Goal: Task Accomplishment & Management: Use online tool/utility

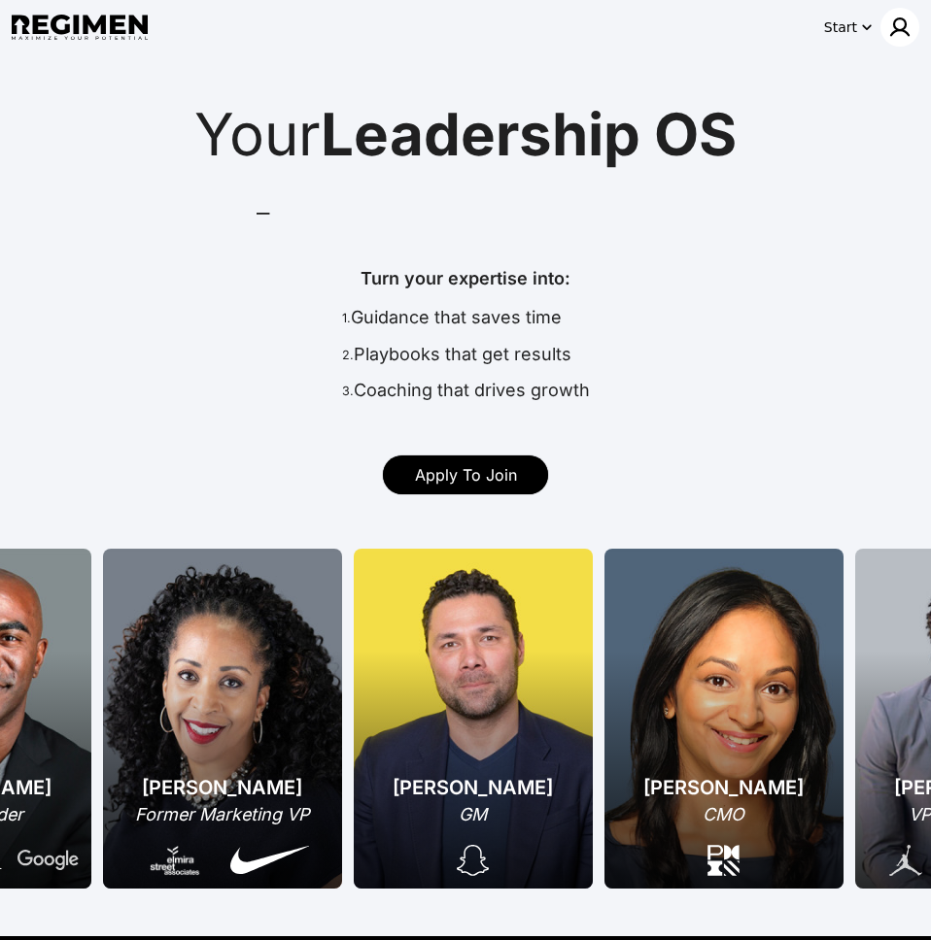
click at [894, 32] on img at bounding box center [899, 27] width 23 height 23
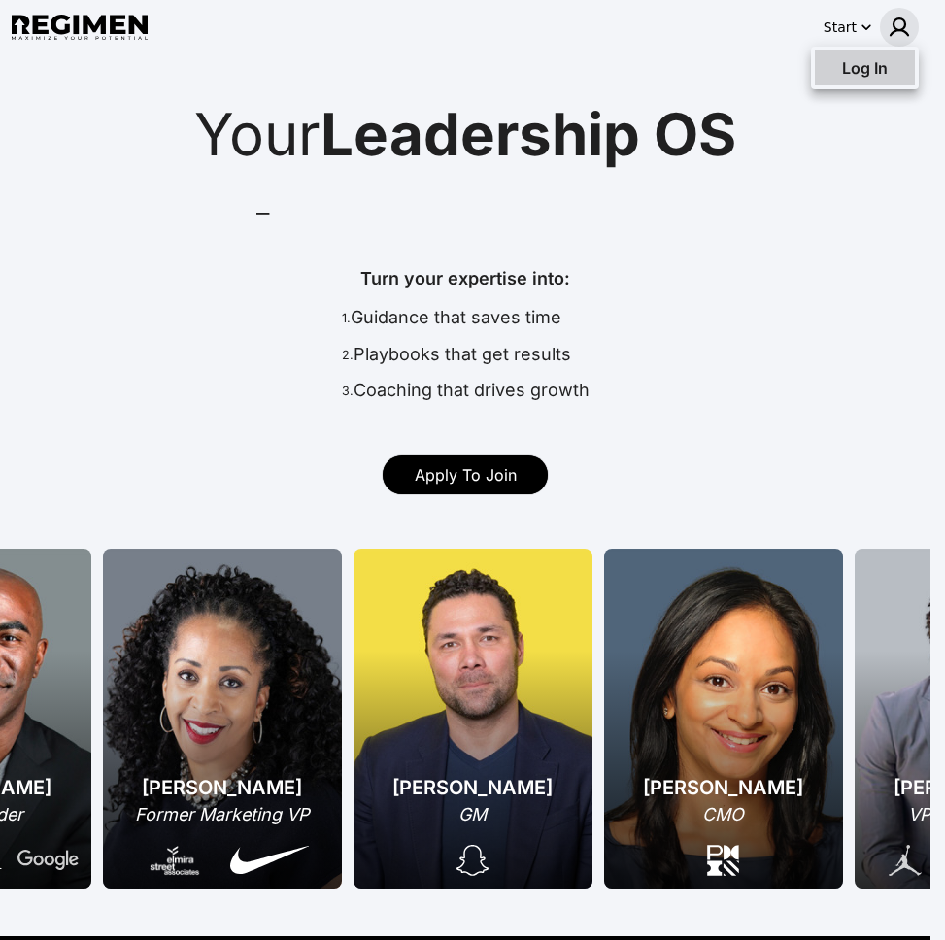
click at [873, 58] on span "Log In" at bounding box center [865, 67] width 46 height 19
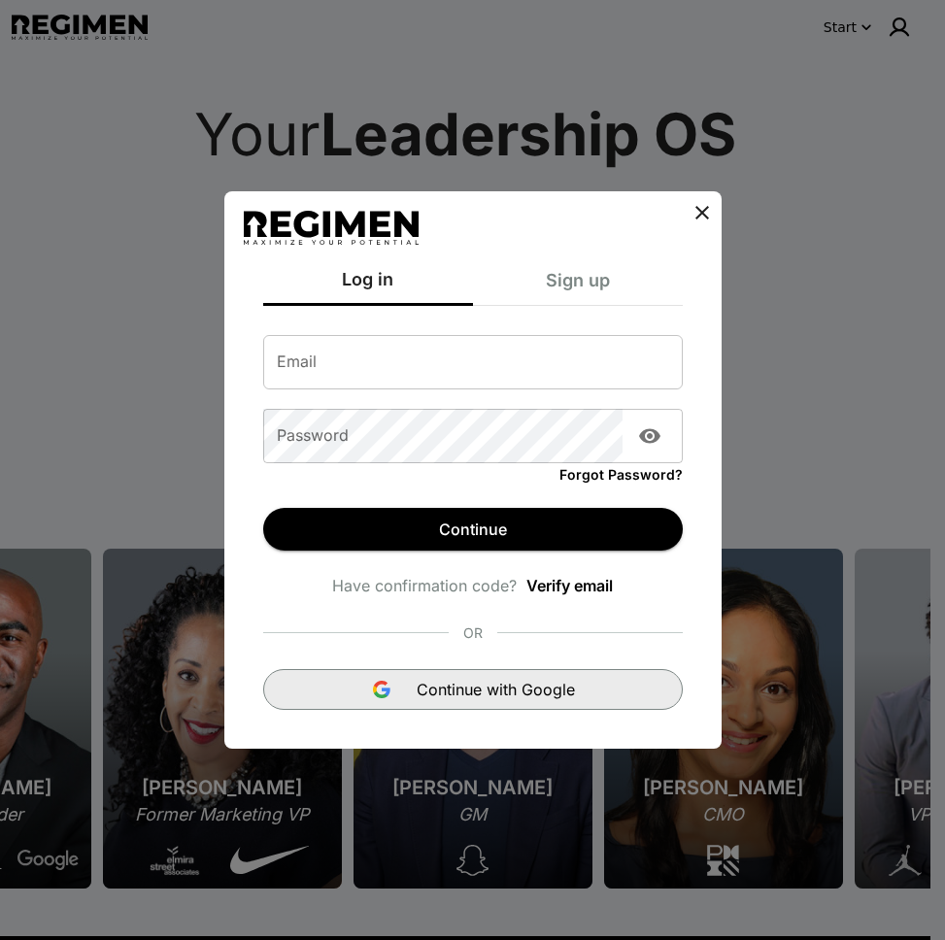
click at [485, 688] on span "Continue with Google" at bounding box center [496, 689] width 158 height 23
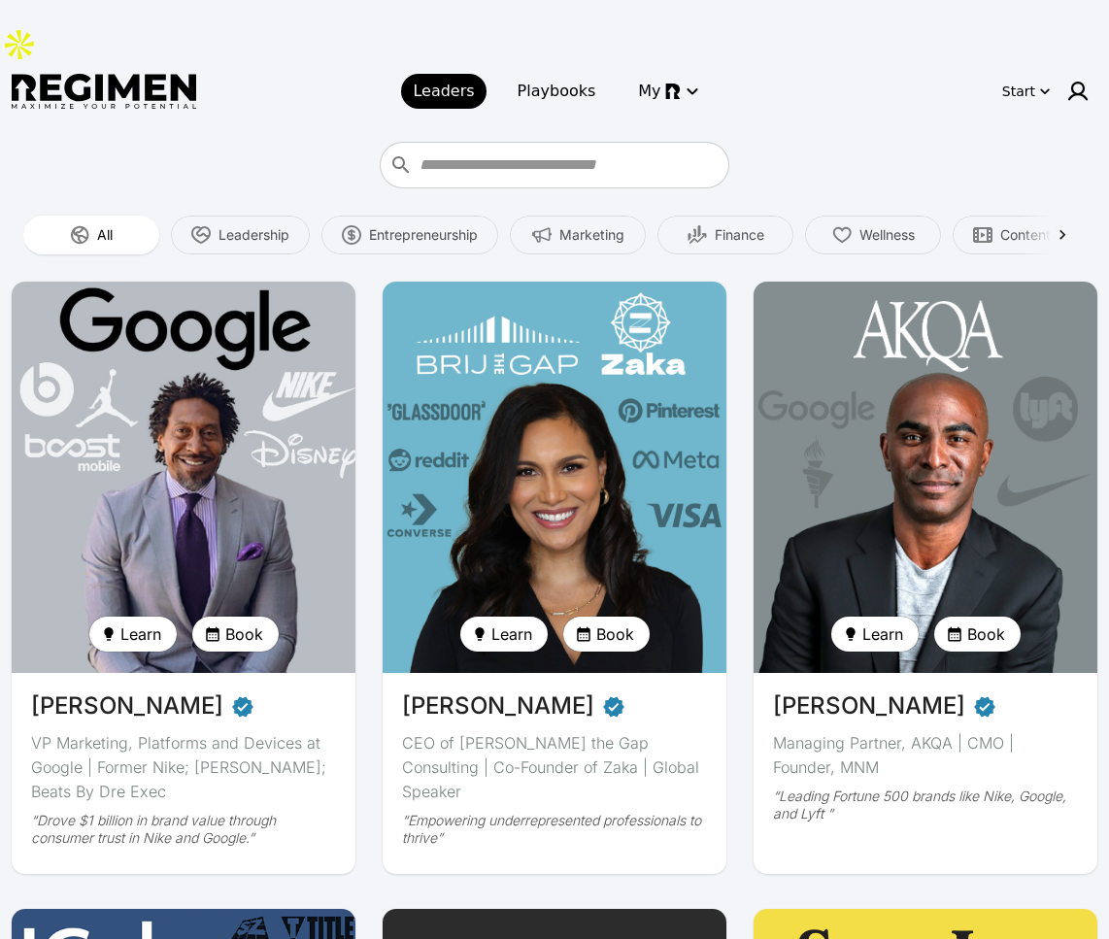
click at [155, 375] on img at bounding box center [184, 477] width 355 height 403
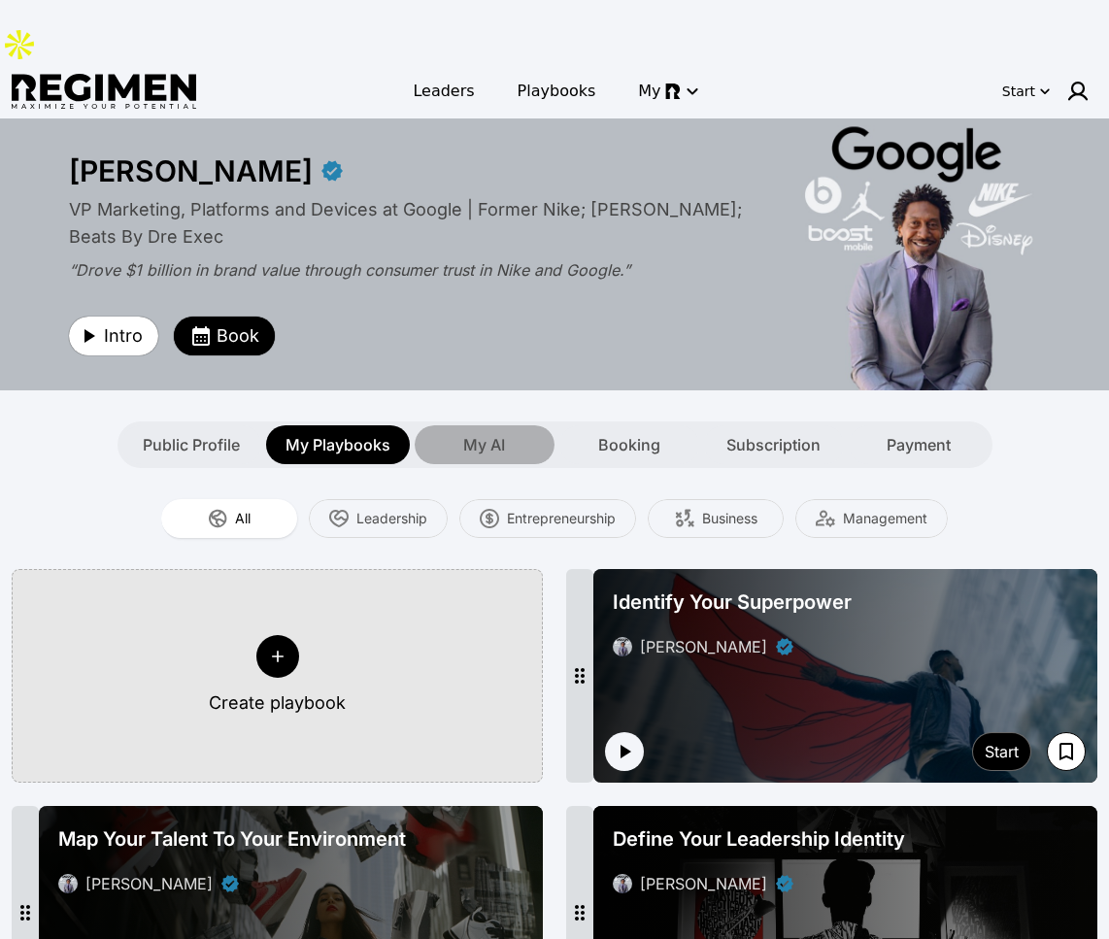
click at [485, 433] on span "My AI" at bounding box center [484, 444] width 42 height 23
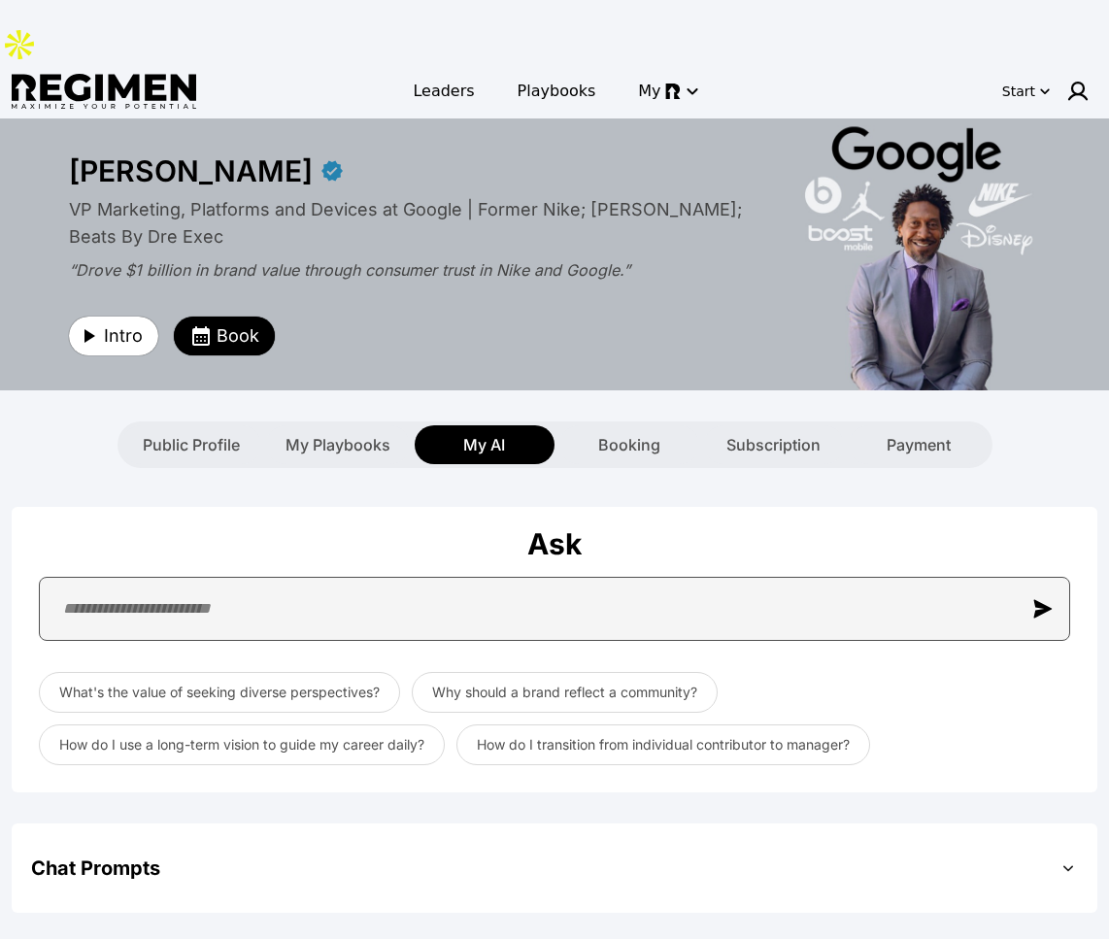
click at [373, 577] on input "text" at bounding box center [555, 609] width 1032 height 64
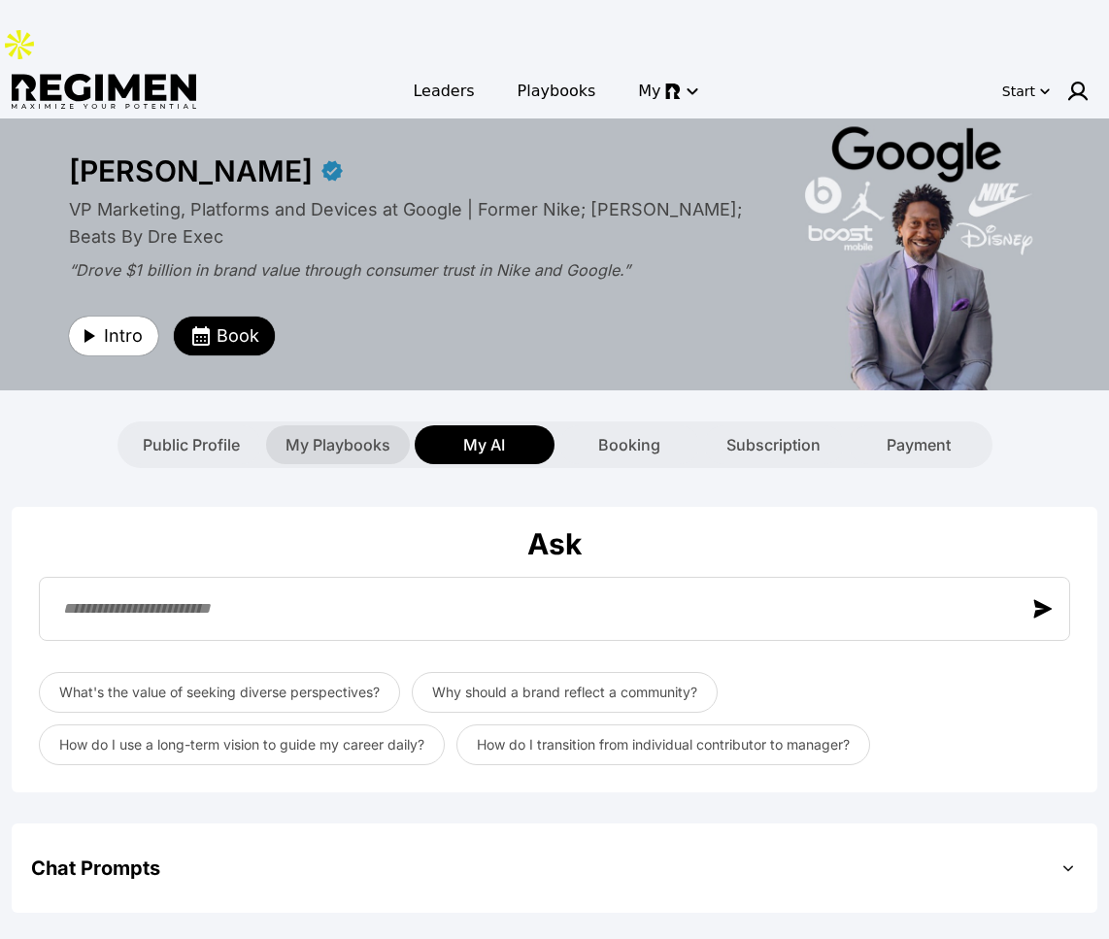
click at [338, 433] on span "My Playbooks" at bounding box center [338, 444] width 105 height 23
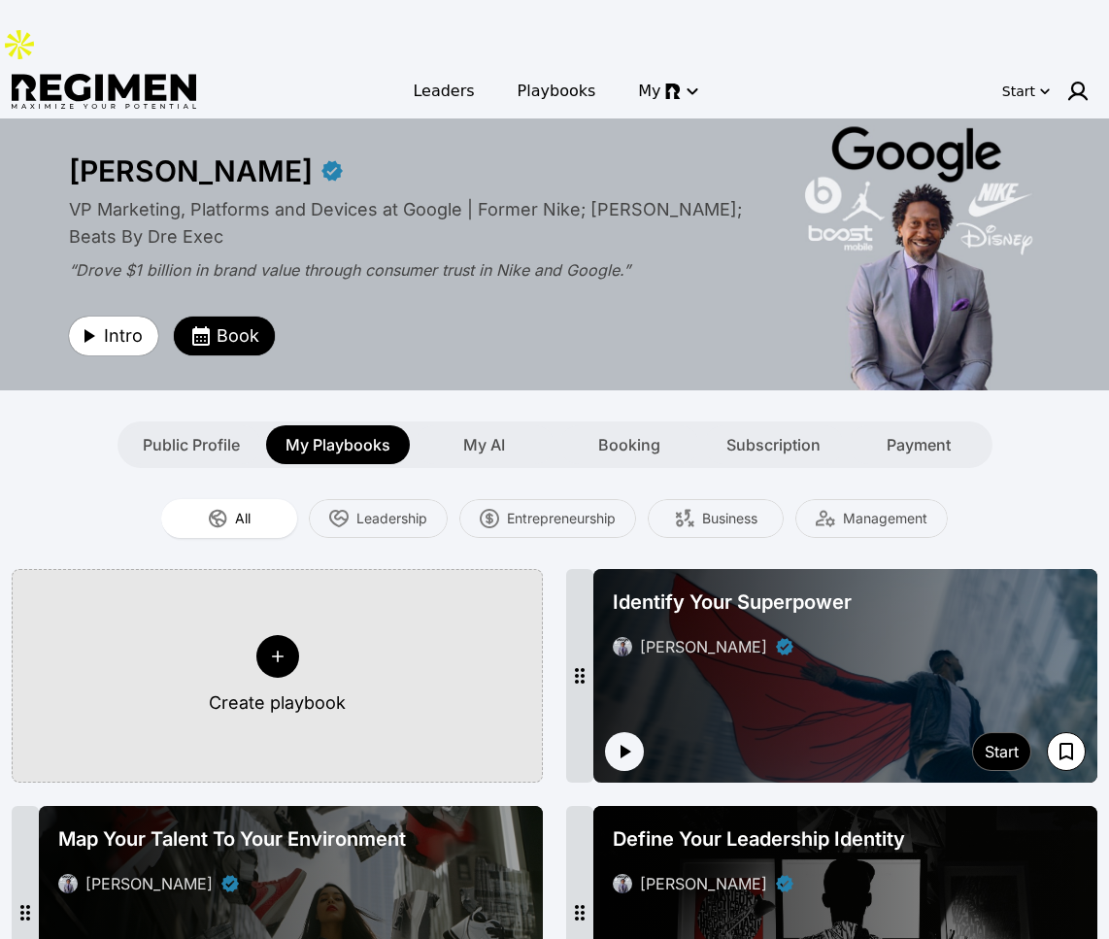
click at [663, 391] on div "Public Profile My Playbooks My AI Booking Subscription Payment" at bounding box center [554, 430] width 1109 height 78
click at [616, 433] on span "Booking" at bounding box center [629, 444] width 62 height 23
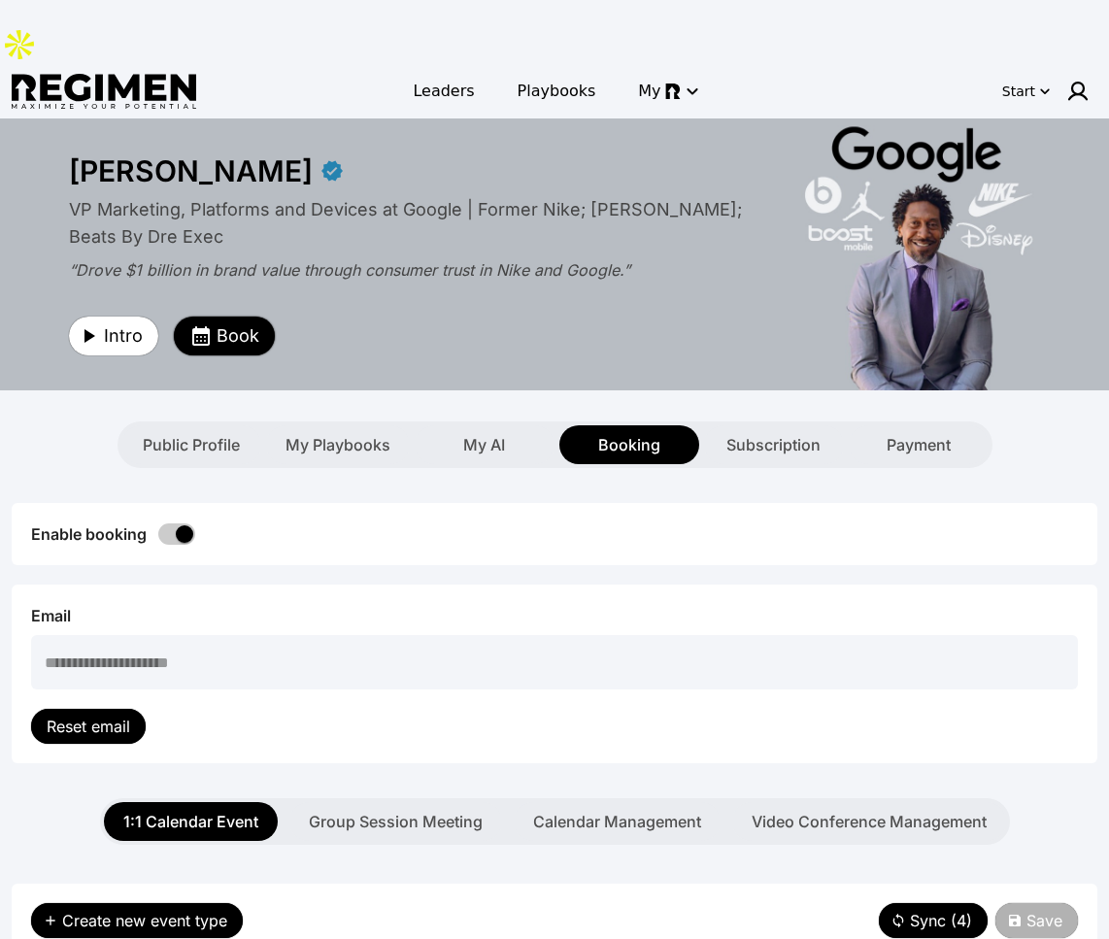
click at [186, 317] on button "Book" at bounding box center [224, 336] width 101 height 39
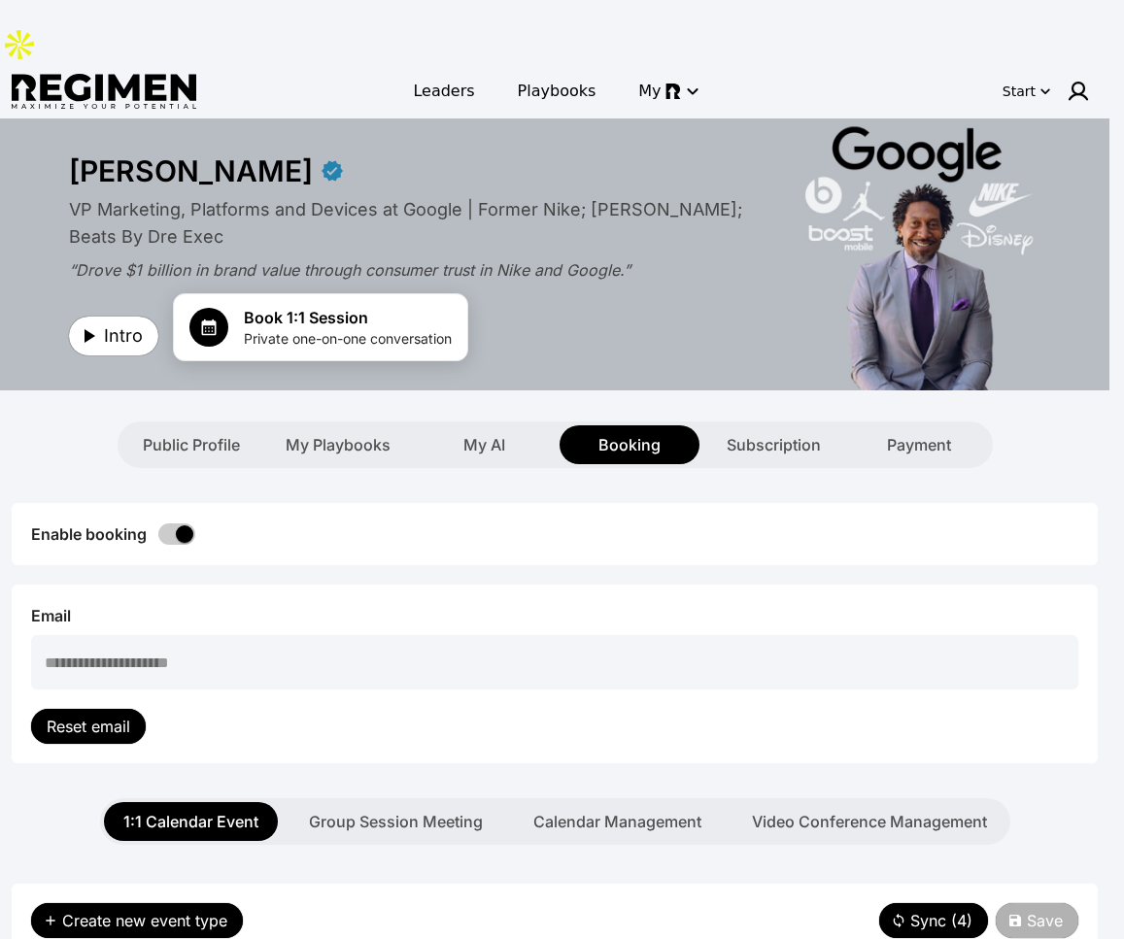
click at [574, 323] on div at bounding box center [562, 469] width 1124 height 939
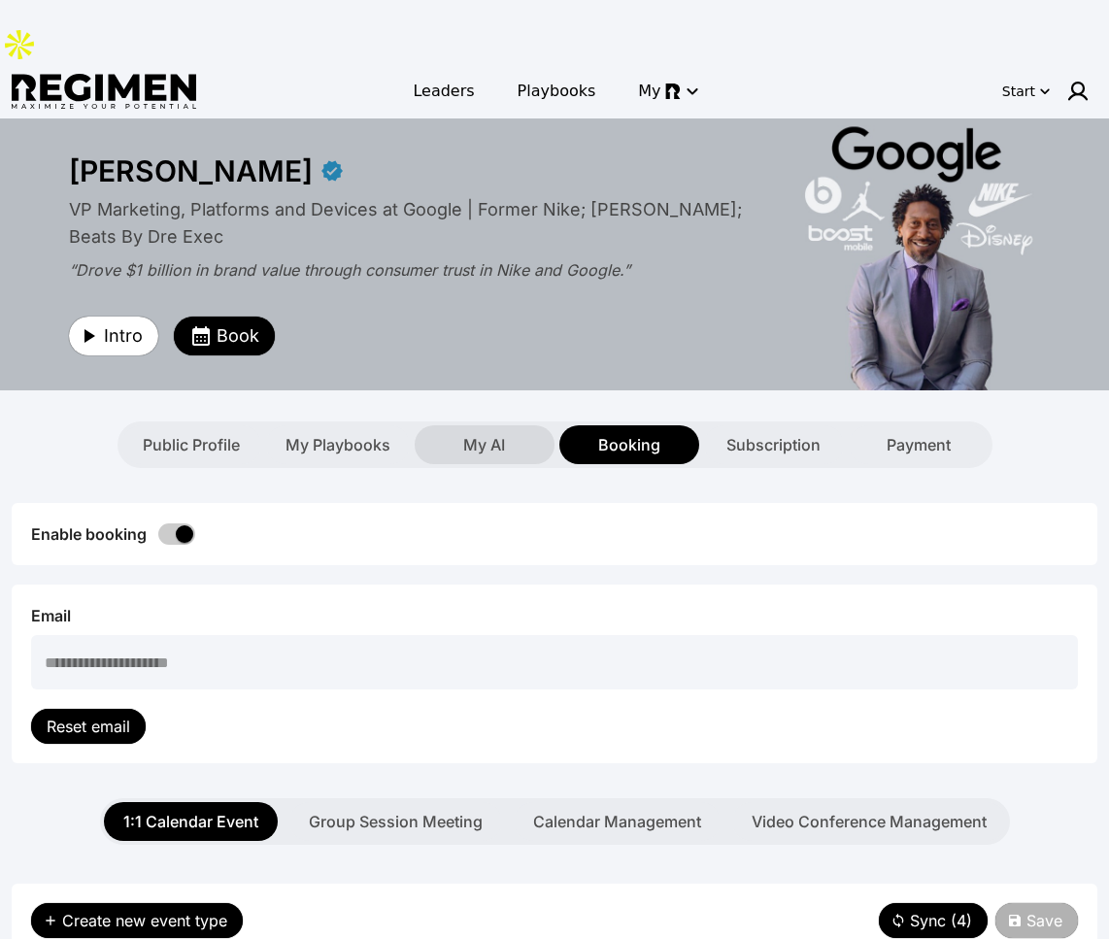
click at [474, 425] on div "My AI" at bounding box center [485, 444] width 140 height 39
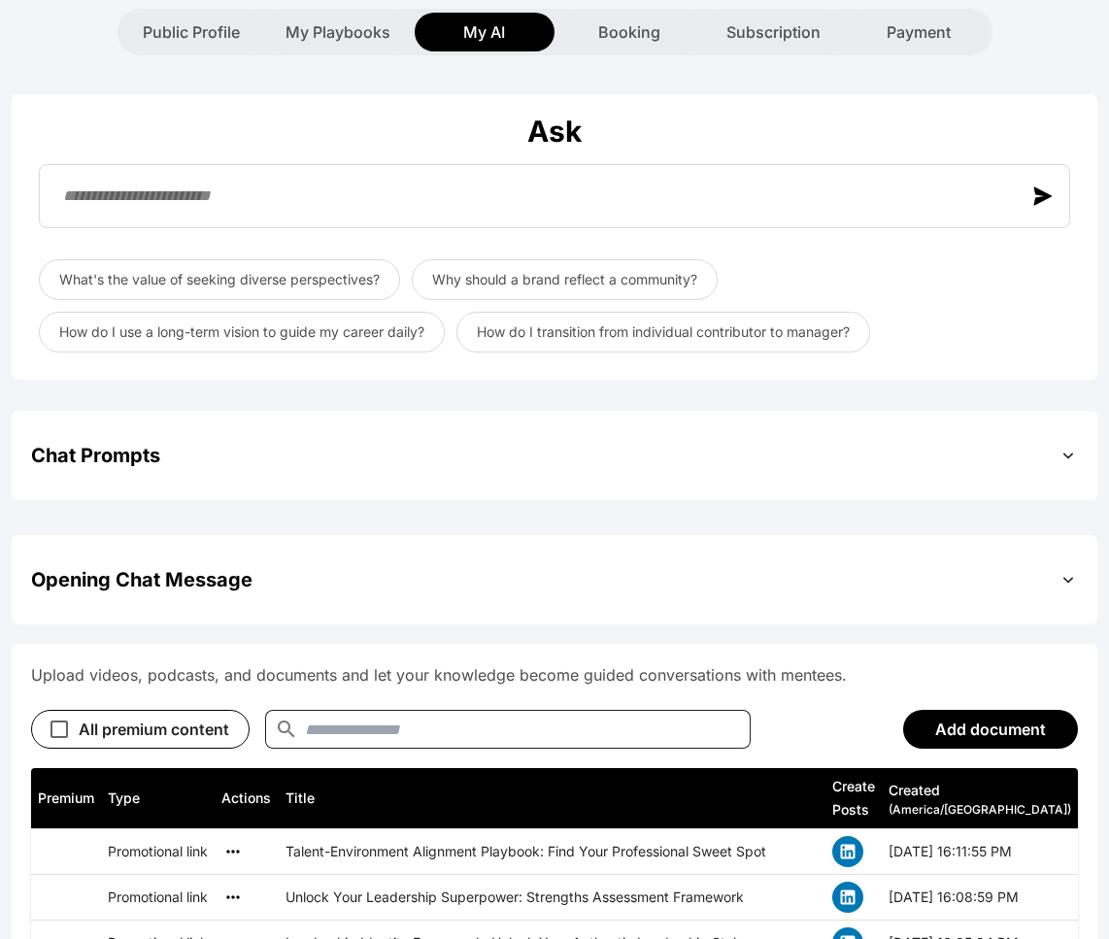
scroll to position [671, 0]
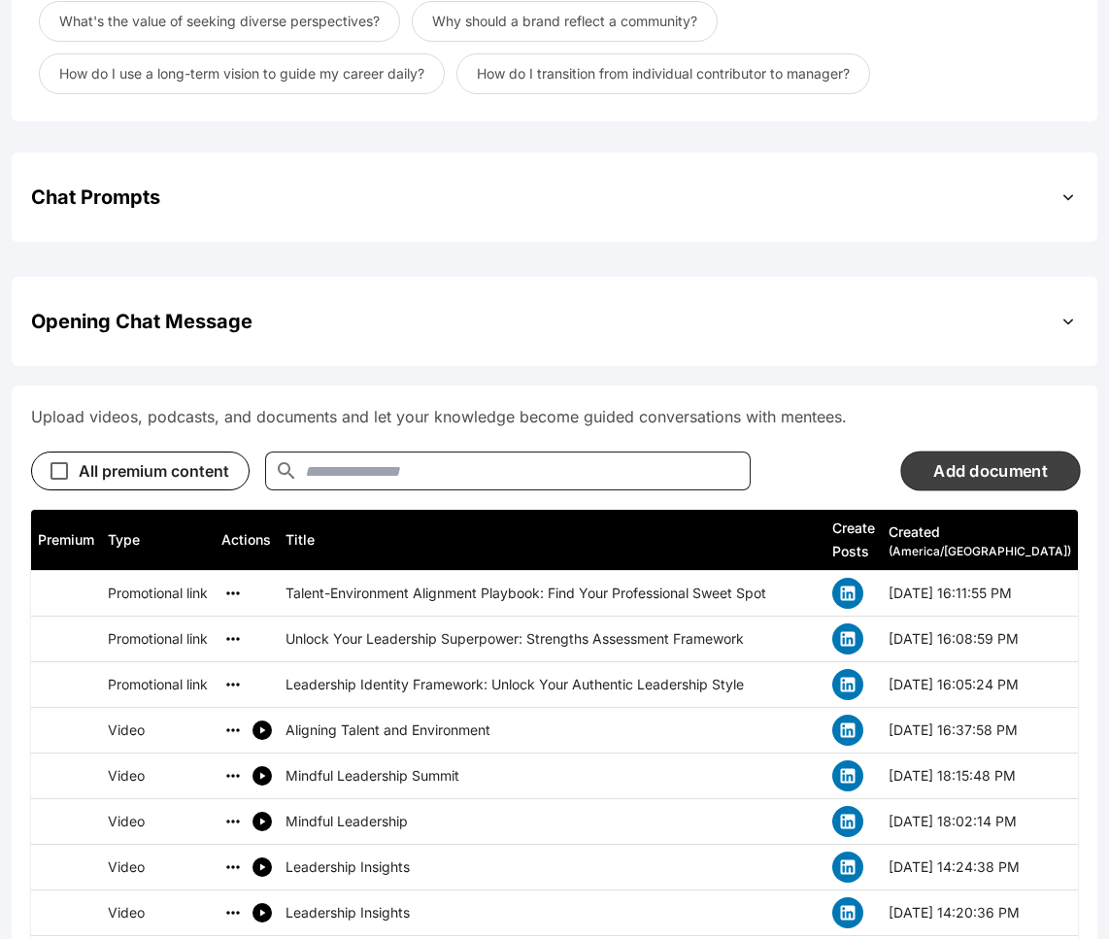
click at [944, 451] on button "Add document" at bounding box center [991, 471] width 180 height 40
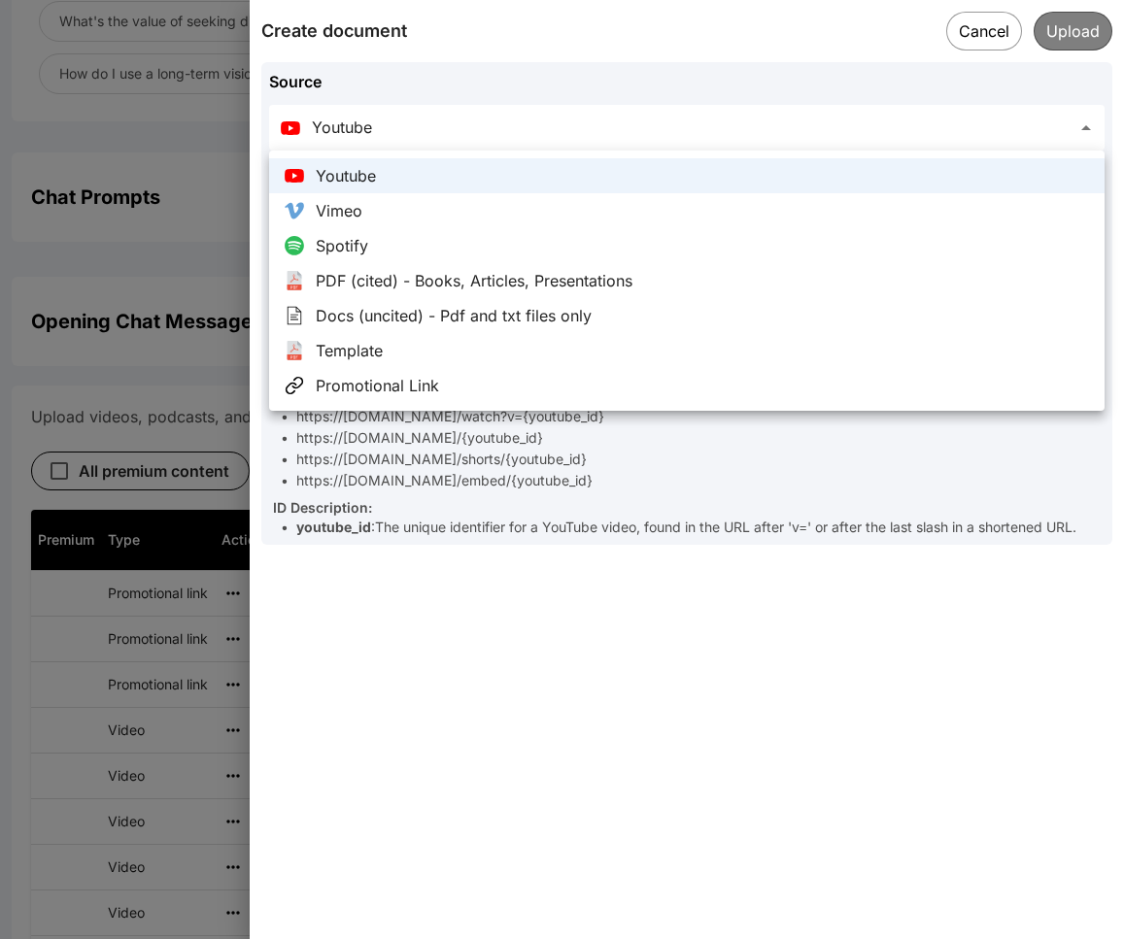
click at [547, 519] on div at bounding box center [562, 469] width 1124 height 939
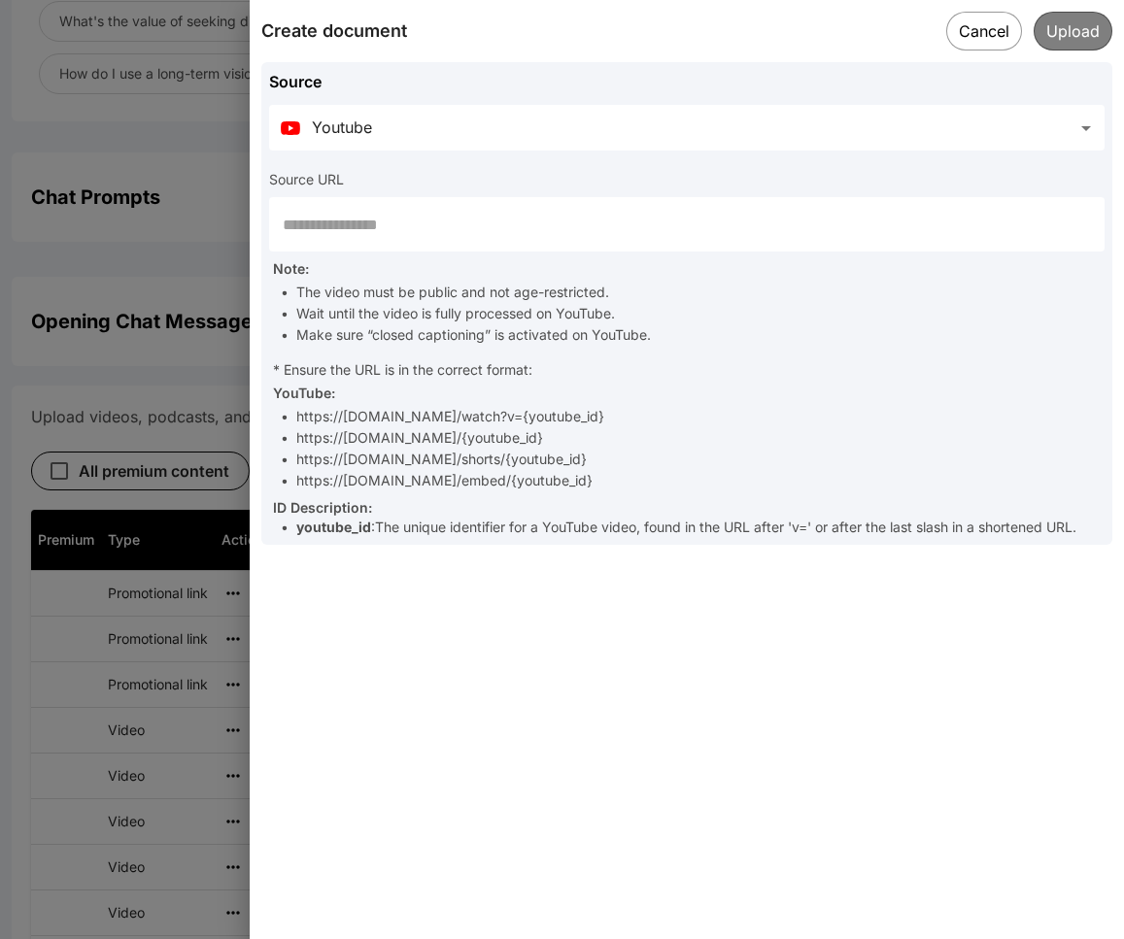
click at [518, 230] on input "text" at bounding box center [686, 224] width 835 height 54
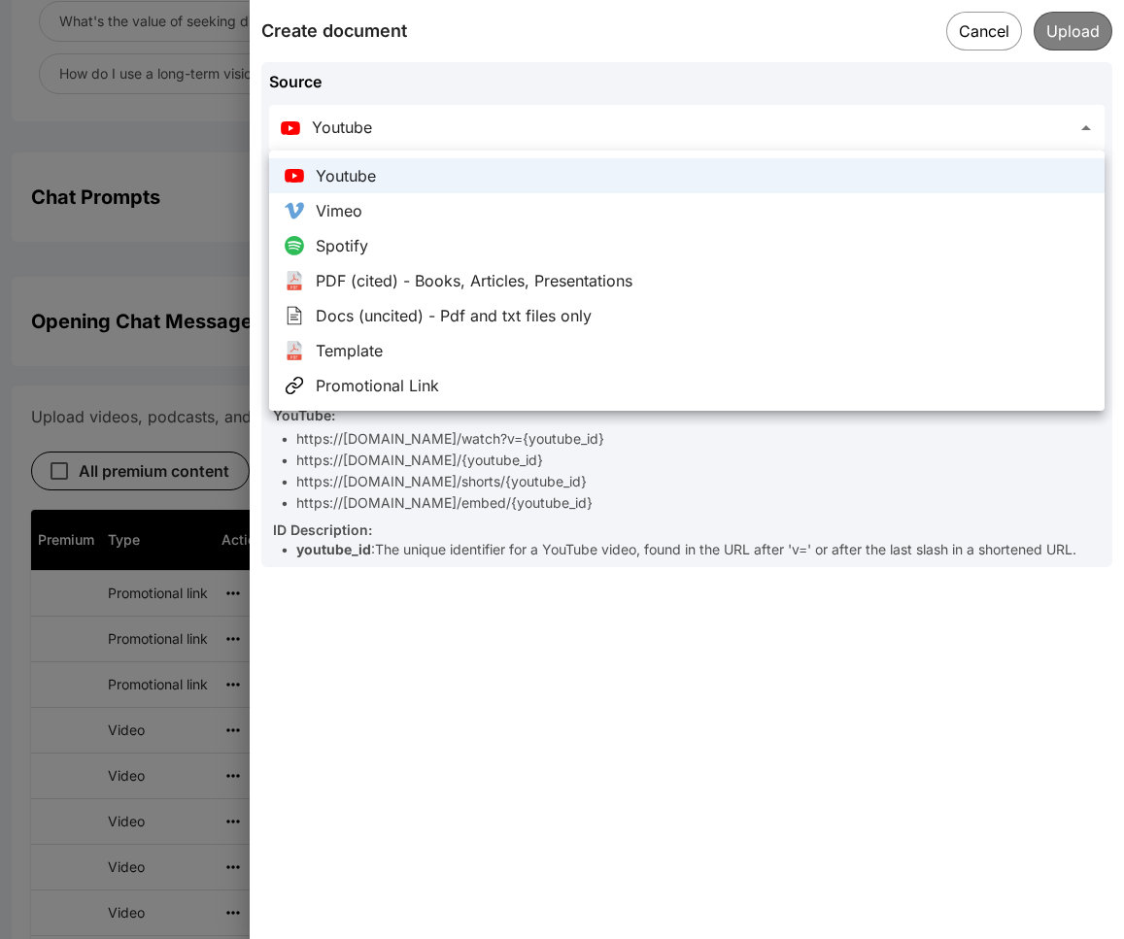
click at [944, 44] on div at bounding box center [562, 469] width 1124 height 939
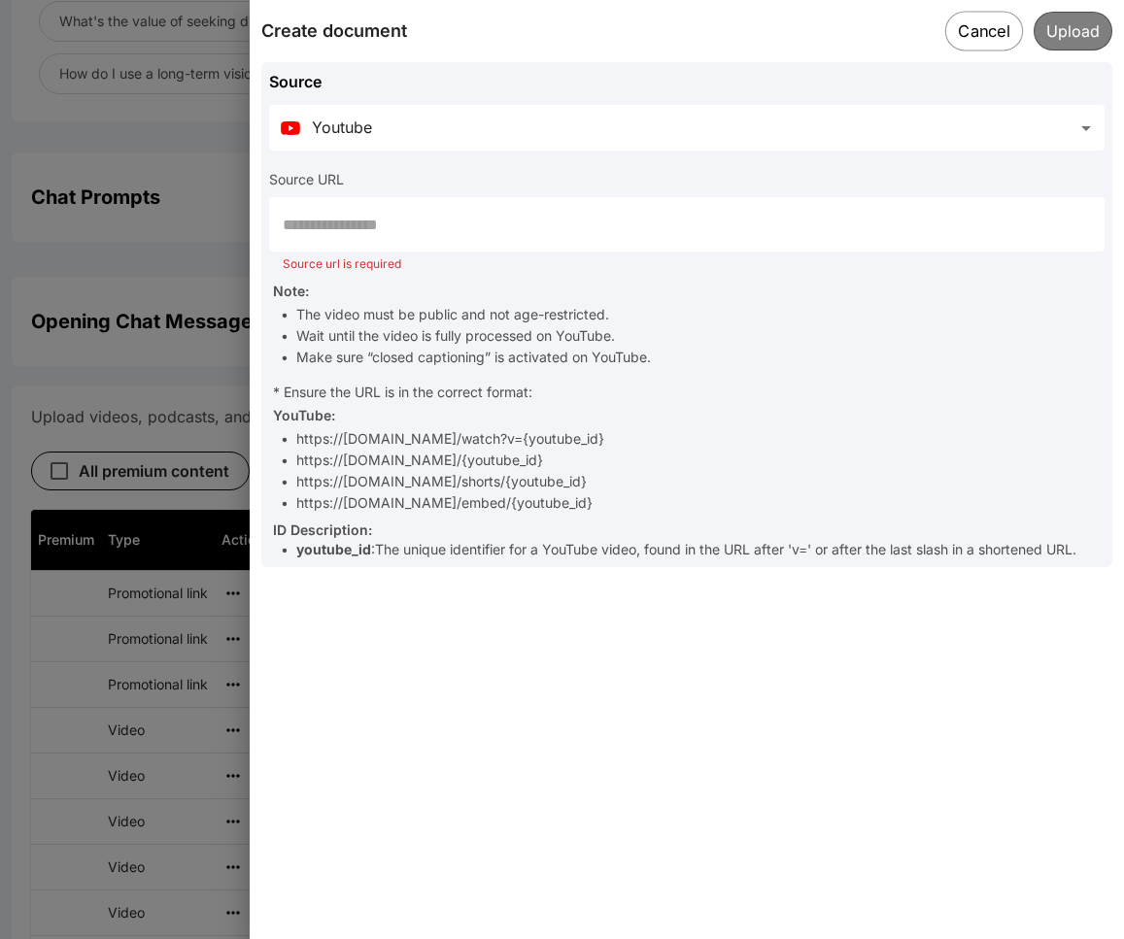
click at [944, 38] on button "Cancel" at bounding box center [984, 31] width 78 height 40
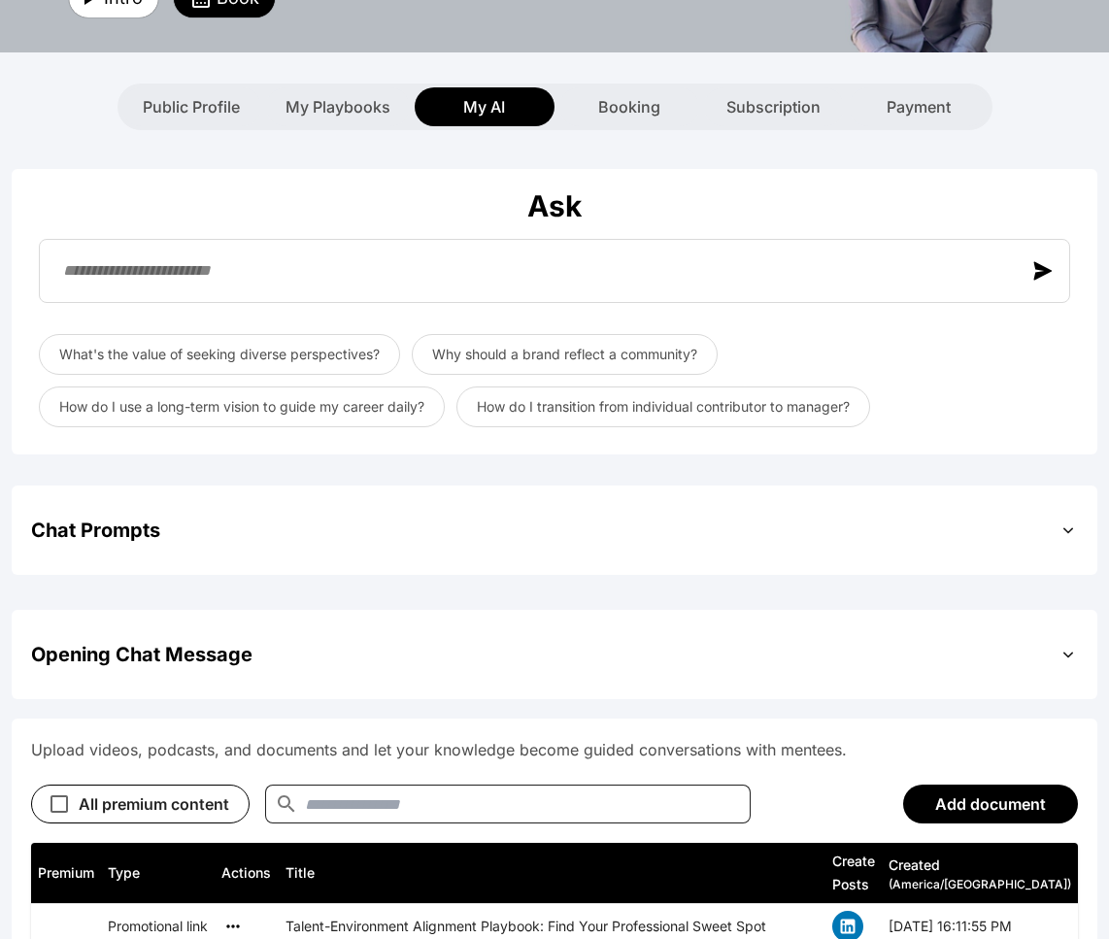
scroll to position [407, 0]
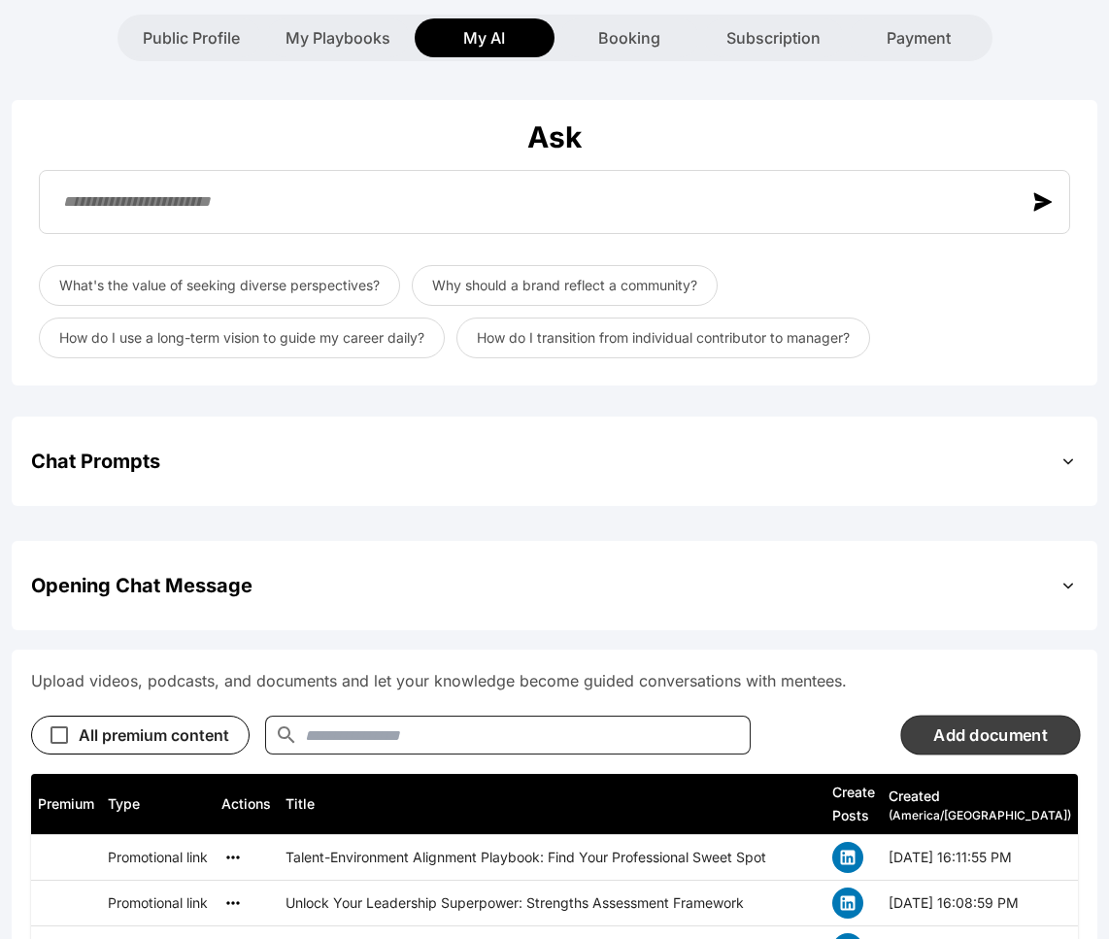
click at [944, 715] on button "Add document" at bounding box center [991, 735] width 180 height 40
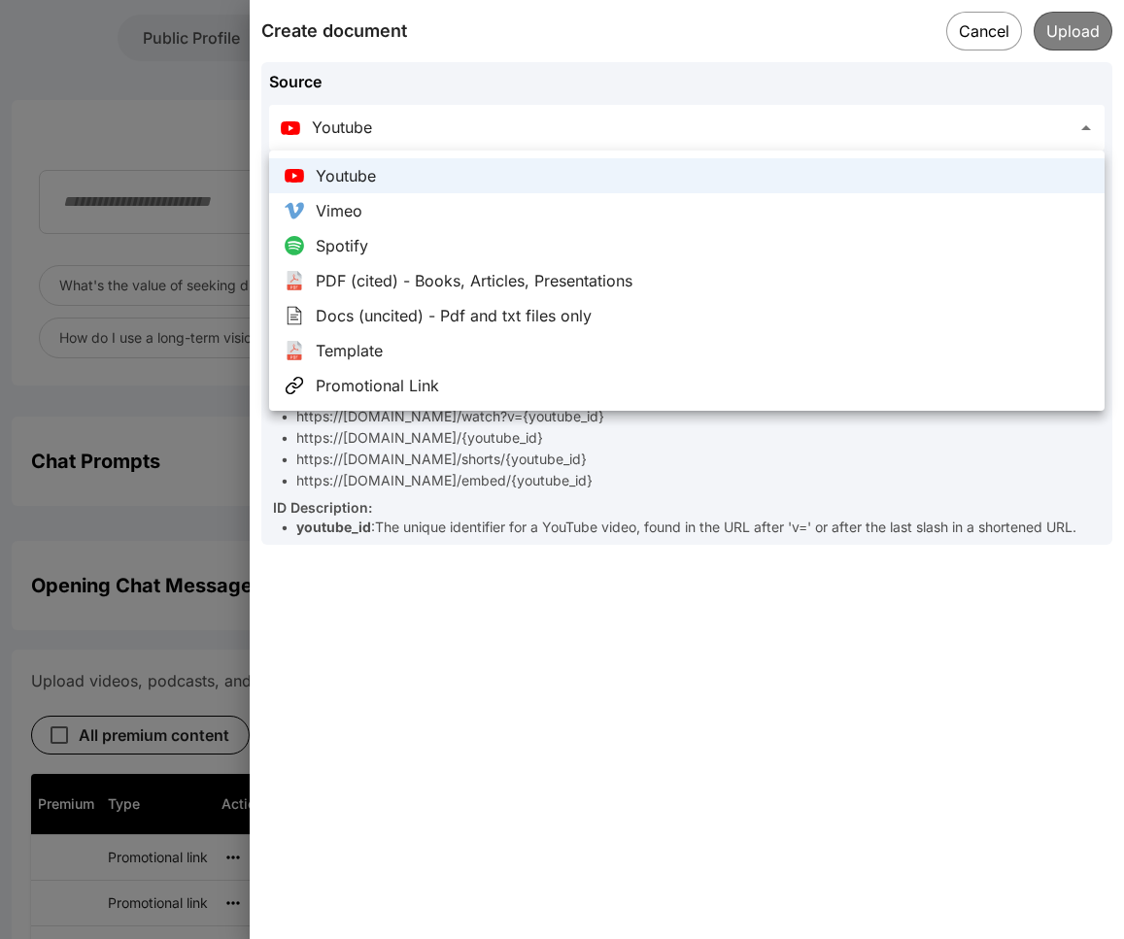
click at [194, 578] on div at bounding box center [562, 469] width 1124 height 939
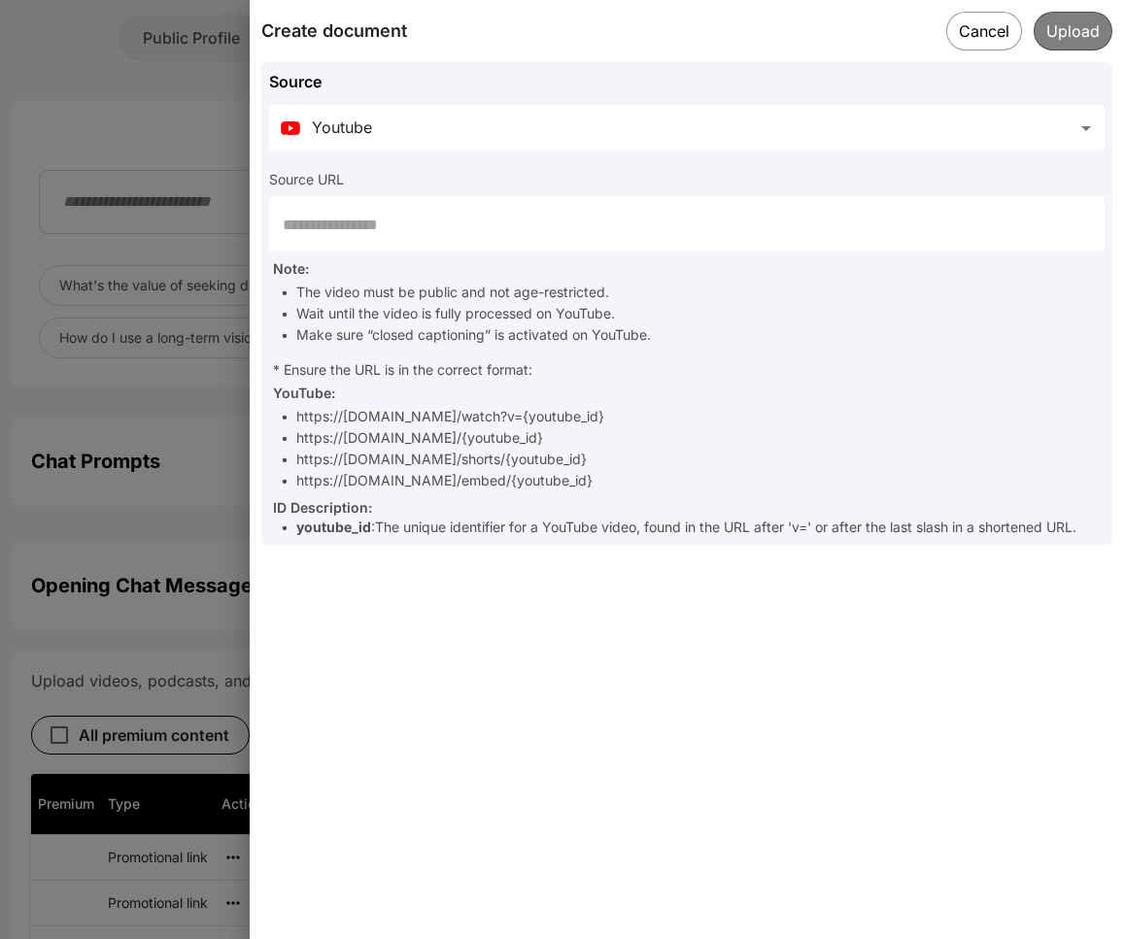
click at [220, 559] on div at bounding box center [562, 469] width 1124 height 939
click at [944, 31] on button "Cancel" at bounding box center [984, 31] width 78 height 40
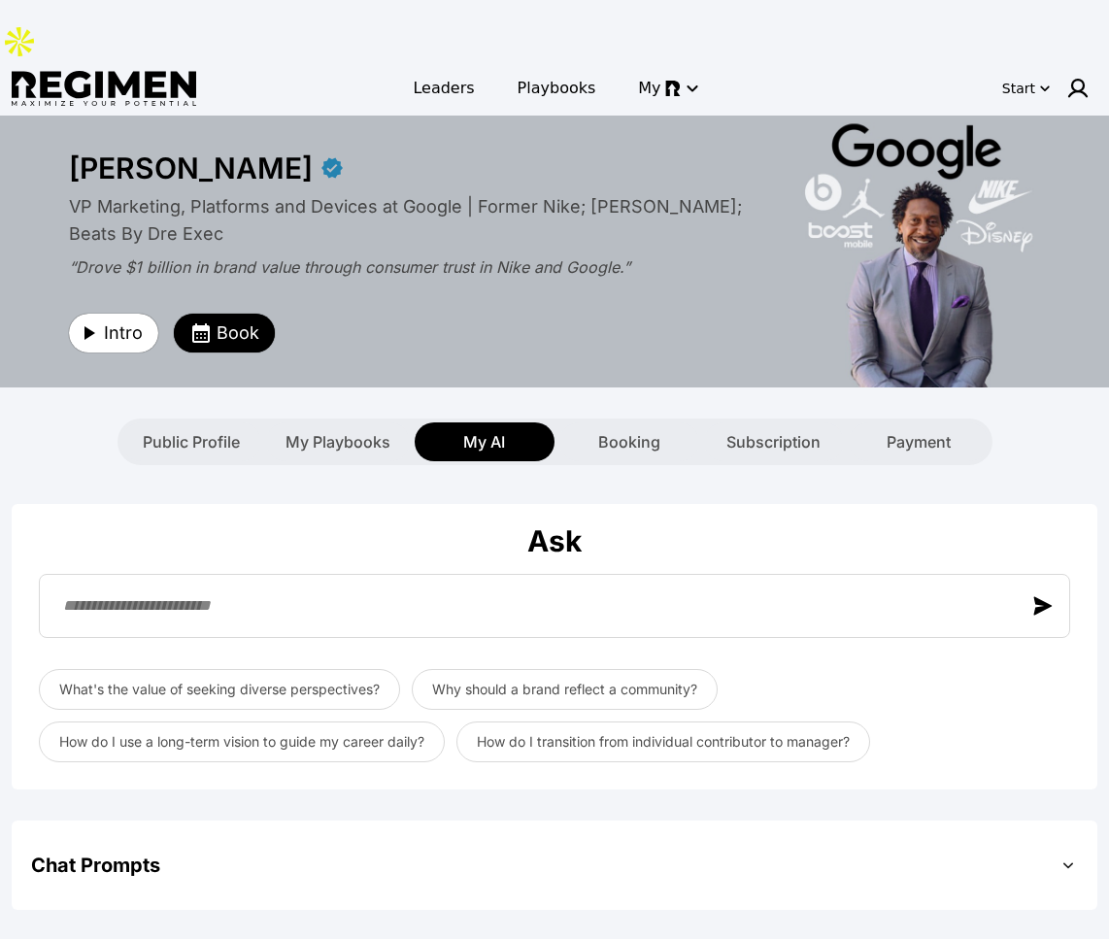
scroll to position [4, 0]
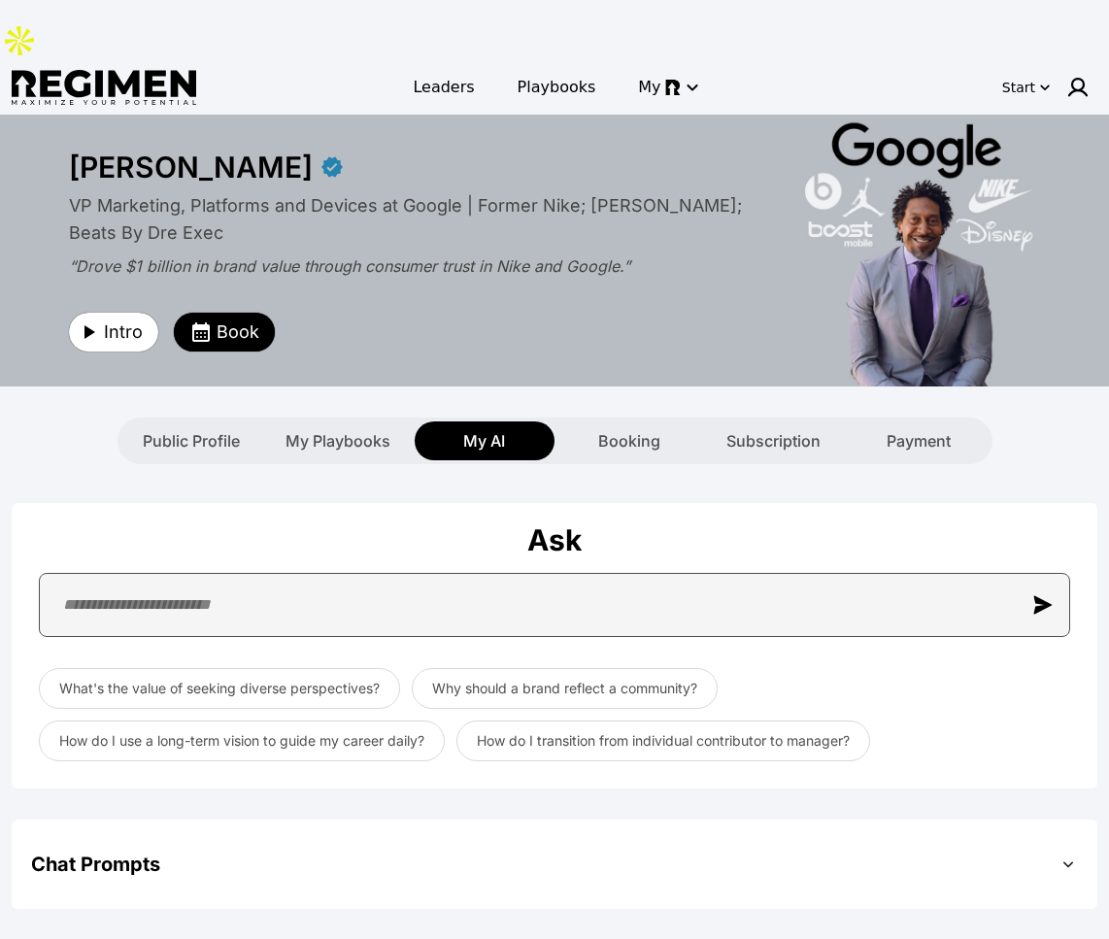
click at [242, 573] on input "text" at bounding box center [555, 605] width 1032 height 64
drag, startPoint x: 460, startPoint y: 569, endPoint x: 460, endPoint y: 553, distance: 16.5
click at [460, 573] on input "text" at bounding box center [555, 605] width 1032 height 64
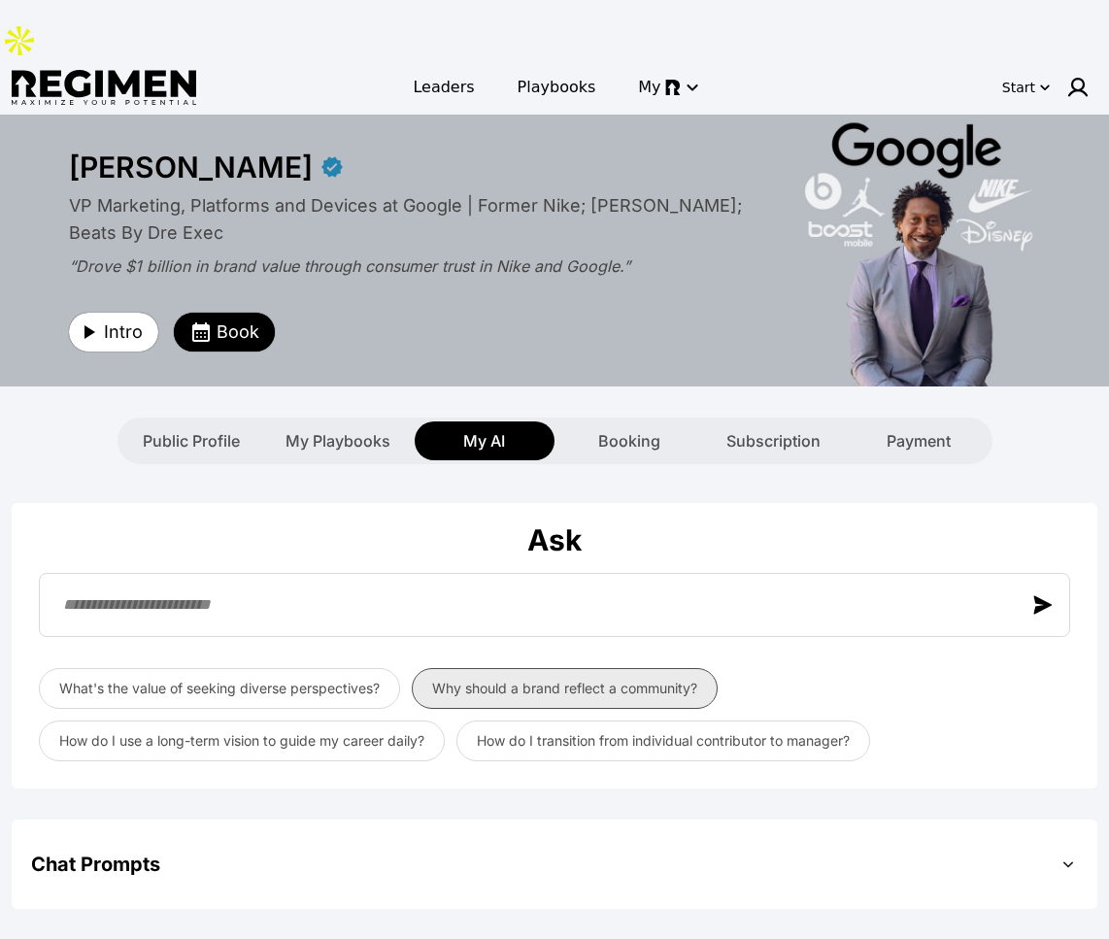
click at [516, 668] on button "Why should a brand reflect a community?" at bounding box center [565, 688] width 306 height 41
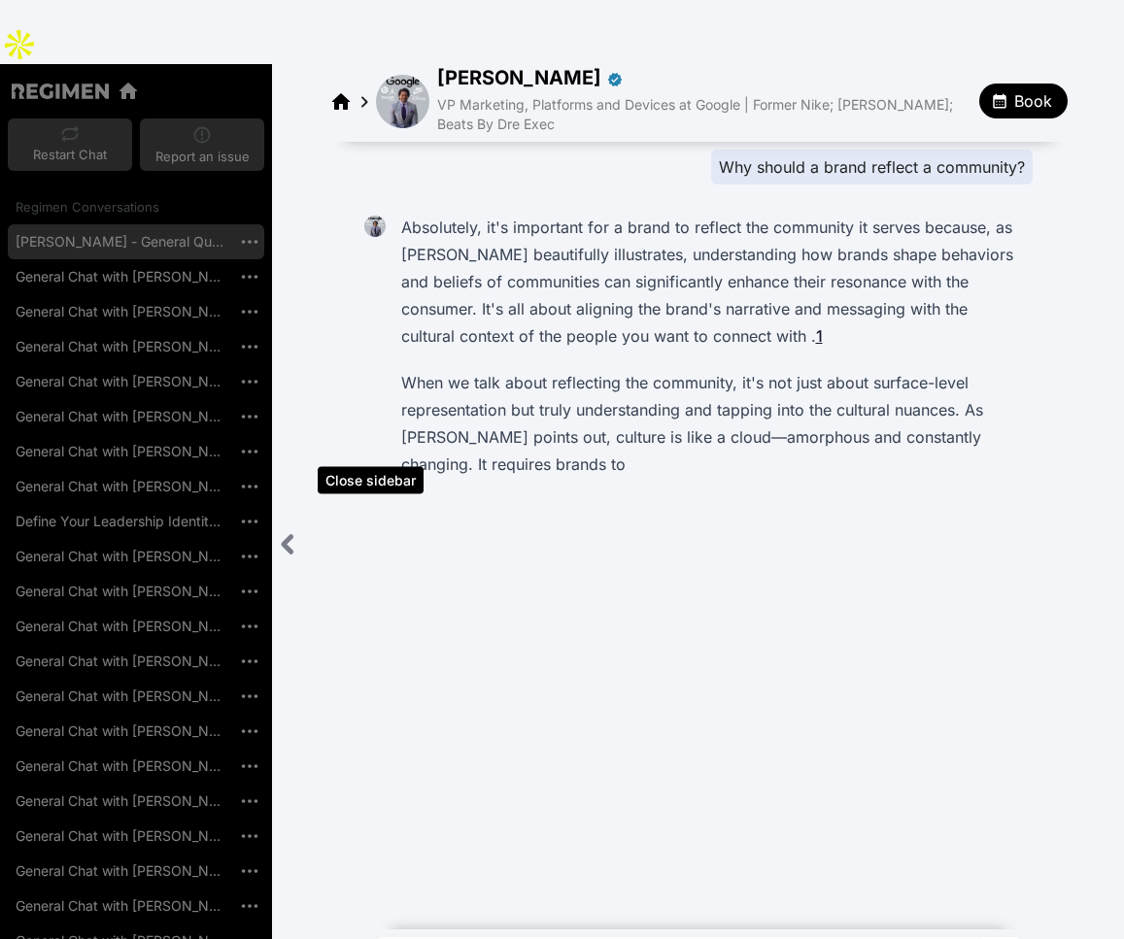
click at [294, 532] on icon "Close sidebar" at bounding box center [288, 544] width 24 height 24
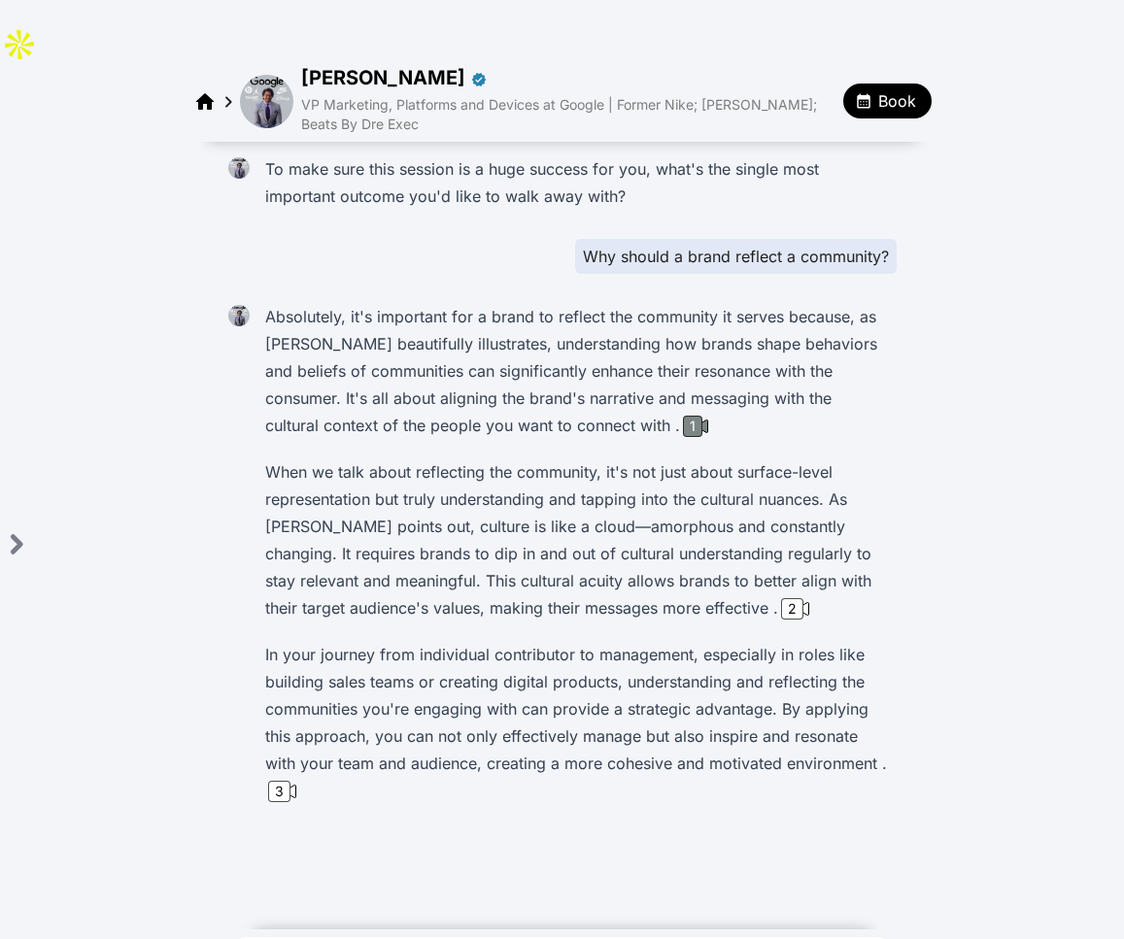
click at [683, 416] on div "1" at bounding box center [692, 426] width 19 height 21
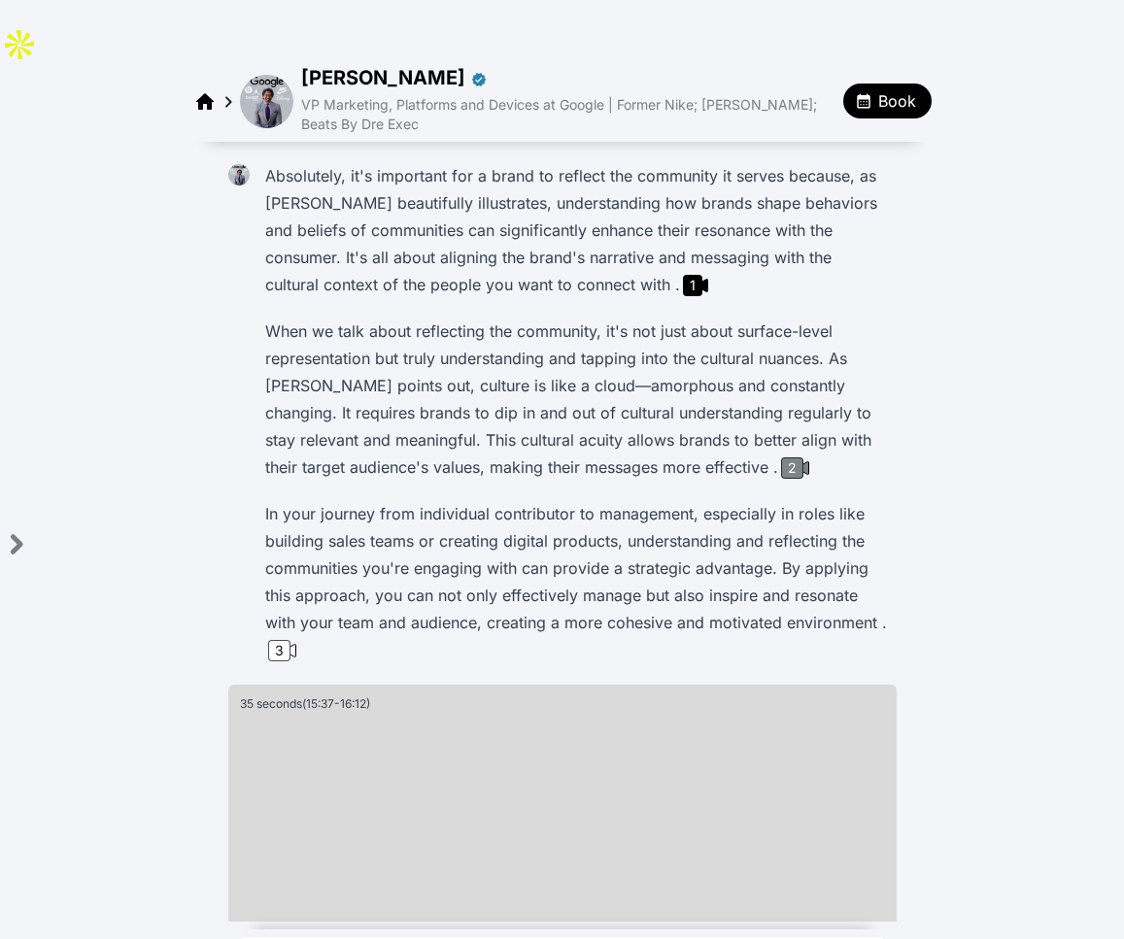
scroll to position [181, 0]
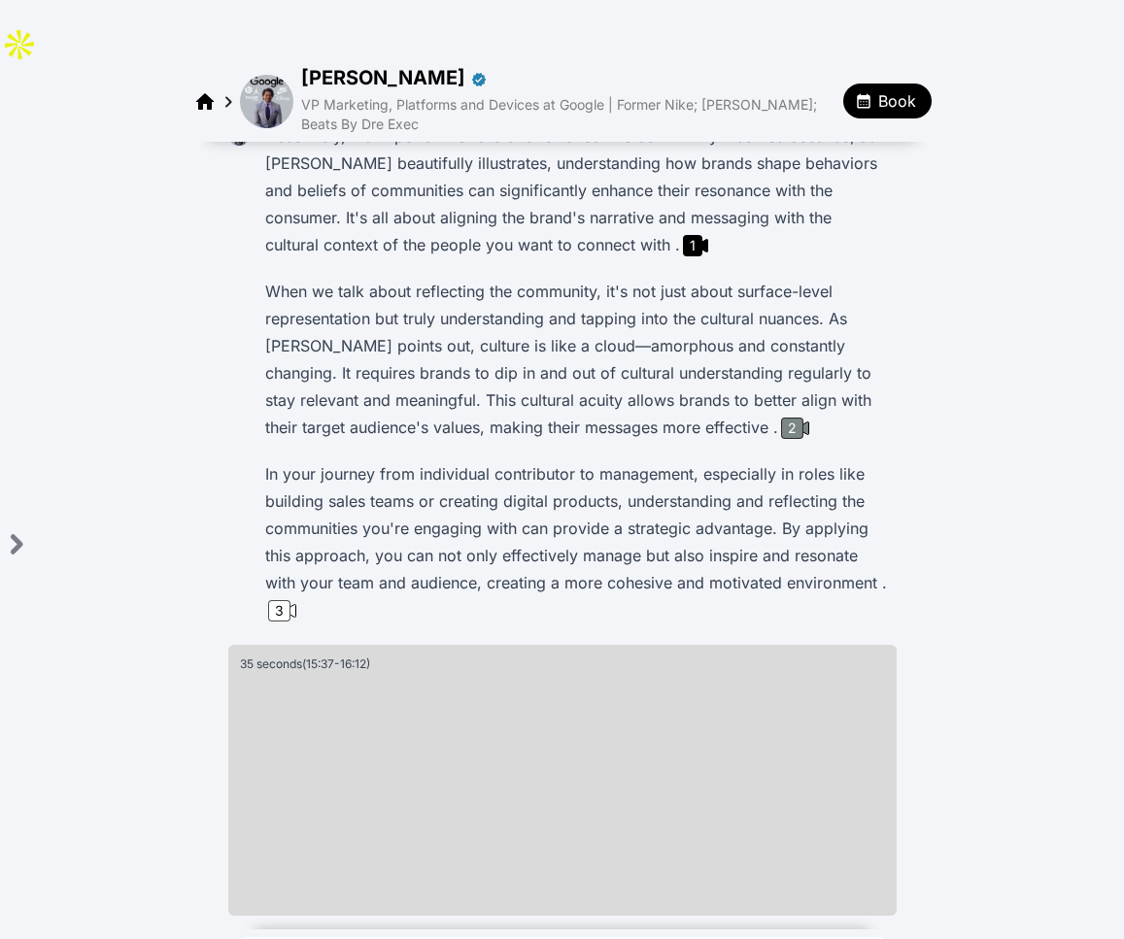
click at [781, 418] on div "2" at bounding box center [792, 428] width 22 height 21
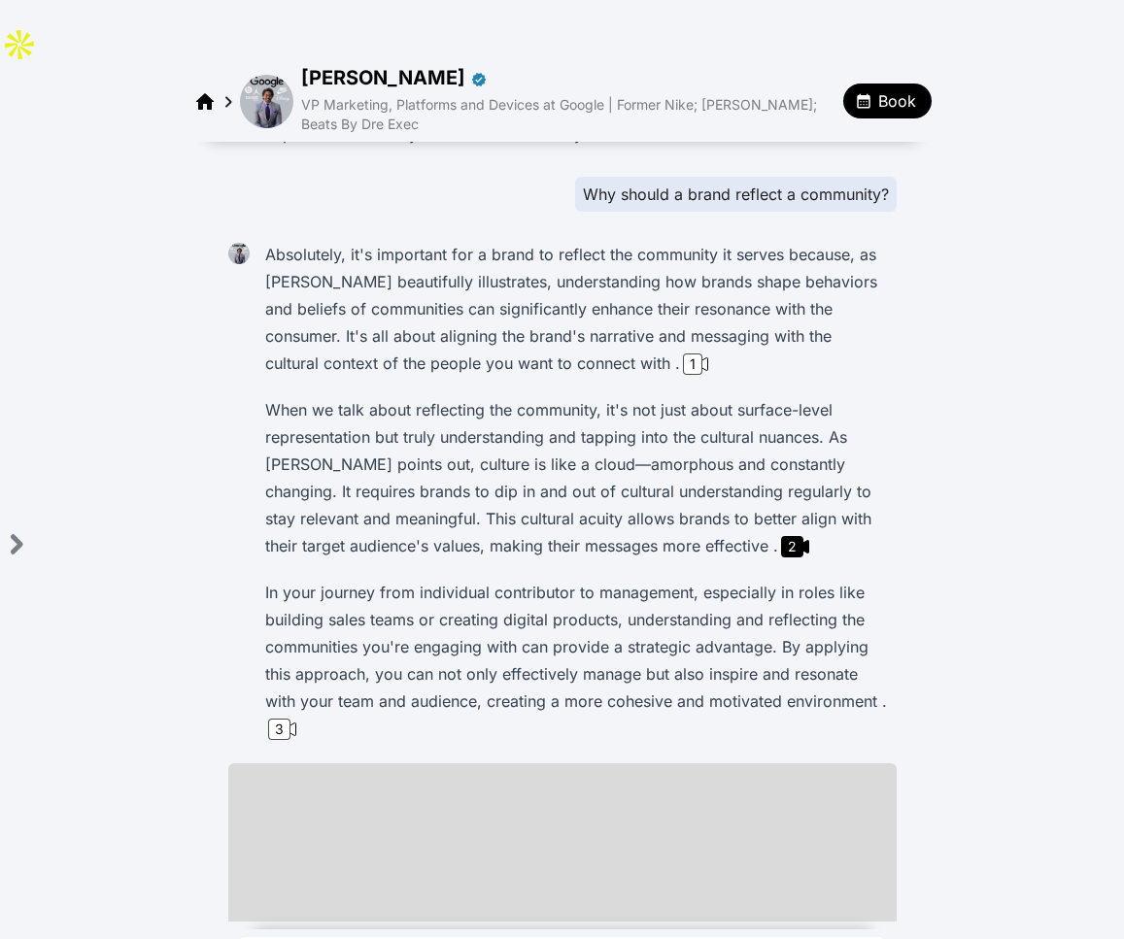
scroll to position [177, 0]
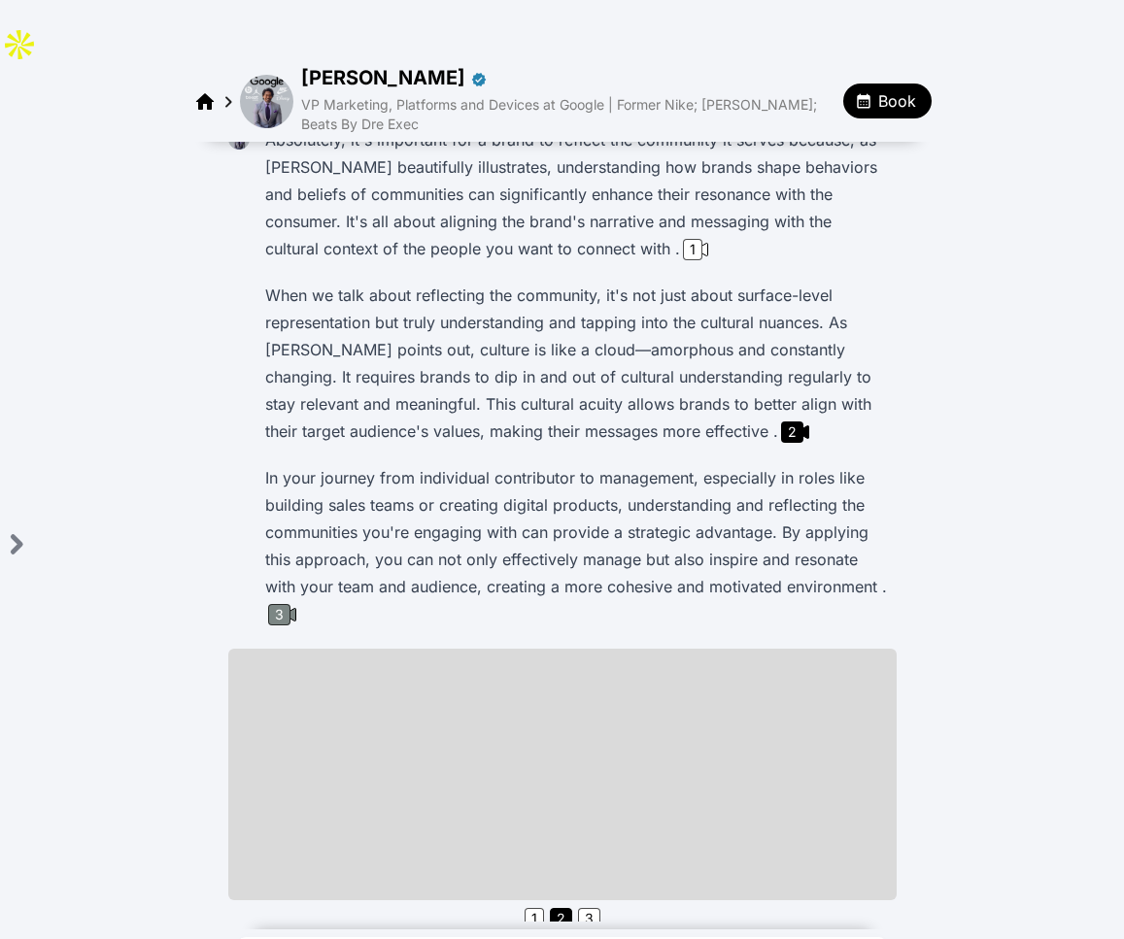
click at [273, 604] on div "3" at bounding box center [279, 614] width 22 height 21
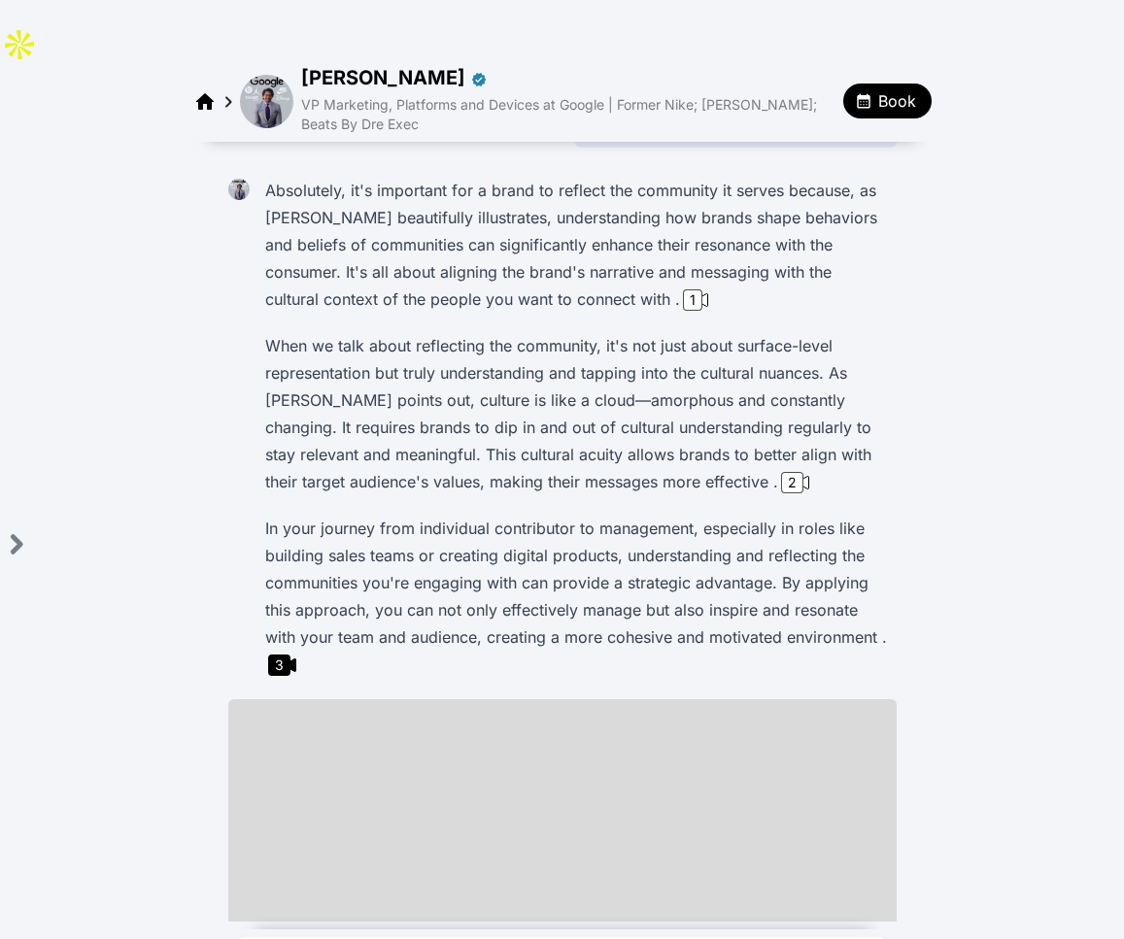
scroll to position [76, 0]
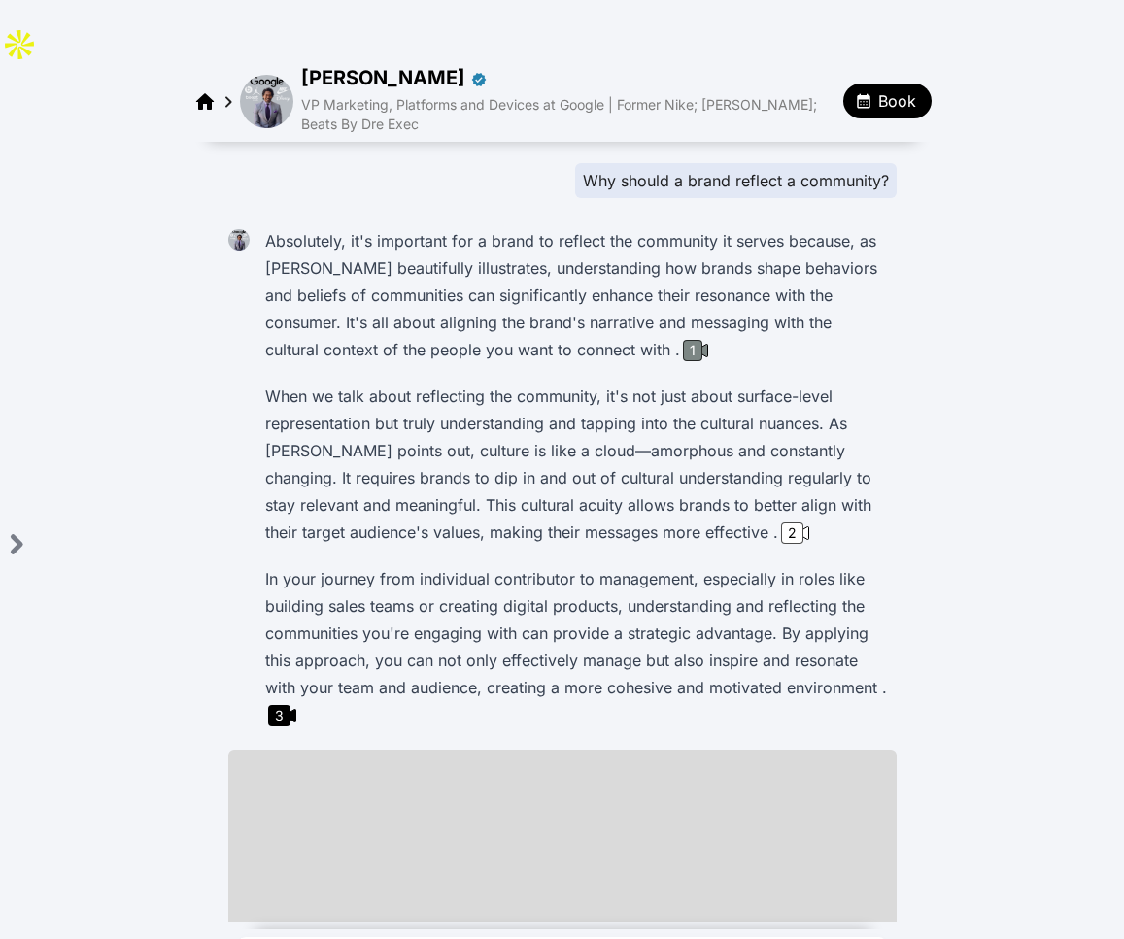
click at [683, 340] on div "1" at bounding box center [692, 350] width 19 height 21
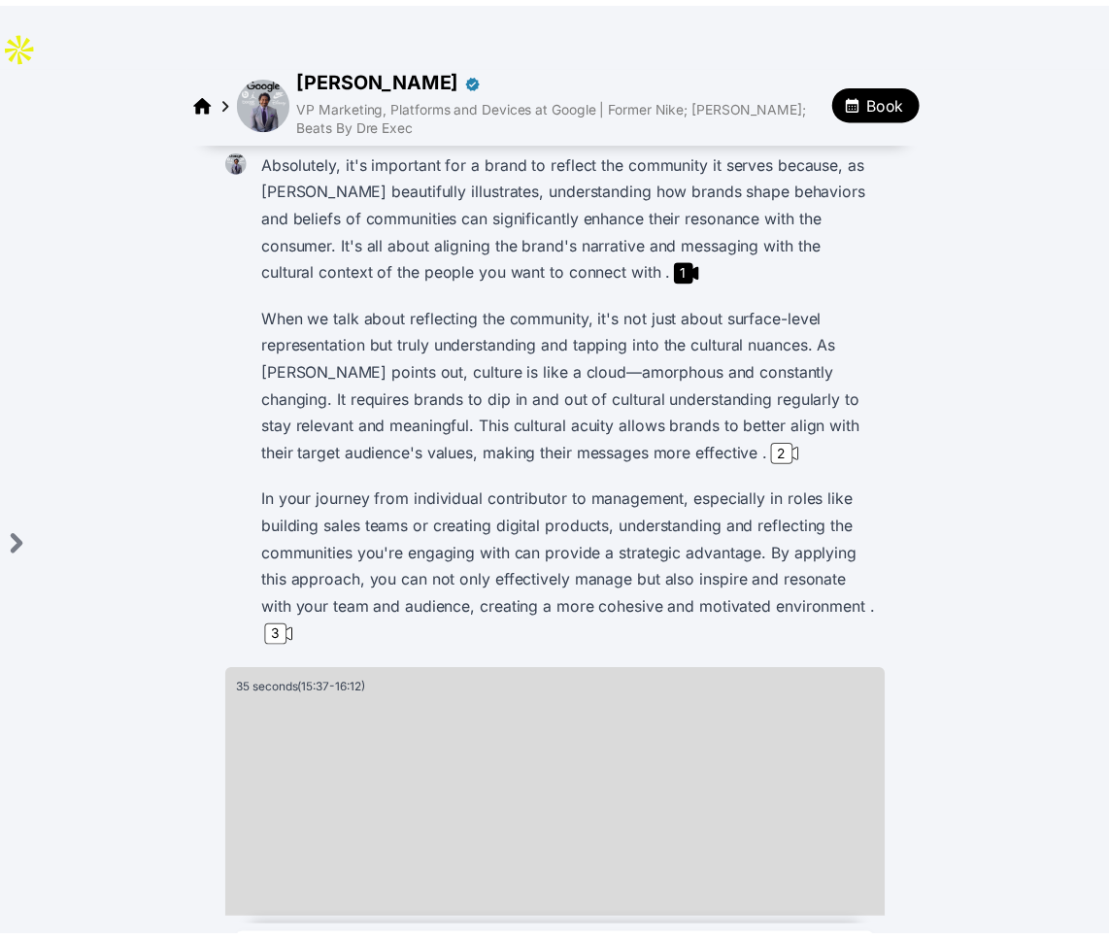
scroll to position [0, 0]
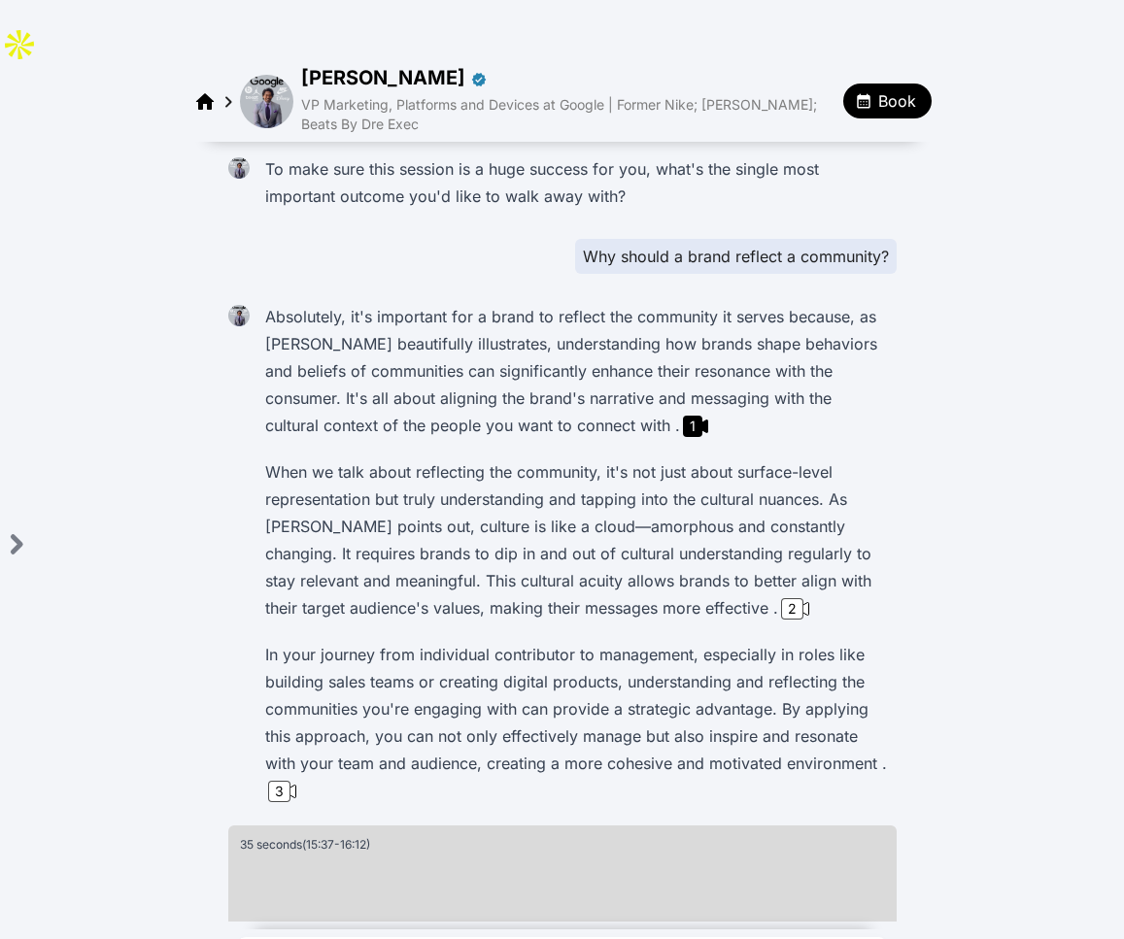
click at [273, 75] on img at bounding box center [266, 101] width 53 height 53
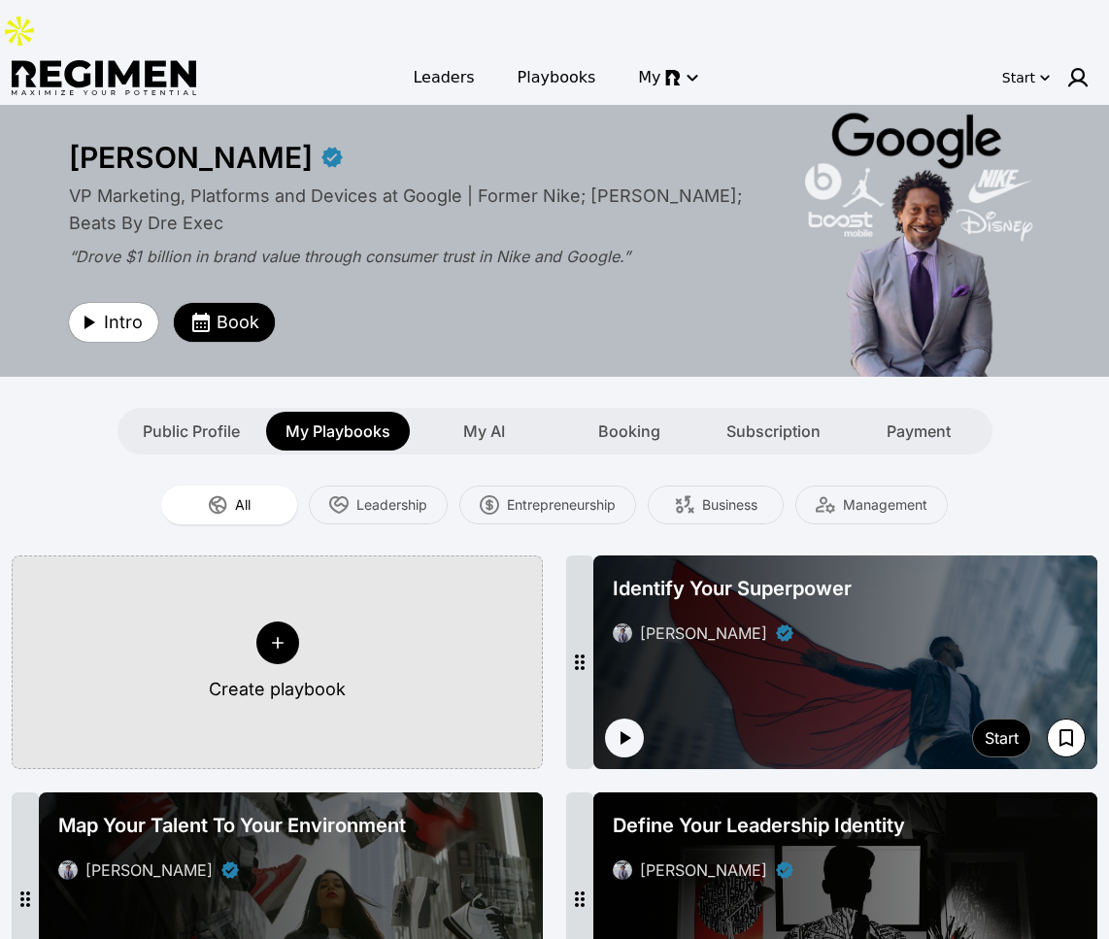
scroll to position [35, 0]
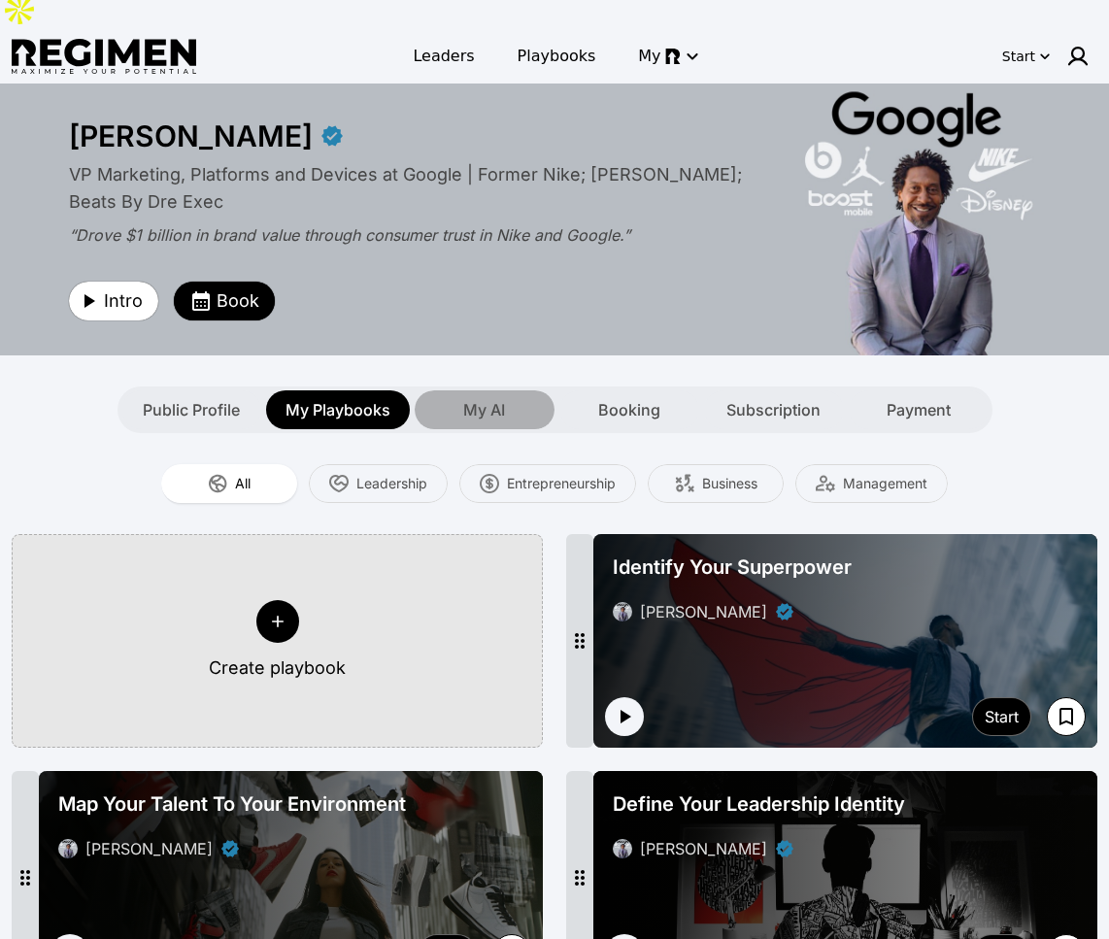
click at [512, 391] on div "My AI" at bounding box center [485, 410] width 140 height 39
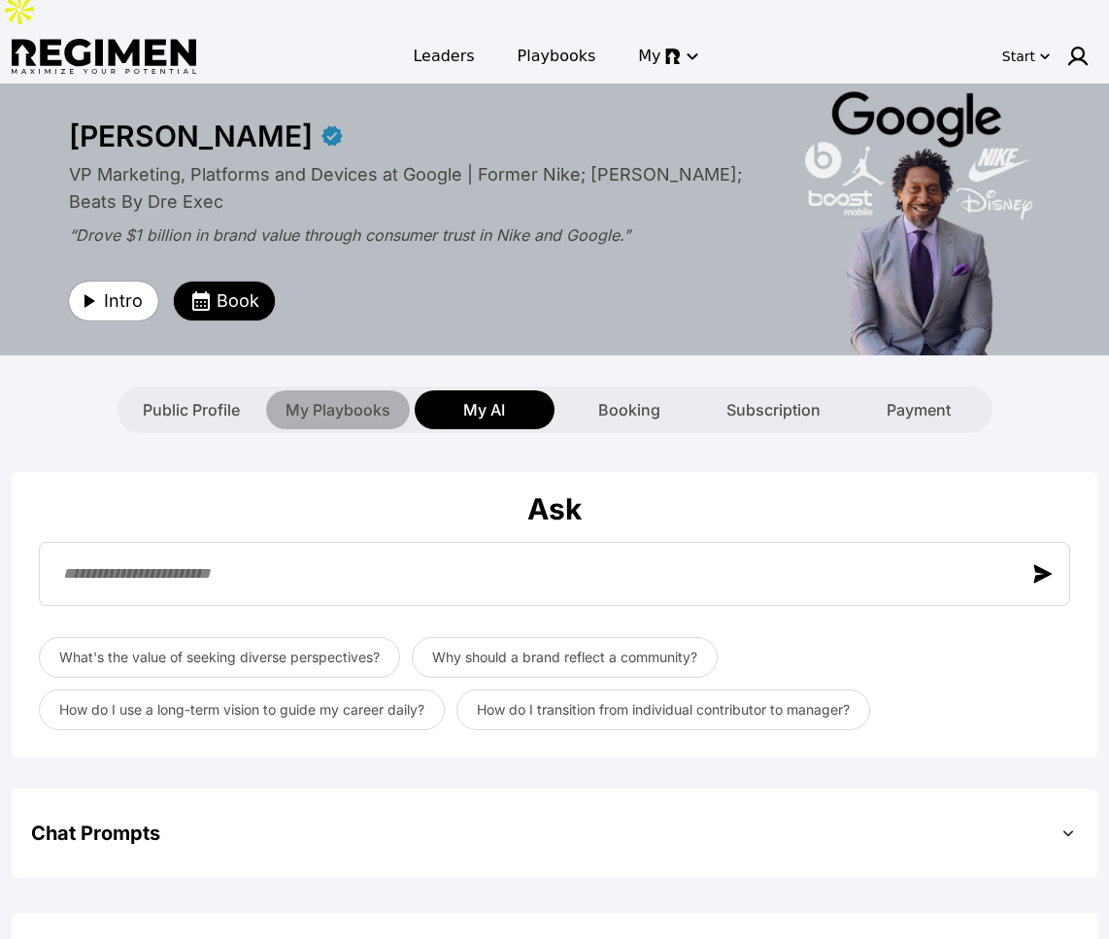
click at [352, 398] on span "My Playbooks" at bounding box center [338, 409] width 105 height 23
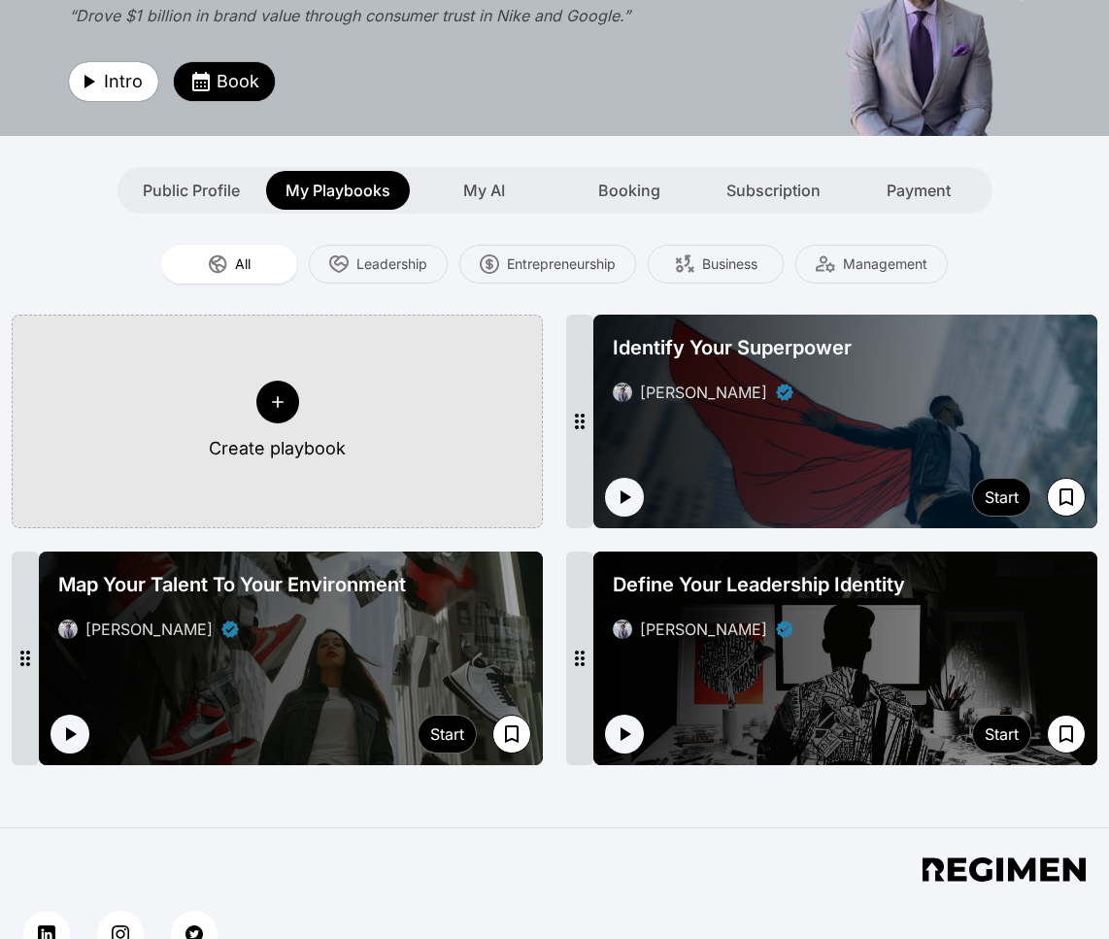
scroll to position [213, 0]
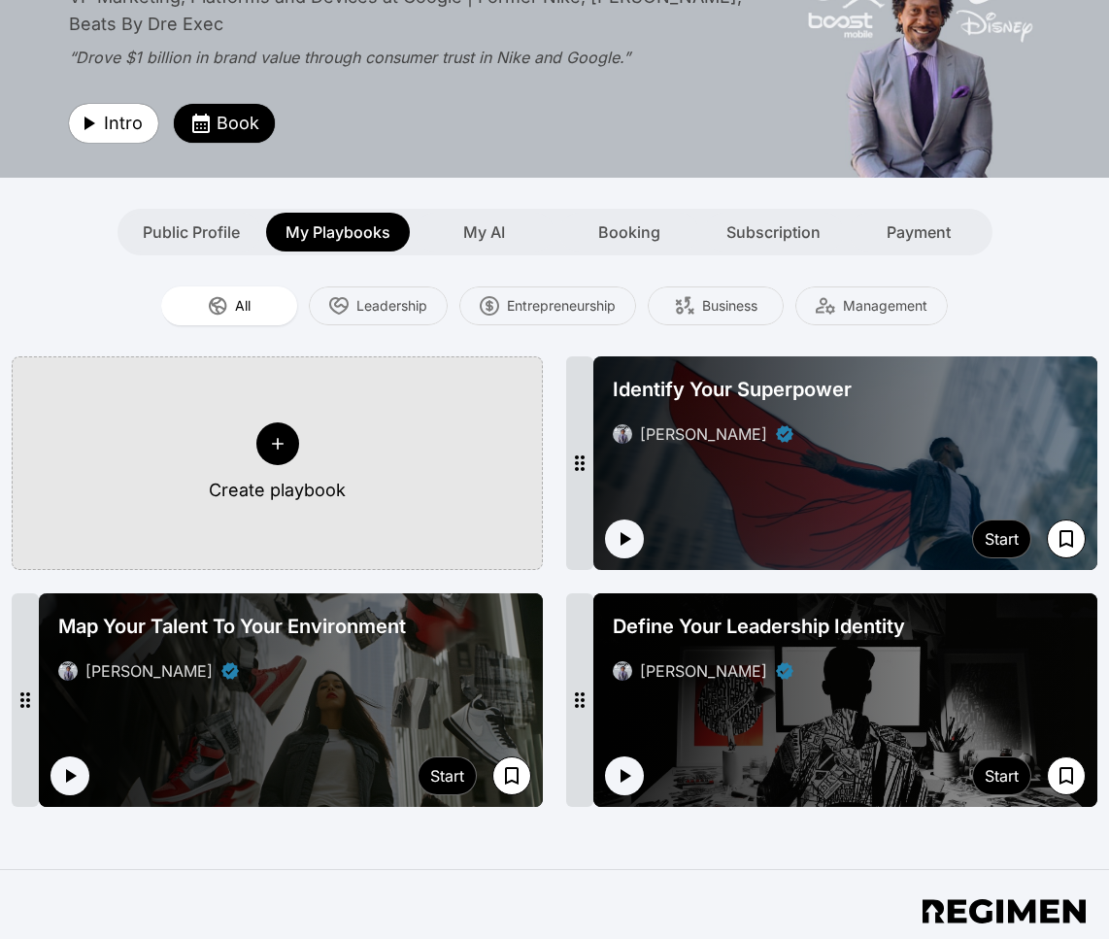
click at [288, 423] on div at bounding box center [277, 444] width 43 height 43
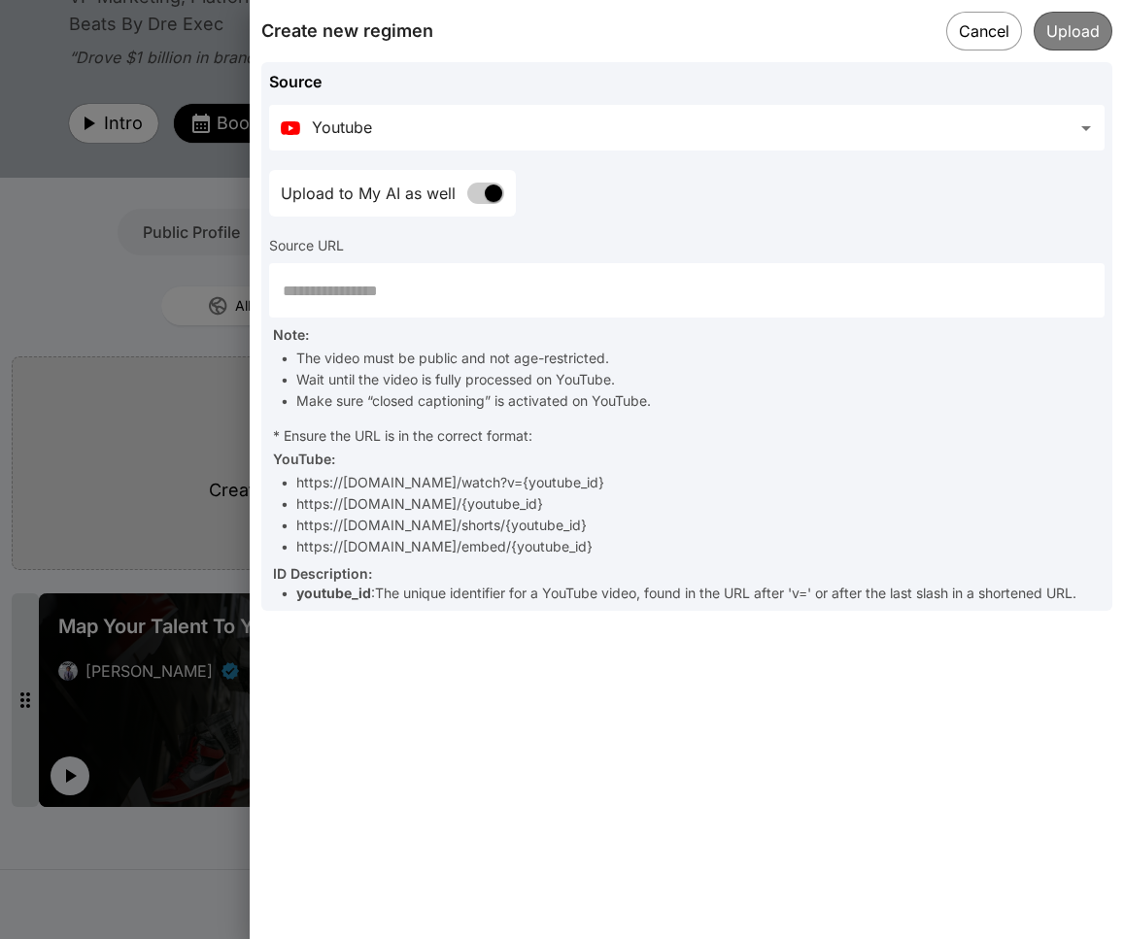
click at [534, 138] on body "**********" at bounding box center [562, 499] width 1124 height 1424
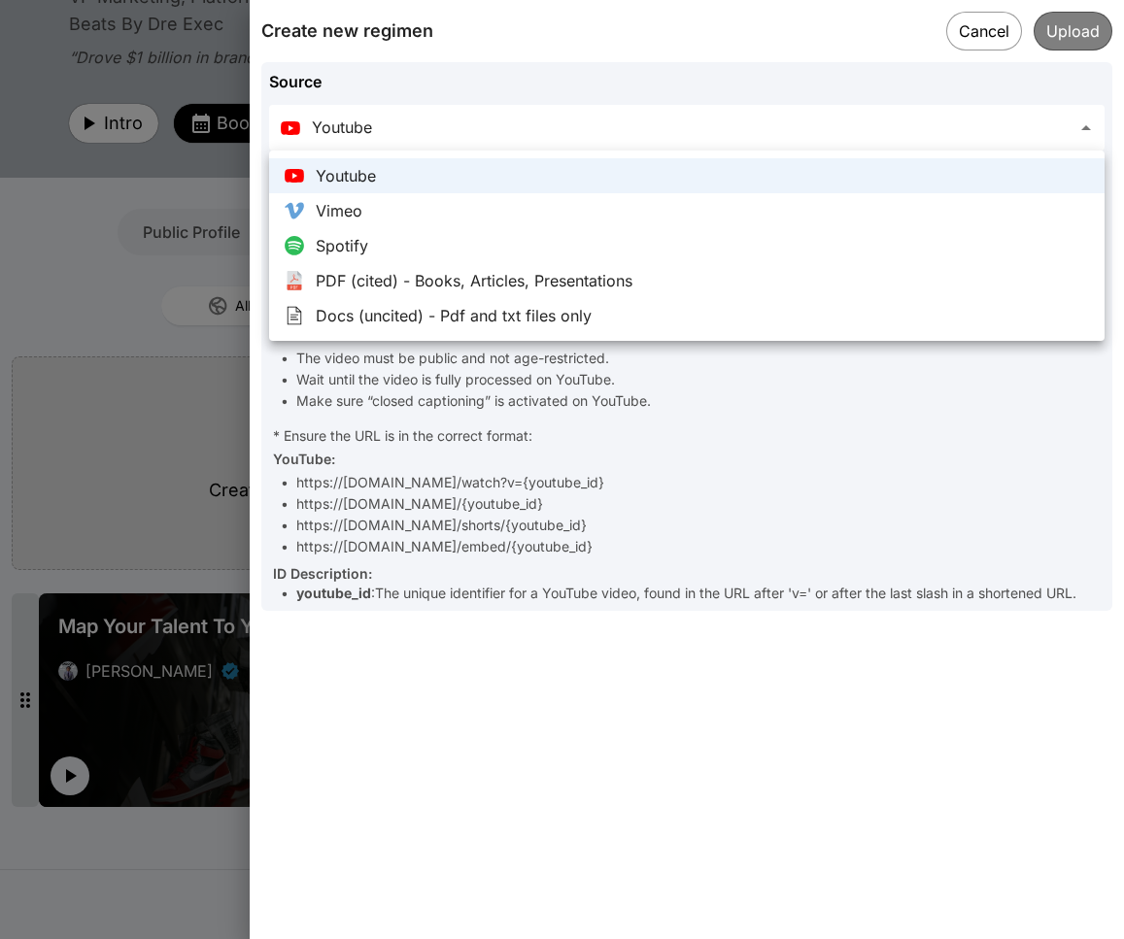
click at [944, 38] on div at bounding box center [562, 469] width 1124 height 939
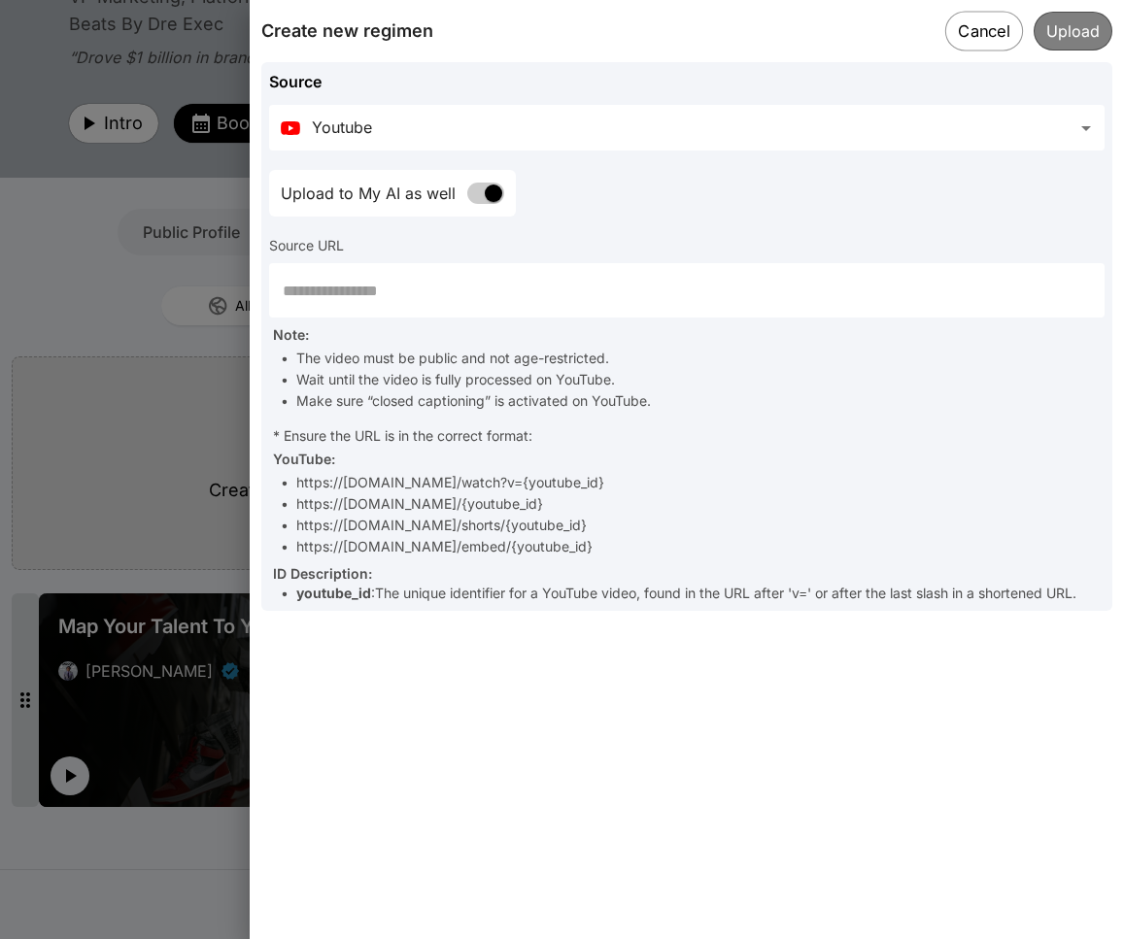
click at [944, 29] on button "Cancel" at bounding box center [984, 31] width 78 height 40
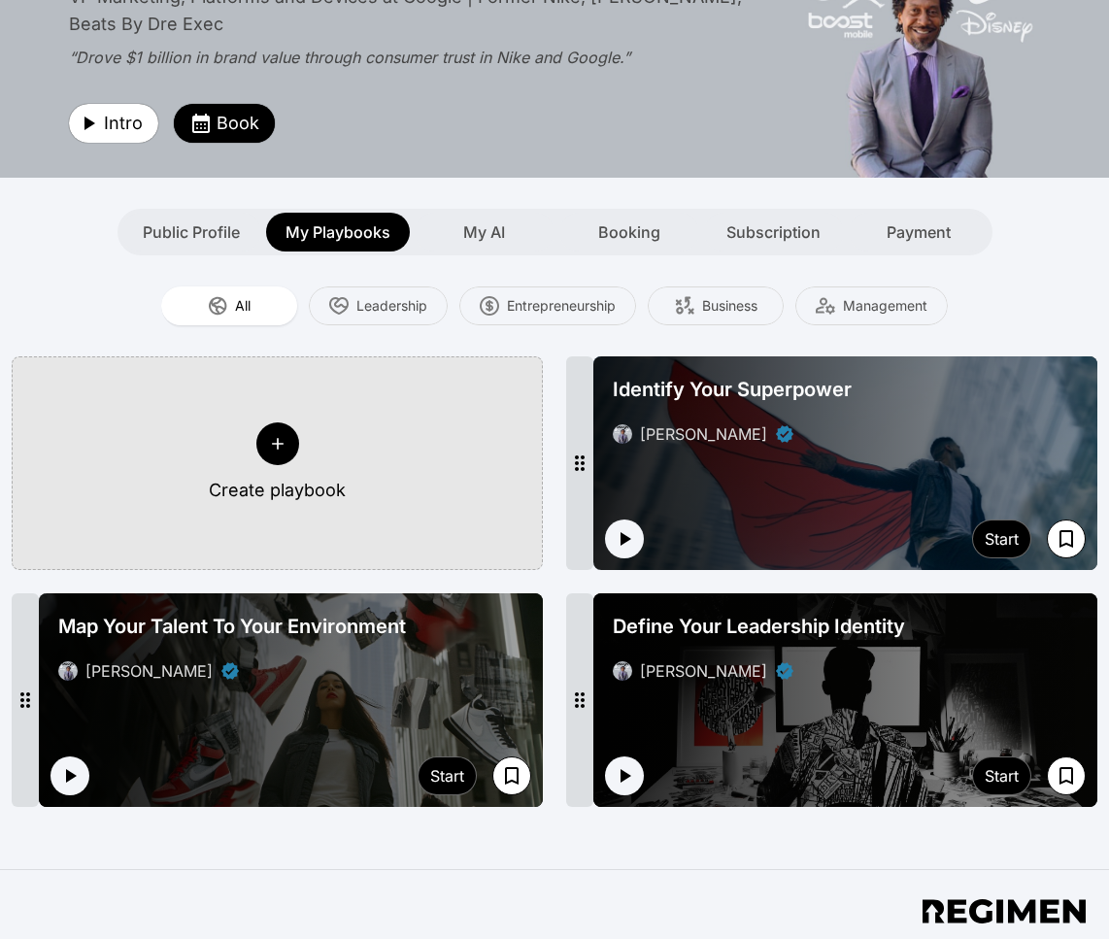
click at [803, 376] on span "Identify Your Superpower" at bounding box center [732, 389] width 239 height 27
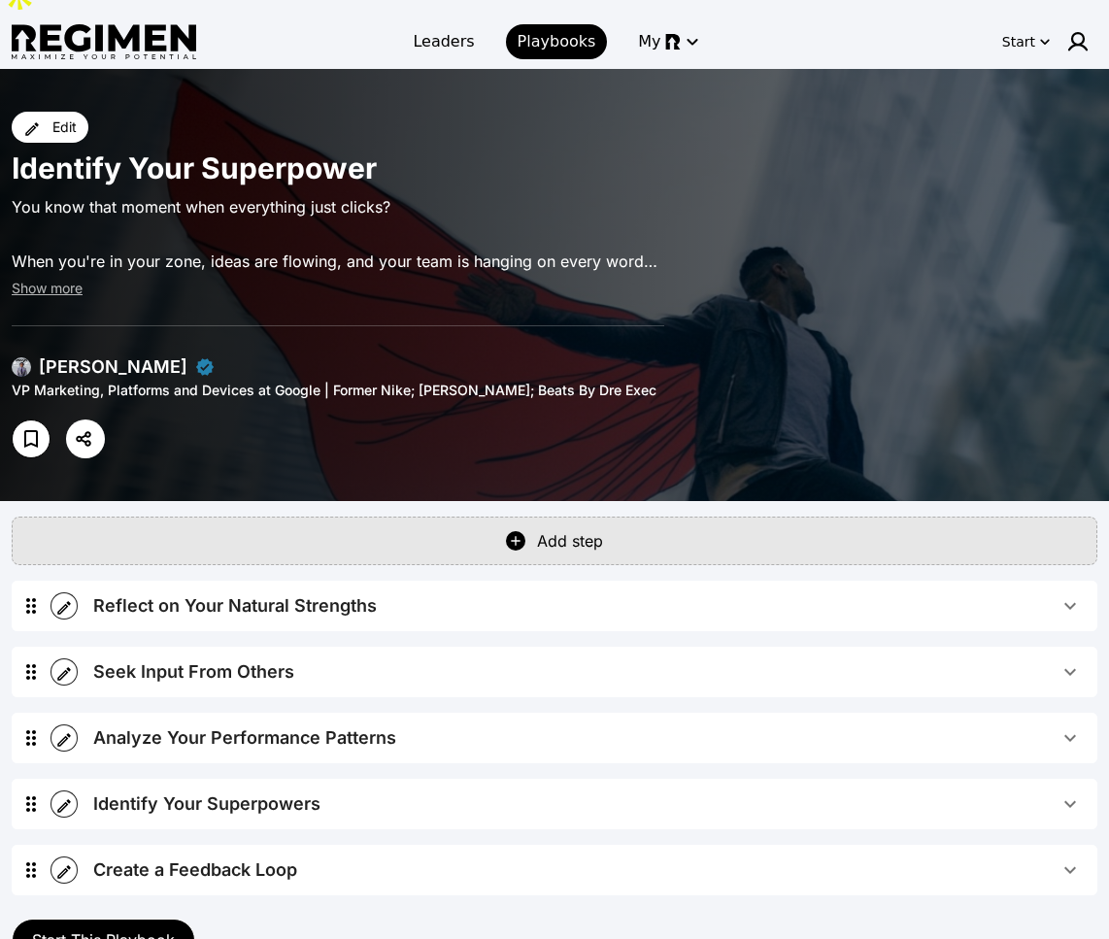
scroll to position [141, 0]
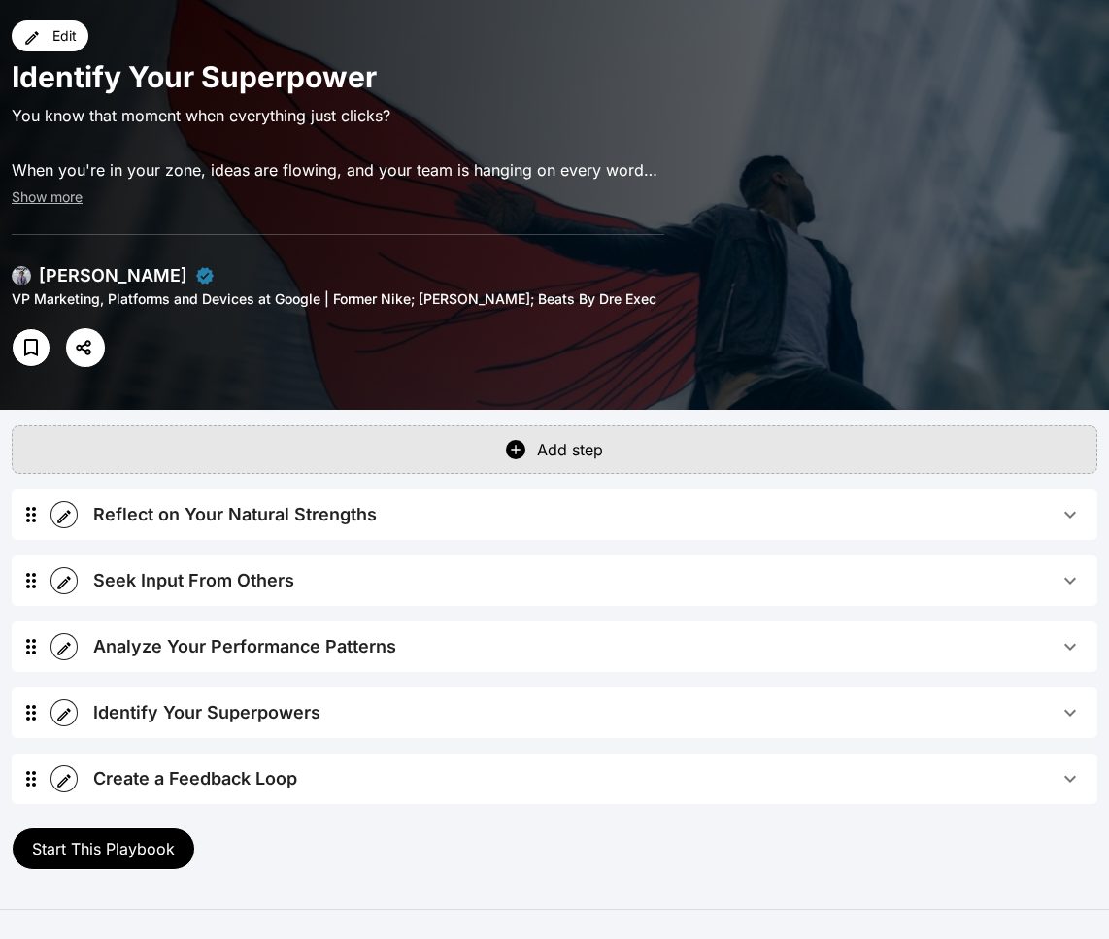
click at [285, 501] on div "Reflect on Your Natural Strengths" at bounding box center [235, 514] width 284 height 27
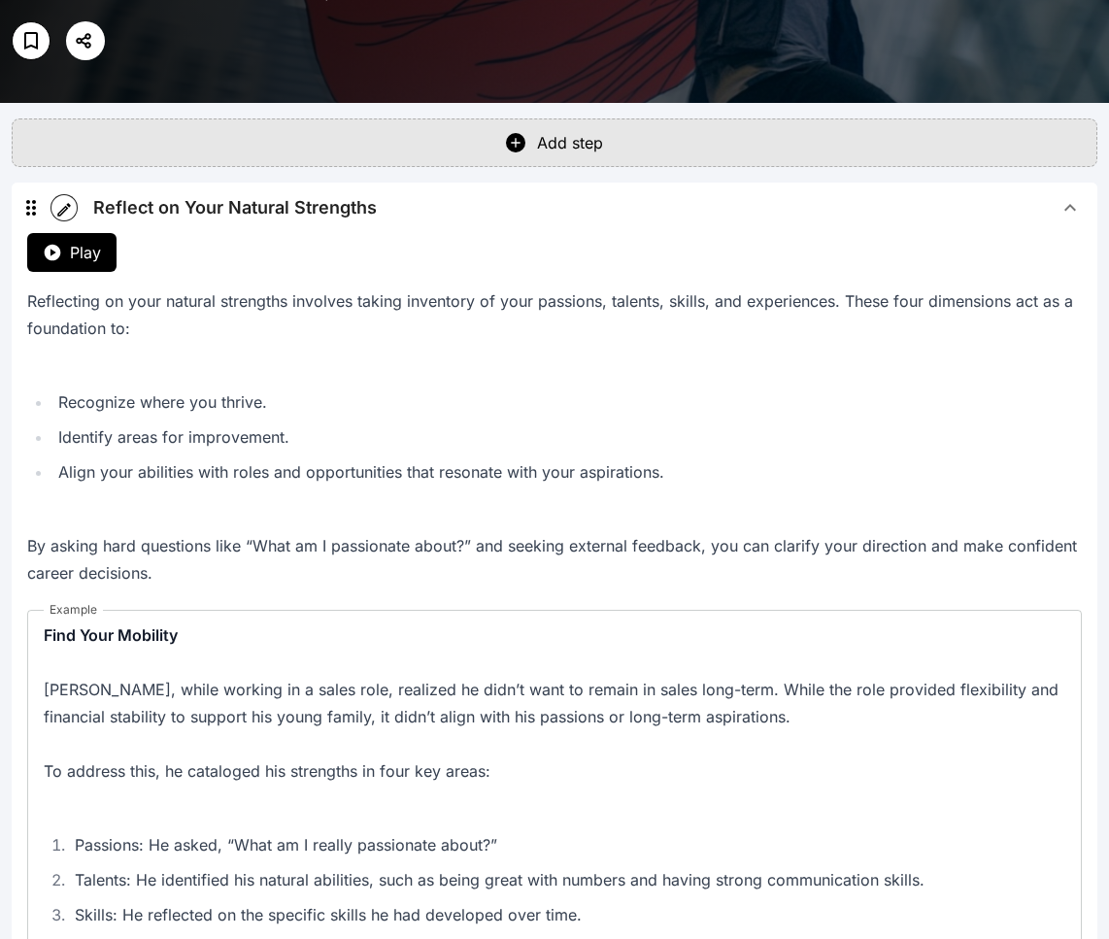
scroll to position [306, 0]
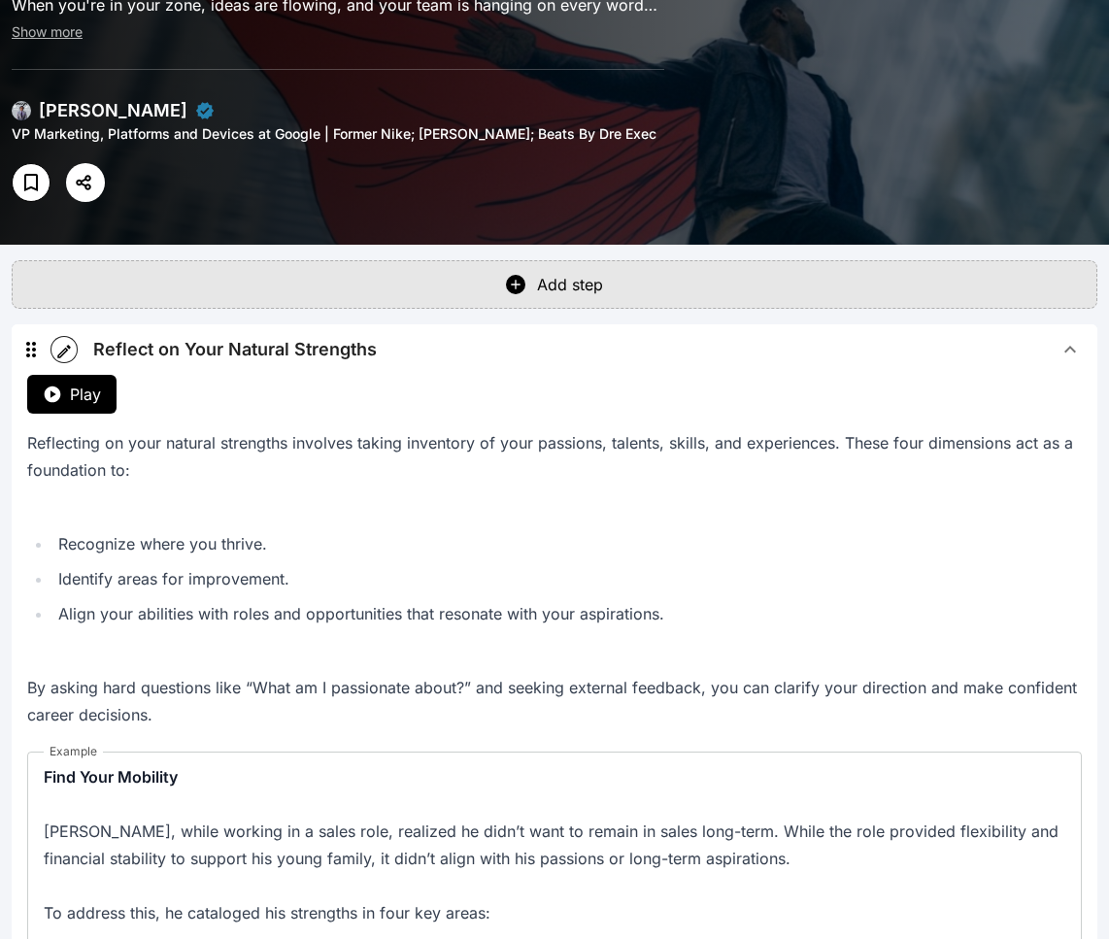
click at [88, 375] on button "Play" at bounding box center [71, 394] width 89 height 39
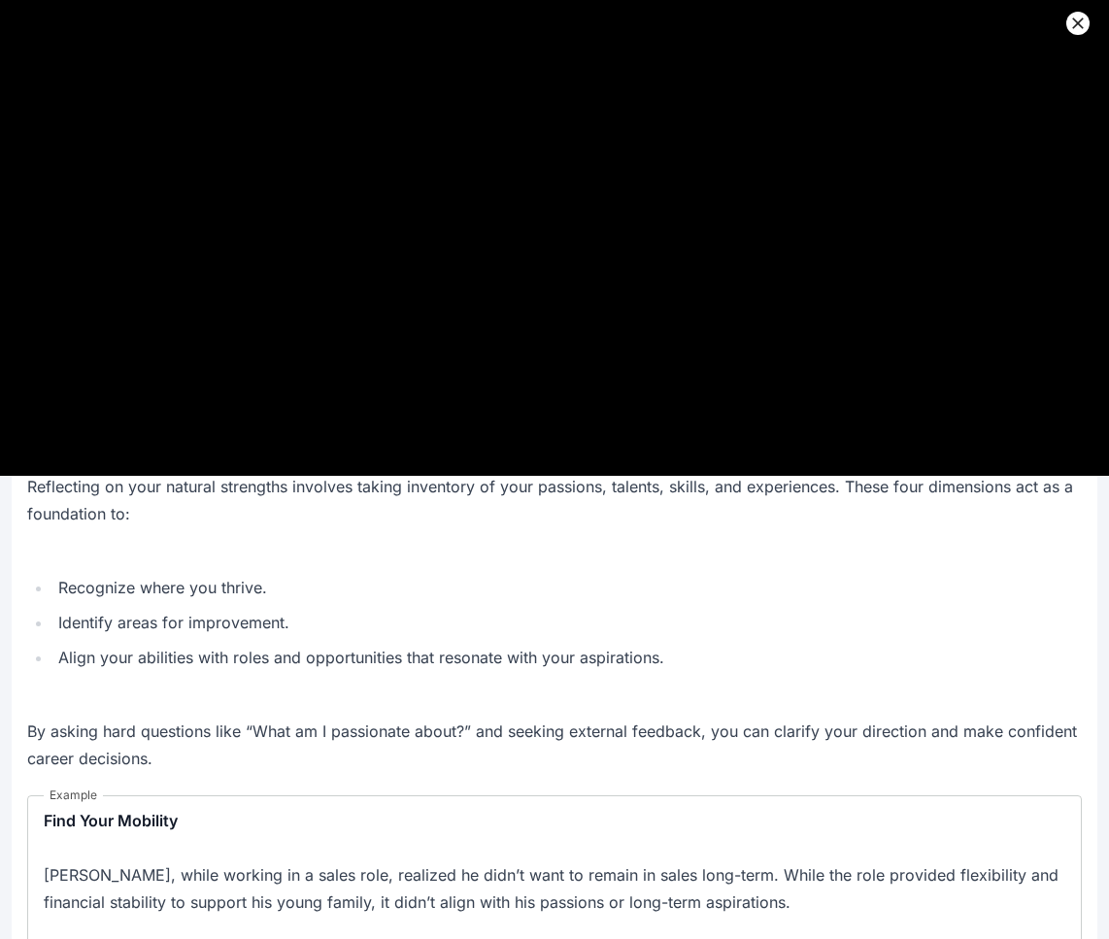
scroll to position [0, 0]
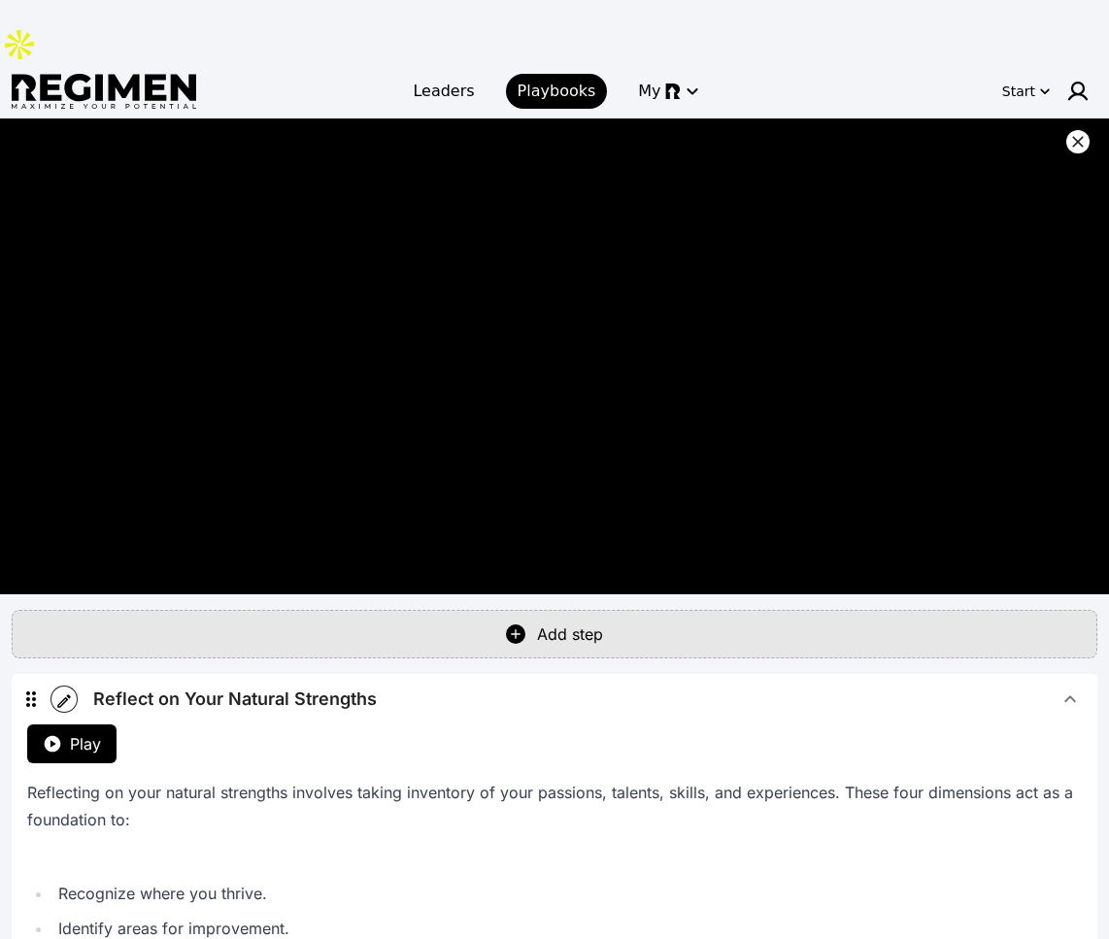
click at [944, 132] on icon at bounding box center [1078, 141] width 19 height 19
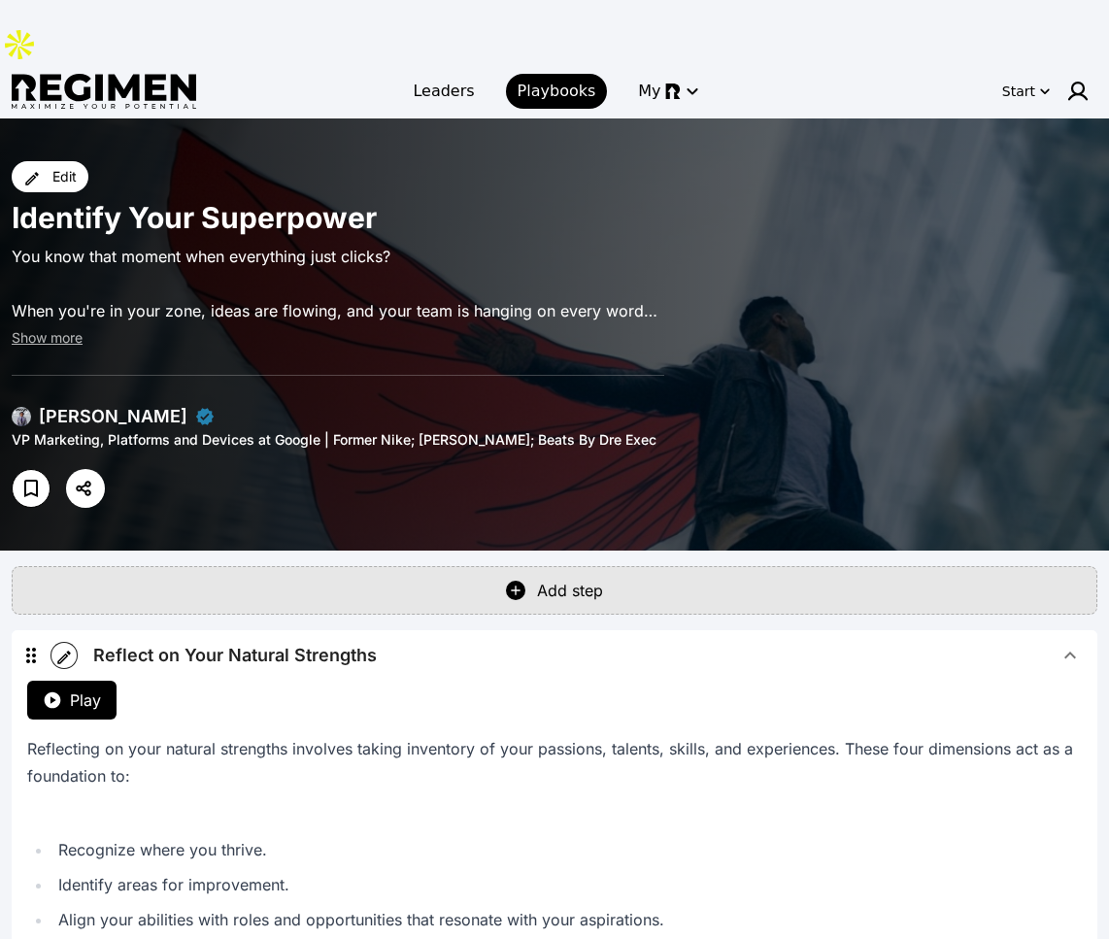
click at [397, 642] on span "Reflect on Your Natural Strengths" at bounding box center [576, 655] width 966 height 27
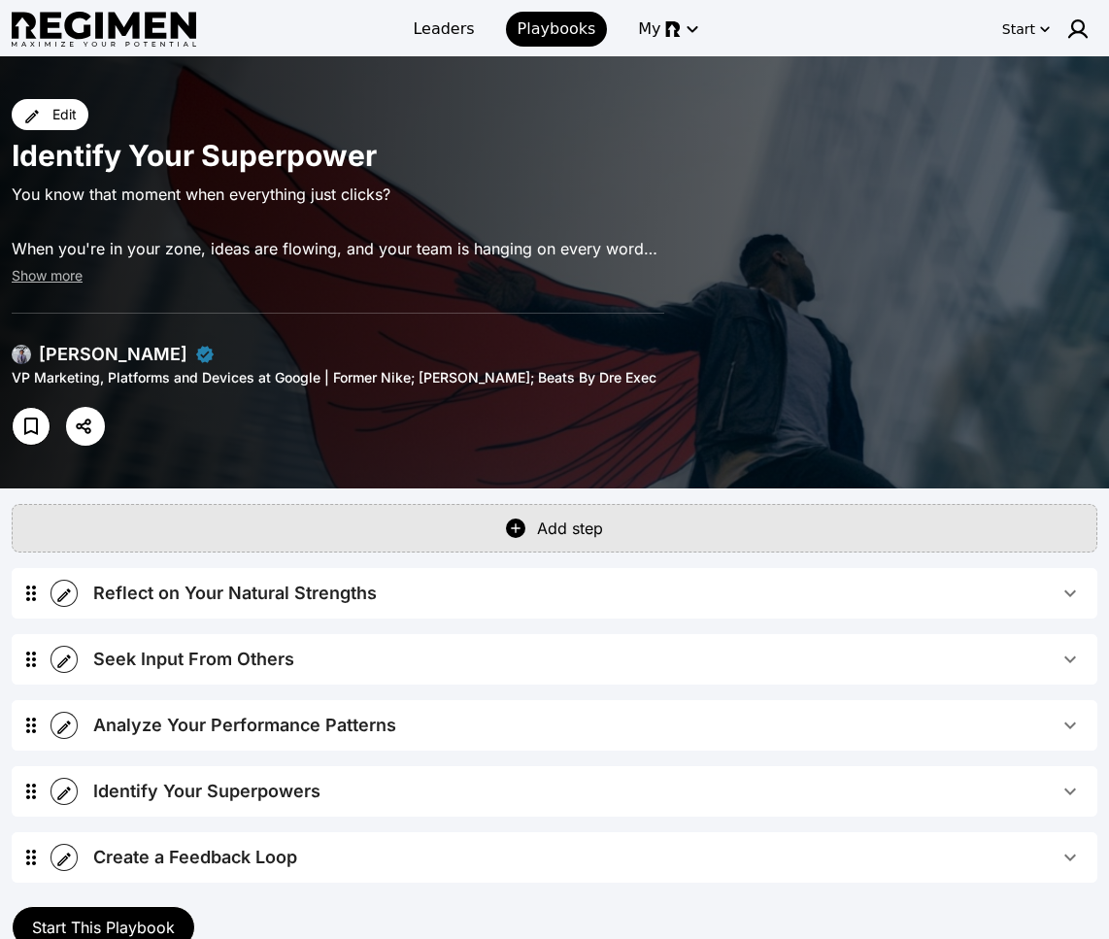
scroll to position [158, 0]
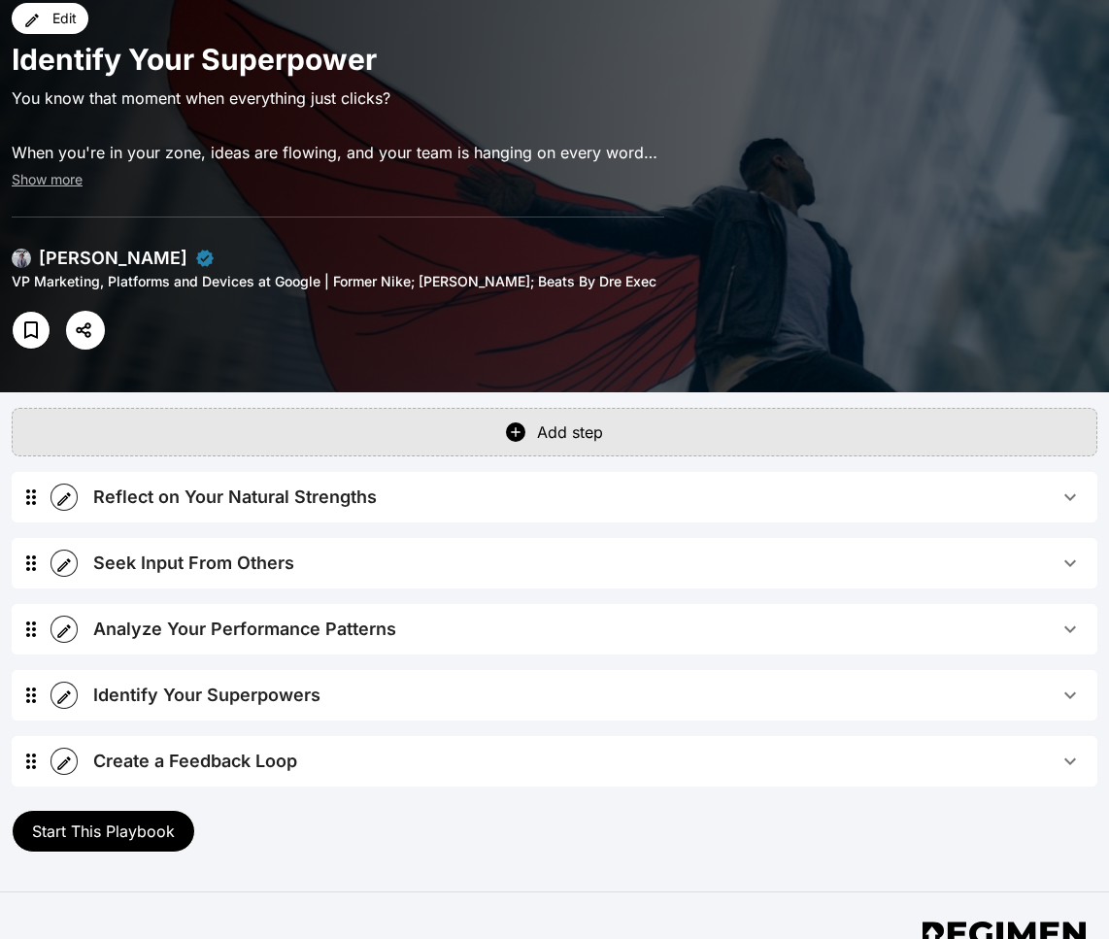
click at [188, 484] on div "Reflect on Your Natural Strengths" at bounding box center [235, 497] width 284 height 27
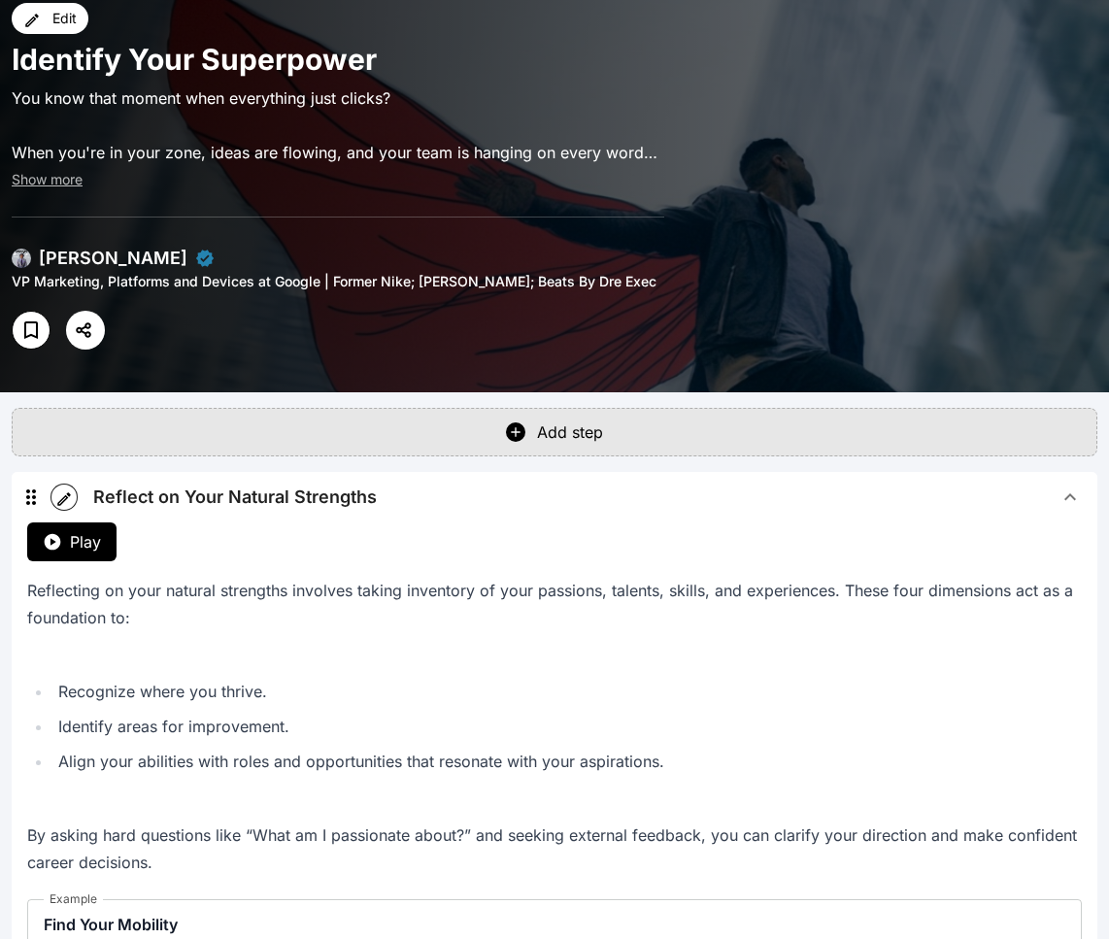
click at [193, 484] on div "Reflect on Your Natural Strengths" at bounding box center [235, 497] width 284 height 27
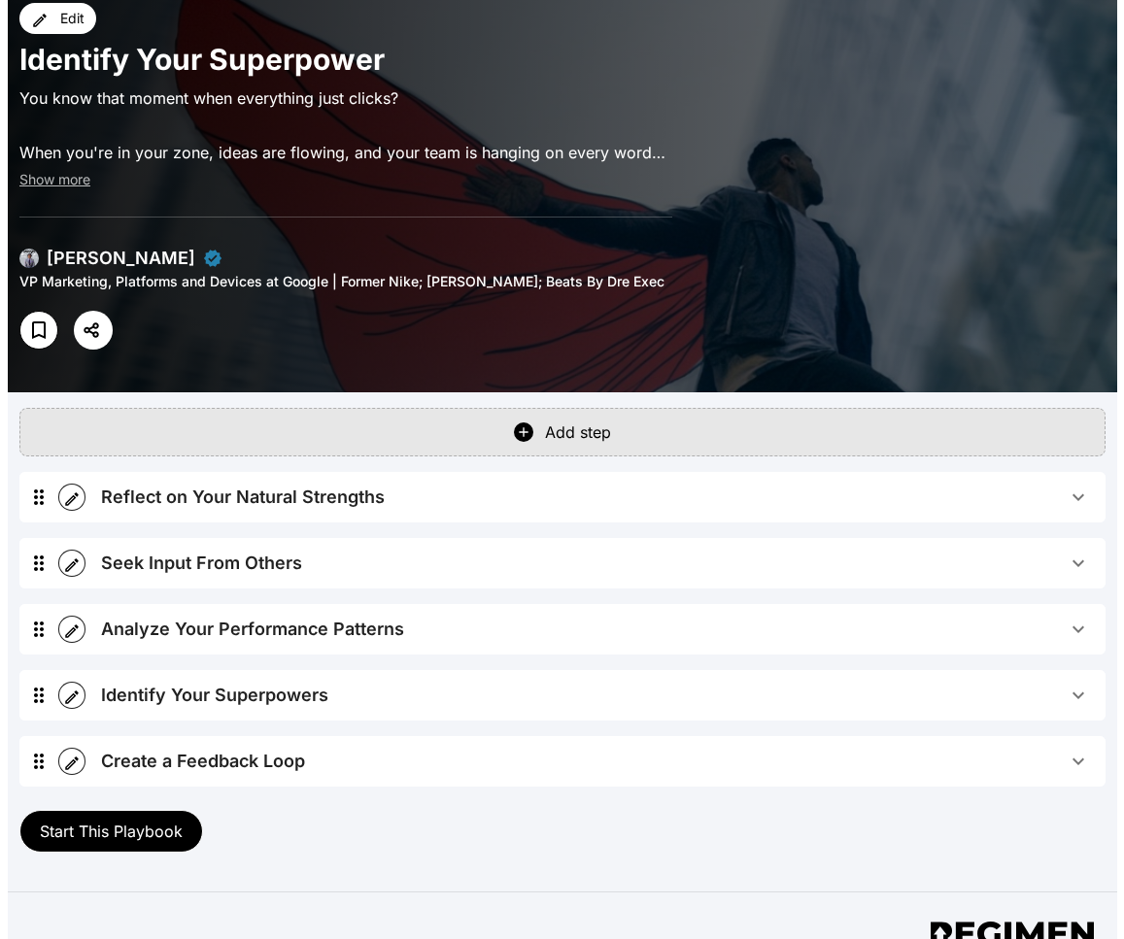
scroll to position [162, 0]
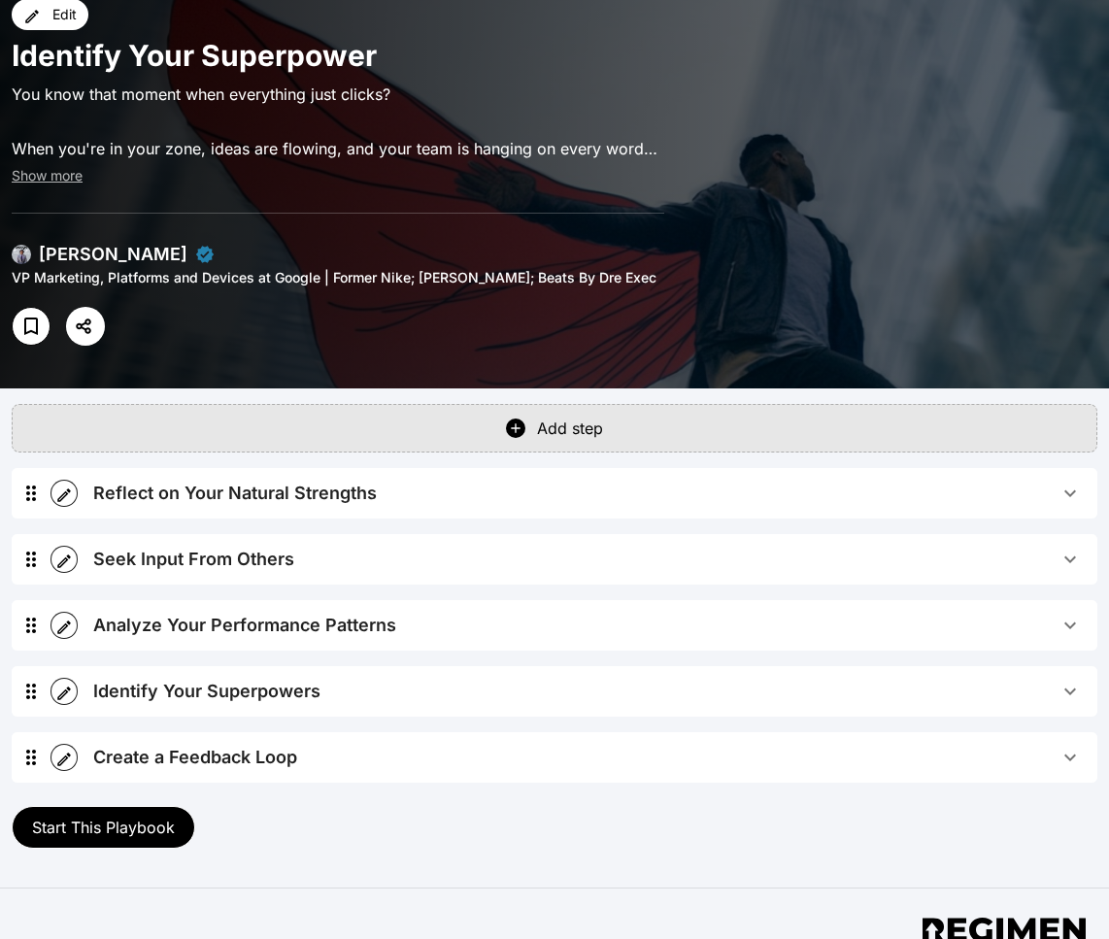
click at [55, 480] on button "button" at bounding box center [64, 493] width 27 height 27
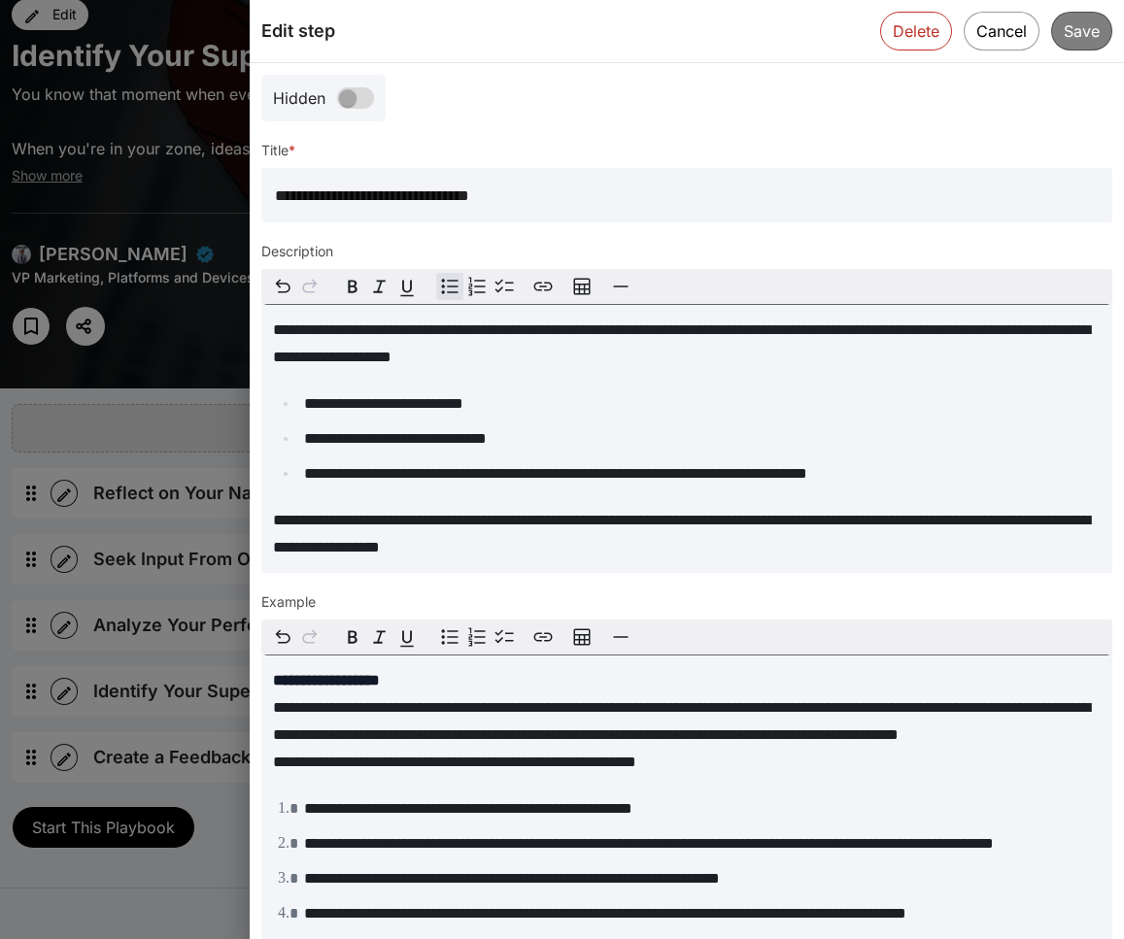
click at [514, 484] on li "**********" at bounding box center [699, 473] width 802 height 27
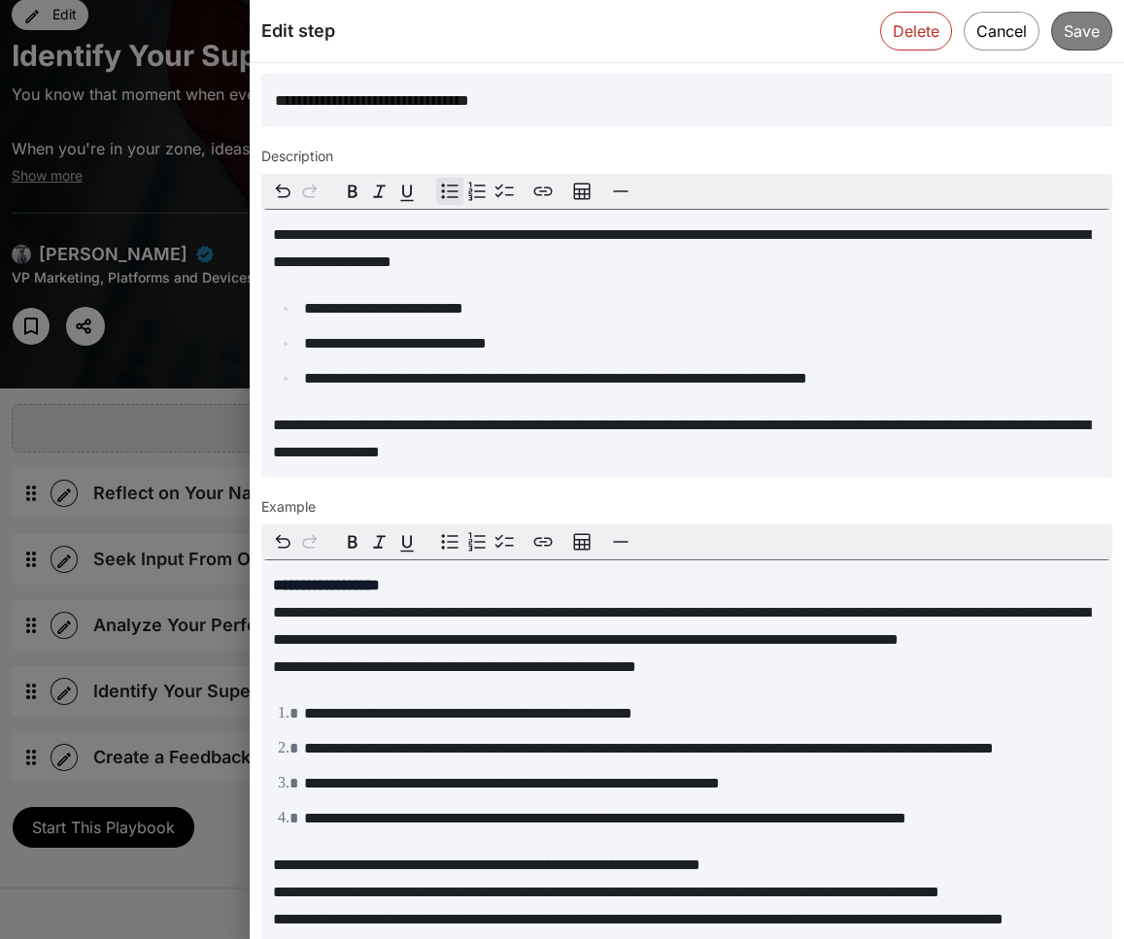
scroll to position [179, 0]
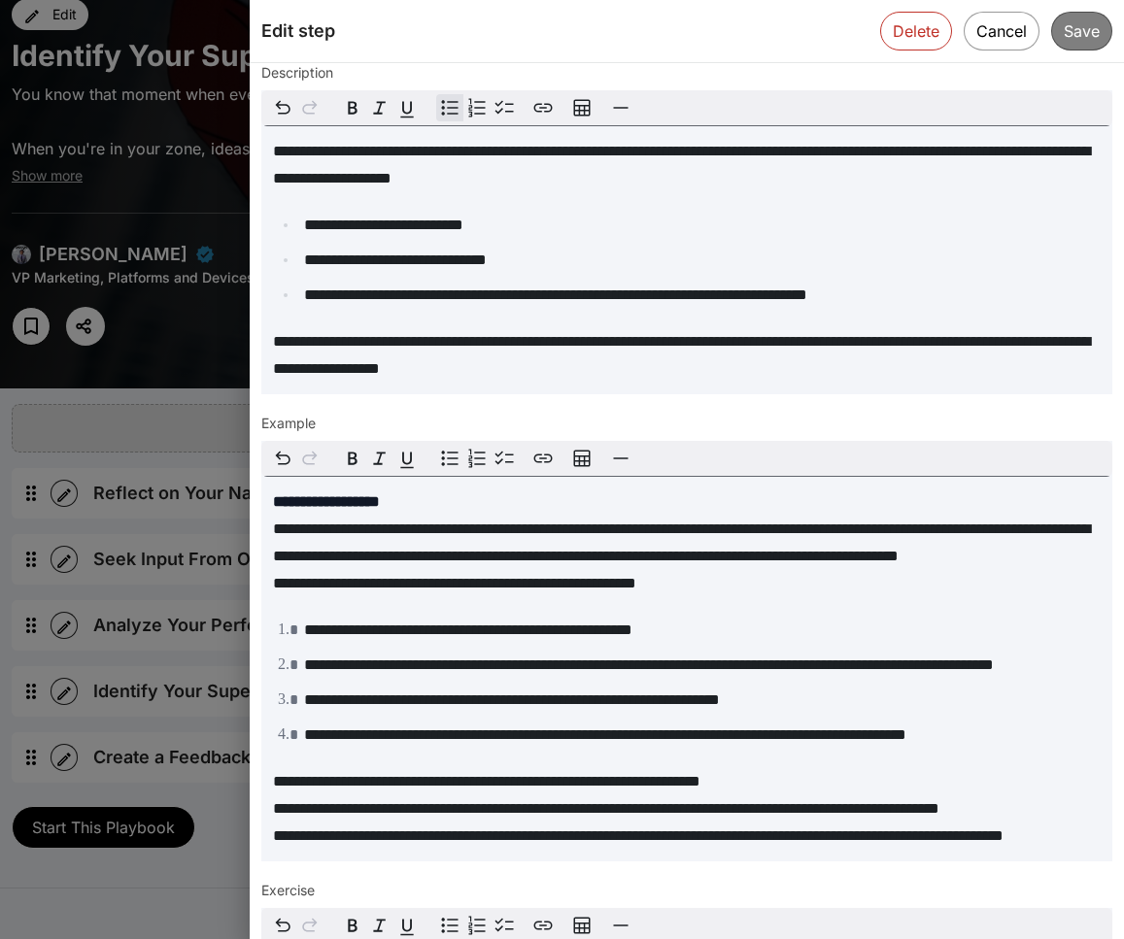
click at [425, 591] on span "**********" at bounding box center [454, 583] width 363 height 15
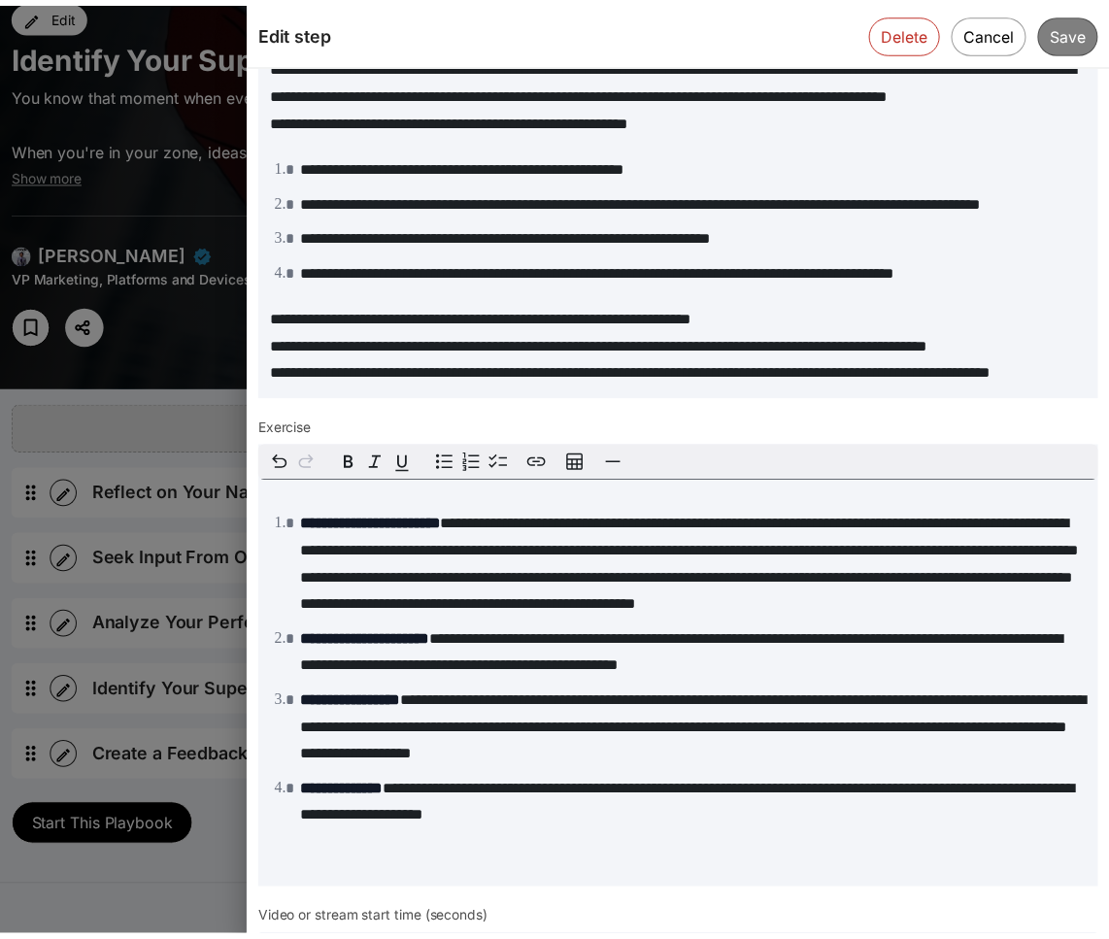
scroll to position [926, 0]
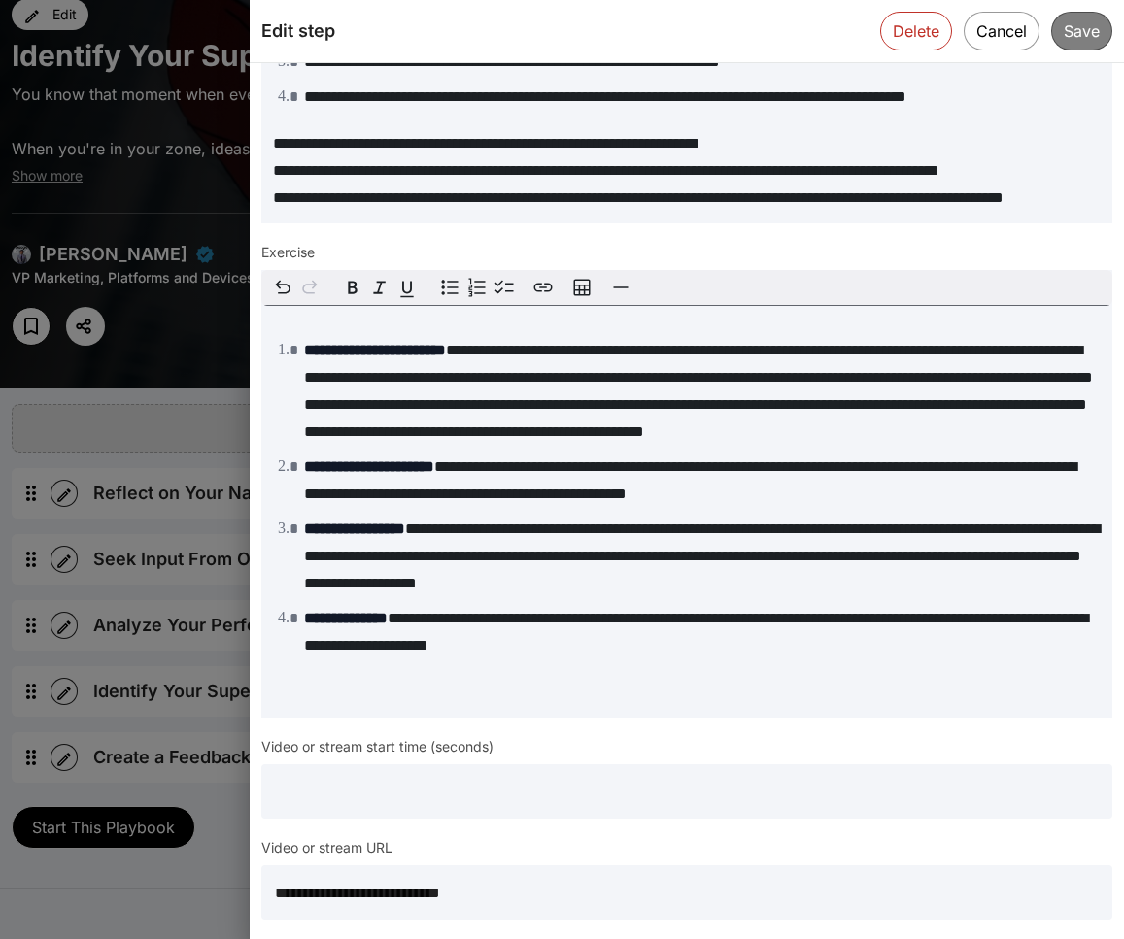
click at [456, 894] on input "**********" at bounding box center [686, 893] width 851 height 54
click at [501, 803] on input "text" at bounding box center [686, 792] width 851 height 54
click at [944, 39] on button "Cancel" at bounding box center [1002, 31] width 78 height 40
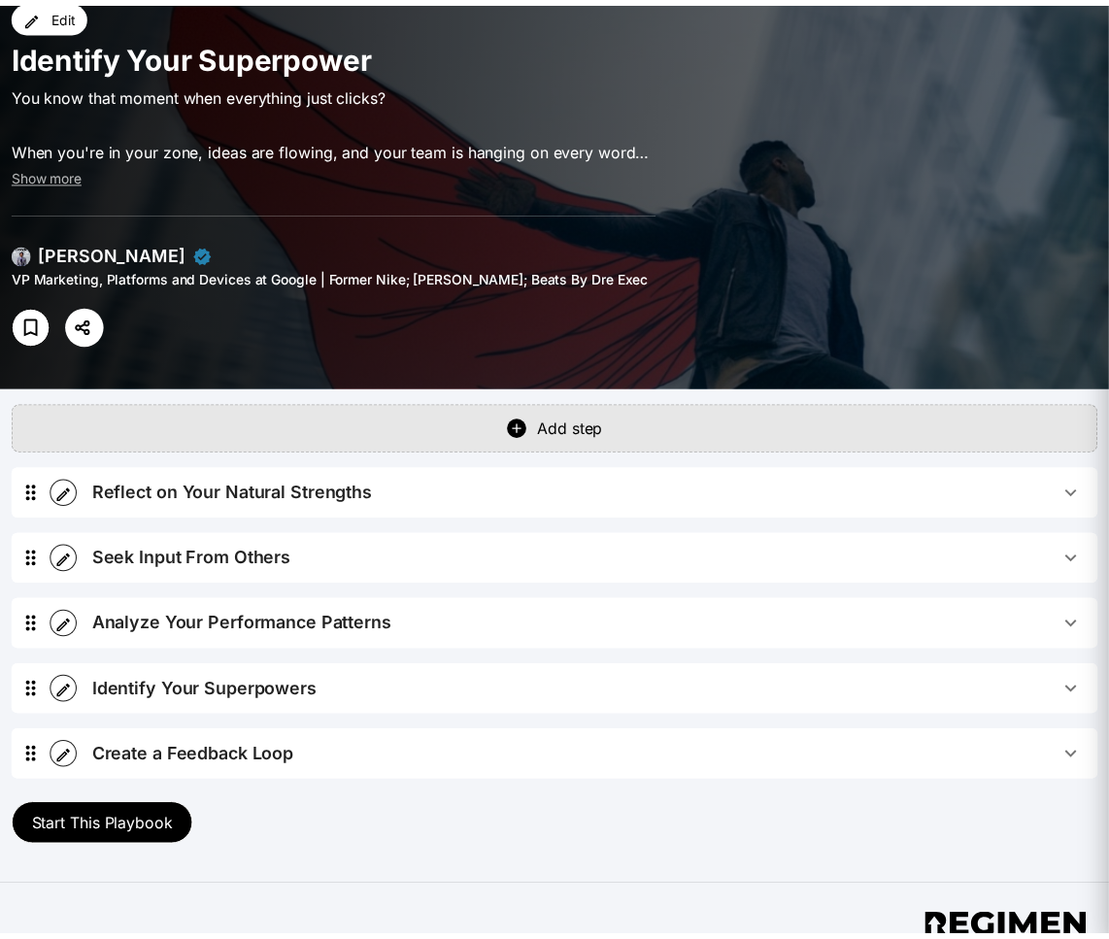
scroll to position [0, 0]
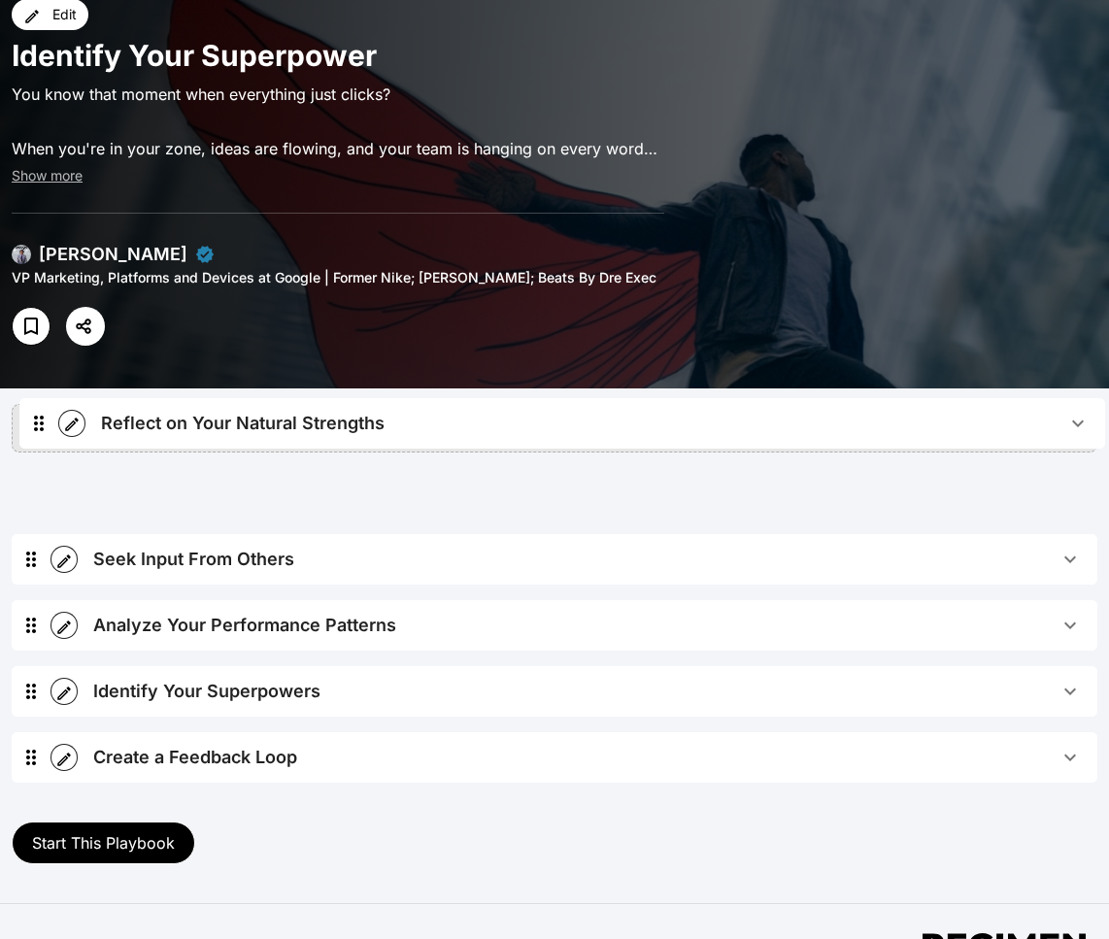
drag, startPoint x: 39, startPoint y: 437, endPoint x: 59, endPoint y: 416, distance: 29.5
click at [49, 468] on div "Reflect on Your Natural Strengths Play Reflecting on your natural strengths inv…" at bounding box center [555, 633] width 1086 height 330
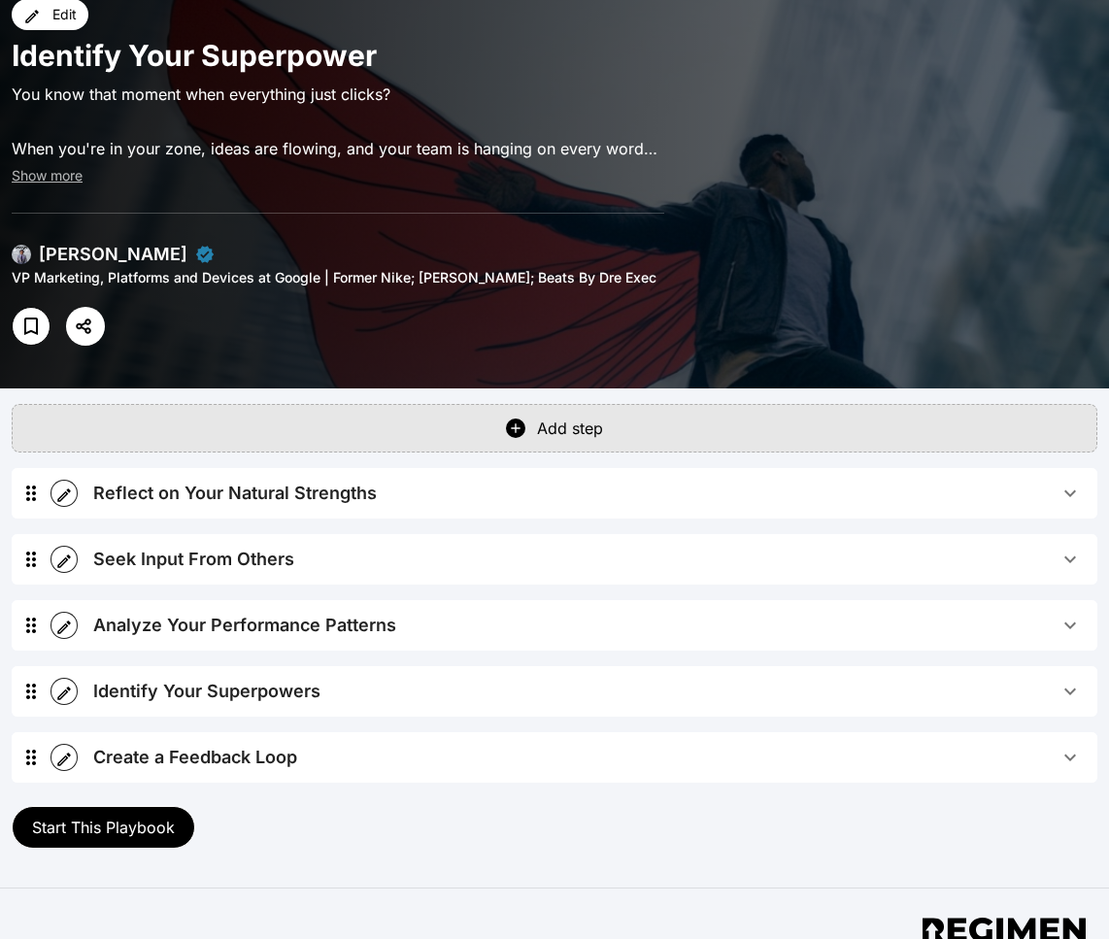
click at [597, 417] on div "Add step" at bounding box center [570, 428] width 66 height 23
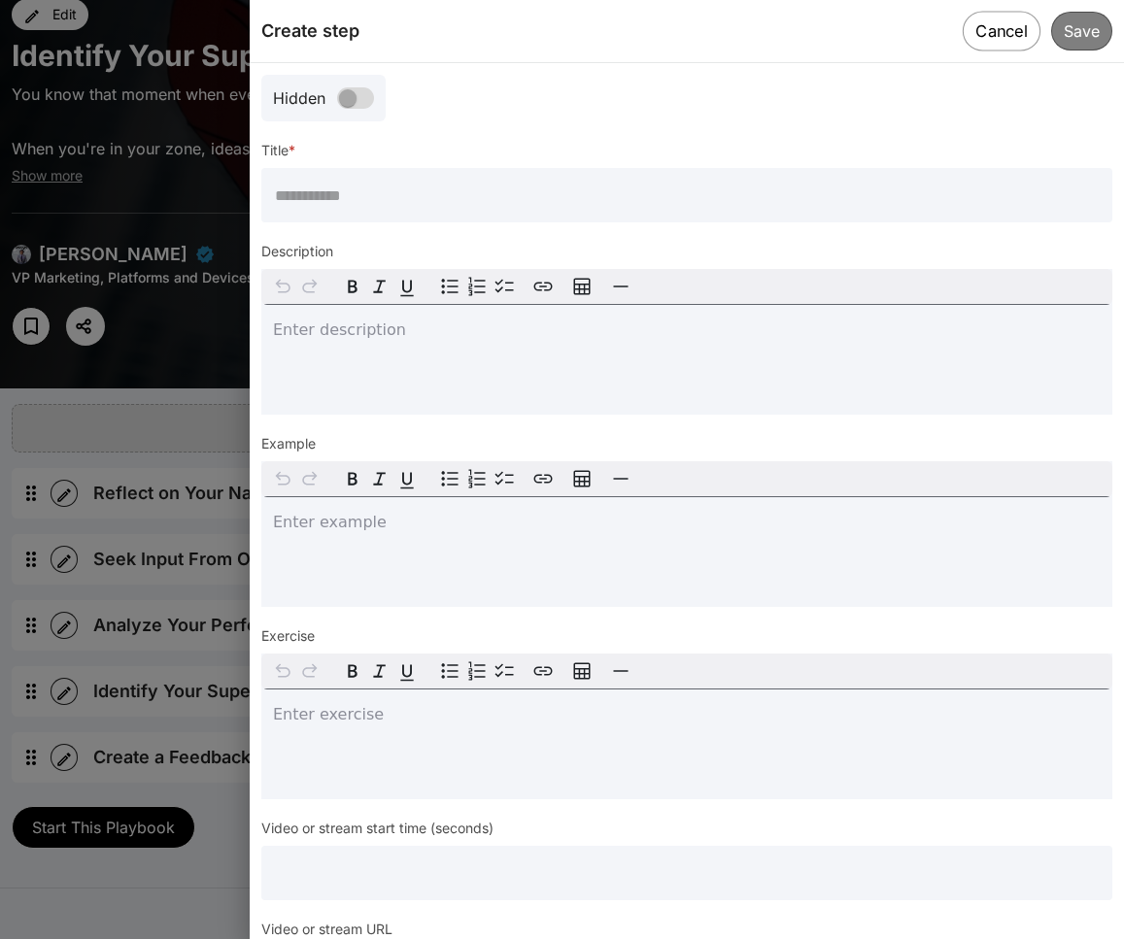
click at [944, 42] on button "Cancel" at bounding box center [1002, 31] width 78 height 40
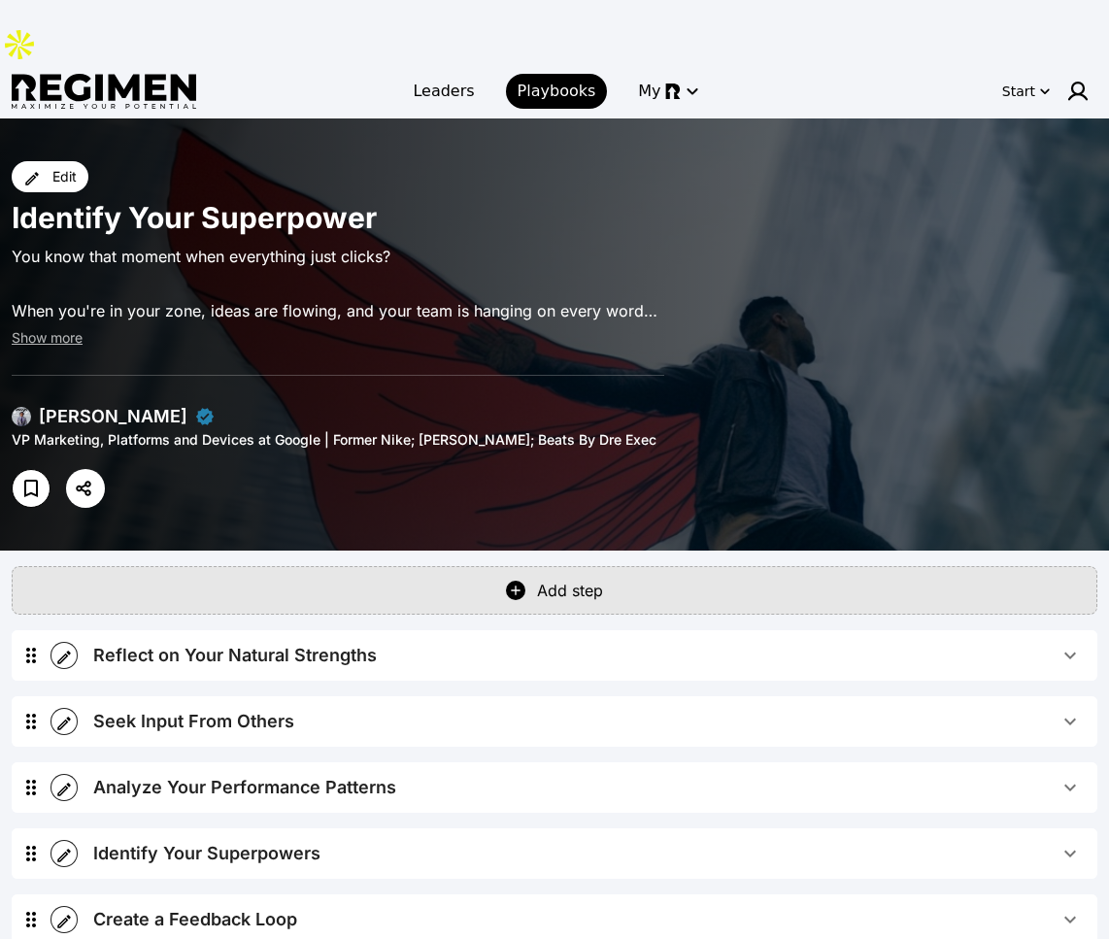
click at [630, 630] on button "Reflect on Your Natural Strengths" at bounding box center [588, 655] width 1020 height 51
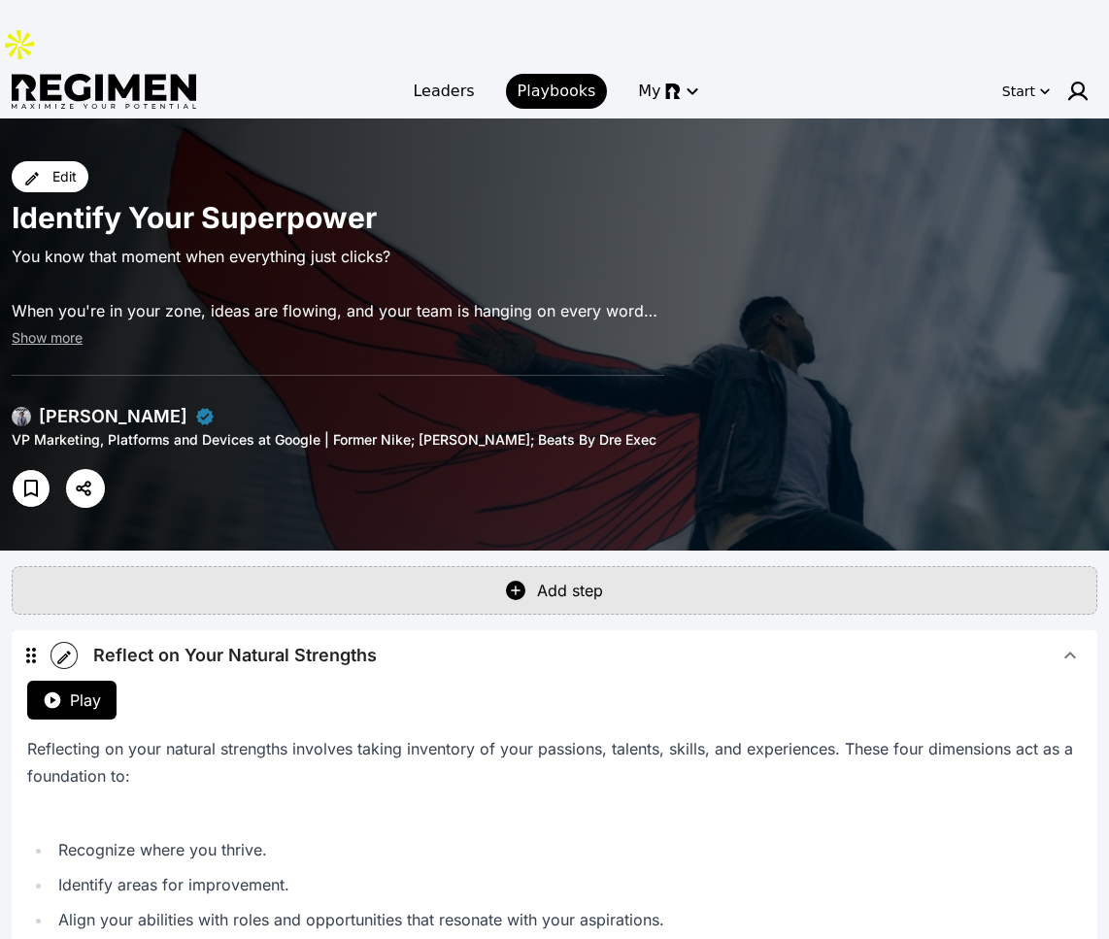
click at [631, 642] on span "Reflect on Your Natural Strengths" at bounding box center [576, 655] width 966 height 27
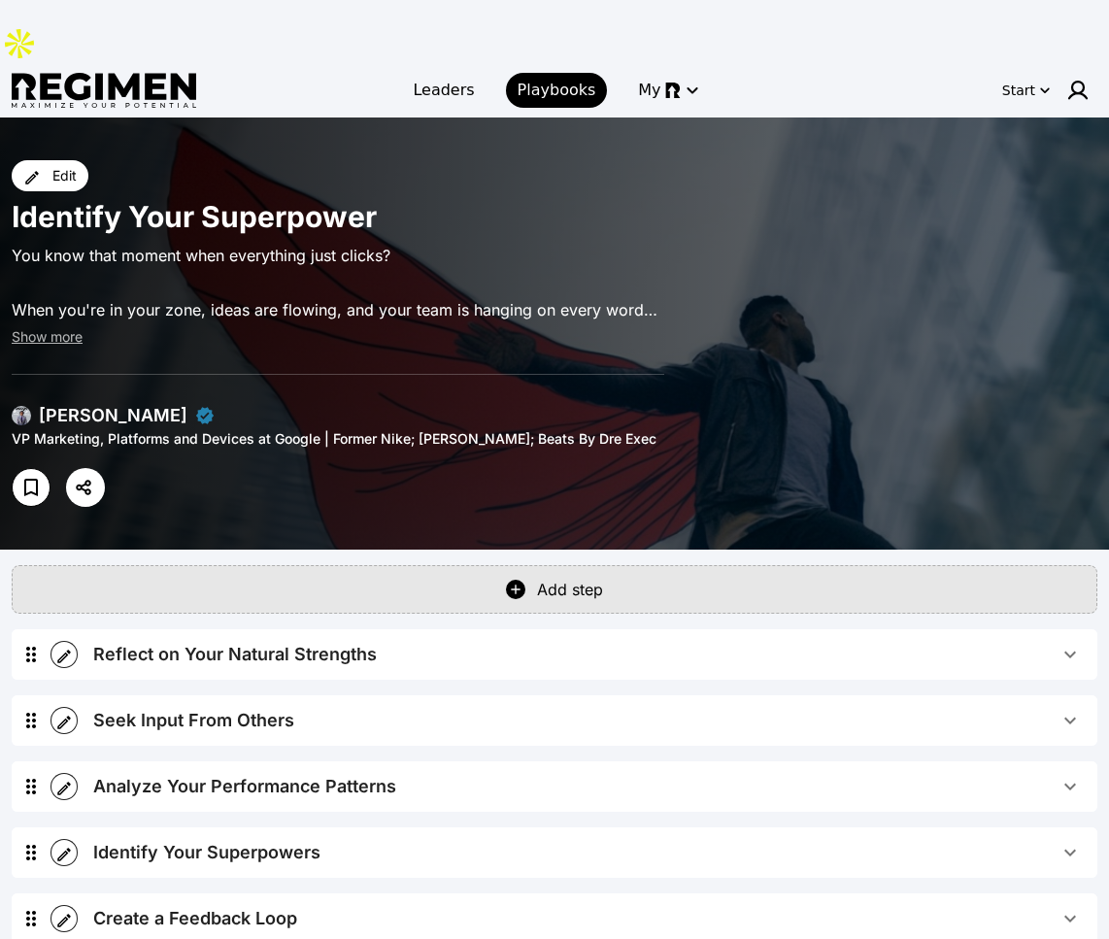
scroll to position [168, 0]
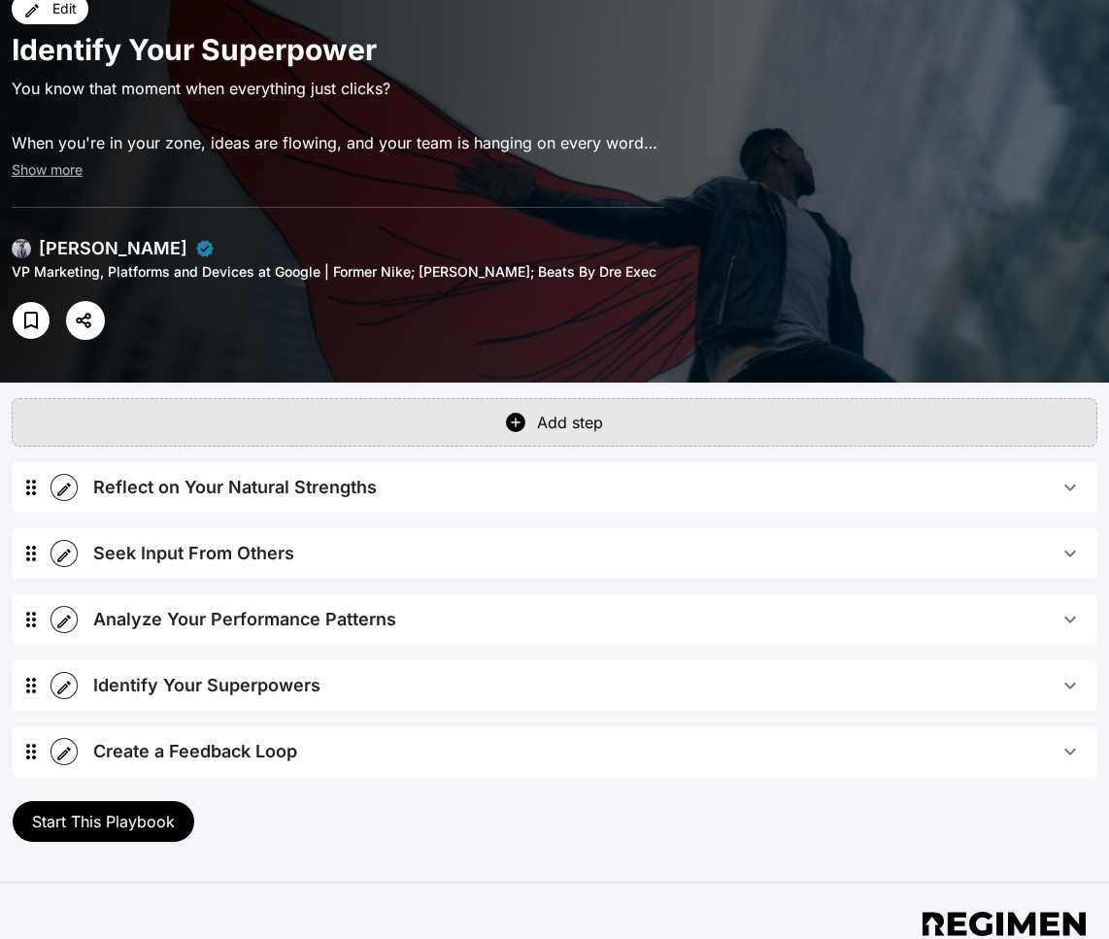
click at [471, 474] on span "Reflect on Your Natural Strengths" at bounding box center [576, 487] width 966 height 27
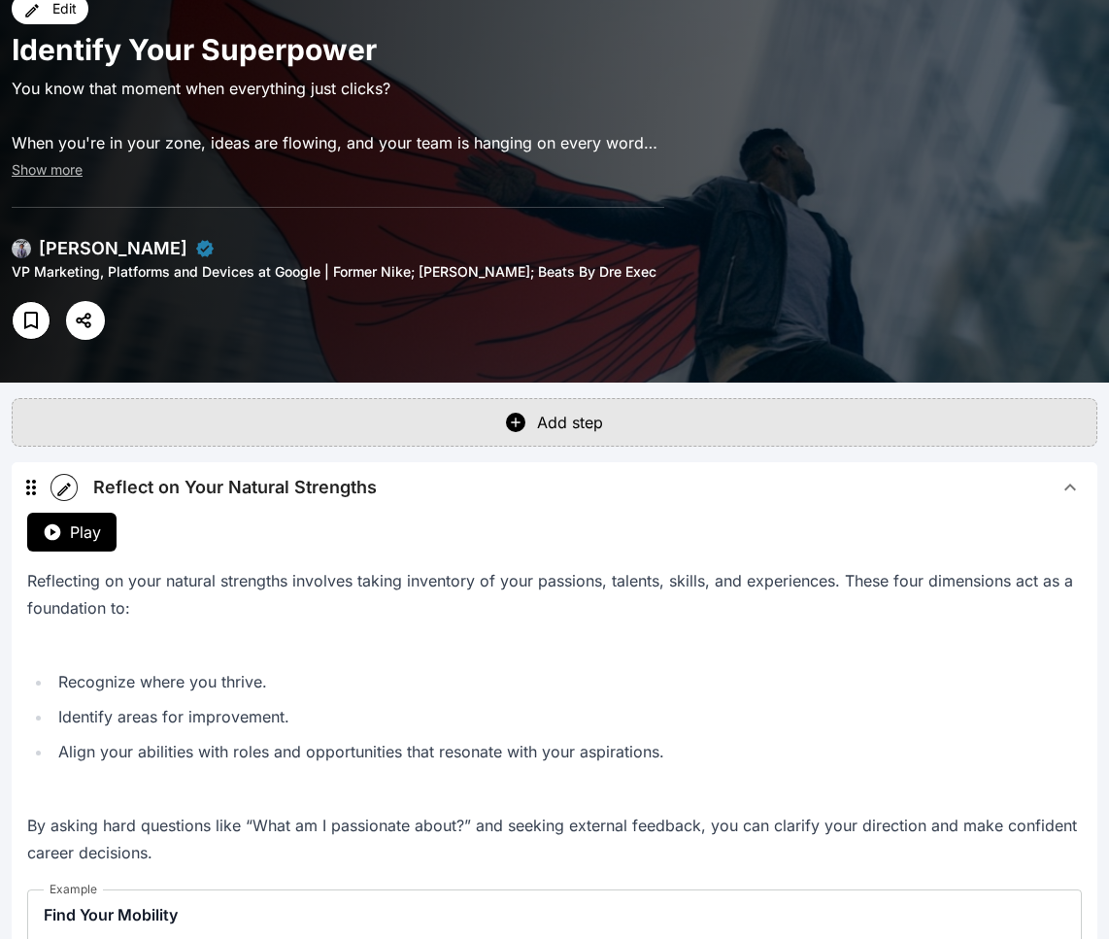
click at [471, 474] on span "Reflect on Your Natural Strengths" at bounding box center [576, 487] width 966 height 27
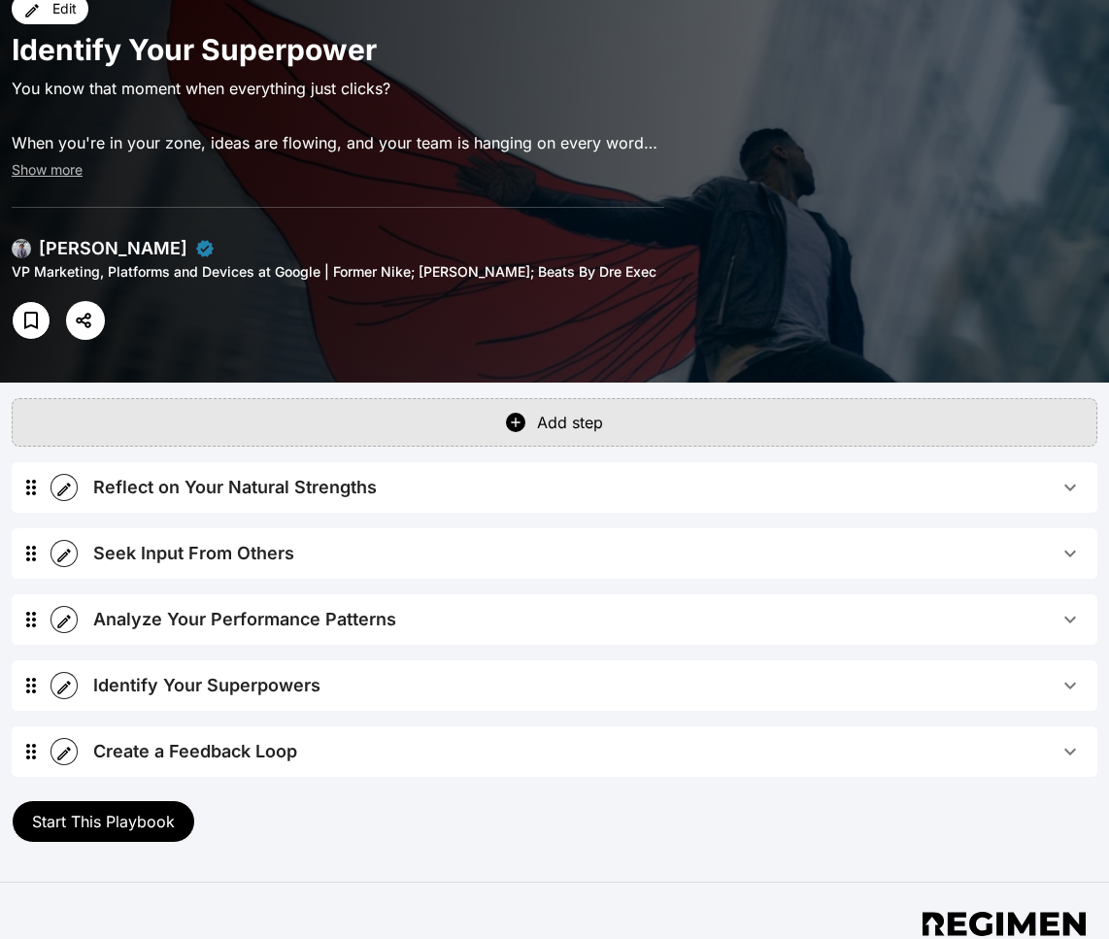
click at [480, 474] on span "Reflect on Your Natural Strengths" at bounding box center [576, 487] width 966 height 27
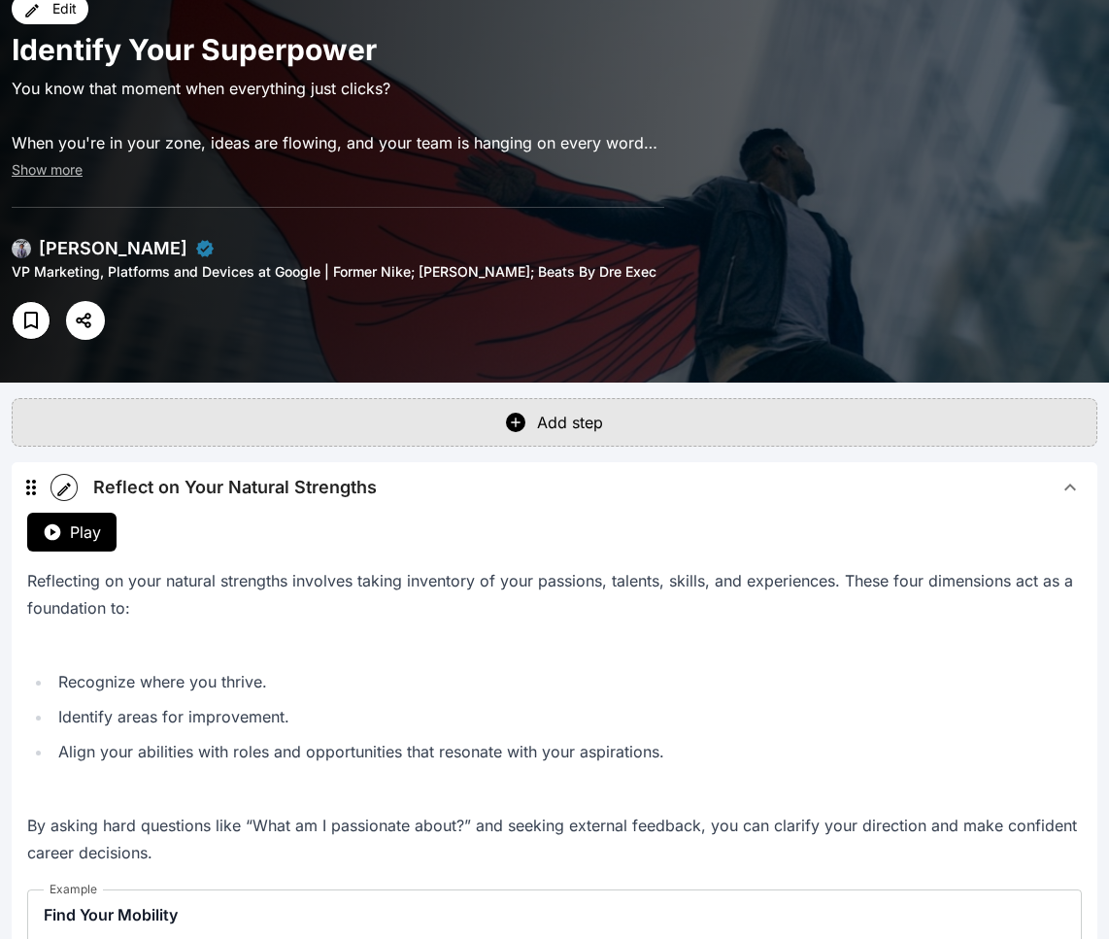
click at [484, 474] on span "Reflect on Your Natural Strengths" at bounding box center [576, 487] width 966 height 27
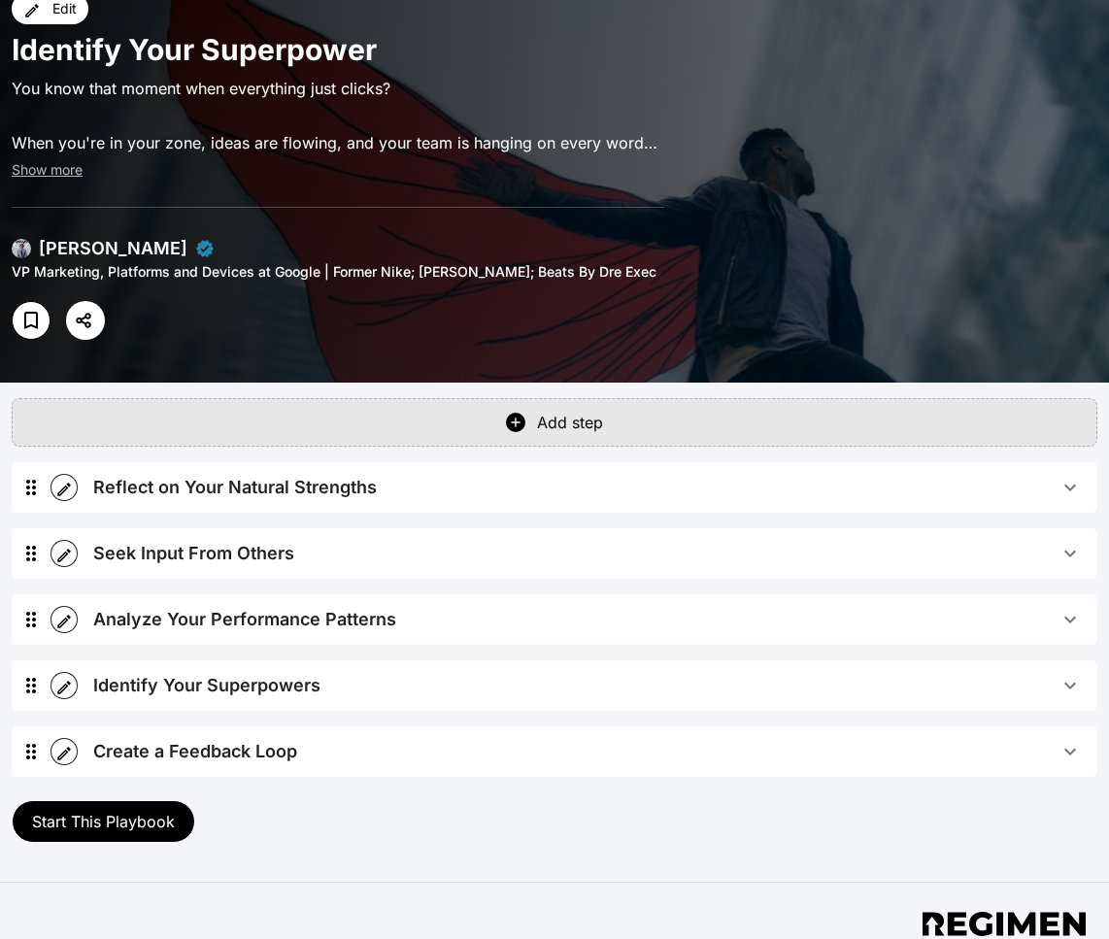
click at [478, 474] on span "Reflect on Your Natural Strengths" at bounding box center [576, 487] width 966 height 27
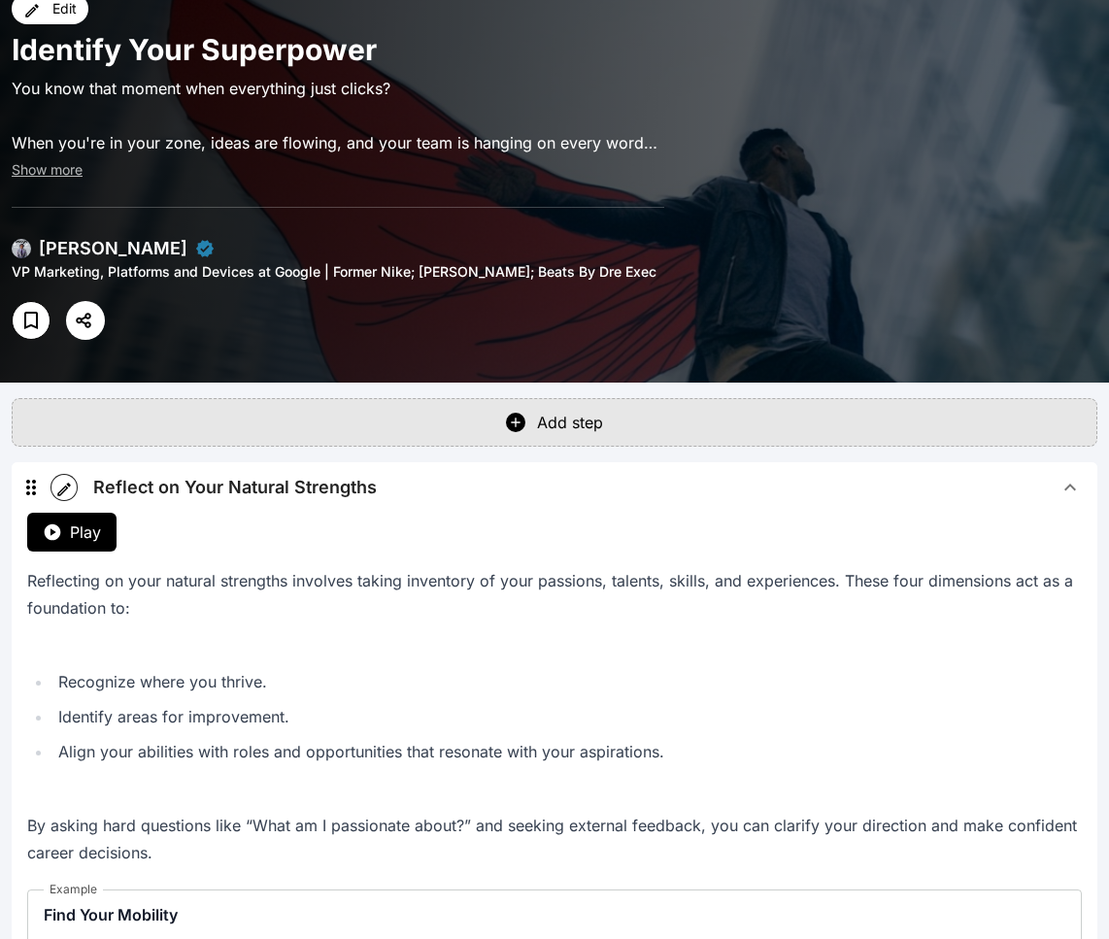
click at [477, 474] on span "Reflect on Your Natural Strengths" at bounding box center [576, 487] width 966 height 27
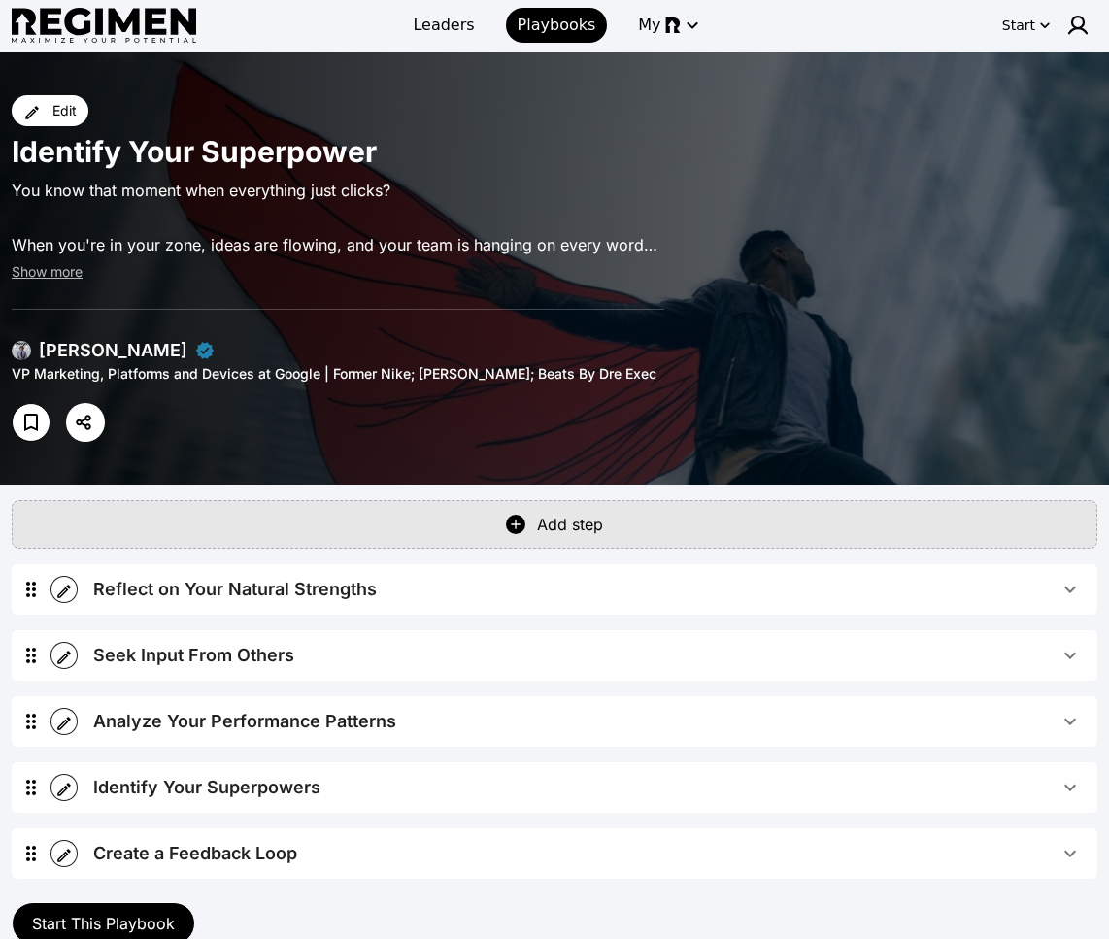
scroll to position [0, 0]
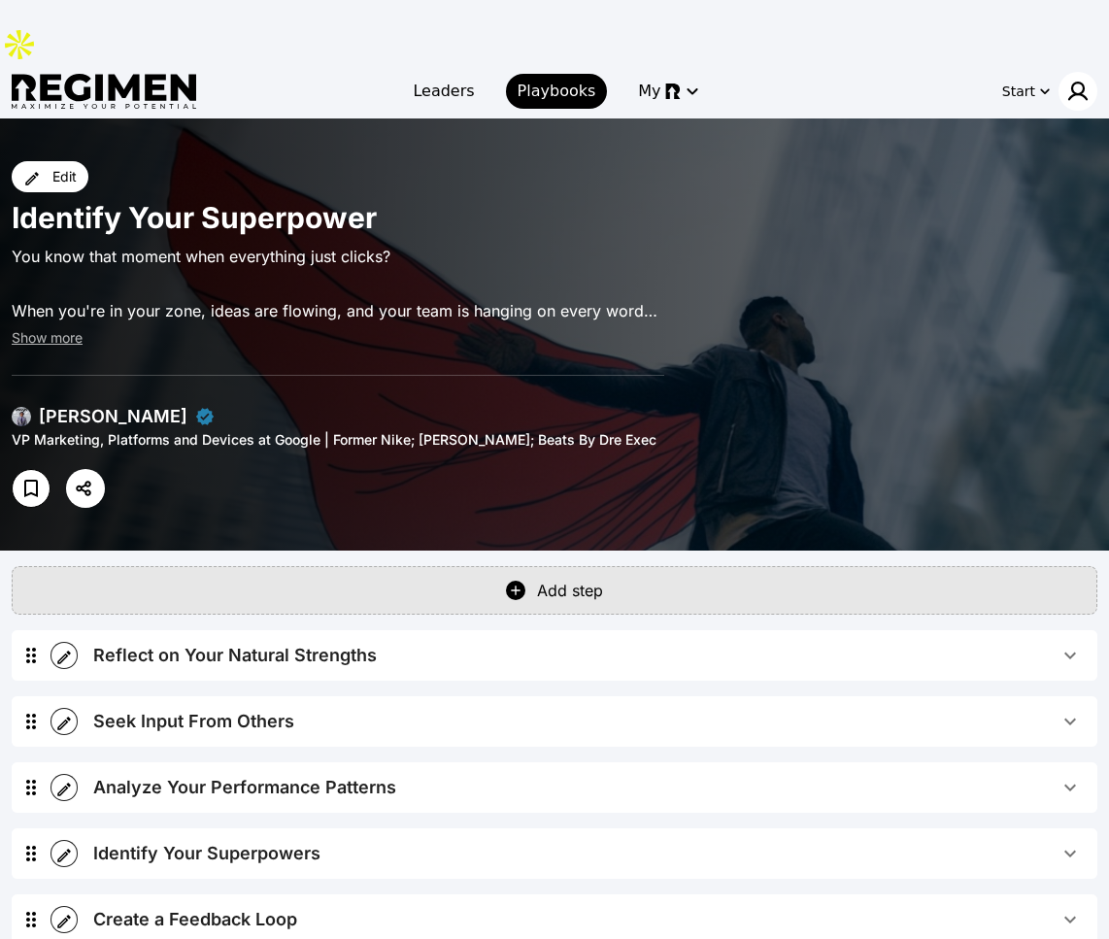
click at [944, 72] on div at bounding box center [1078, 91] width 39 height 39
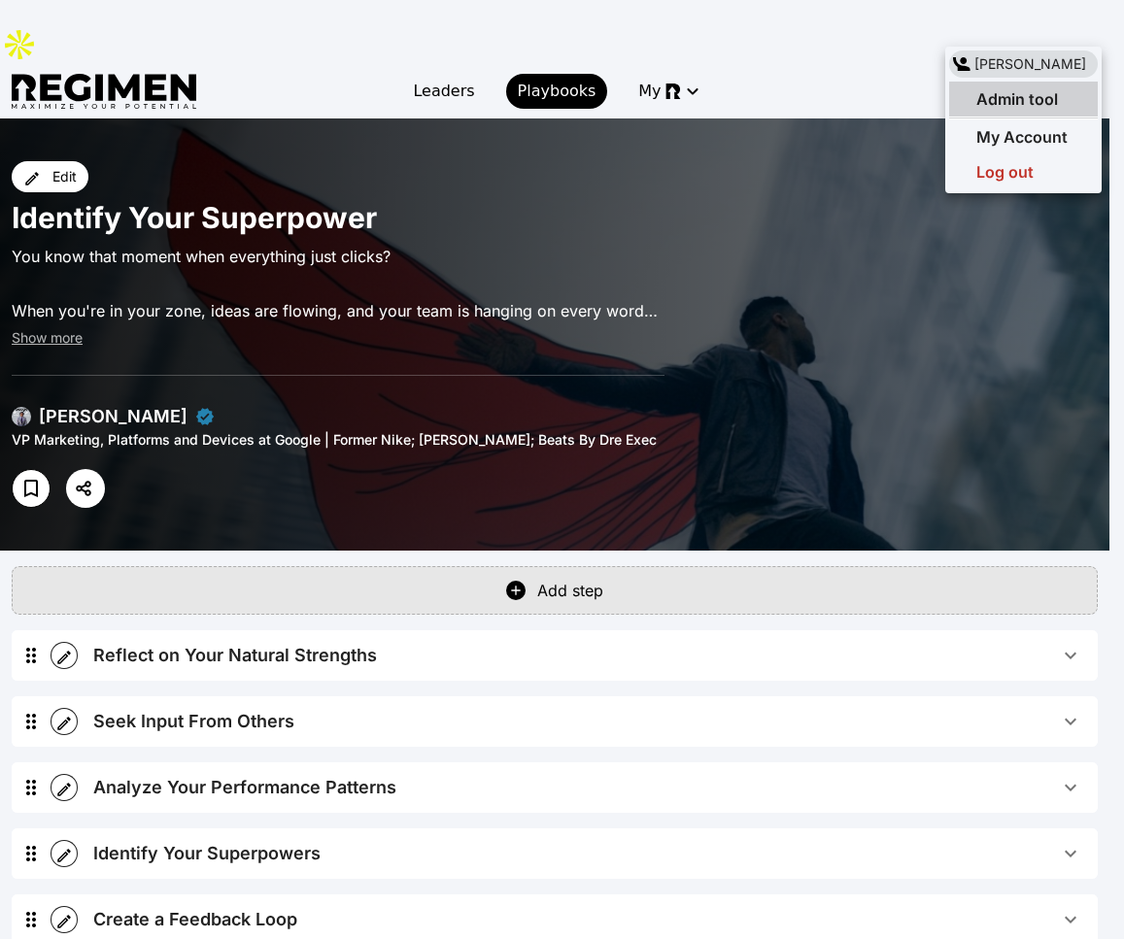
click at [944, 100] on span "Admin tool" at bounding box center [1017, 98] width 82 height 19
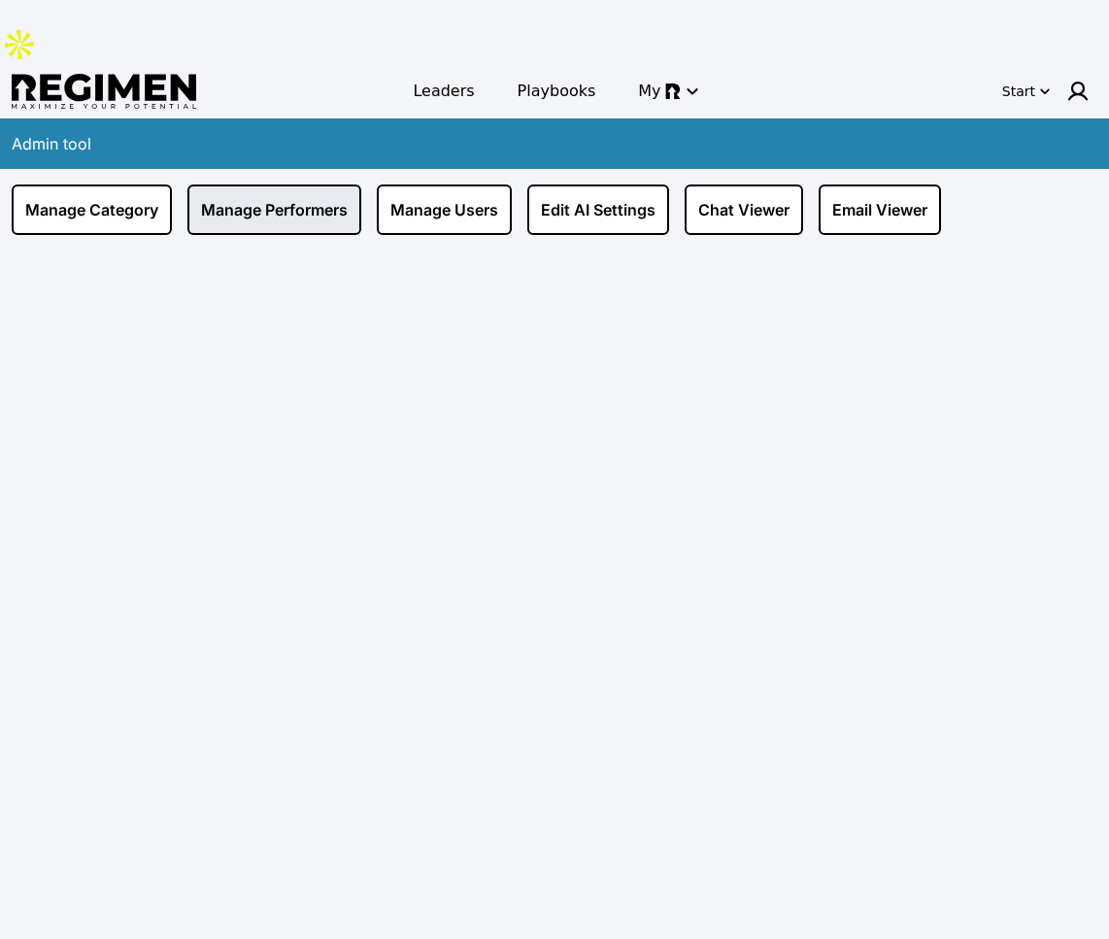
click at [307, 185] on link "Manage Performers" at bounding box center [274, 210] width 174 height 51
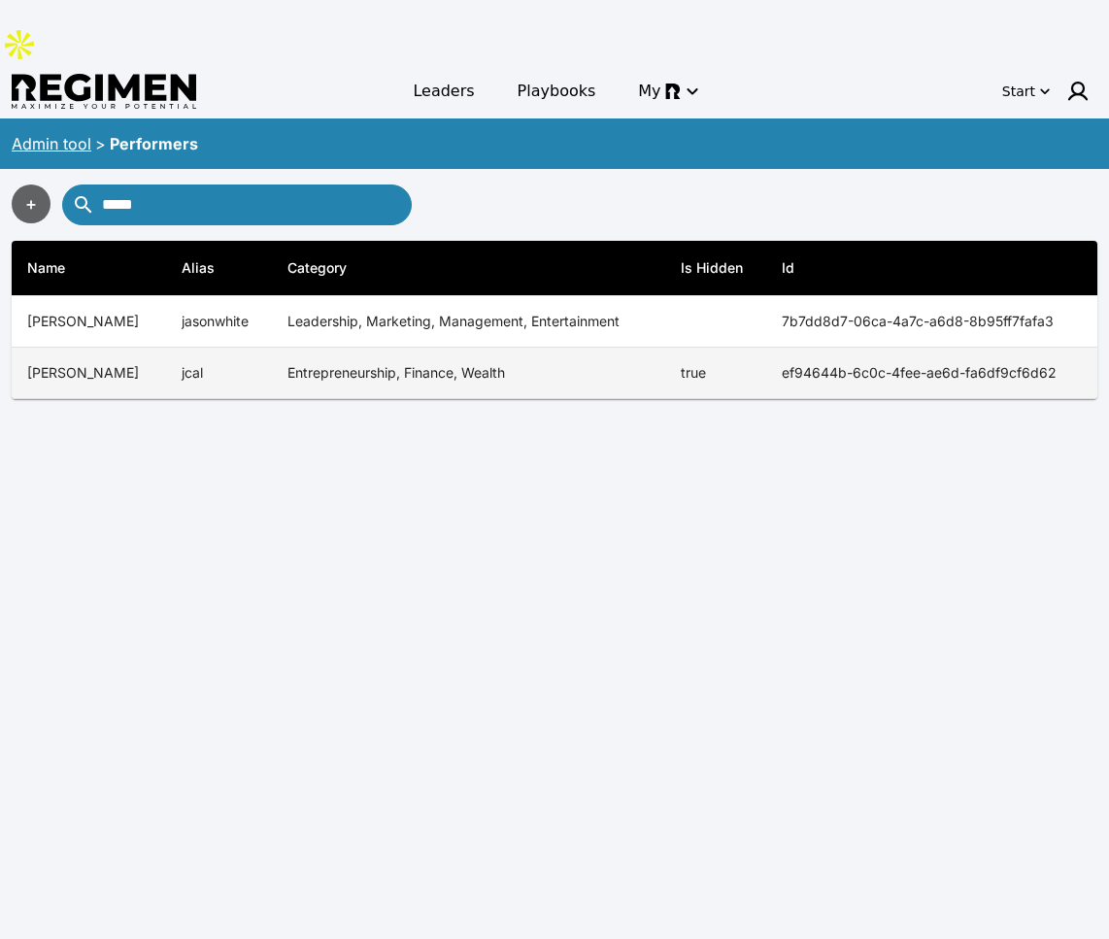
type input "*****"
click at [320, 348] on td "Entrepreneurship, Finance, Wealth" at bounding box center [468, 373] width 393 height 51
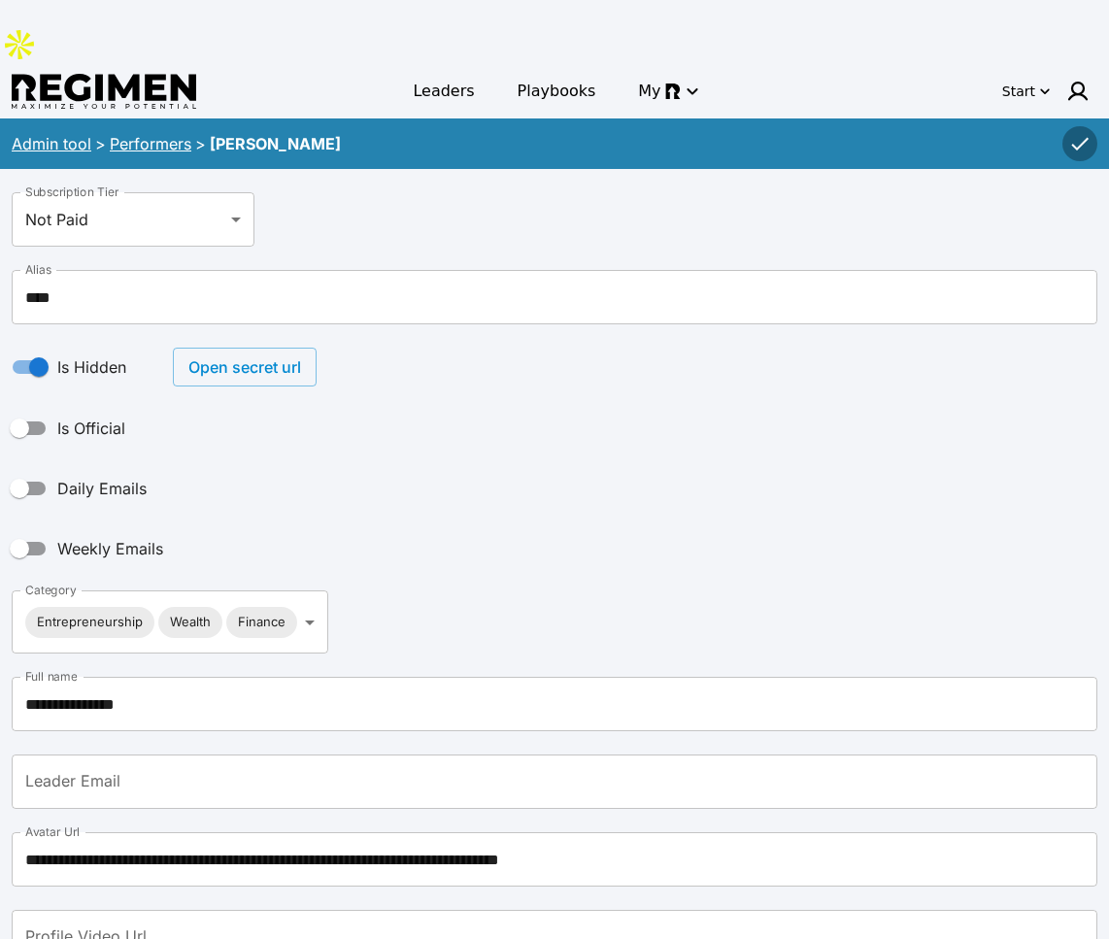
click at [266, 348] on button "Open secret url" at bounding box center [245, 367] width 144 height 39
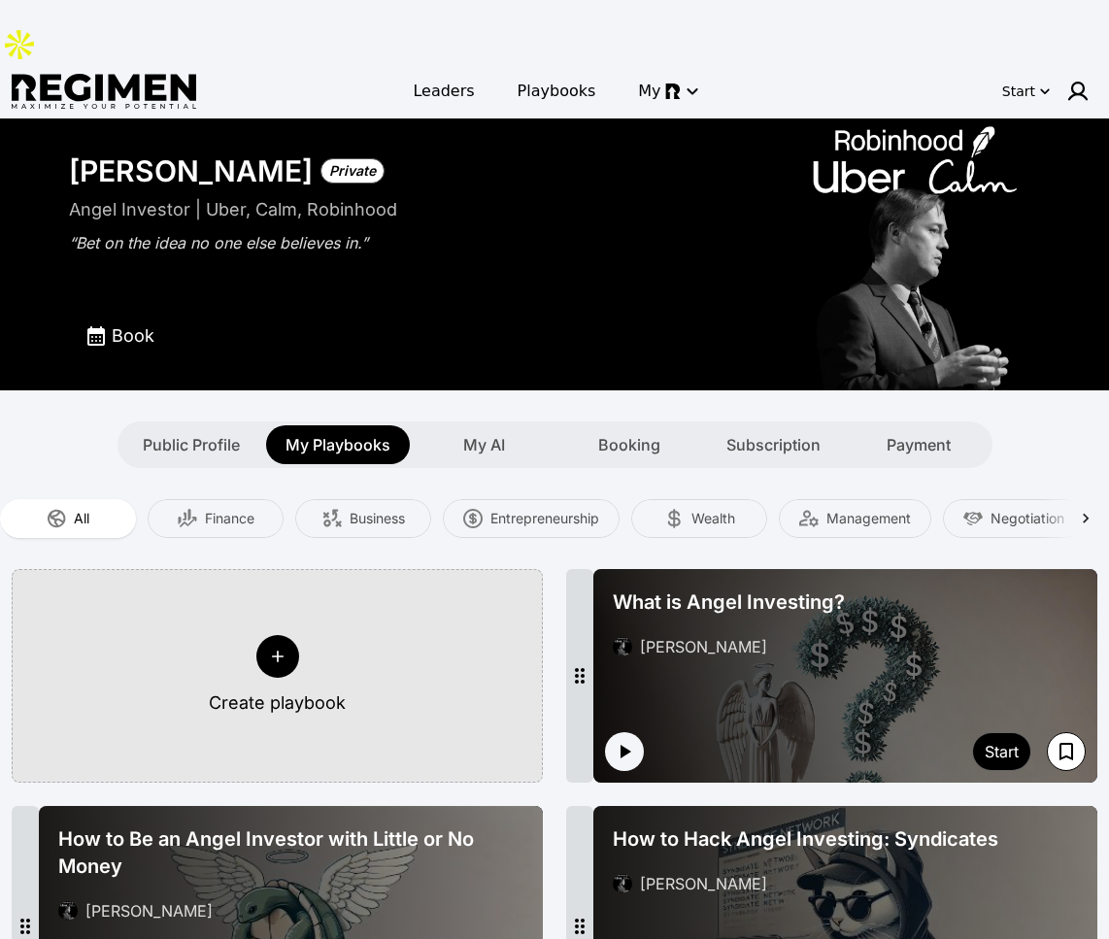
click at [278, 621] on button "Create playbook" at bounding box center [277, 676] width 531 height 214
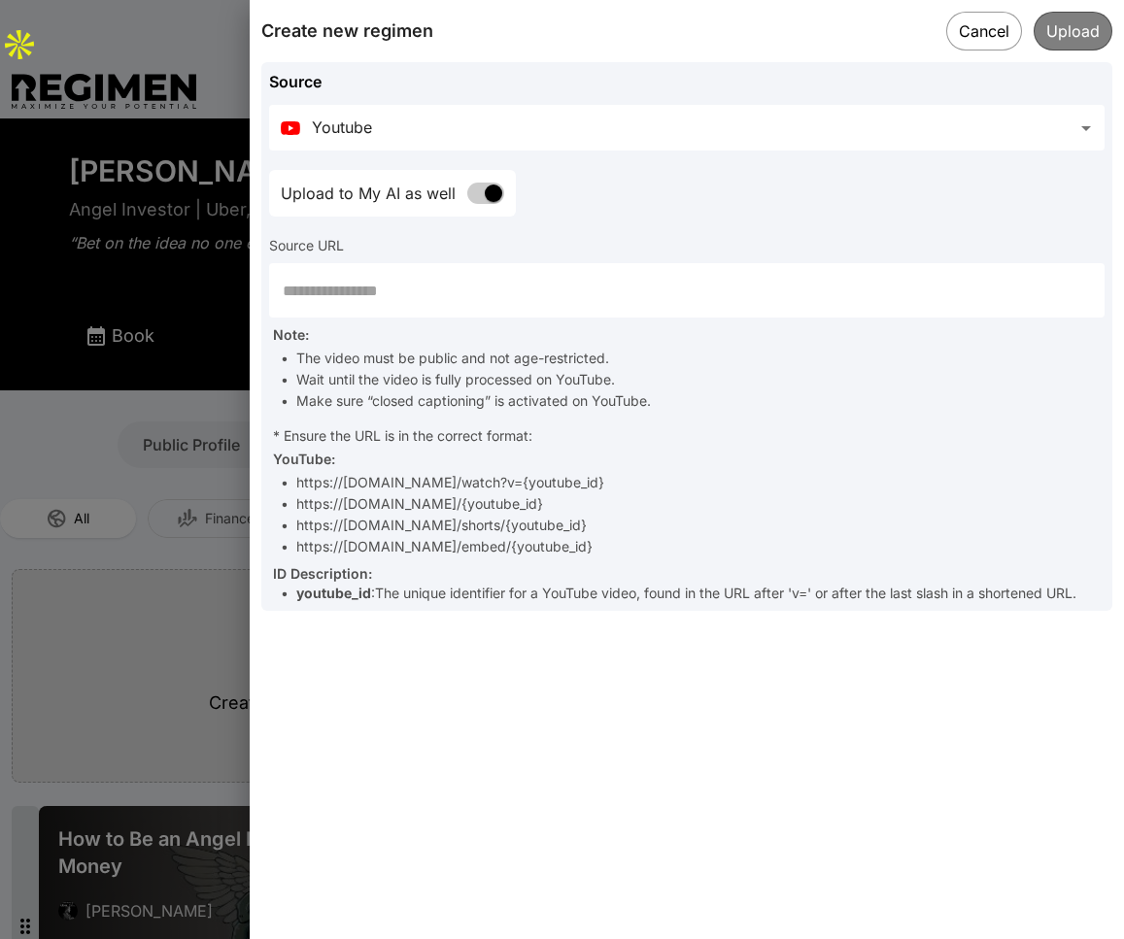
click at [414, 307] on input "text" at bounding box center [686, 290] width 835 height 54
click at [425, 290] on input "text" at bounding box center [686, 290] width 835 height 54
paste input "**********"
type input "**********"
click at [923, 171] on div "Upload to My AI as well" at bounding box center [686, 193] width 835 height 47
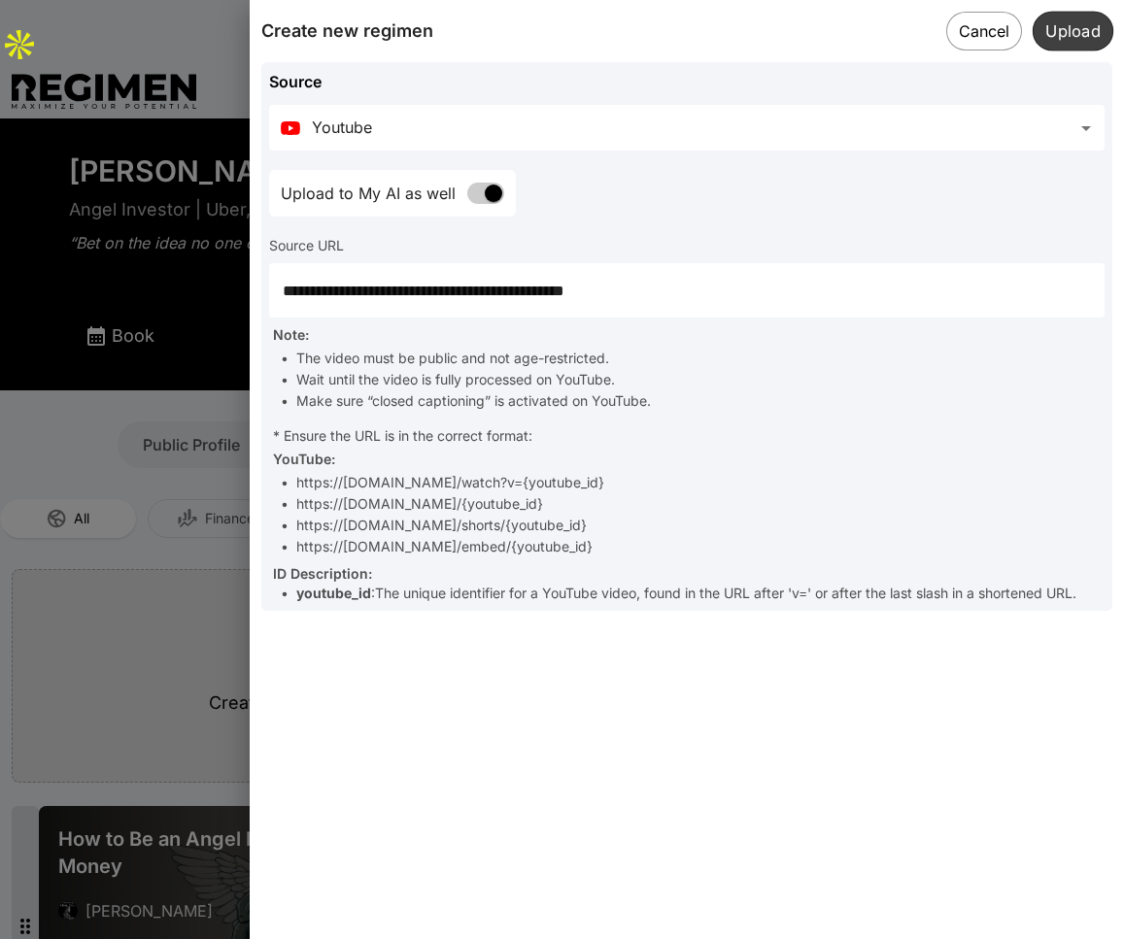
click at [944, 37] on button "Upload" at bounding box center [1073, 31] width 81 height 40
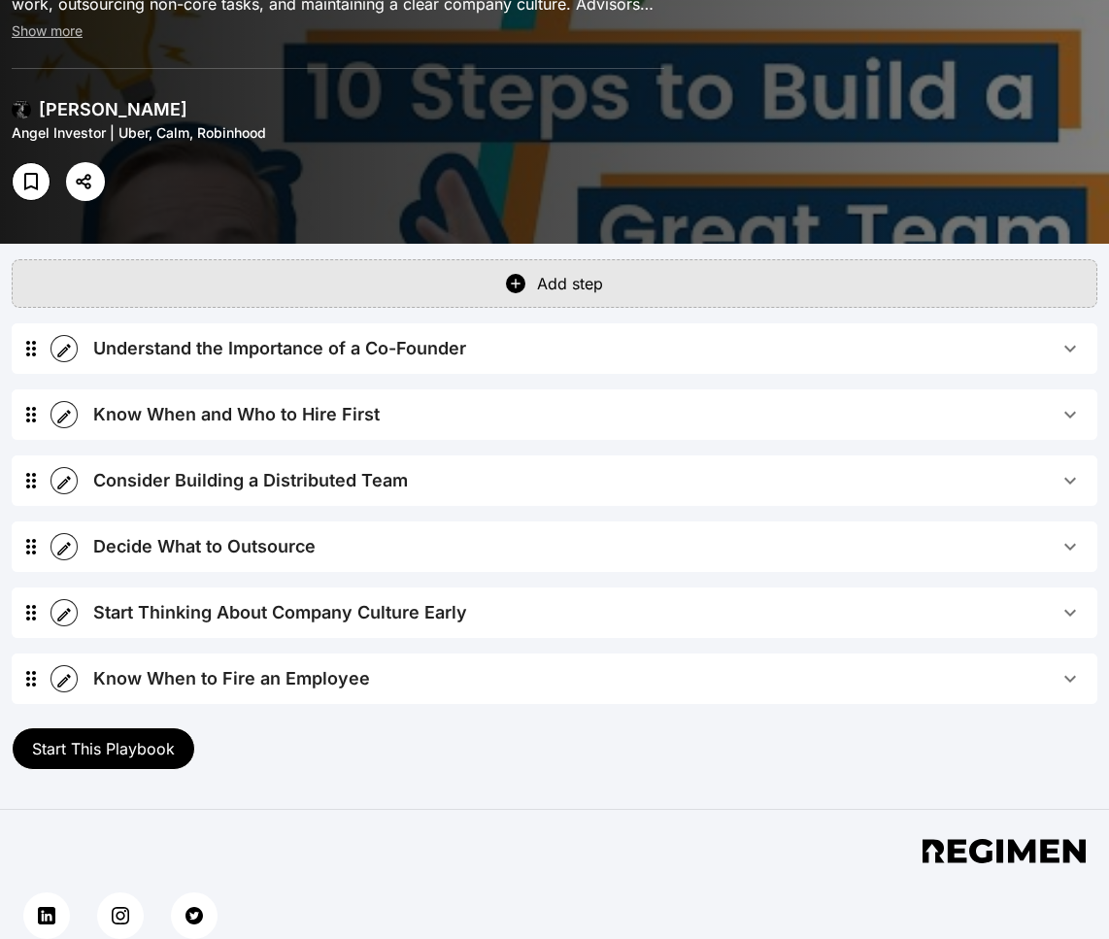
scroll to position [153, 0]
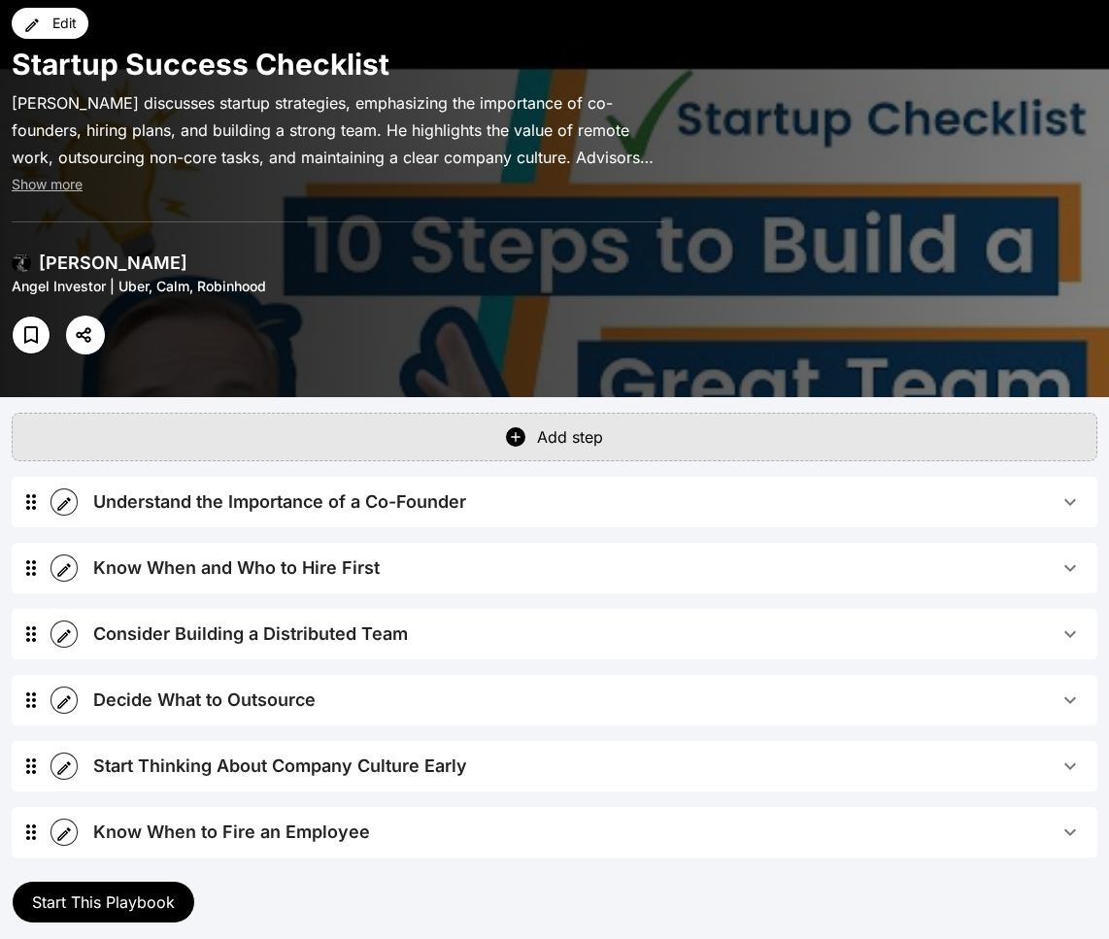
click at [394, 489] on div "Understand the Importance of a Co-Founder" at bounding box center [279, 502] width 373 height 27
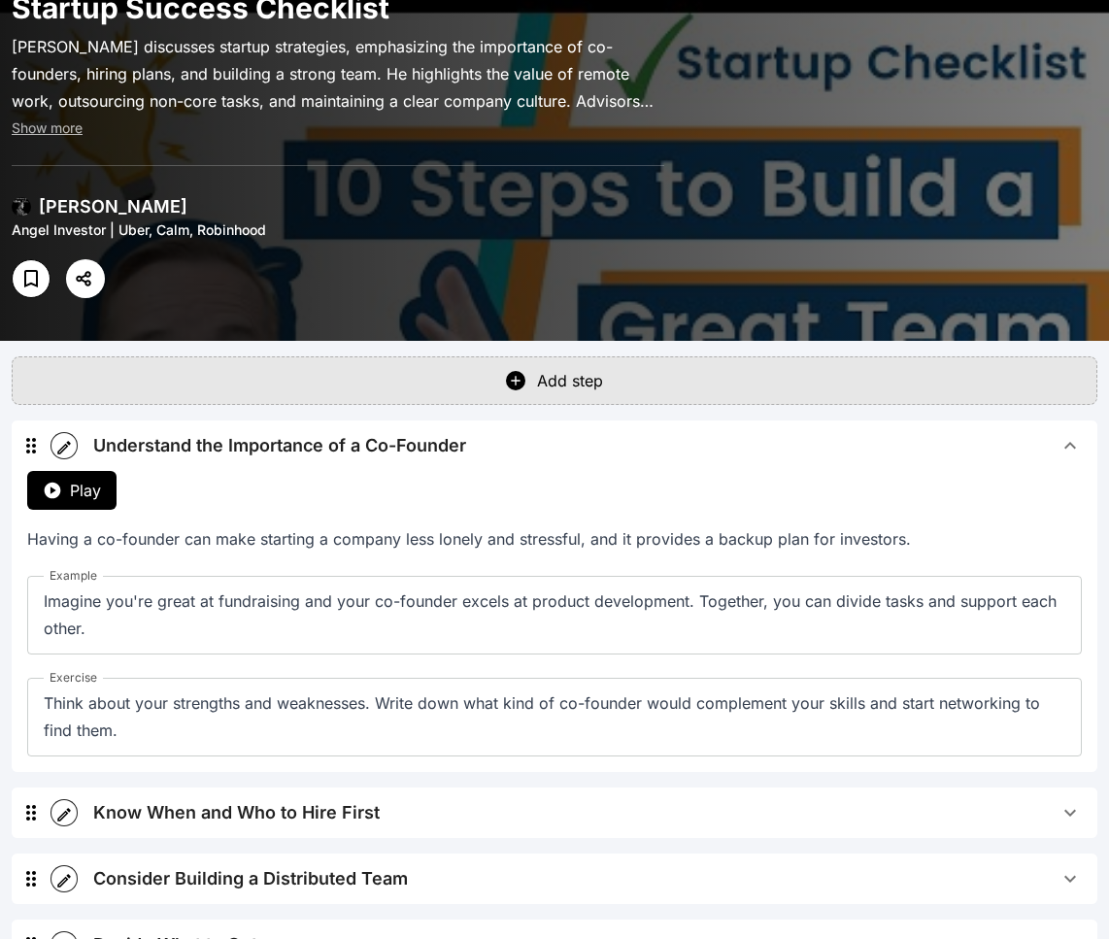
scroll to position [326, 0]
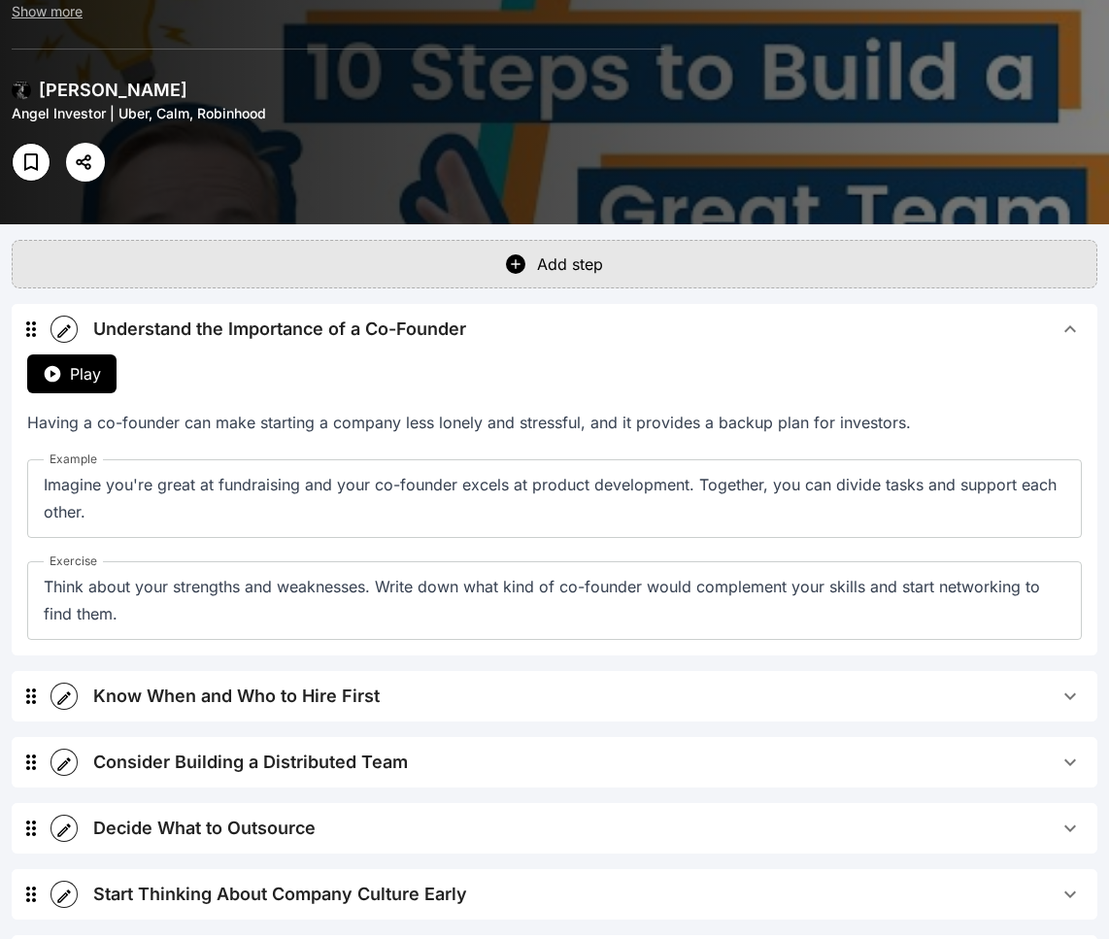
click at [113, 671] on button "Know When and Who to Hire First" at bounding box center [588, 696] width 1020 height 51
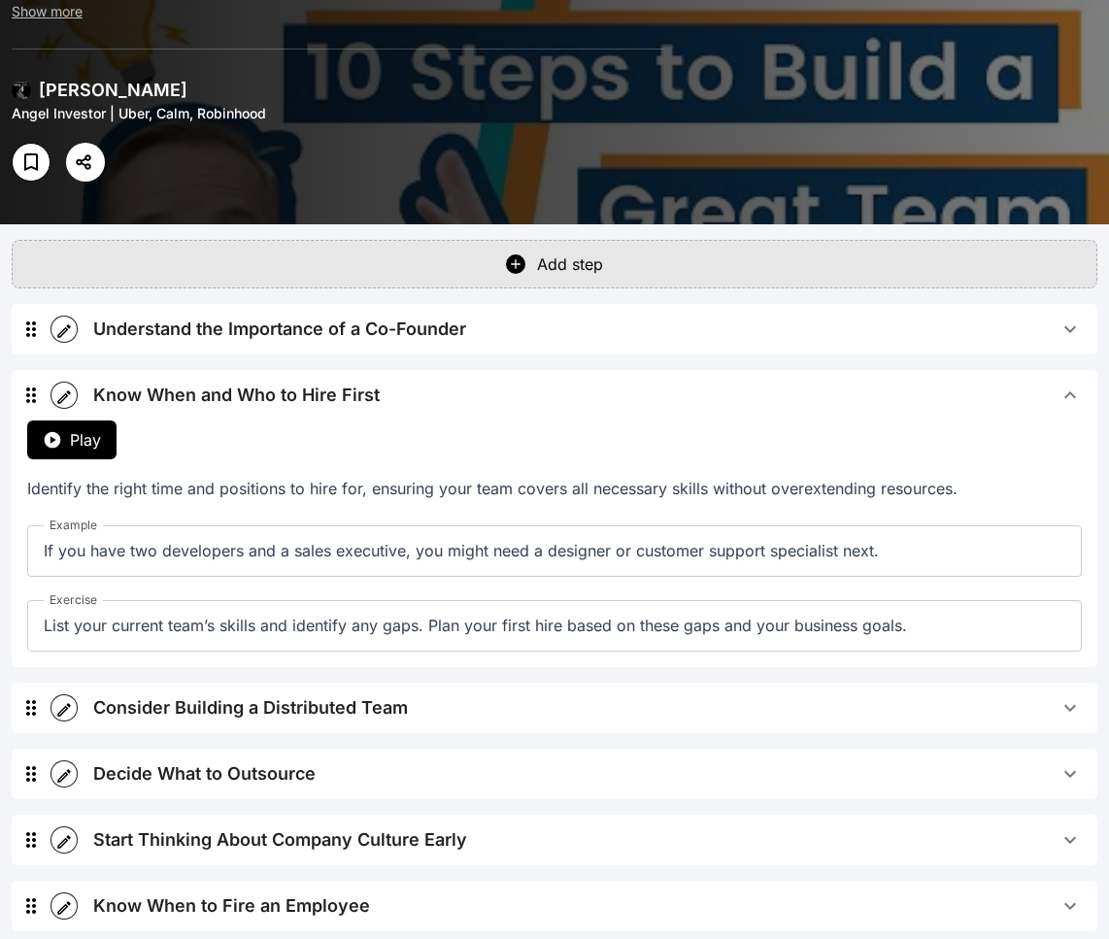
click at [85, 421] on button "Play" at bounding box center [71, 440] width 89 height 39
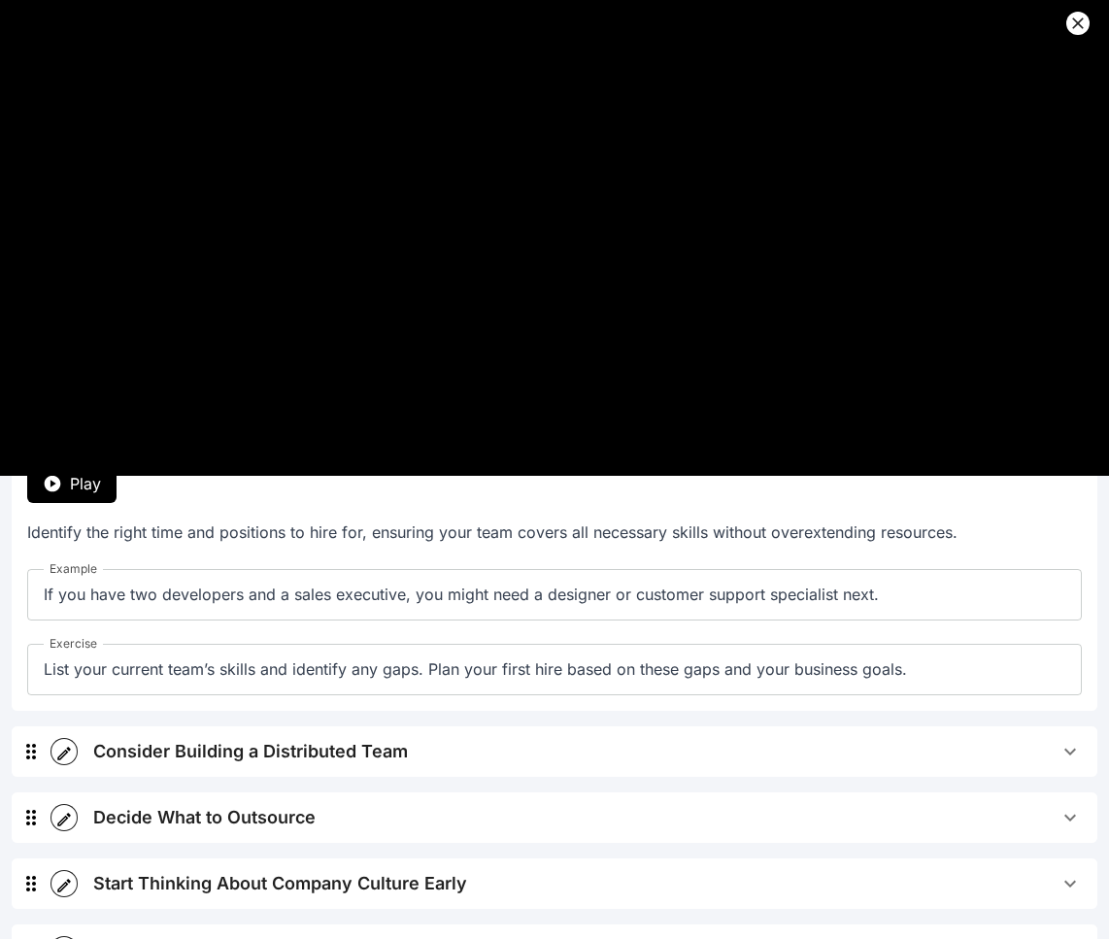
scroll to position [0, 0]
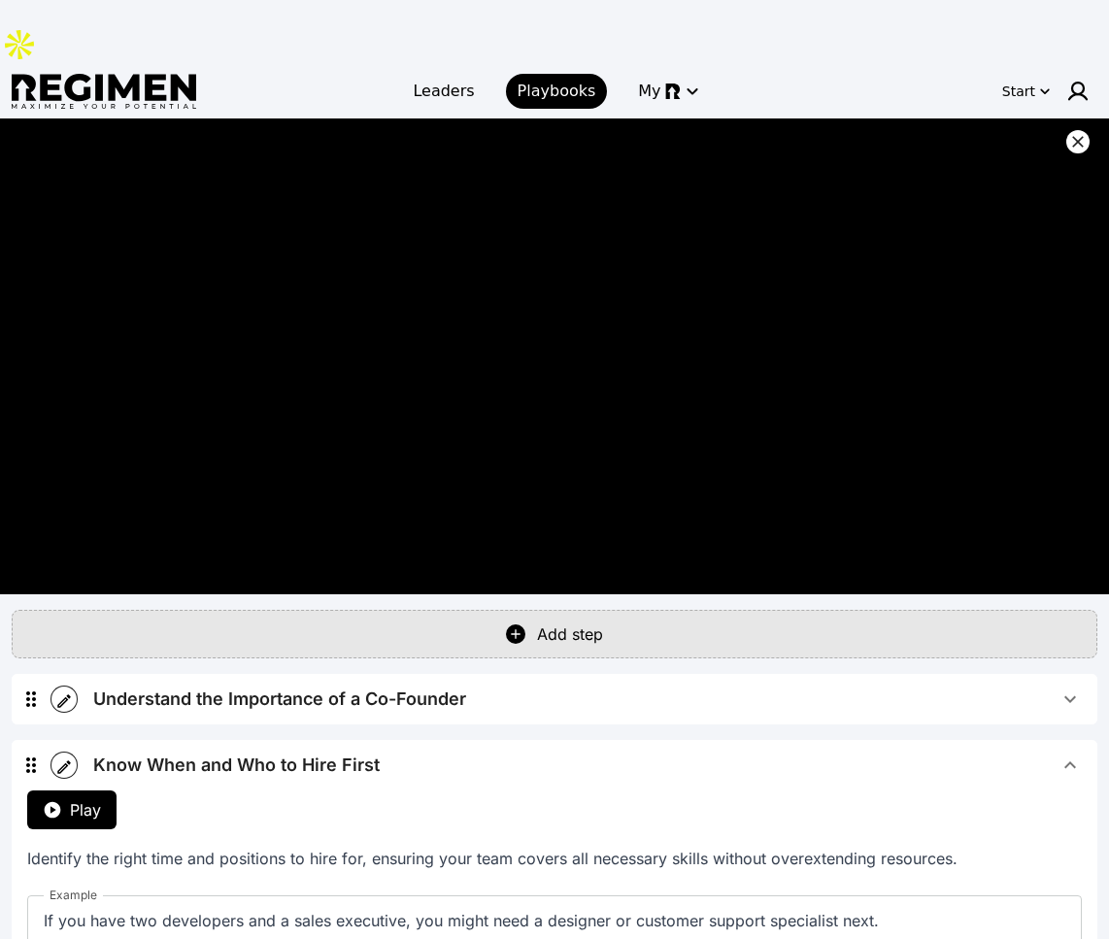
click at [944, 136] on icon at bounding box center [1078, 142] width 12 height 12
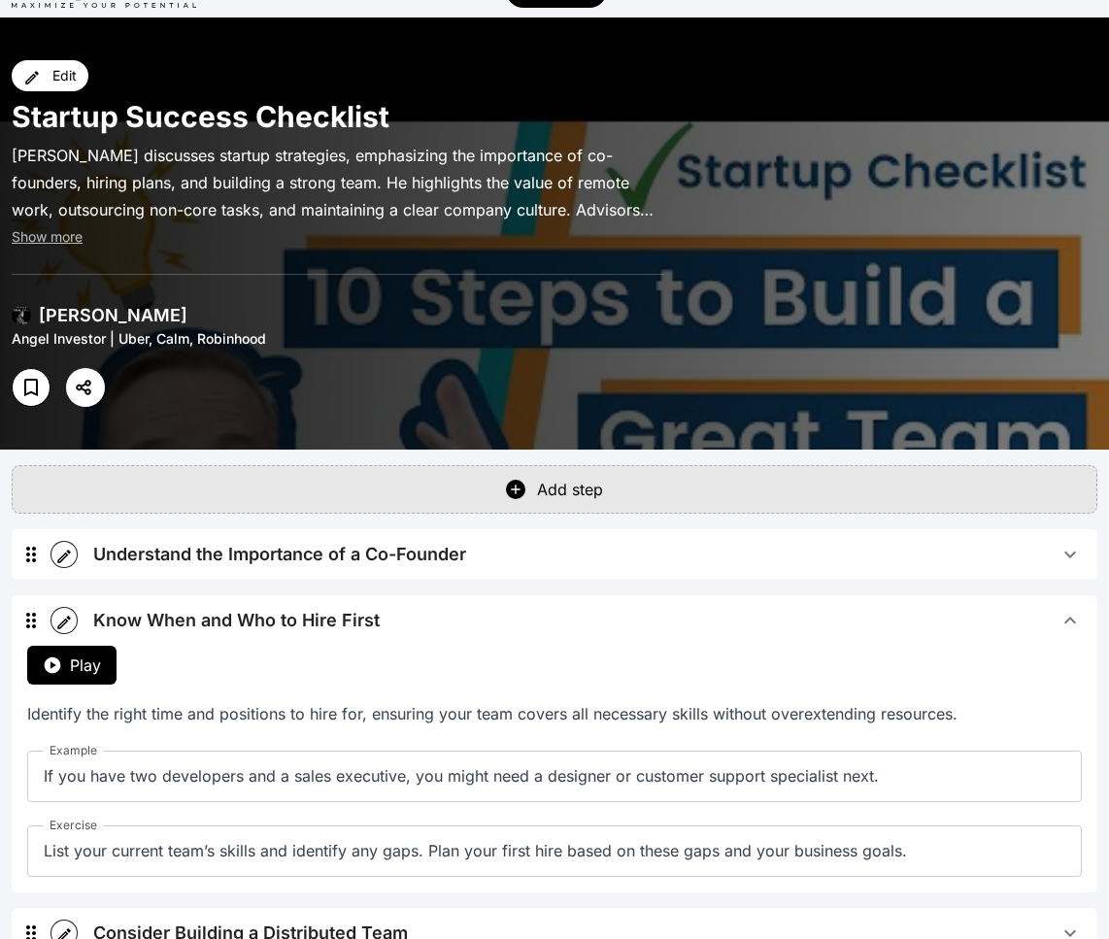
scroll to position [373, 0]
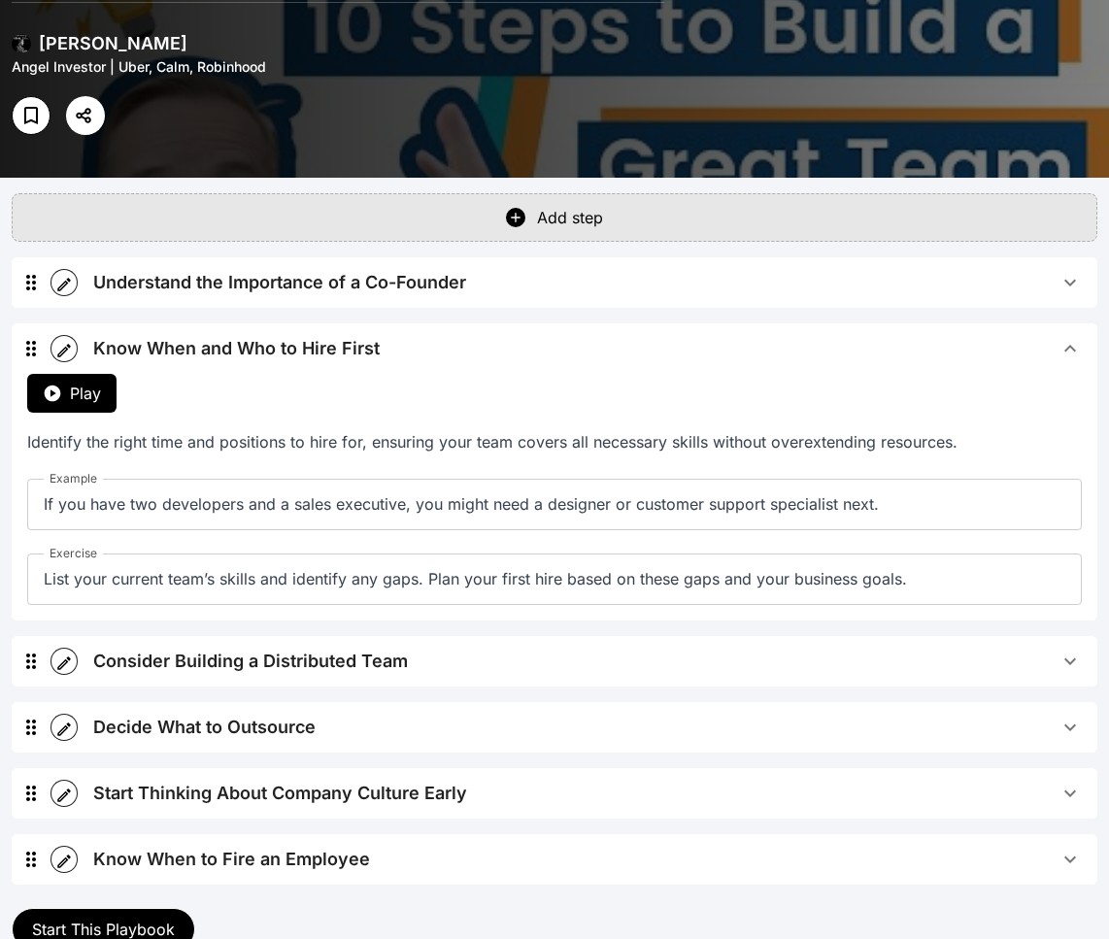
click at [532, 335] on span "Know When and Who to Hire First" at bounding box center [576, 348] width 966 height 27
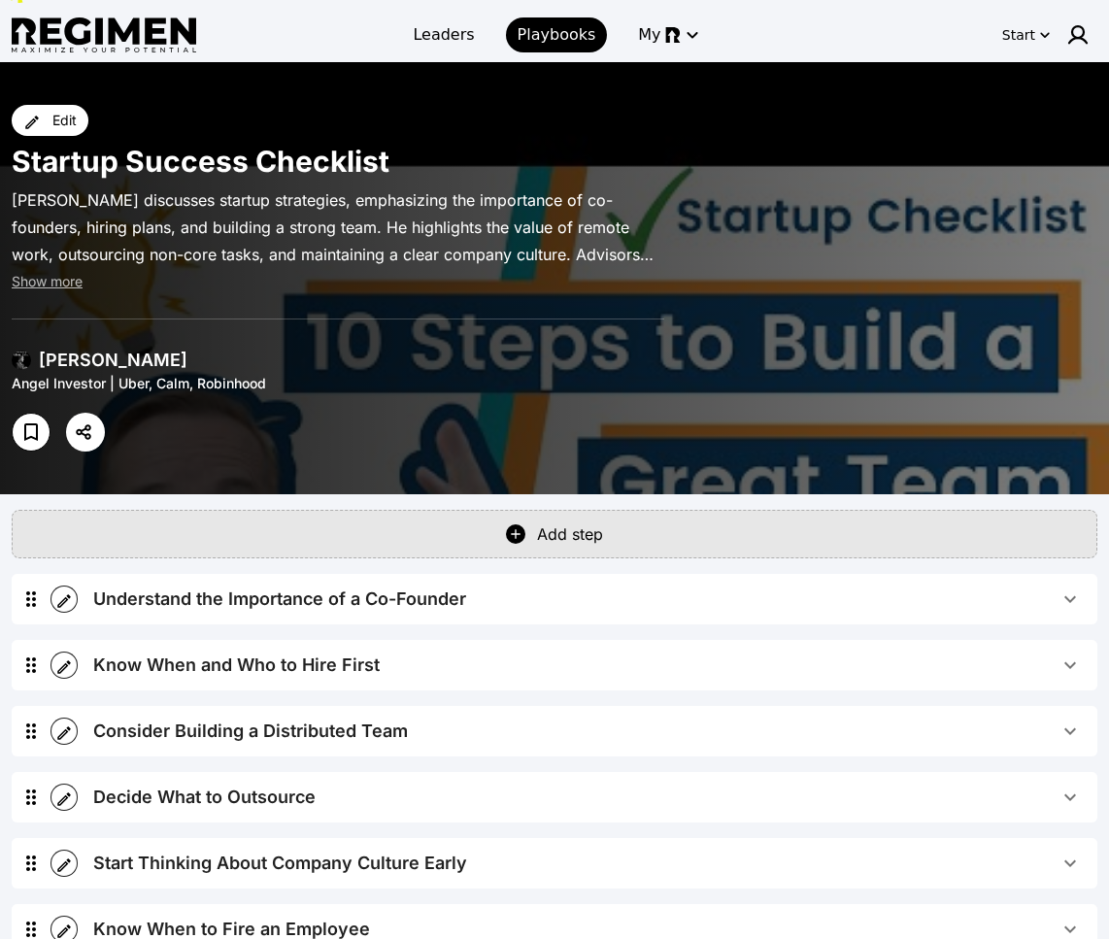
scroll to position [0, 0]
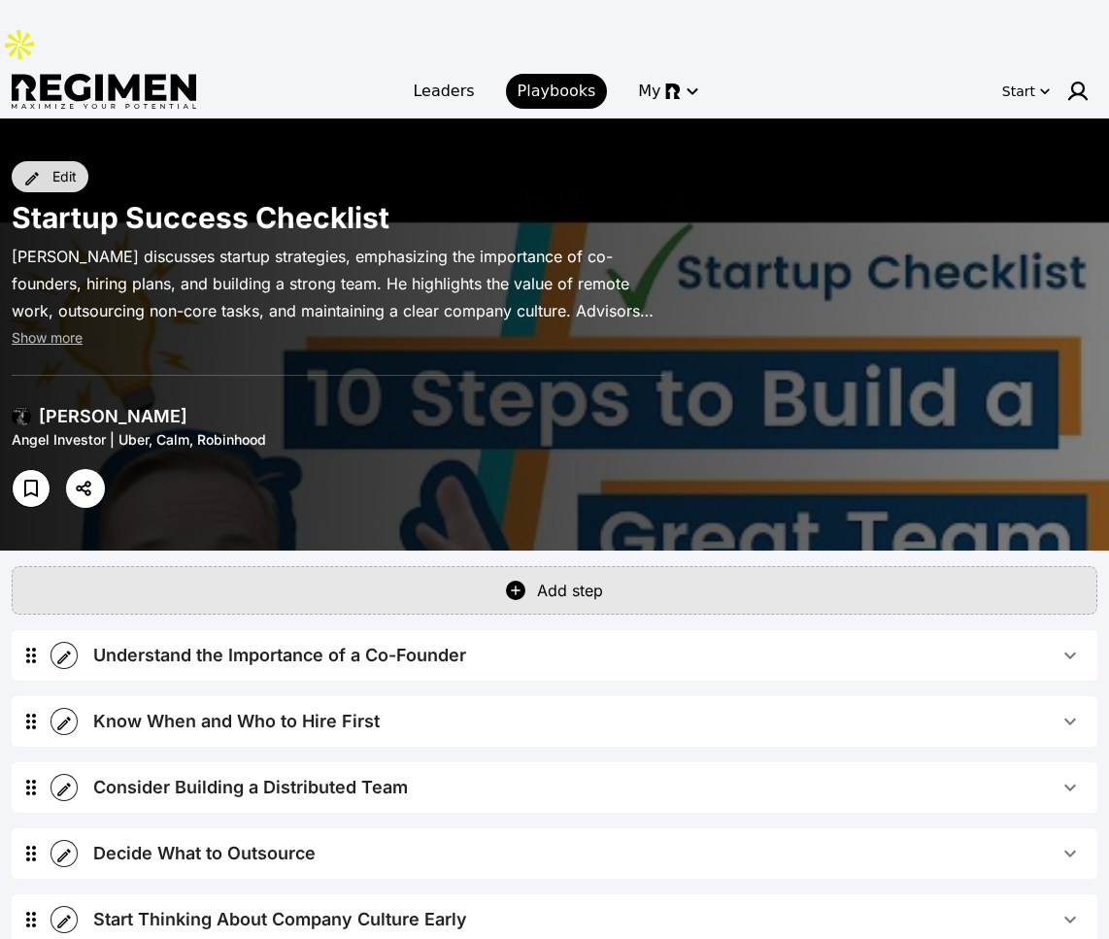
click at [52, 167] on div "Edit" at bounding box center [64, 176] width 24 height 19
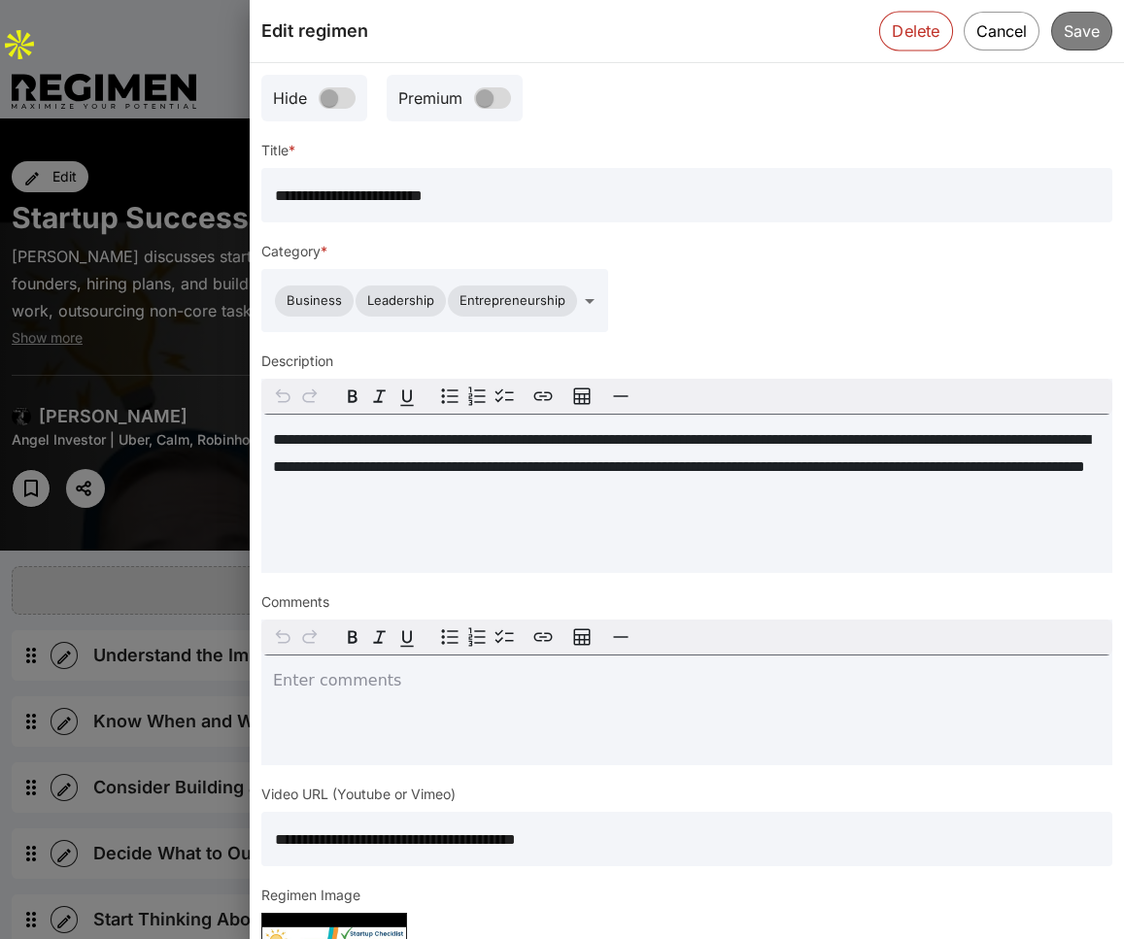
click at [903, 40] on button "Delete" at bounding box center [916, 31] width 74 height 40
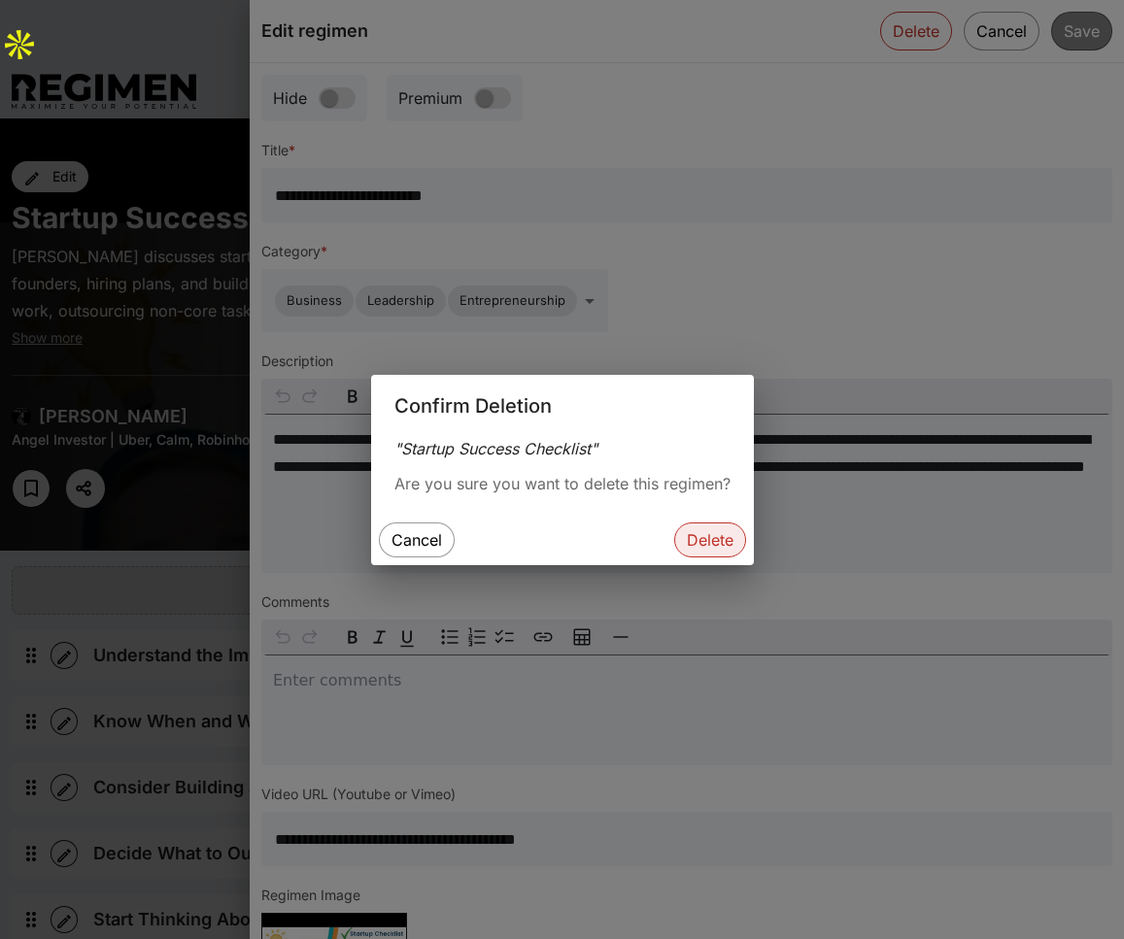
click at [713, 544] on button "Delete" at bounding box center [710, 540] width 72 height 35
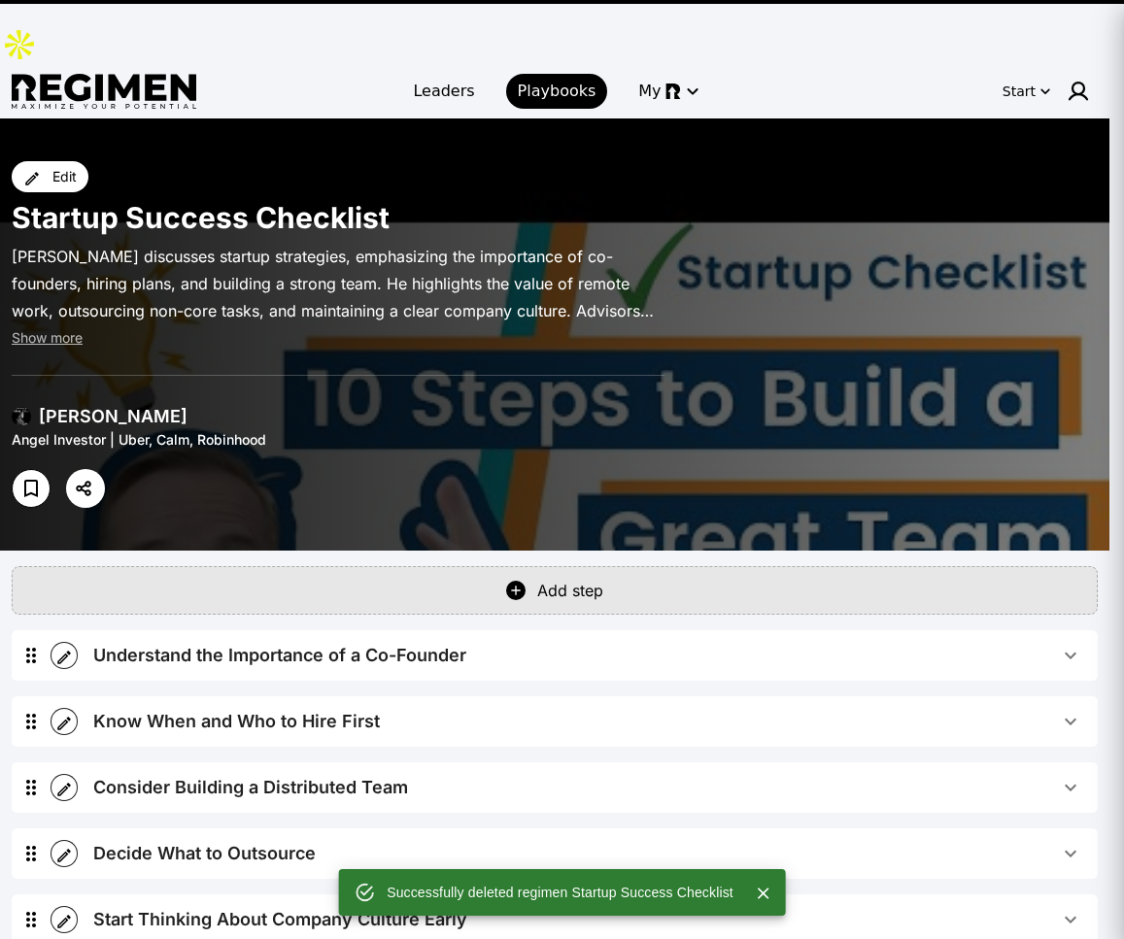
click at [731, 552] on button "Delete" at bounding box center [710, 540] width 72 height 35
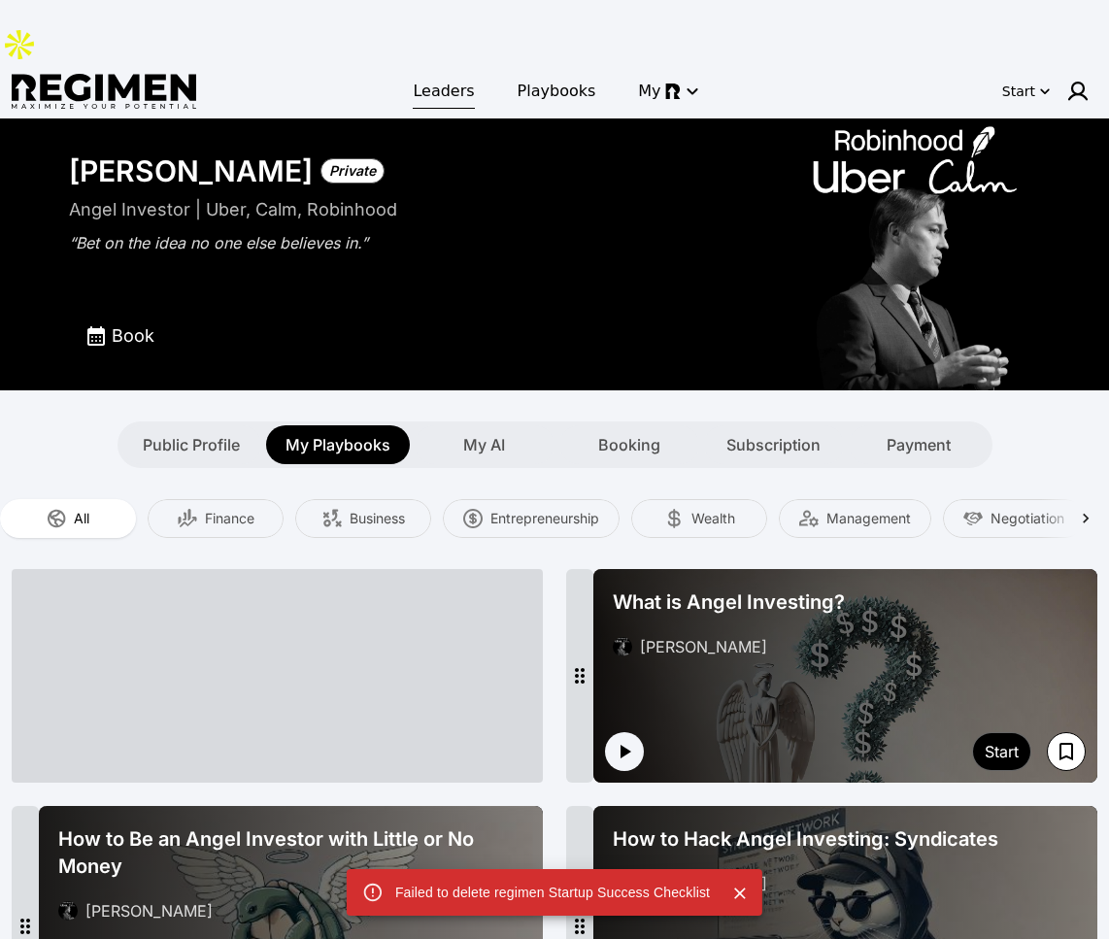
click at [457, 80] on span "Leaders" at bounding box center [443, 91] width 61 height 23
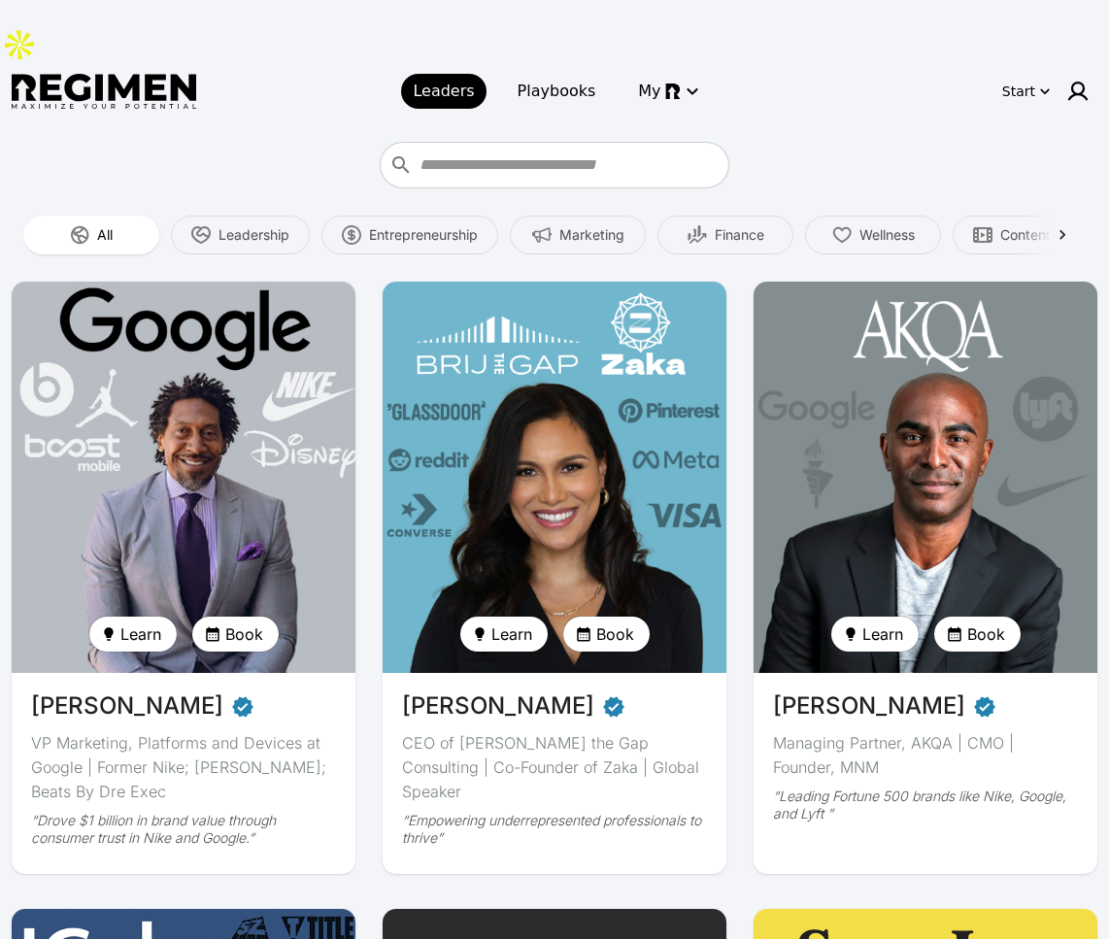
click at [196, 303] on img at bounding box center [184, 477] width 355 height 403
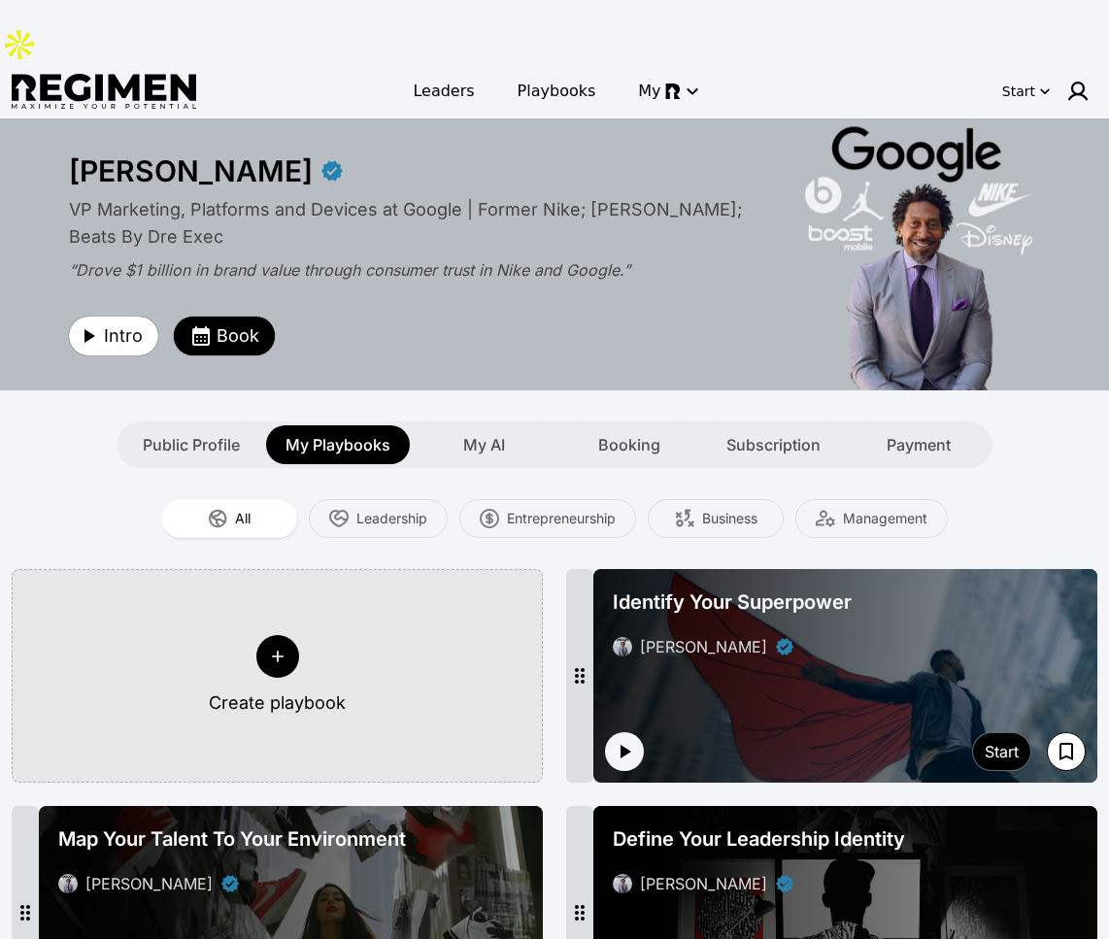
click at [835, 630] on div at bounding box center [846, 676] width 504 height 214
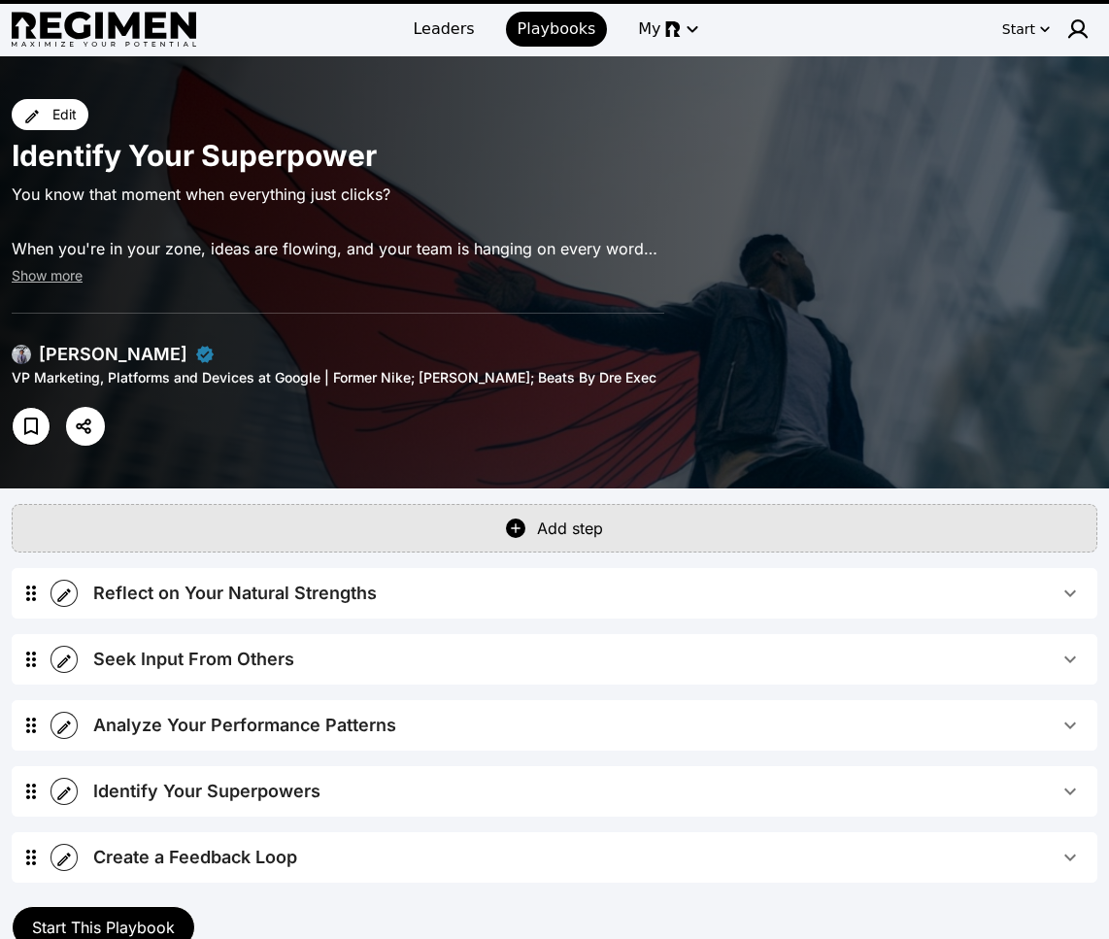
scroll to position [243, 0]
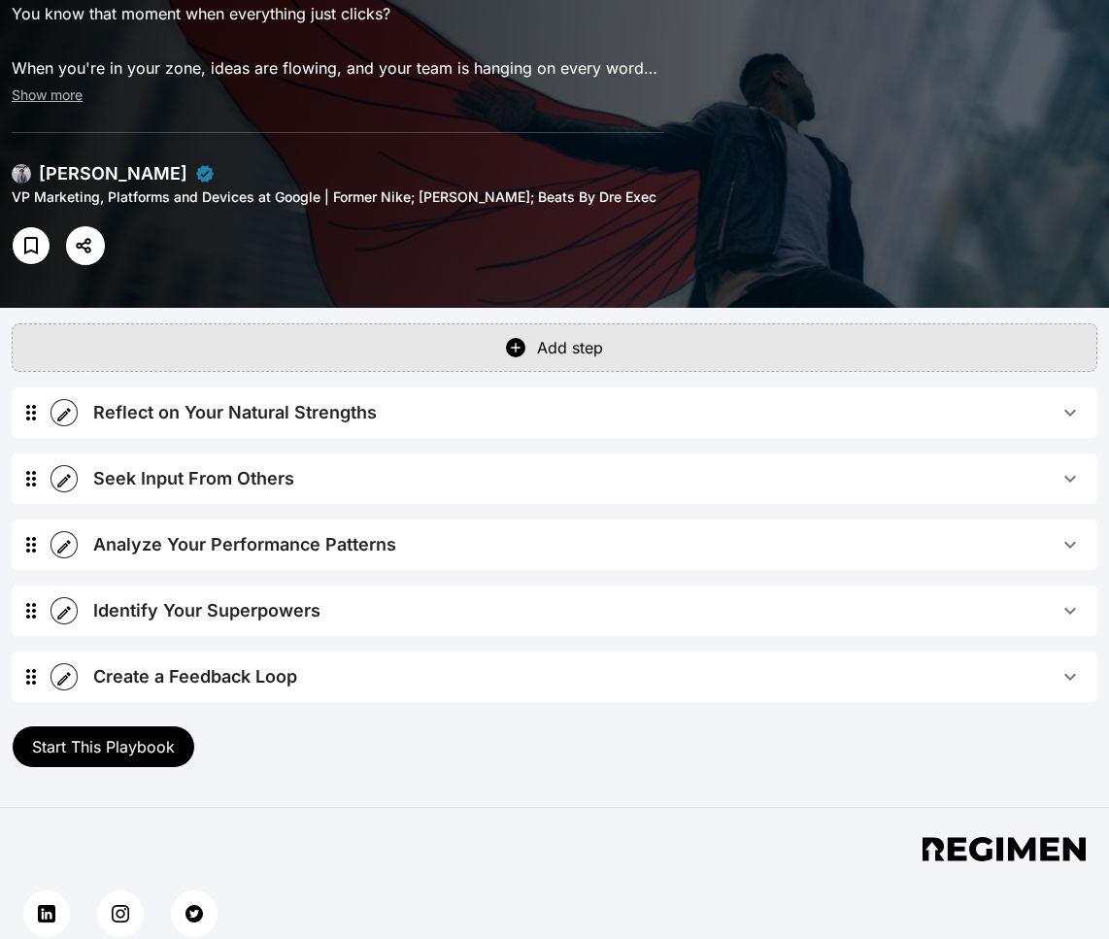
click at [80, 737] on span "Start This Playbook" at bounding box center [103, 746] width 143 height 19
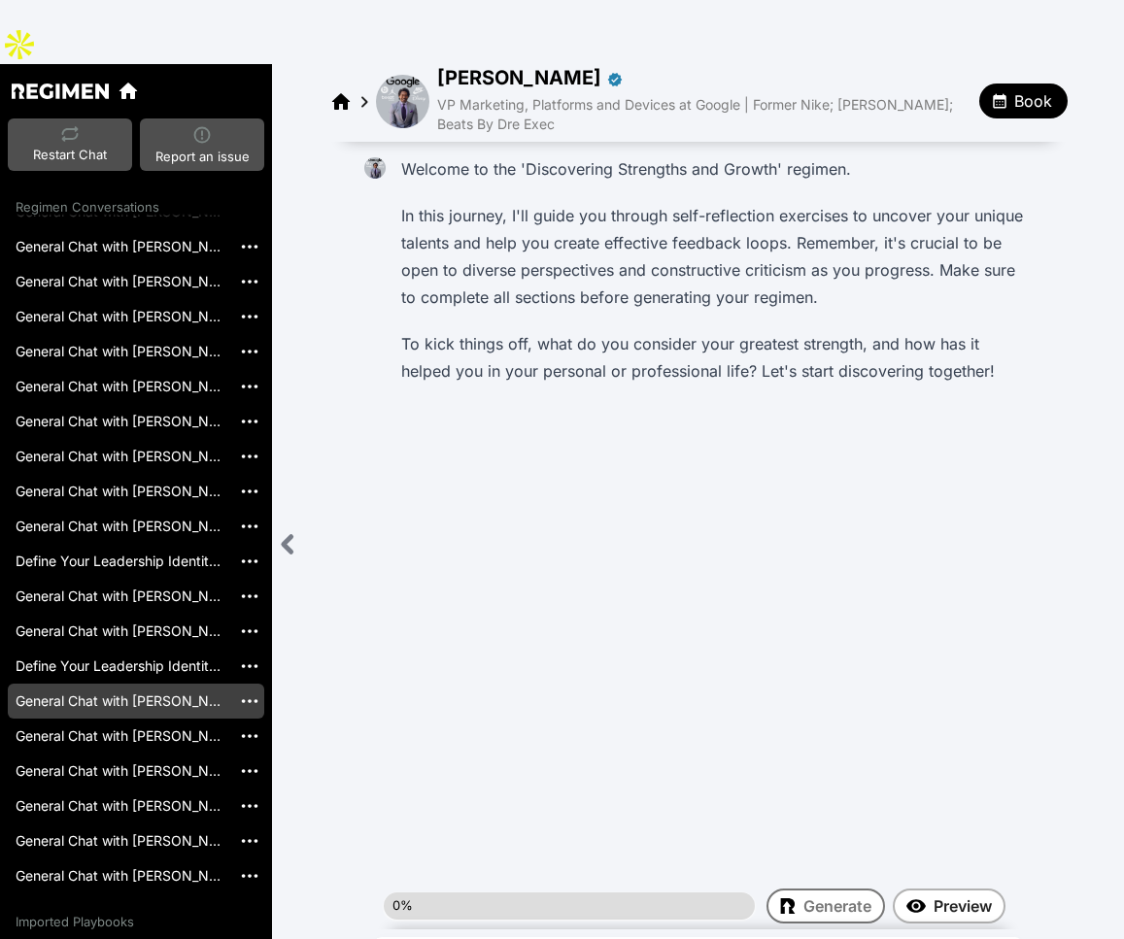
scroll to position [720, 0]
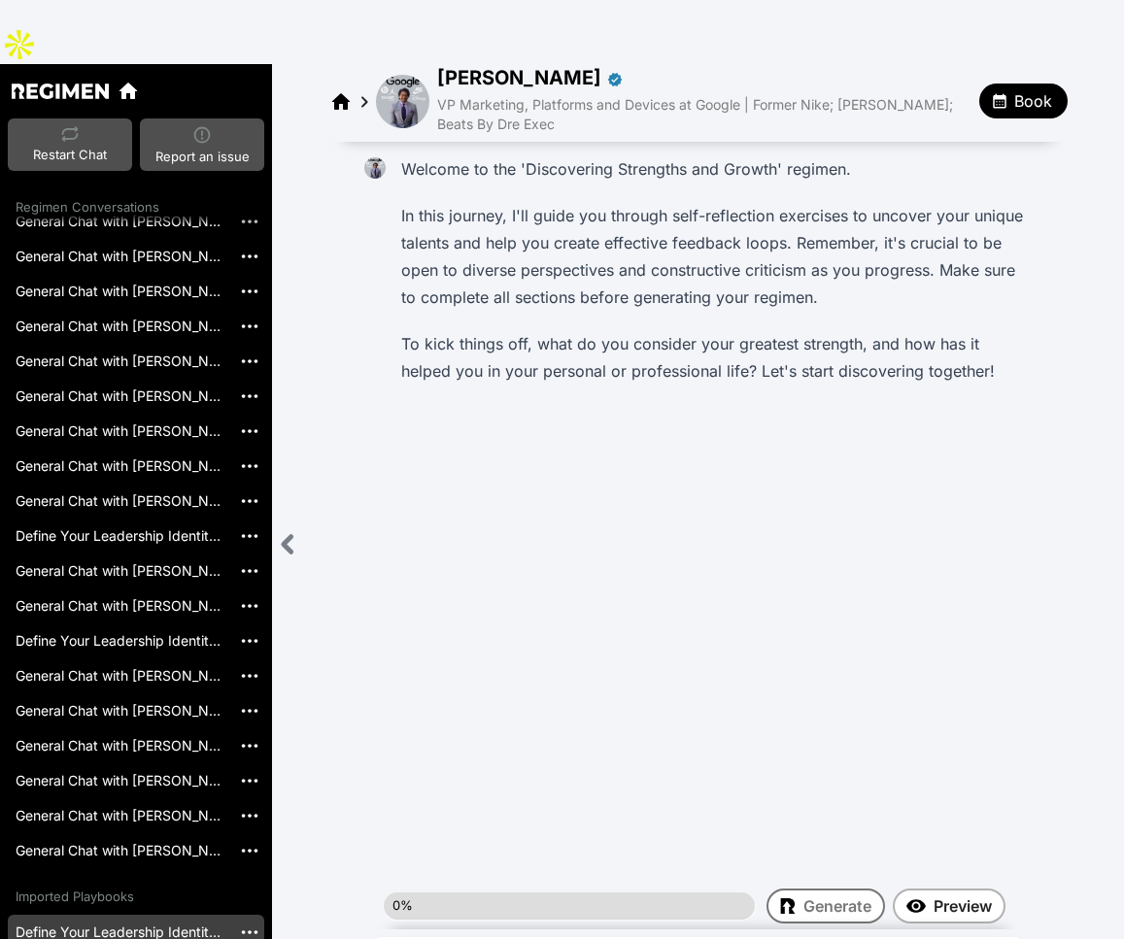
click at [108, 915] on link "Define Your Leadership Identity[[DATE]]" at bounding box center [119, 932] width 223 height 35
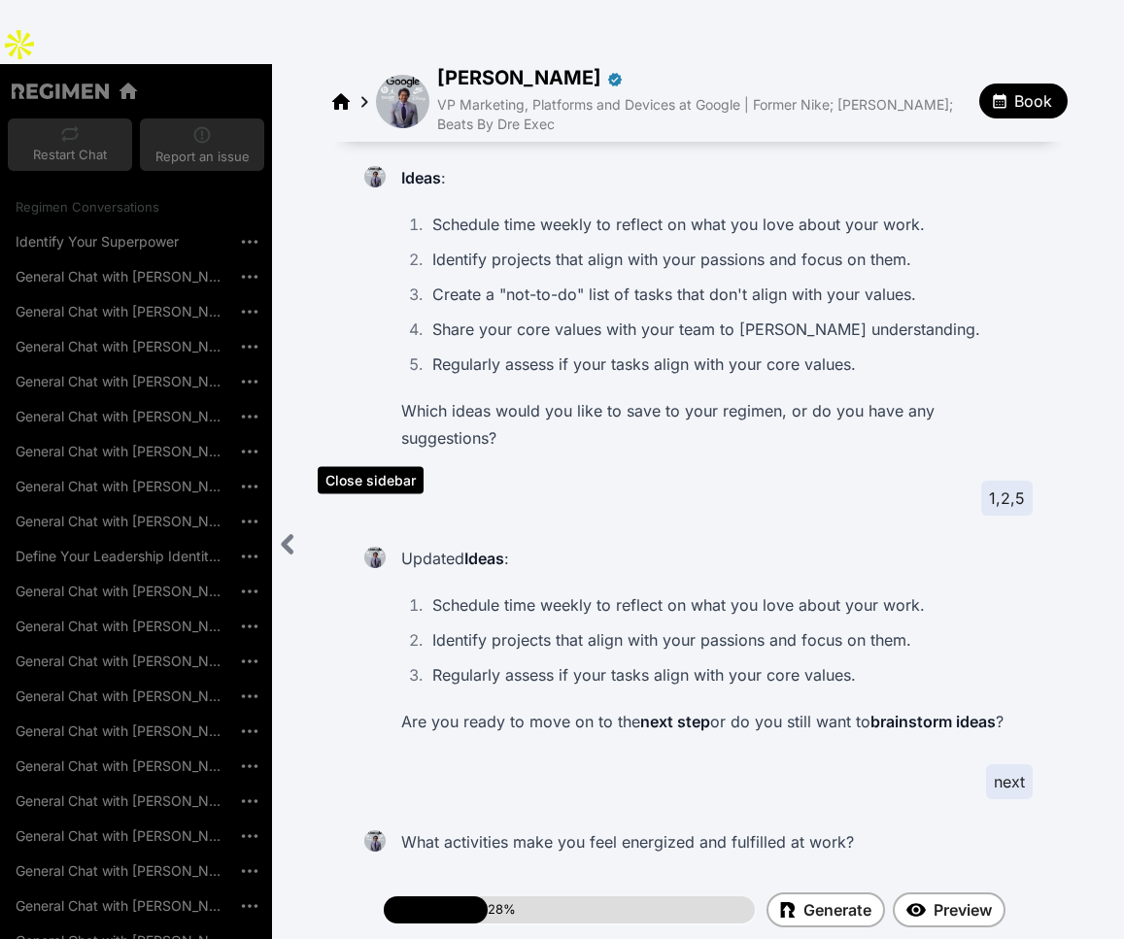
click at [285, 537] on icon "Close sidebar" at bounding box center [288, 545] width 8 height 16
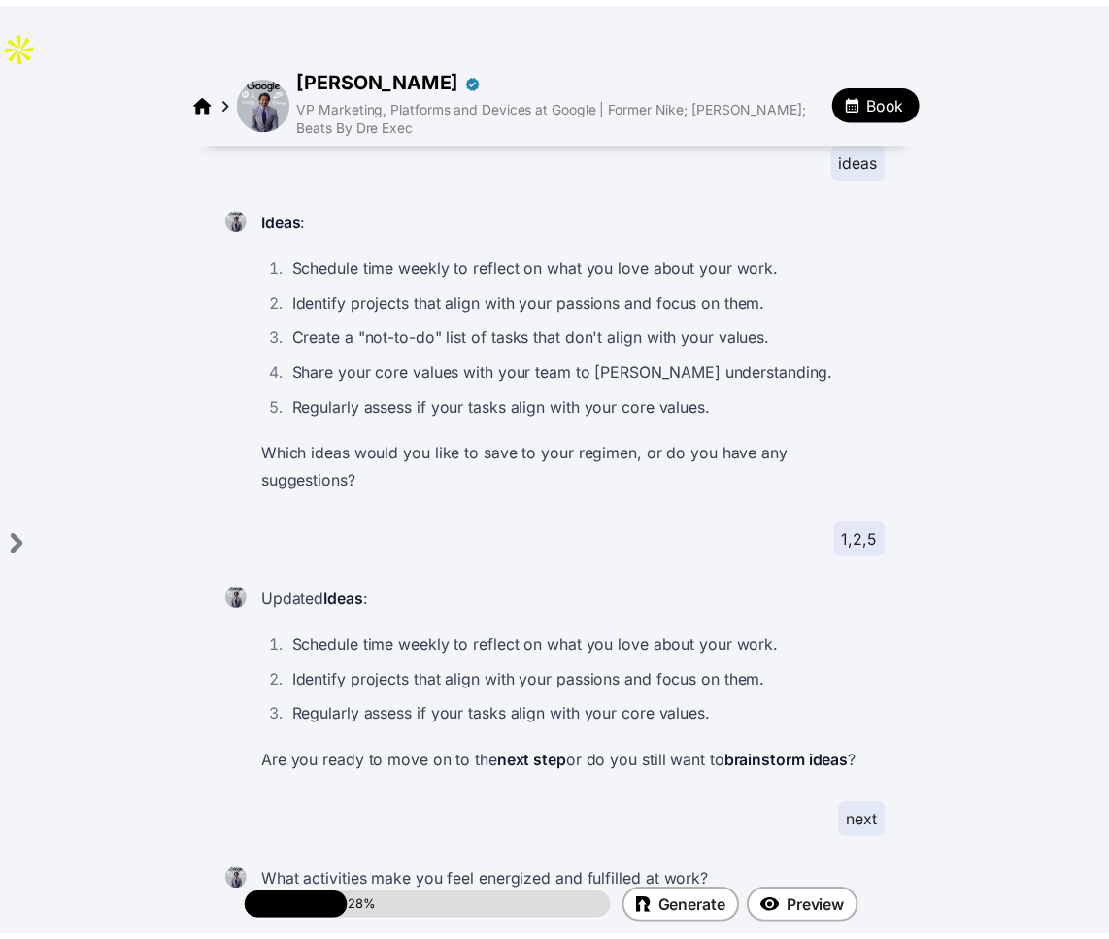
scroll to position [2775, 0]
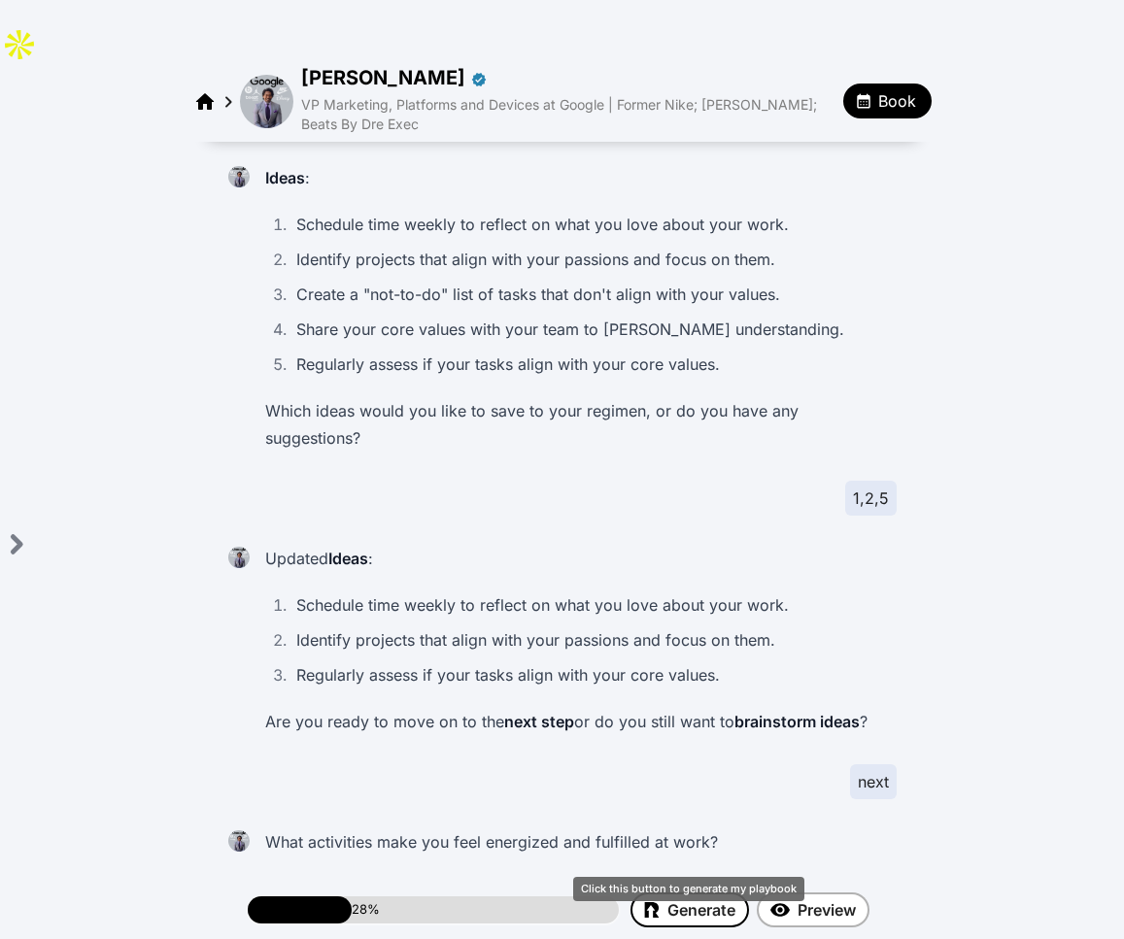
click at [676, 899] on span "Generate" at bounding box center [701, 910] width 68 height 23
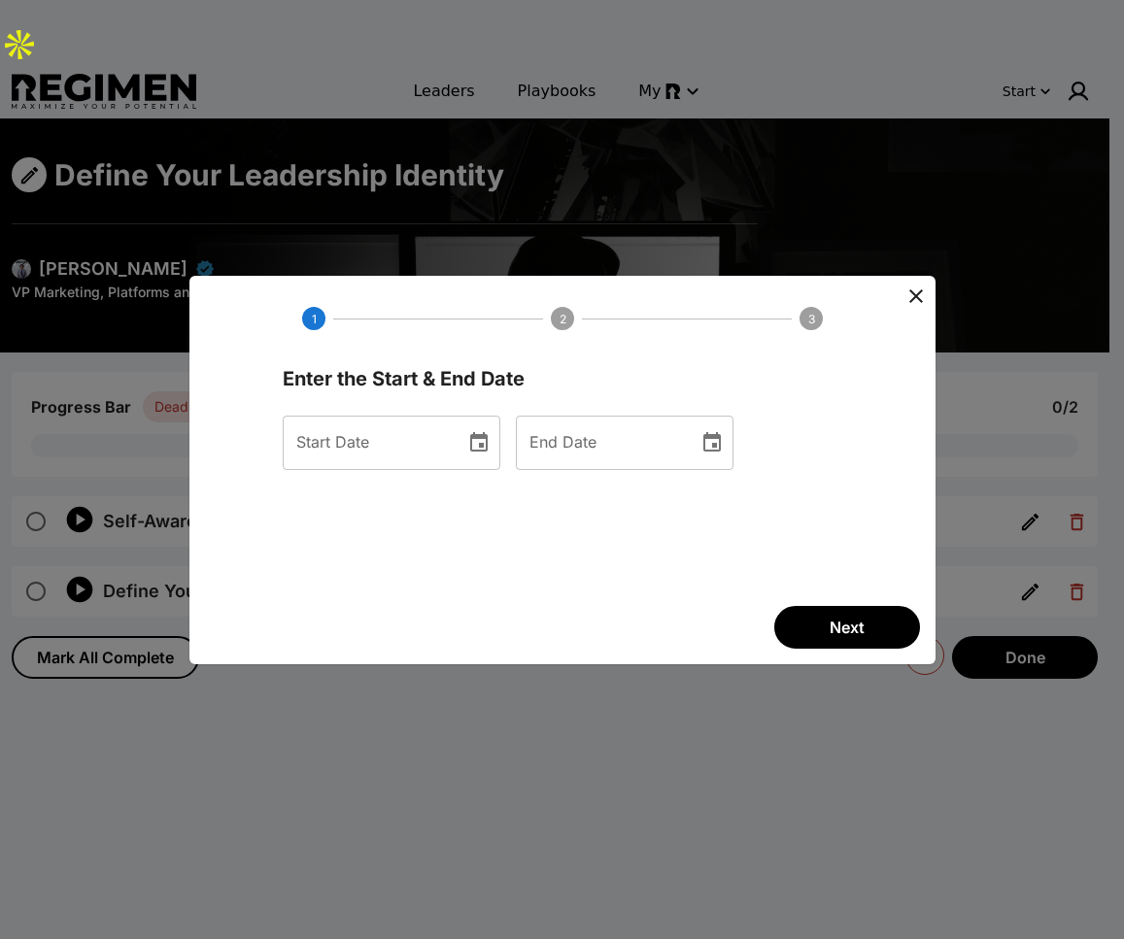
click at [491, 443] on icon "Choose date" at bounding box center [478, 442] width 23 height 23
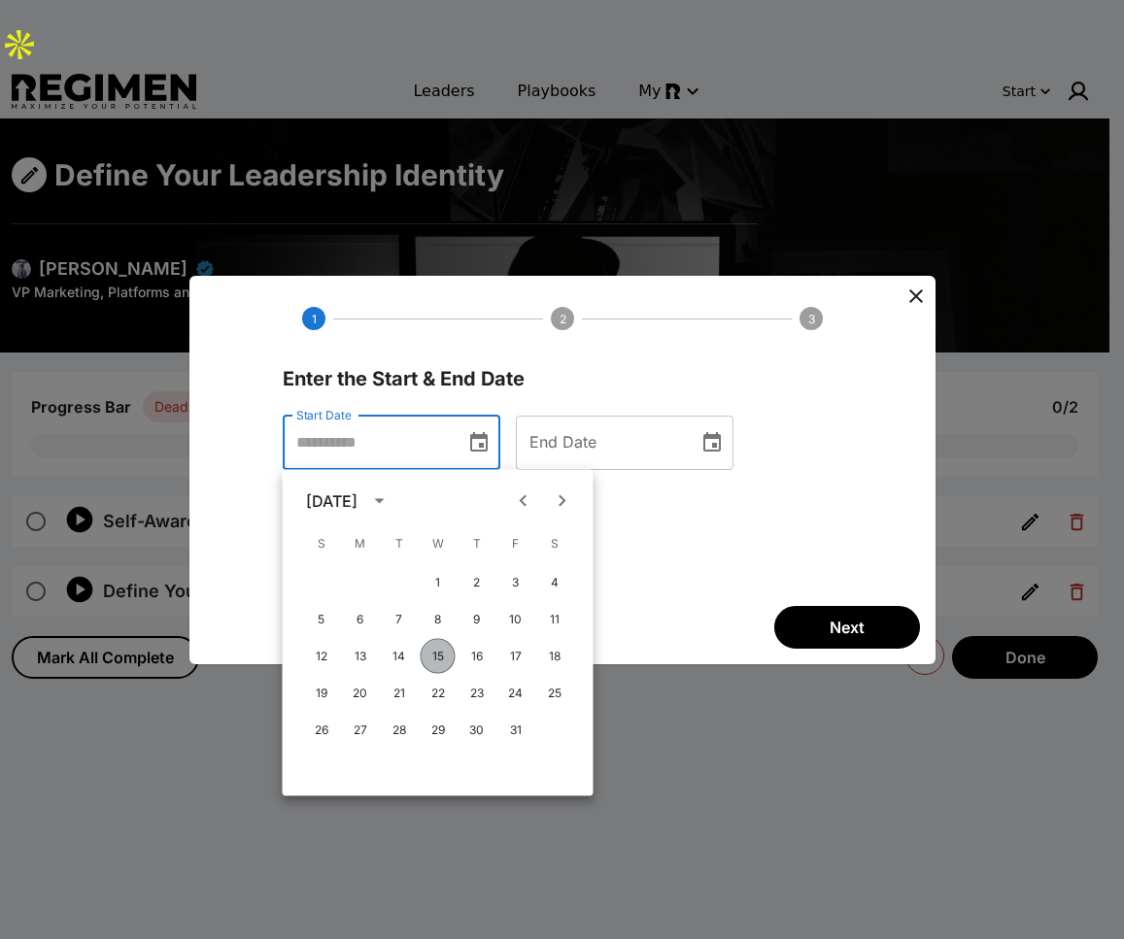
click at [432, 666] on button "15" at bounding box center [438, 656] width 35 height 35
type input "**********"
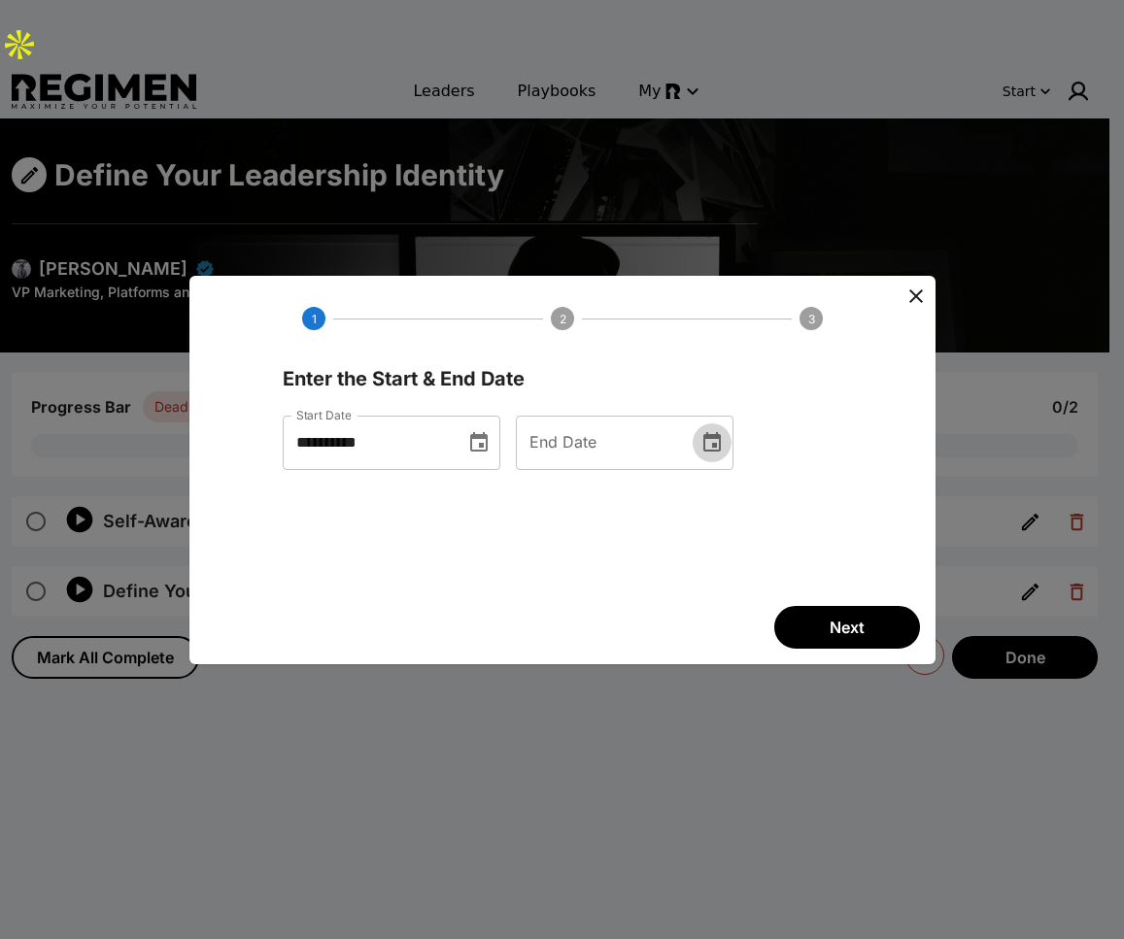
click at [721, 437] on icon "Choose date" at bounding box center [711, 441] width 17 height 19
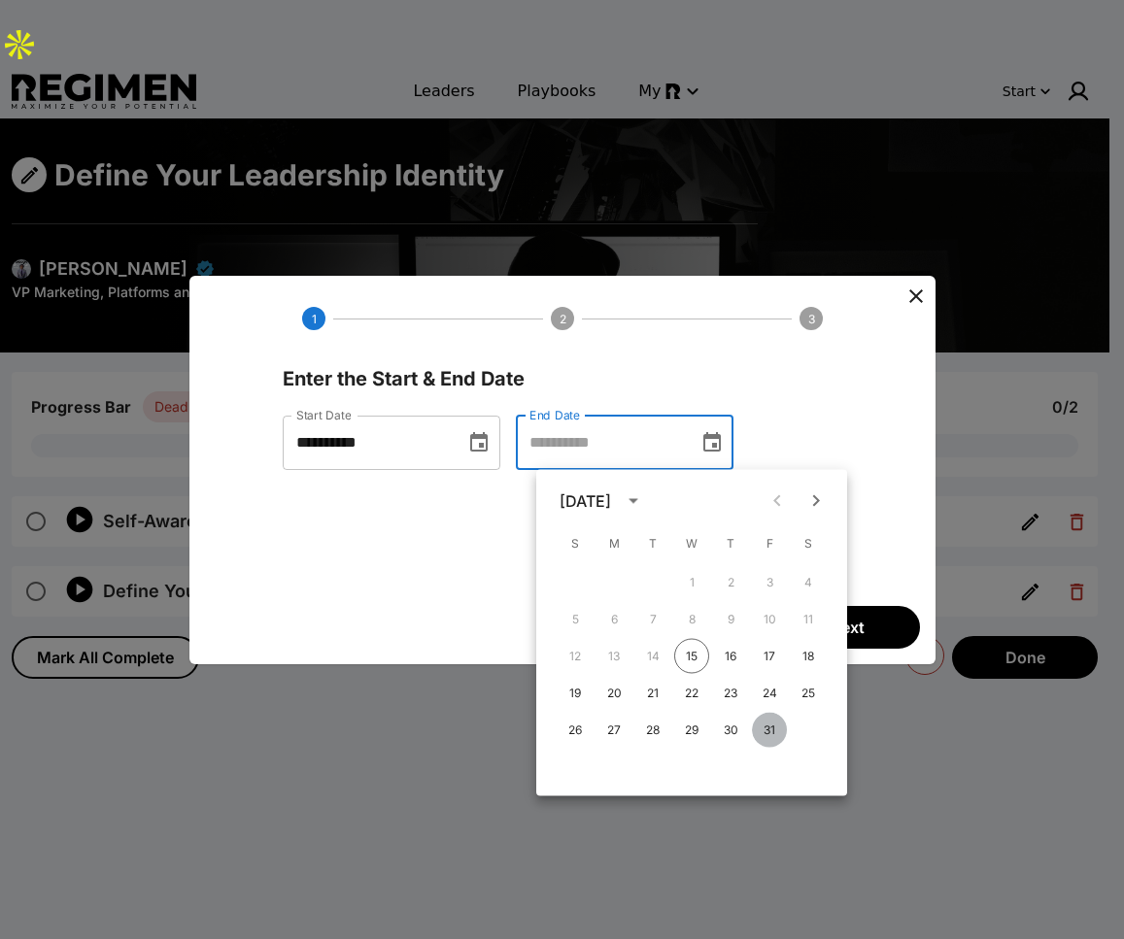
click at [768, 728] on button "31" at bounding box center [769, 730] width 35 height 35
type input "**********"
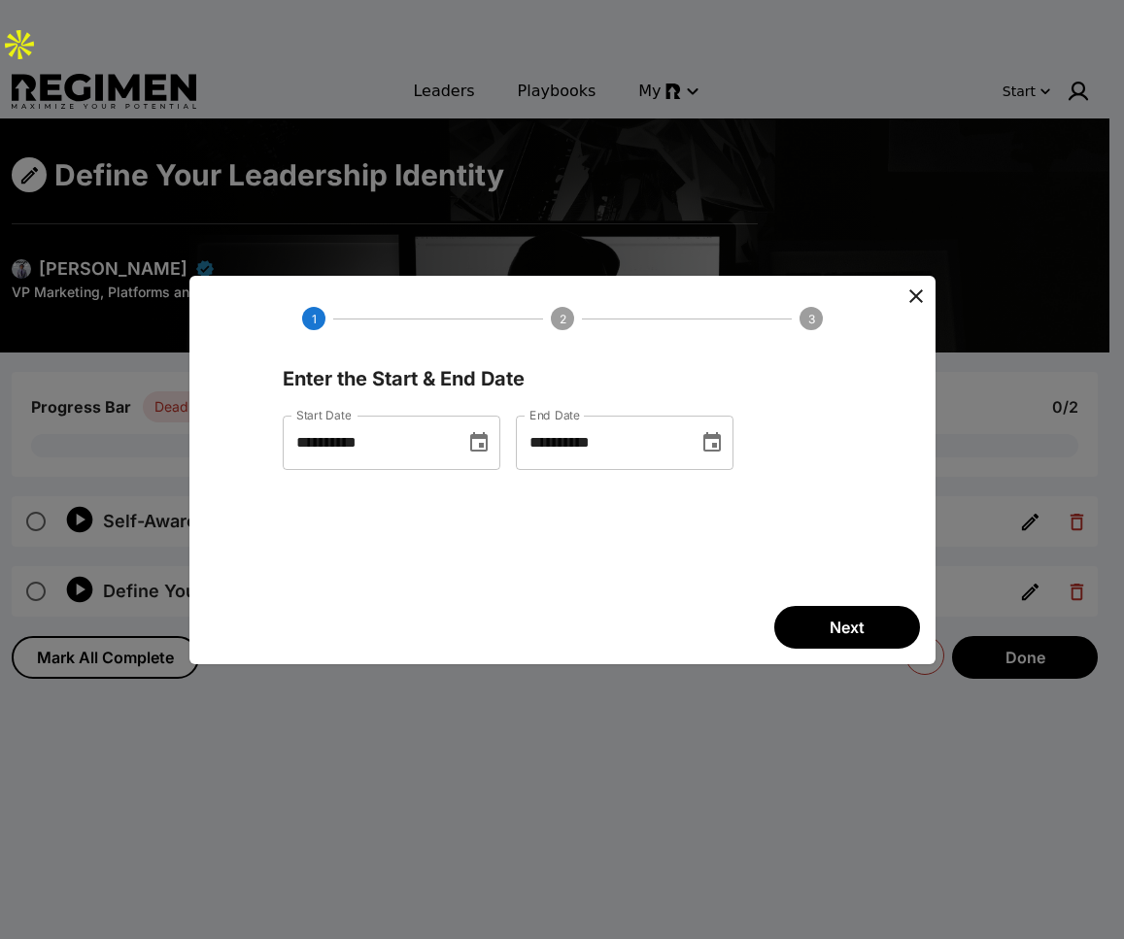
click at [832, 609] on button "Next" at bounding box center [847, 627] width 146 height 43
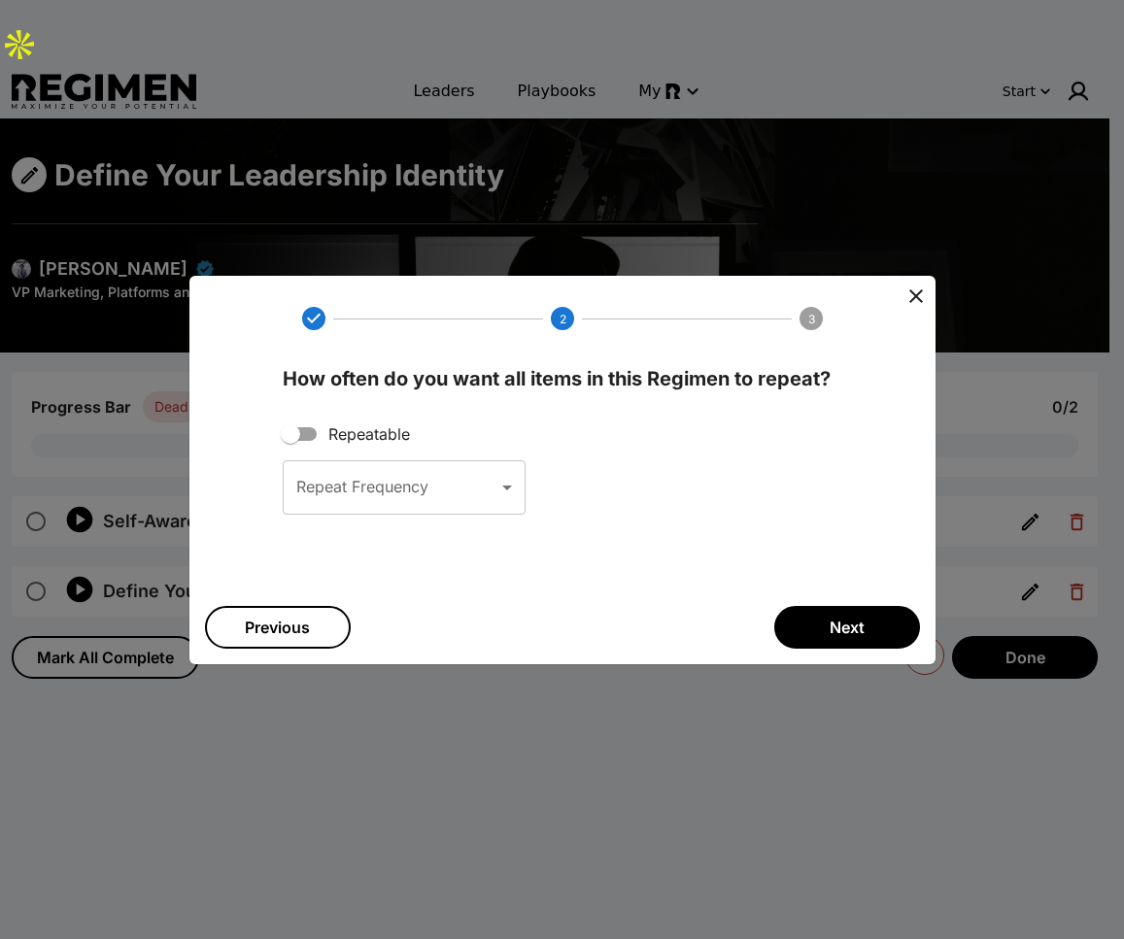
click at [400, 508] on body "Leaders Playbooks My Start Define Your Leadership Identity [PERSON_NAME] VP Mar…" at bounding box center [562, 617] width 1124 height 1235
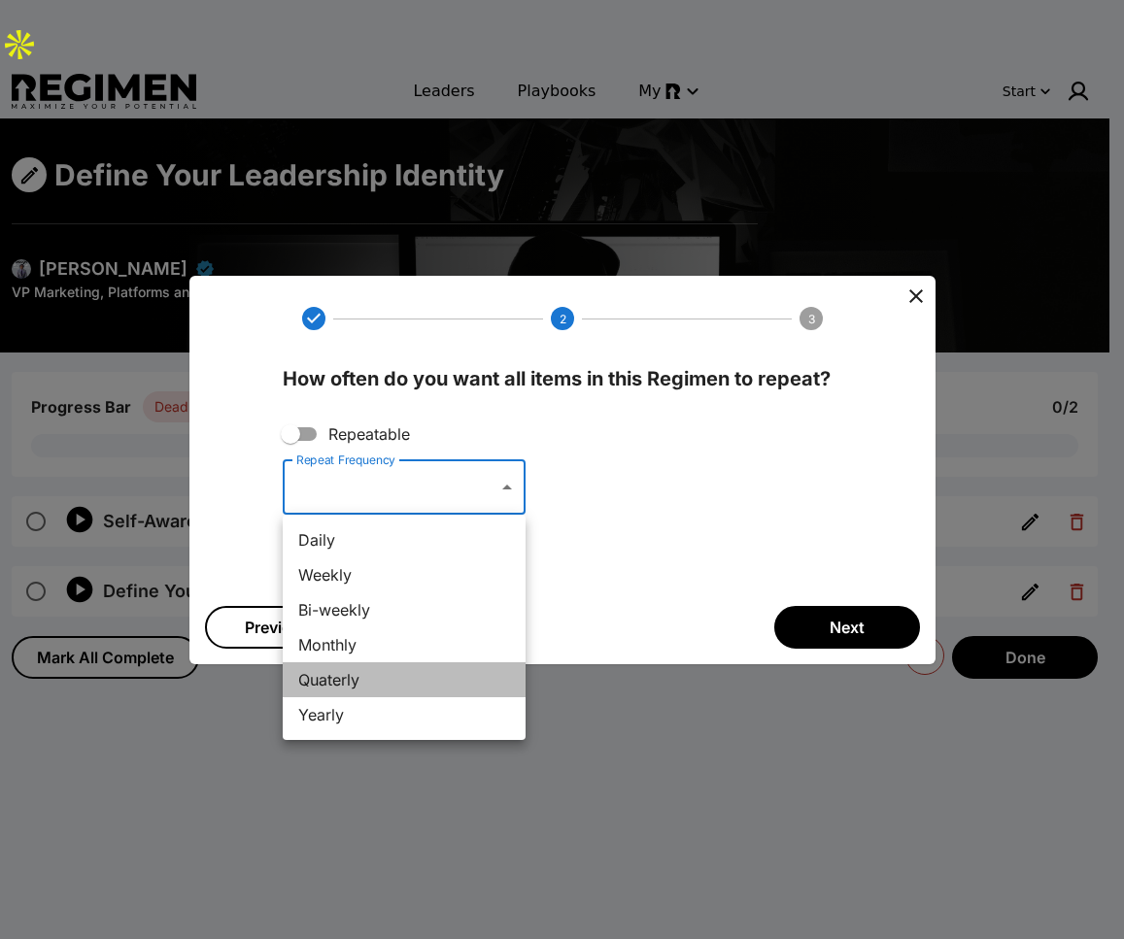
click at [404, 680] on li "Quaterly" at bounding box center [404, 680] width 243 height 35
type input "*********"
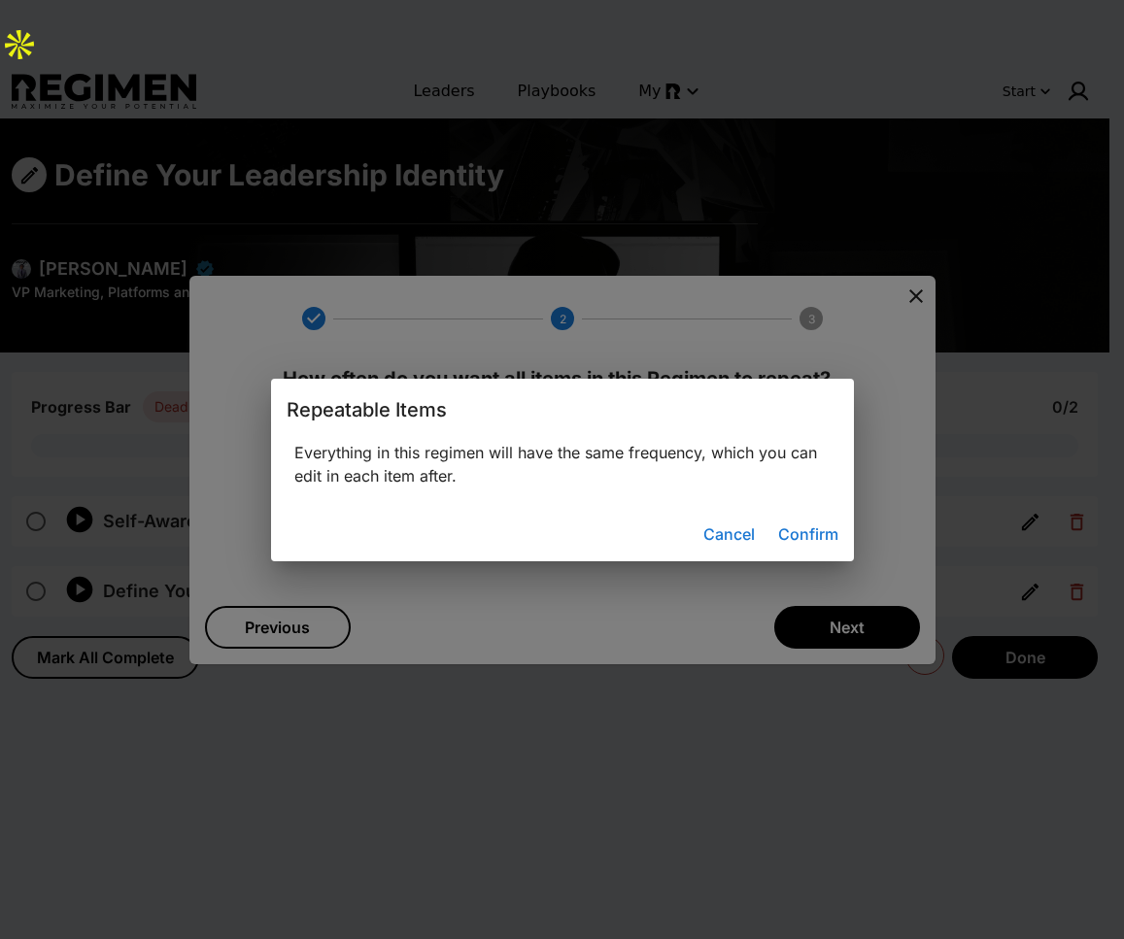
click at [798, 544] on button "Confirm" at bounding box center [808, 534] width 76 height 39
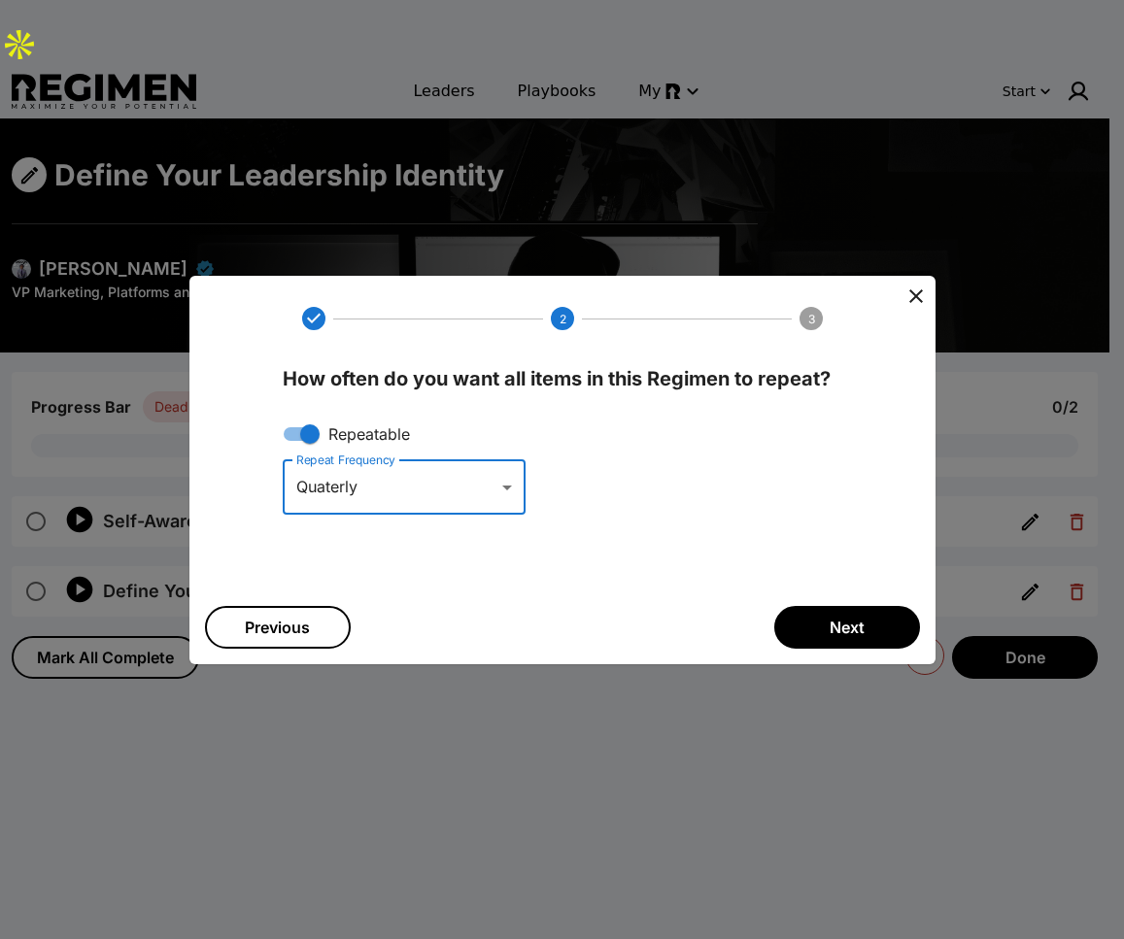
click at [850, 633] on span "Next" at bounding box center [847, 627] width 35 height 23
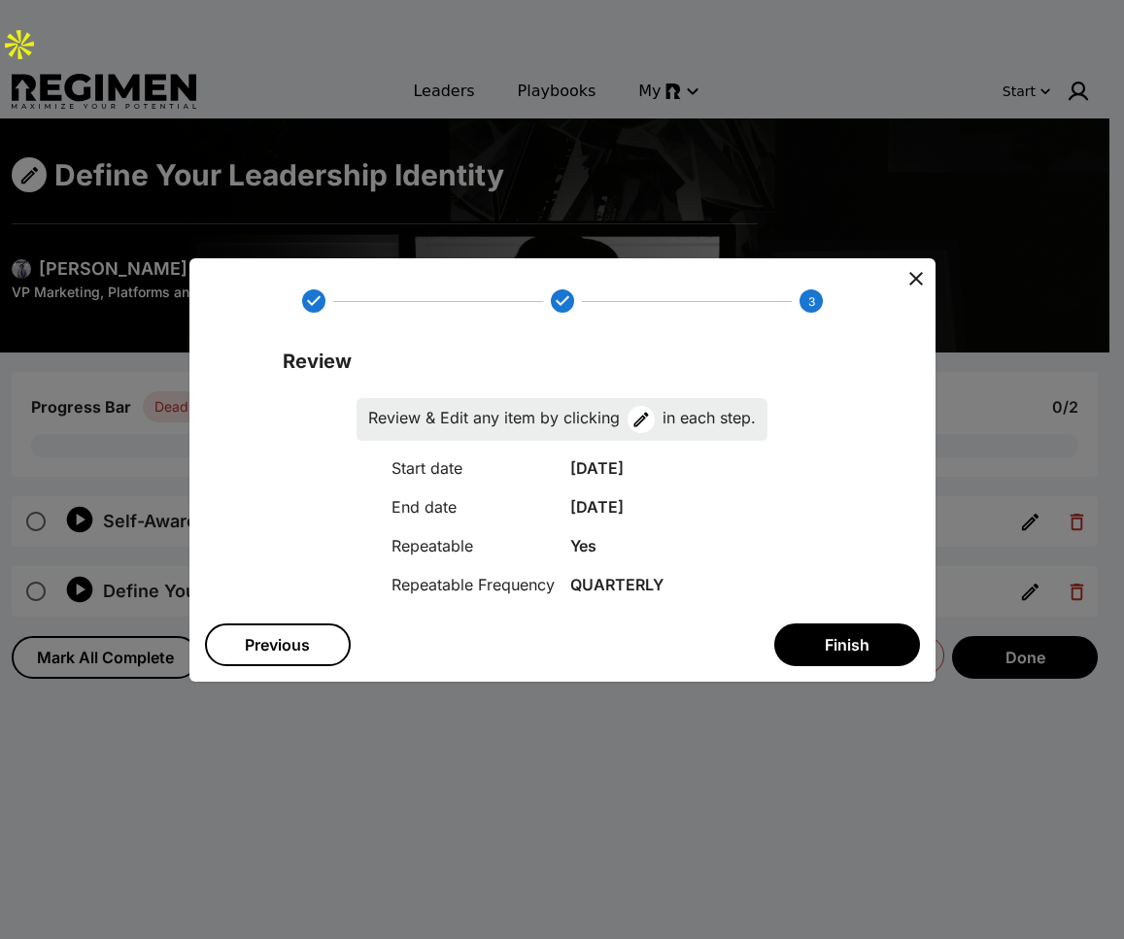
click at [848, 633] on span "Finish" at bounding box center [847, 644] width 45 height 23
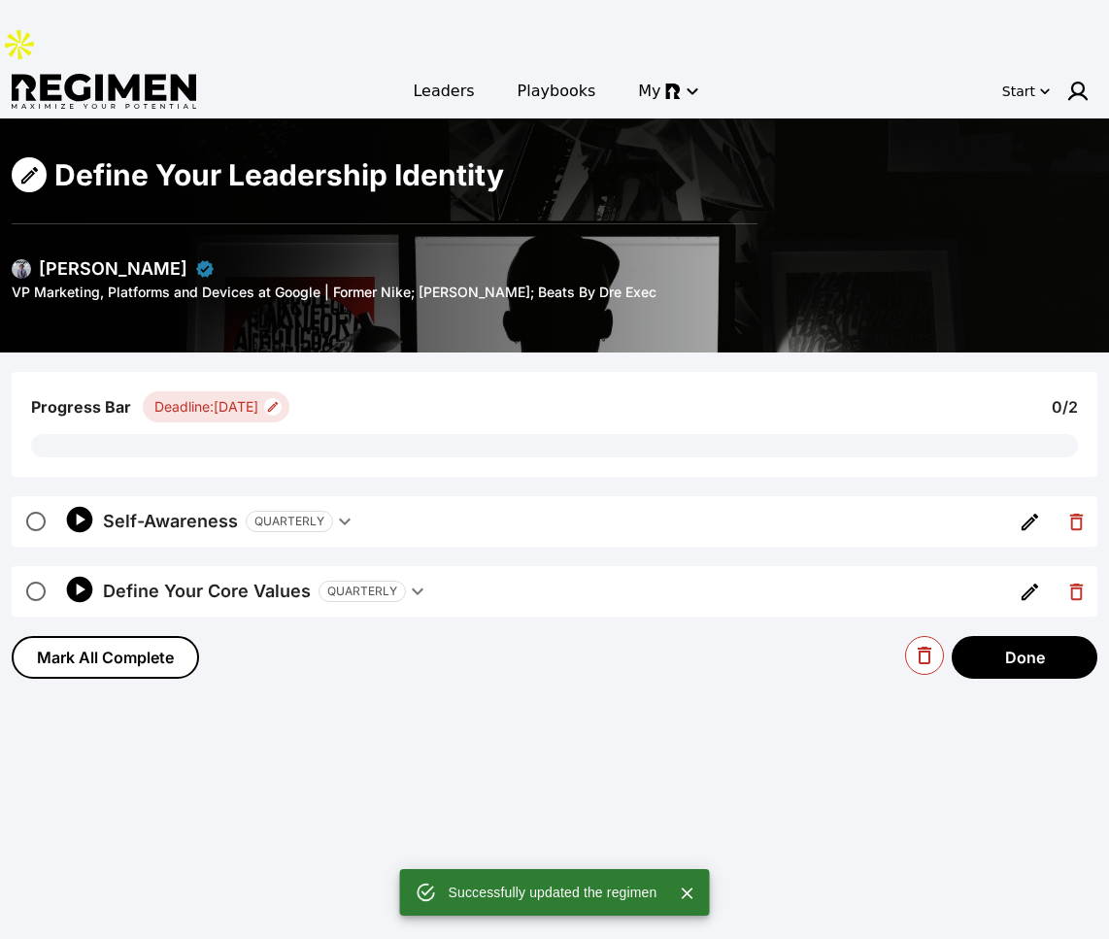
click at [308, 496] on button "Self-Awareness QUARTERLY" at bounding box center [553, 521] width 901 height 51
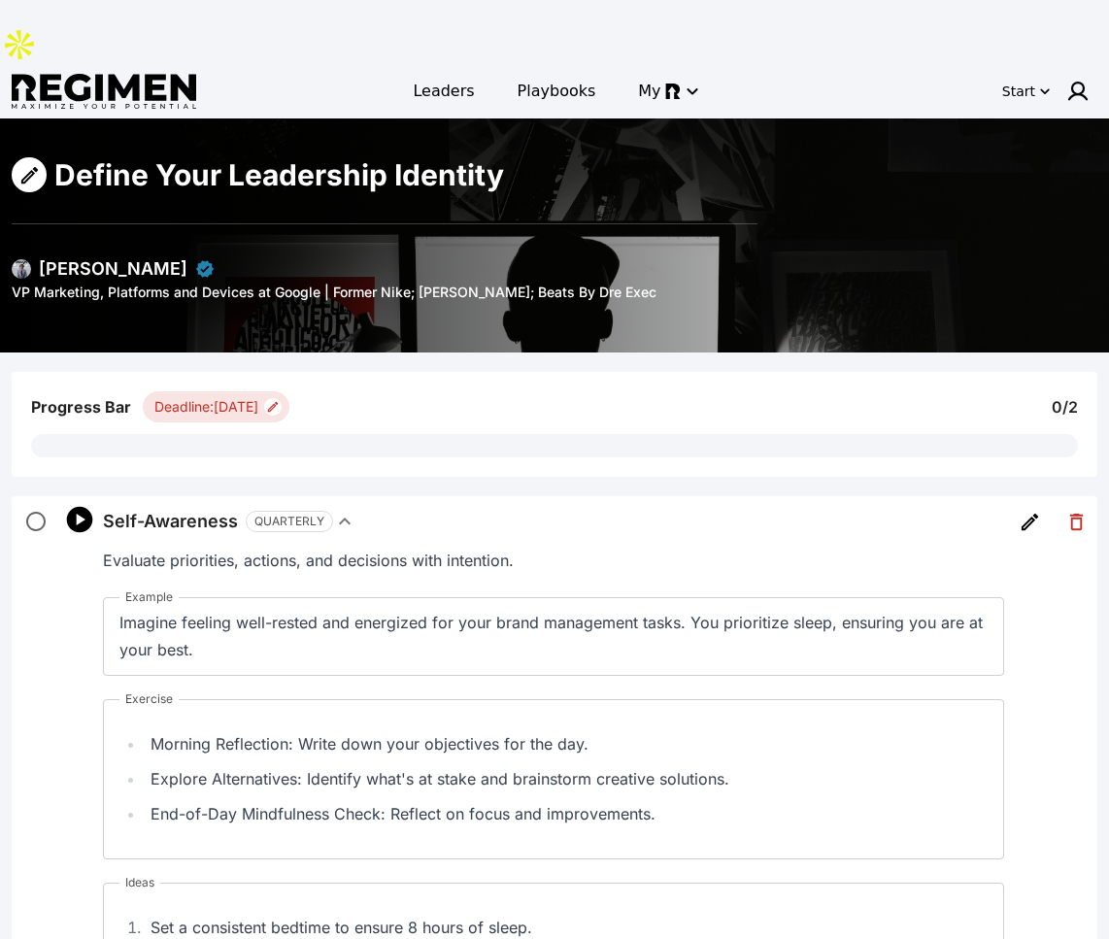
scroll to position [171, 0]
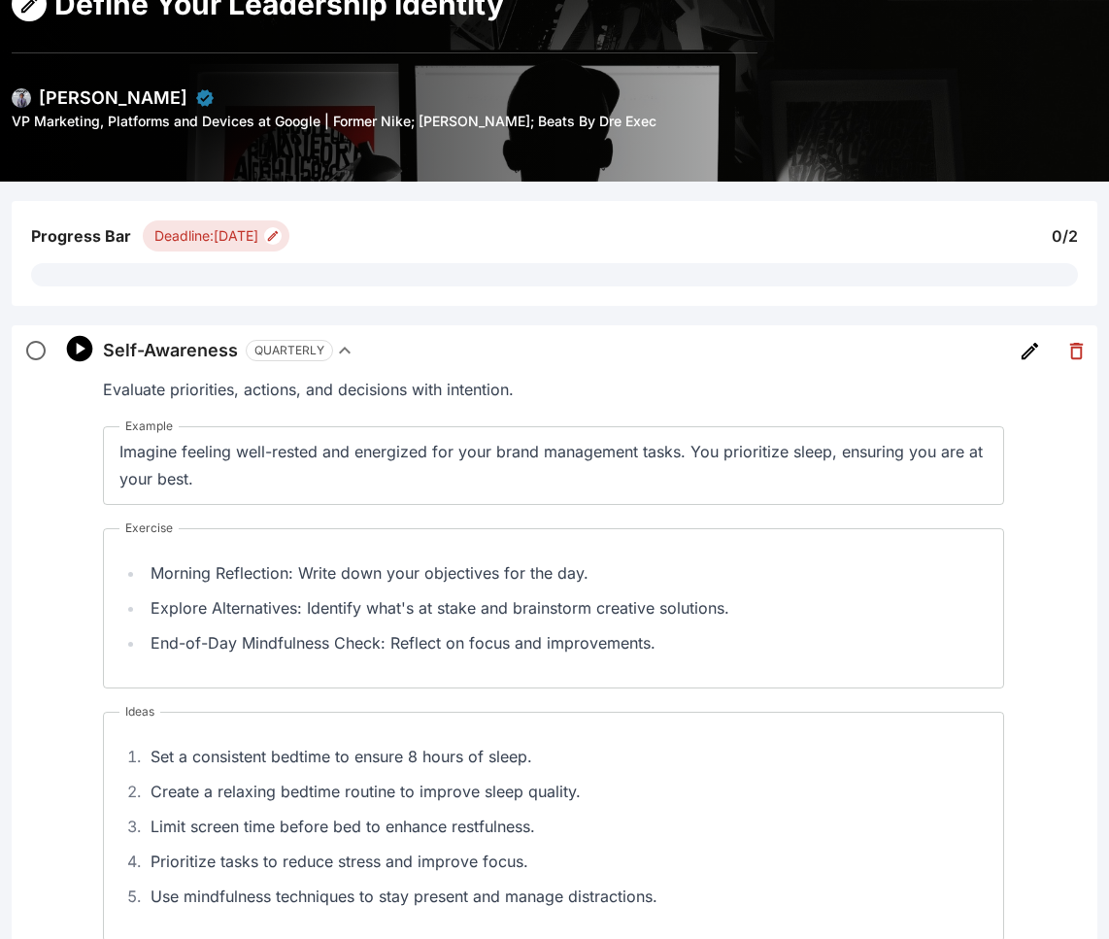
click at [333, 339] on icon "button" at bounding box center [344, 350] width 23 height 23
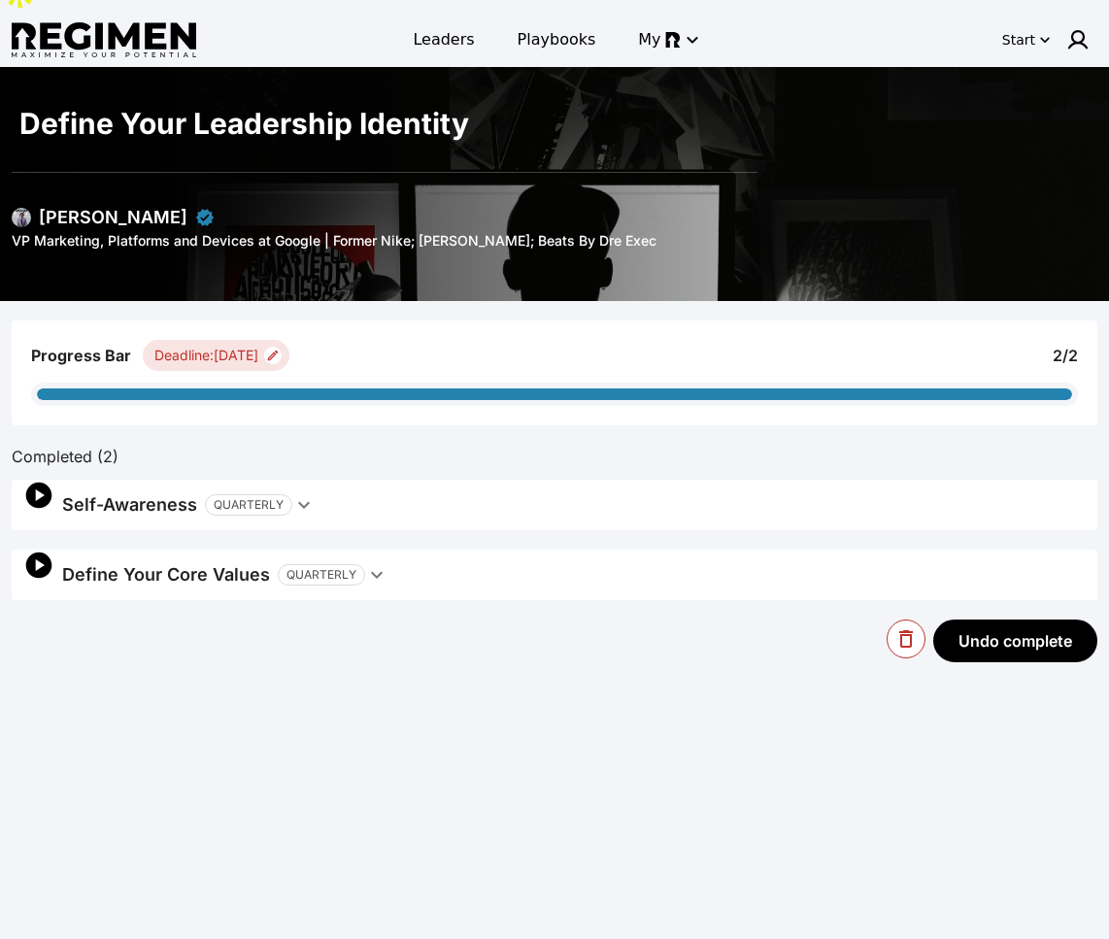
scroll to position [0, 0]
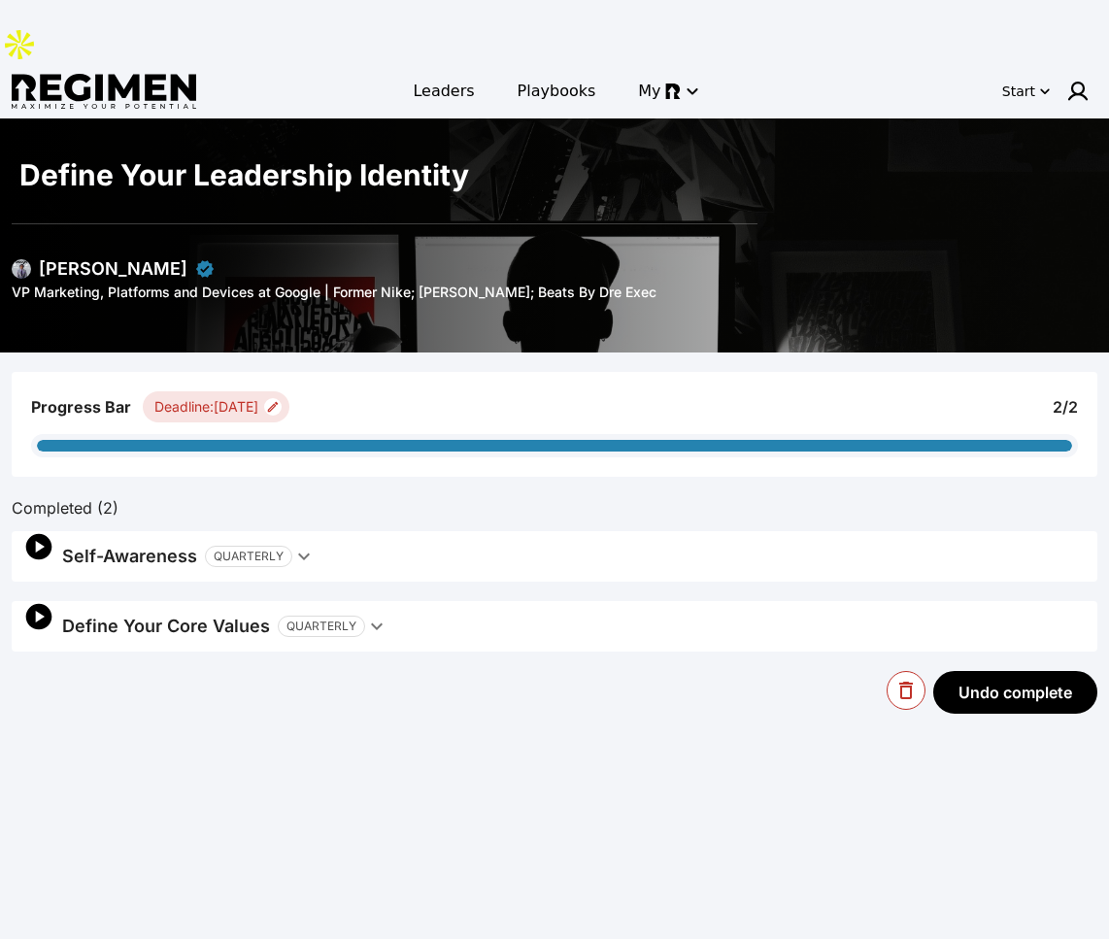
click at [19, 259] on img at bounding box center [21, 268] width 19 height 19
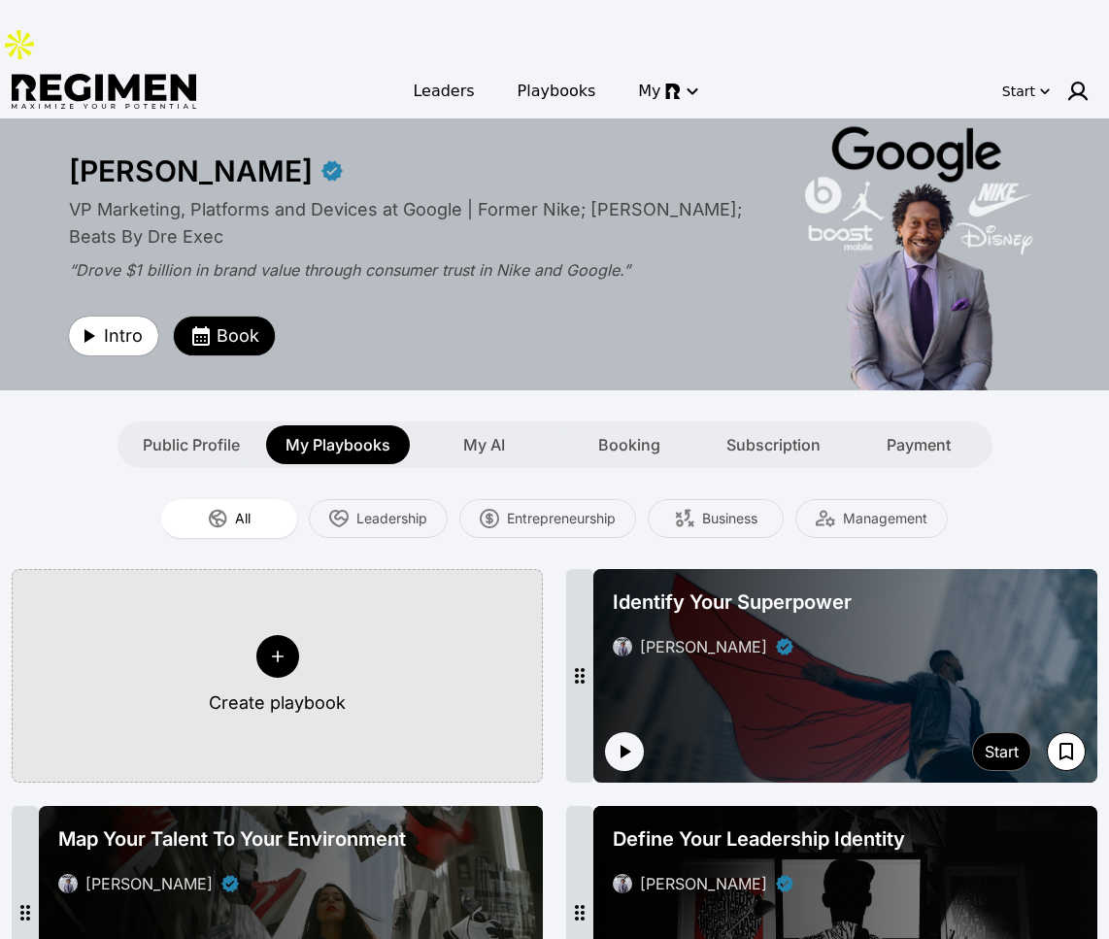
click at [269, 647] on icon at bounding box center [277, 656] width 19 height 19
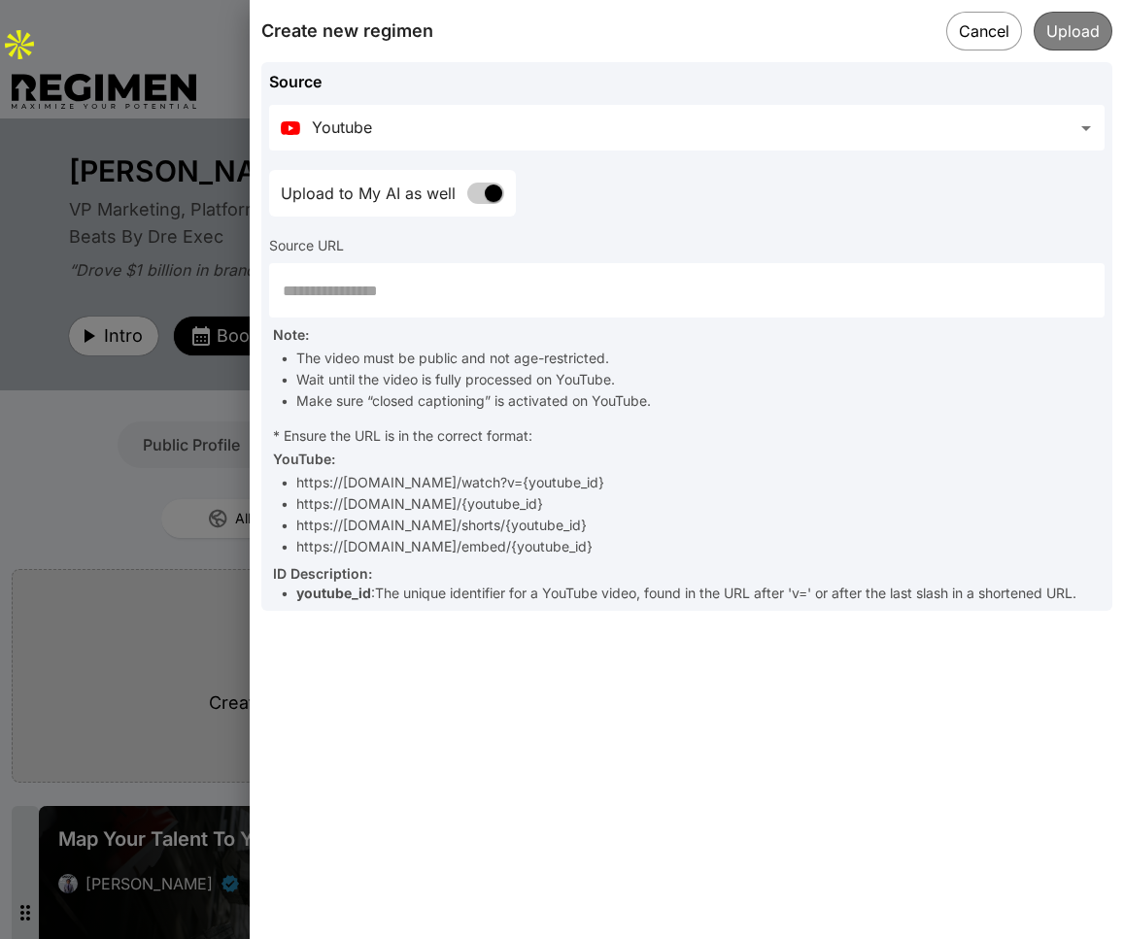
drag, startPoint x: 992, startPoint y: 14, endPoint x: 1008, endPoint y: 8, distance: 17.5
click at [944, 14] on button "Cancel" at bounding box center [984, 31] width 76 height 39
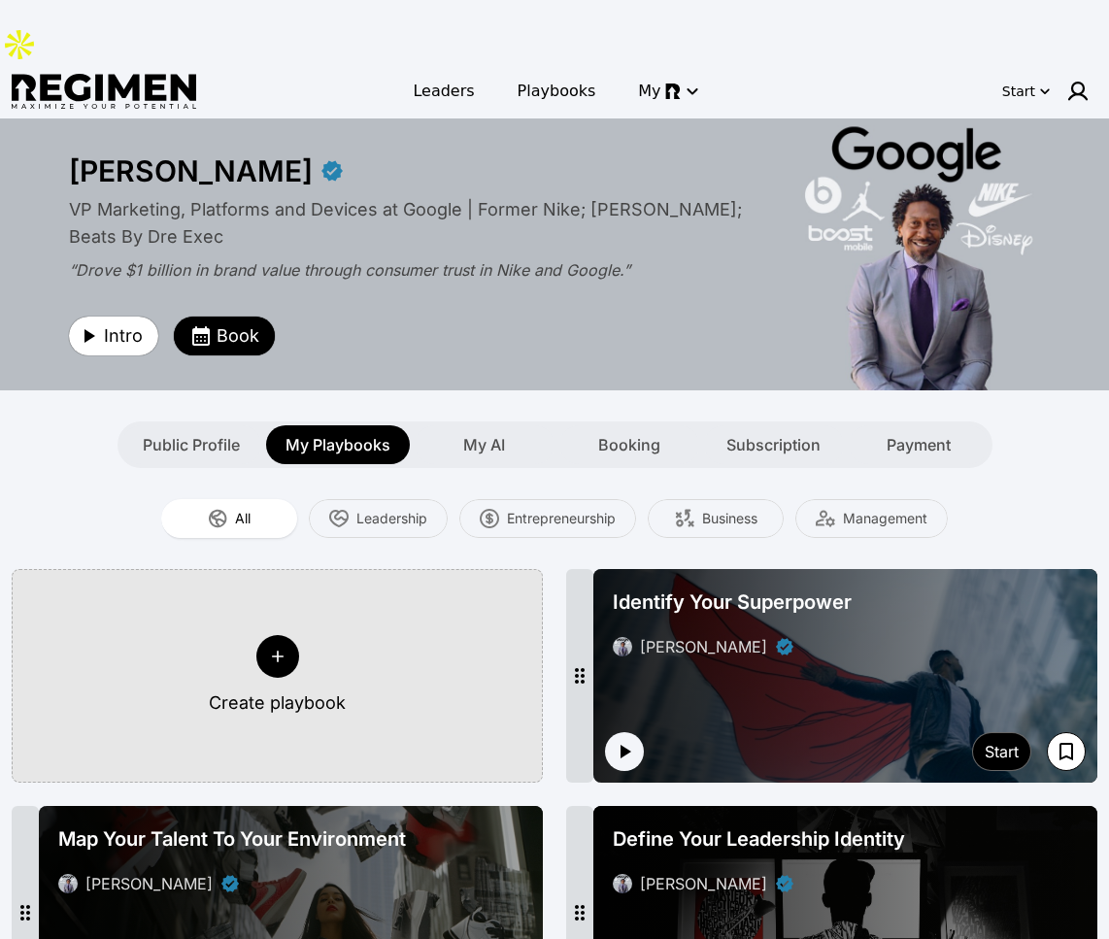
click at [264, 635] on div at bounding box center [277, 656] width 43 height 43
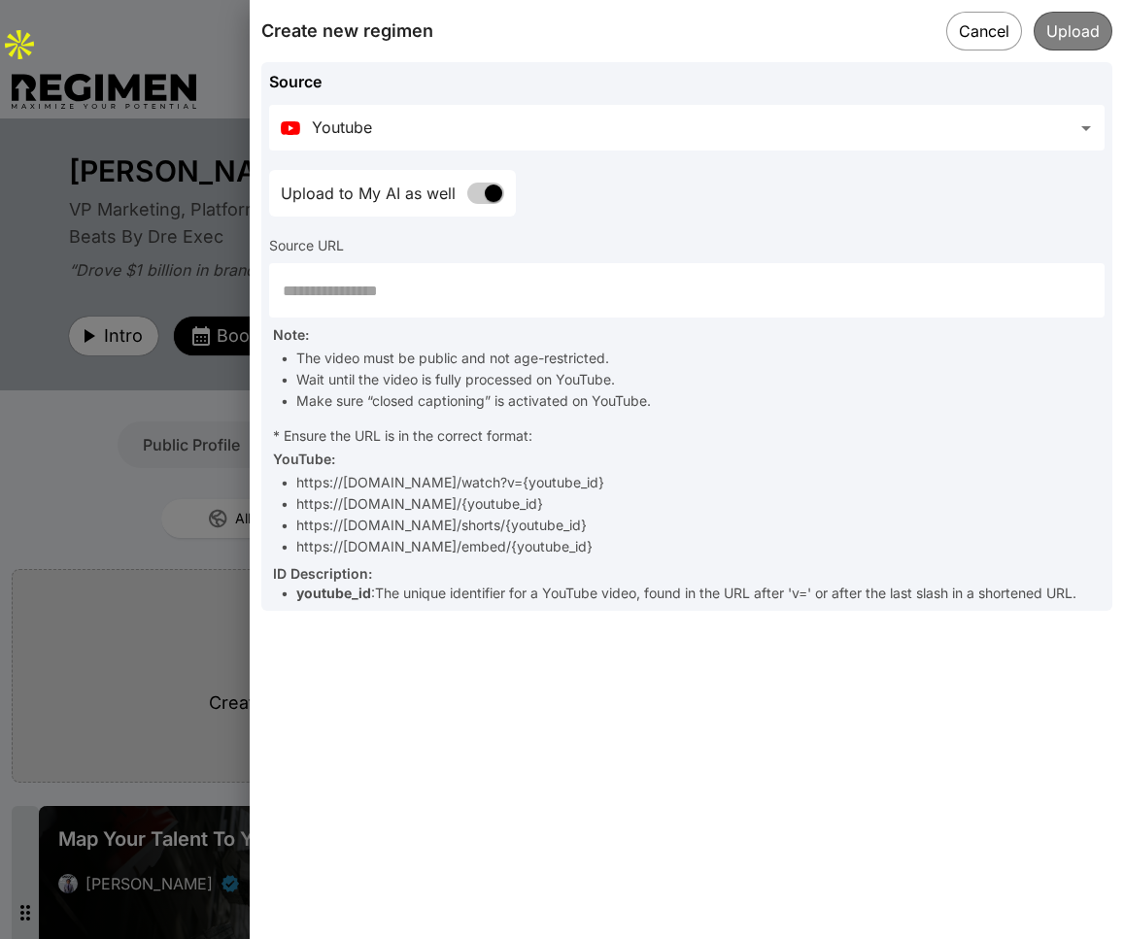
click at [603, 144] on body "**********" at bounding box center [562, 712] width 1124 height 1424
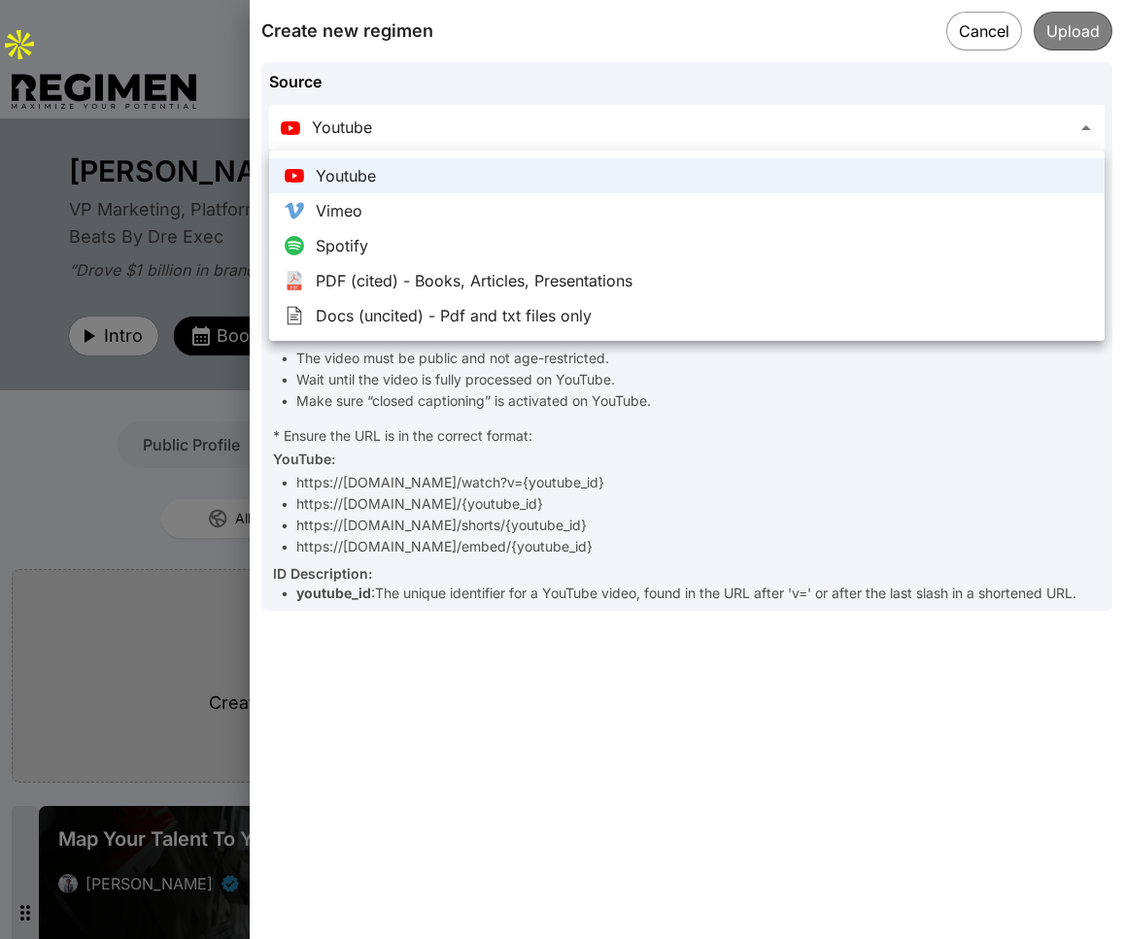
click at [882, 477] on div at bounding box center [562, 469] width 1124 height 939
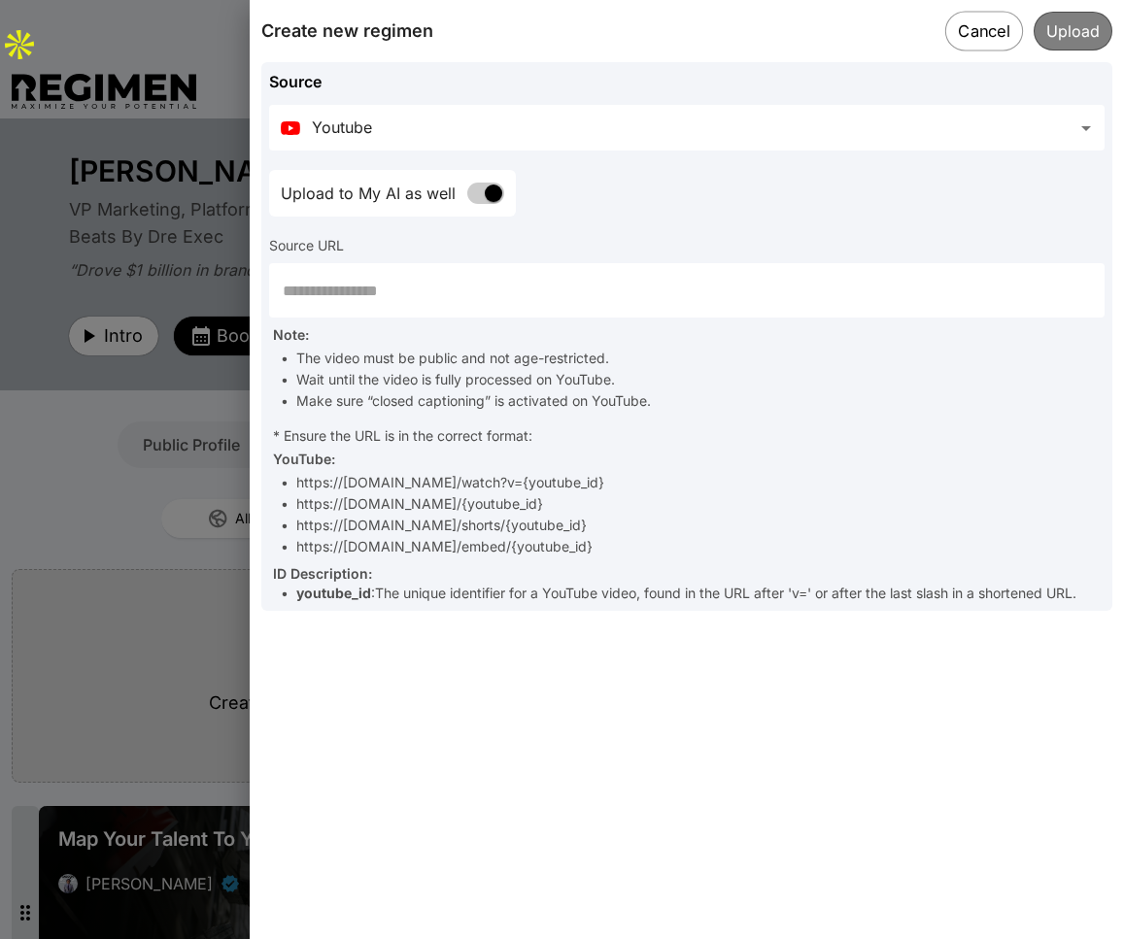
click at [944, 30] on button "Cancel" at bounding box center [984, 31] width 78 height 40
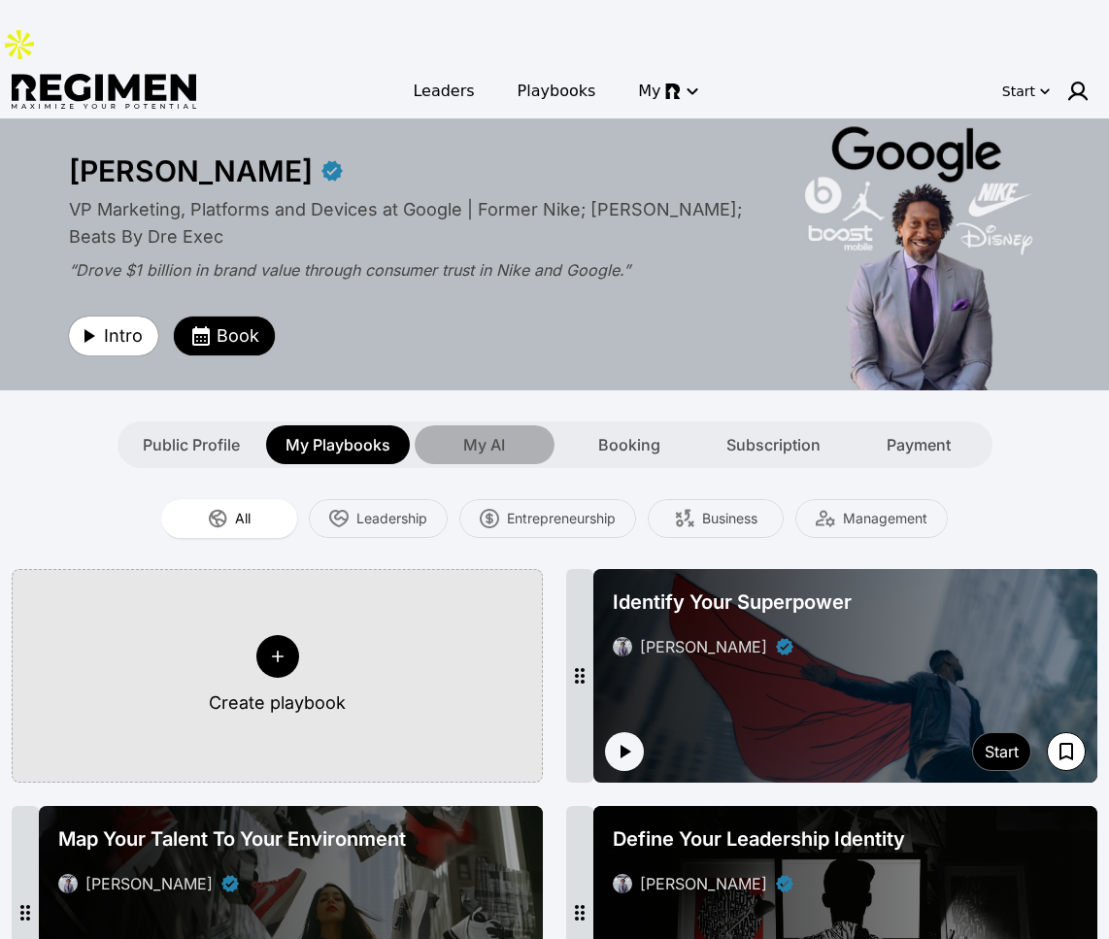
click at [479, 425] on div "My AI" at bounding box center [485, 444] width 140 height 39
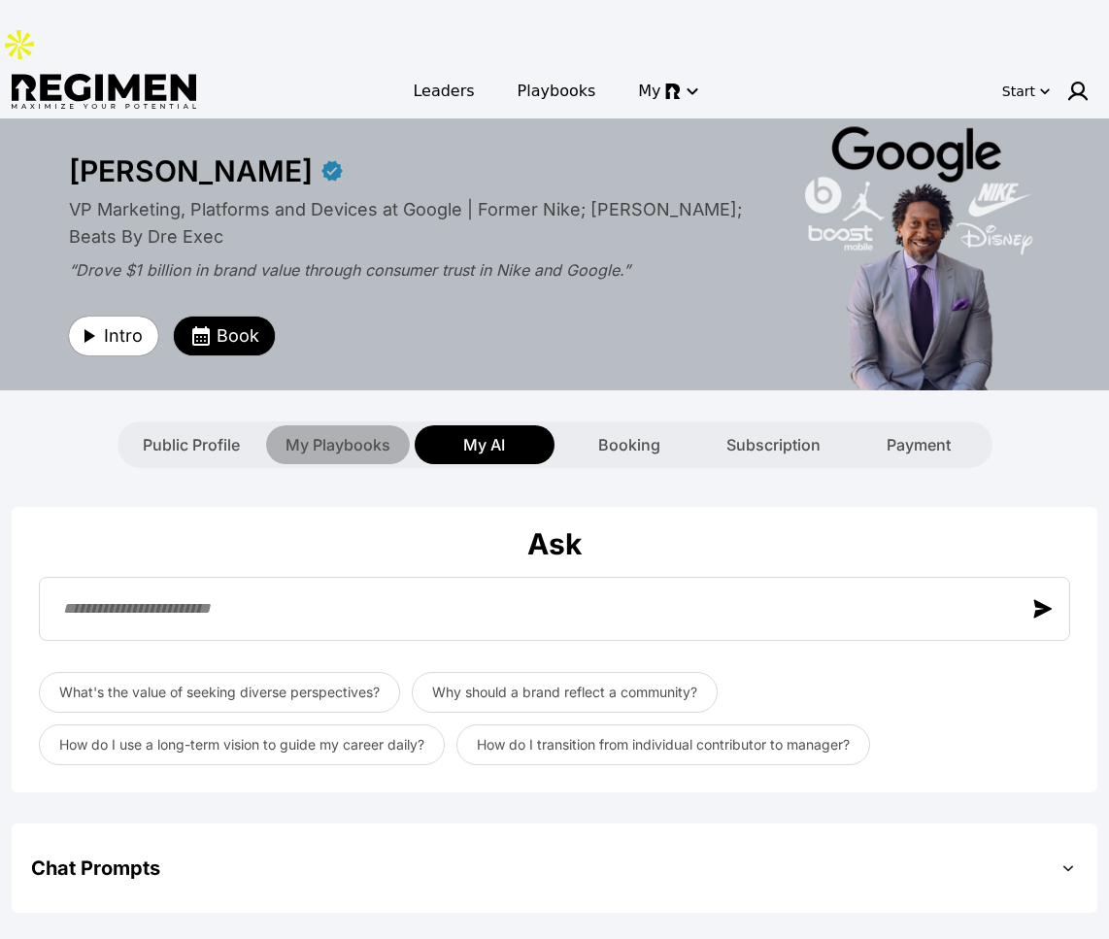
click at [331, 433] on span "My Playbooks" at bounding box center [338, 444] width 105 height 23
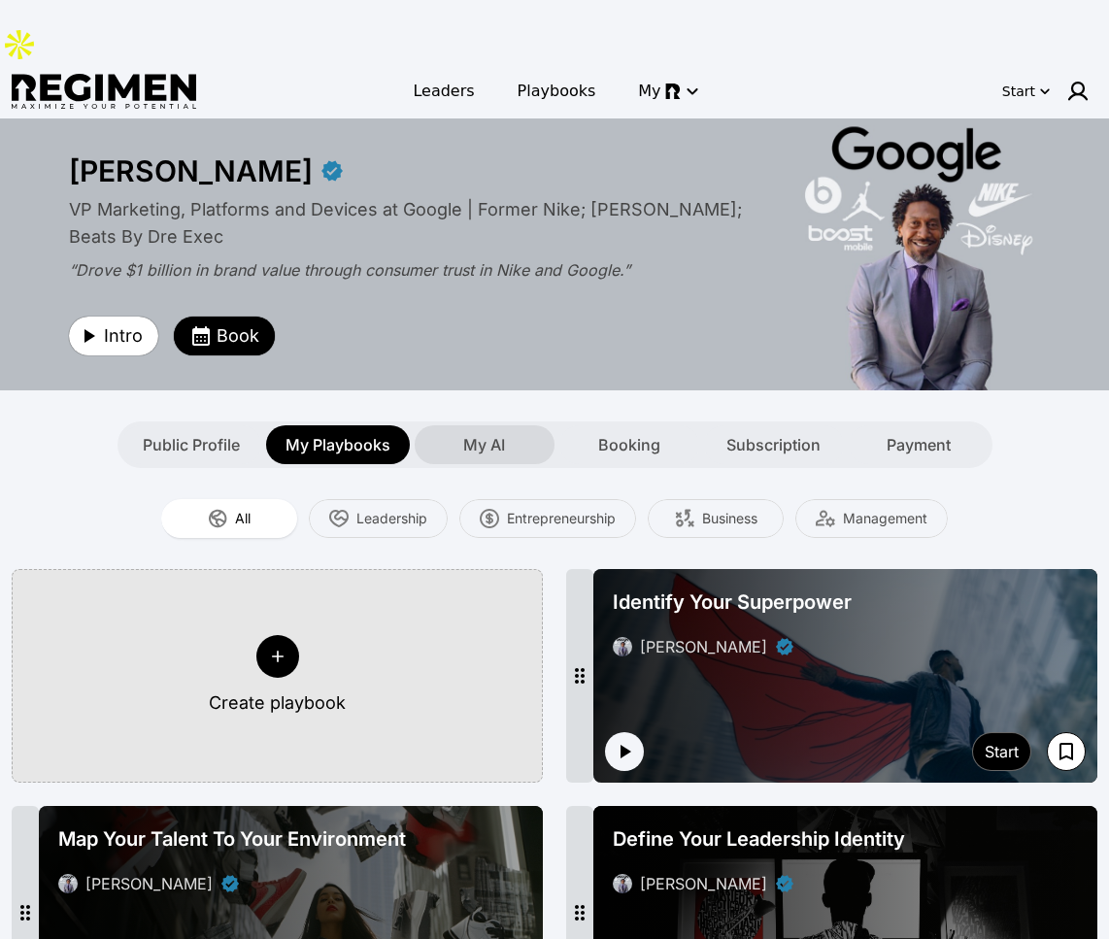
click at [445, 425] on div "My AI" at bounding box center [485, 444] width 140 height 39
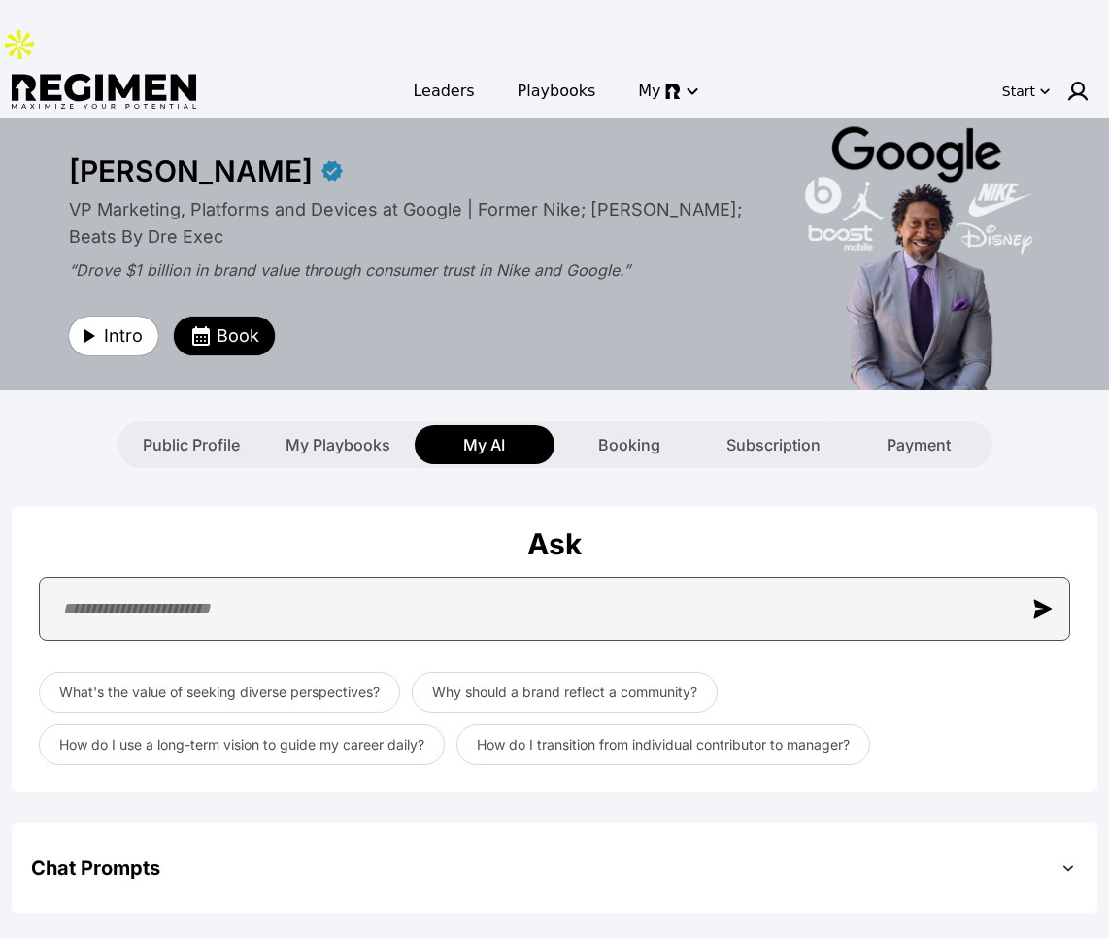
click at [402, 577] on input "text" at bounding box center [555, 609] width 1032 height 64
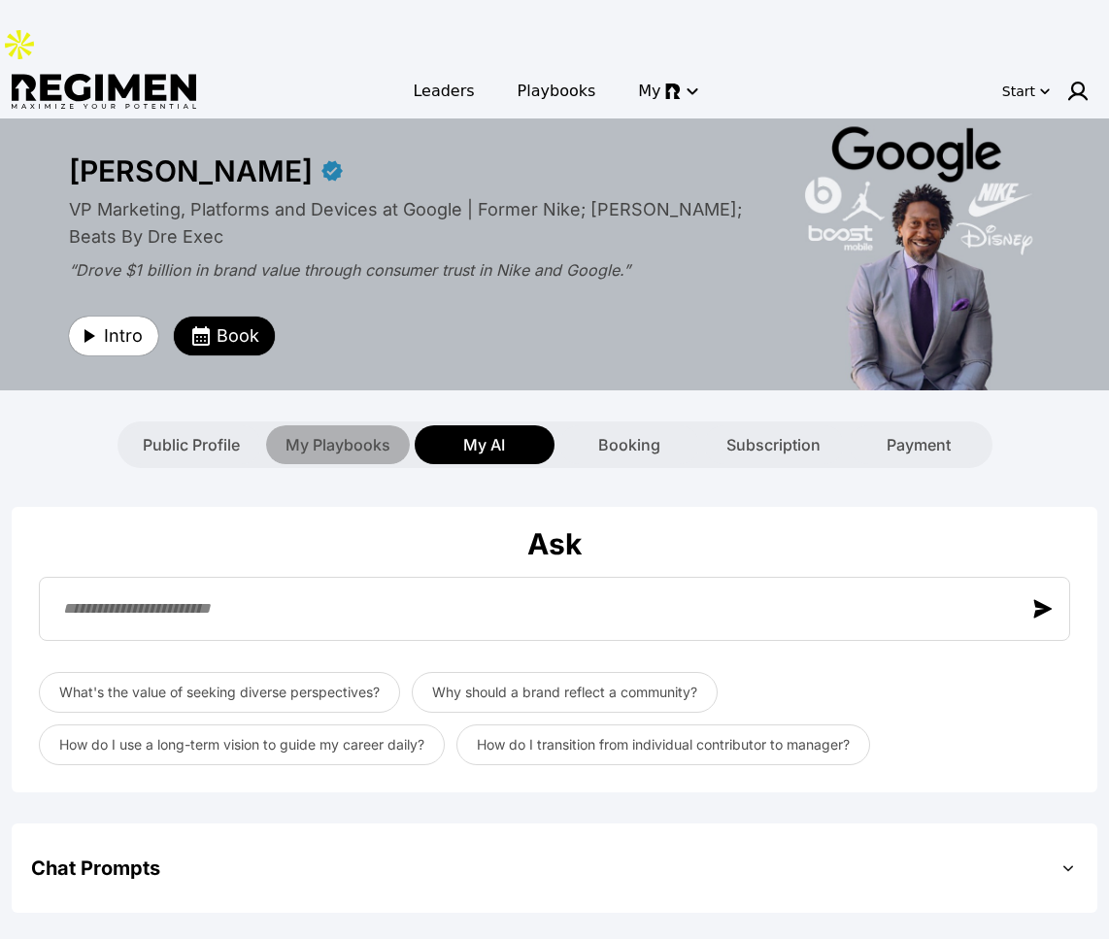
click at [349, 425] on div "My Playbooks" at bounding box center [338, 444] width 144 height 39
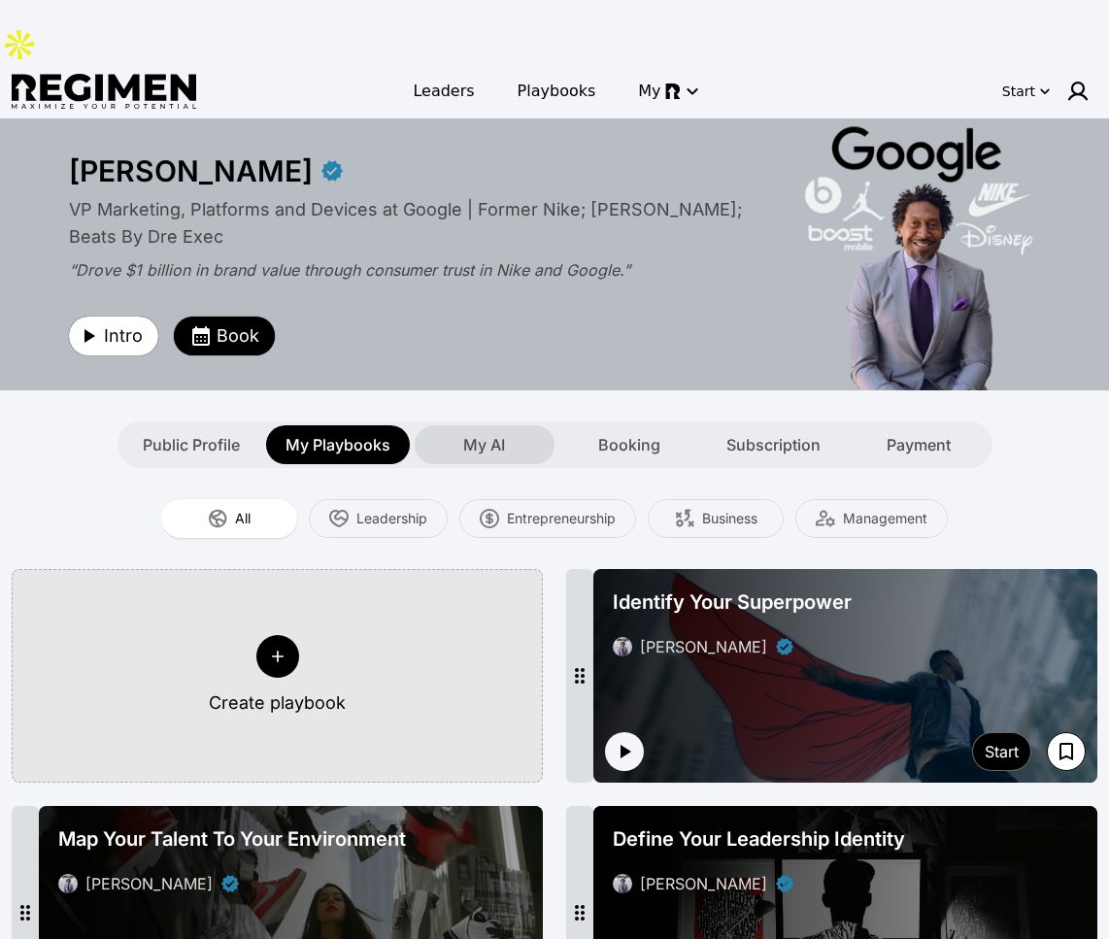
click at [473, 433] on span "My AI" at bounding box center [484, 444] width 42 height 23
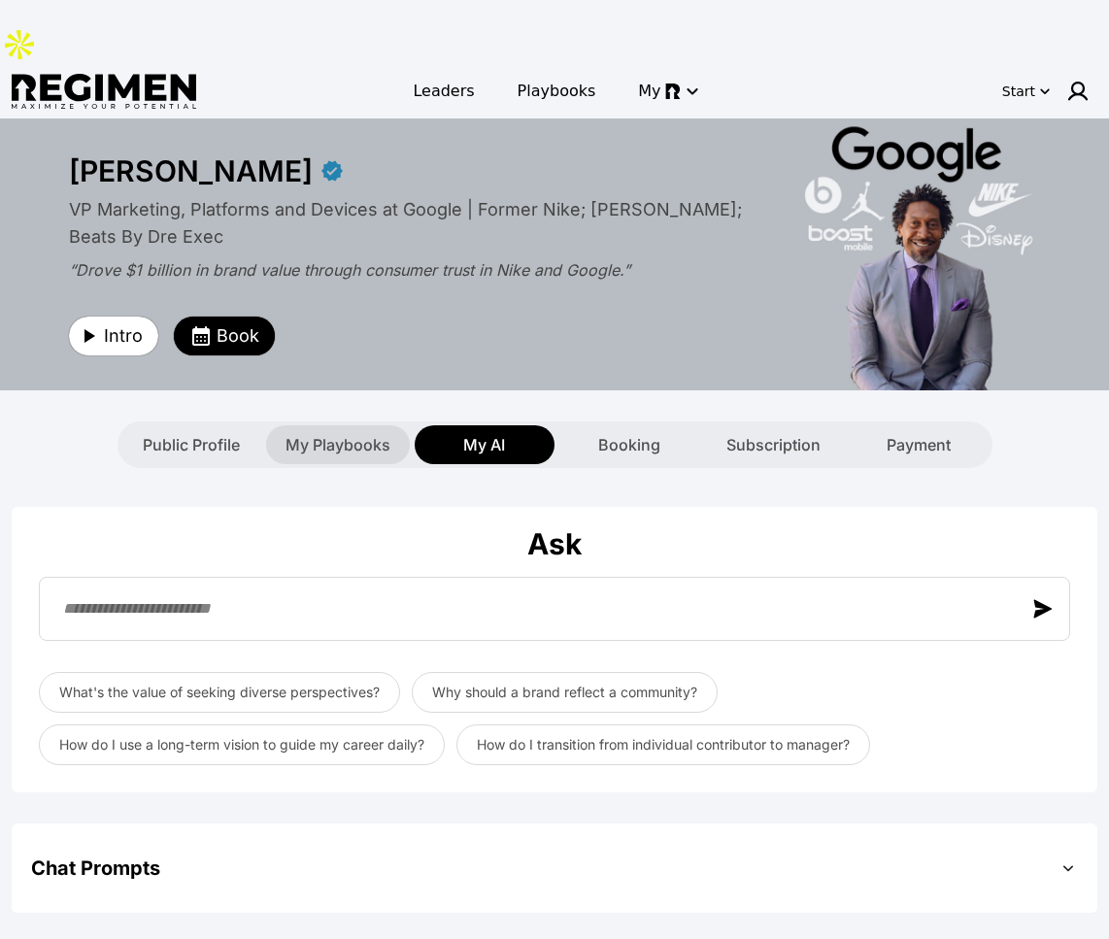
click at [305, 433] on span "My Playbooks" at bounding box center [338, 444] width 105 height 23
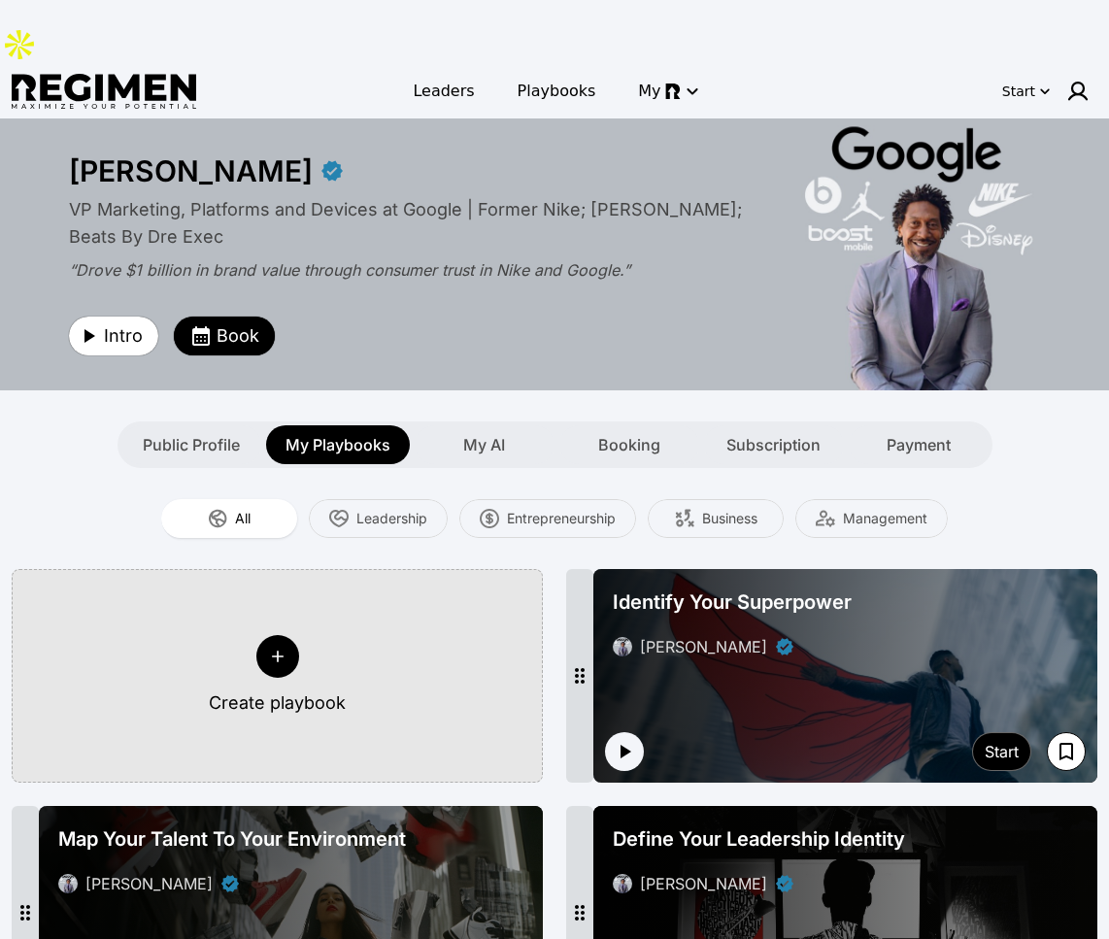
click at [454, 329] on div "**********" at bounding box center [554, 569] width 1109 height 901
click at [470, 433] on span "My AI" at bounding box center [484, 444] width 42 height 23
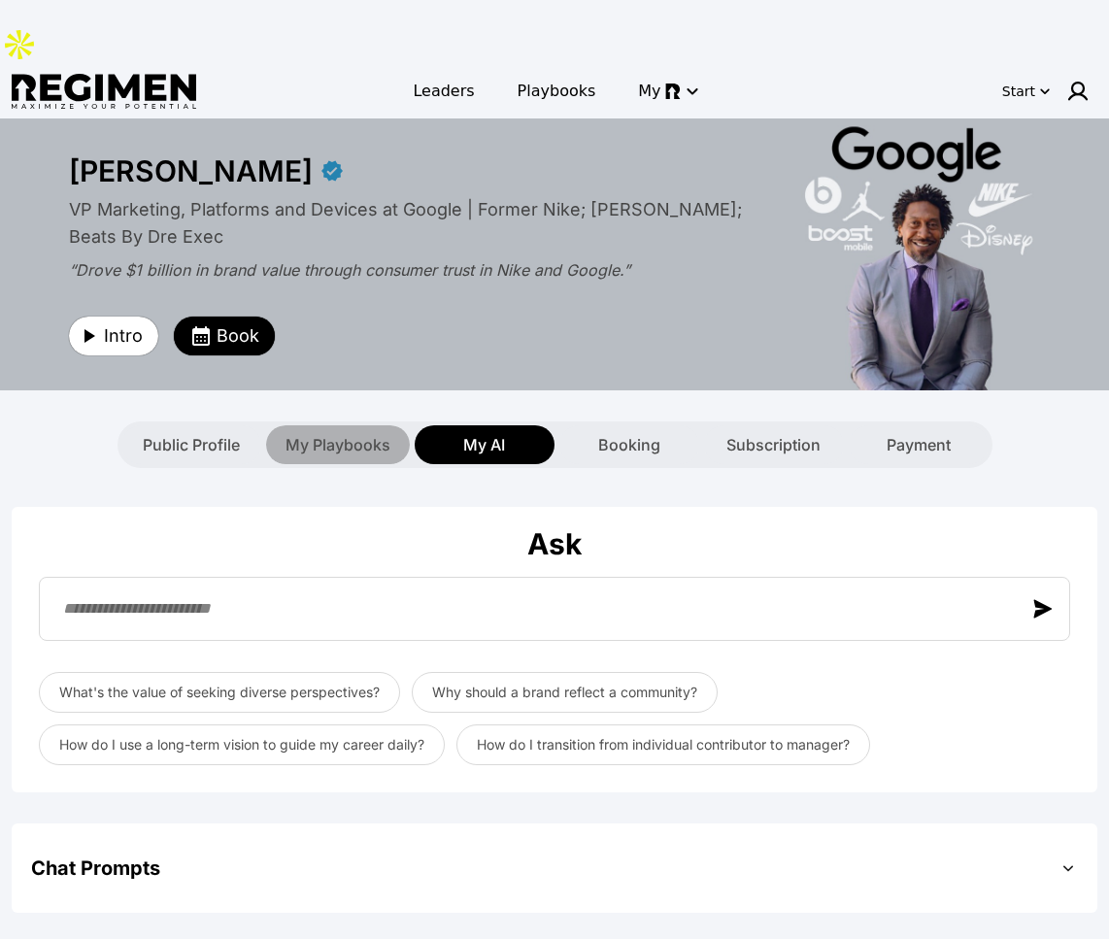
click at [368, 433] on span "My Playbooks" at bounding box center [338, 444] width 105 height 23
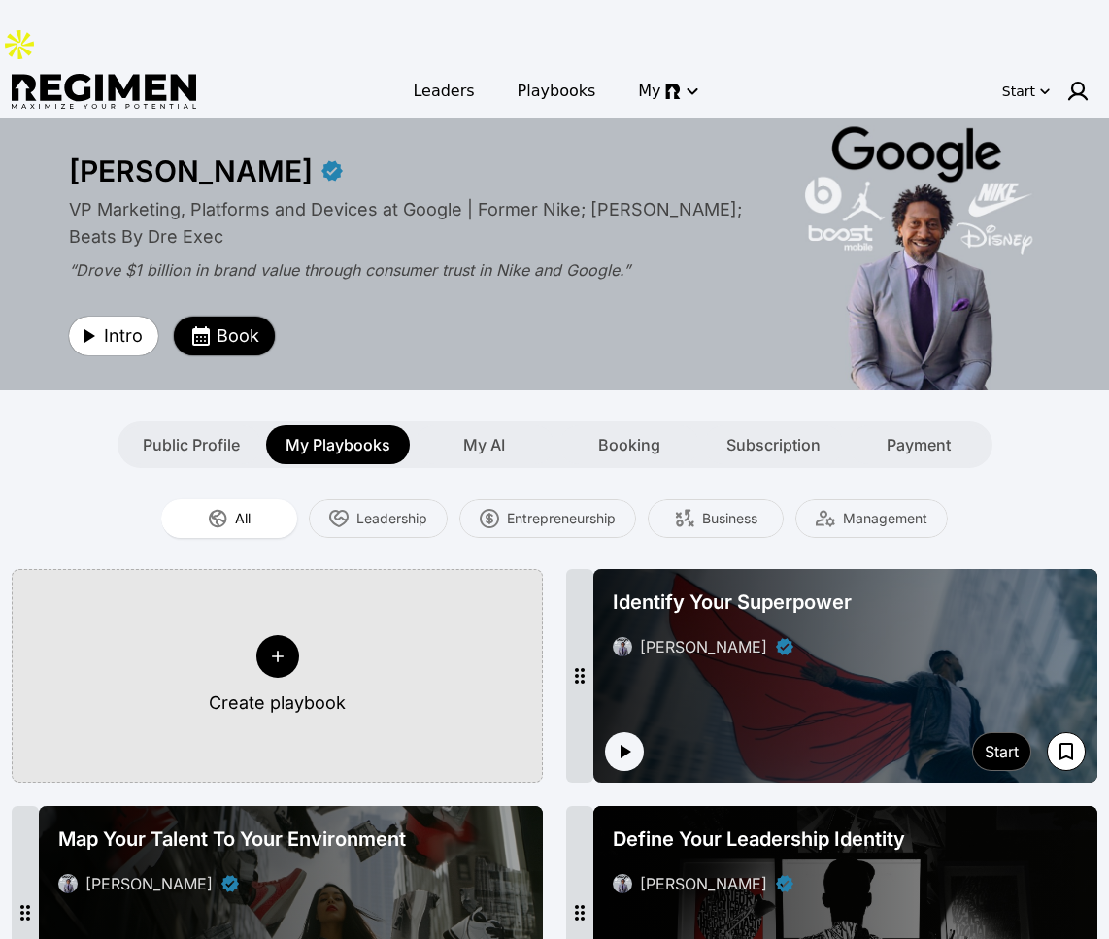
click at [262, 317] on button "Book" at bounding box center [224, 336] width 101 height 39
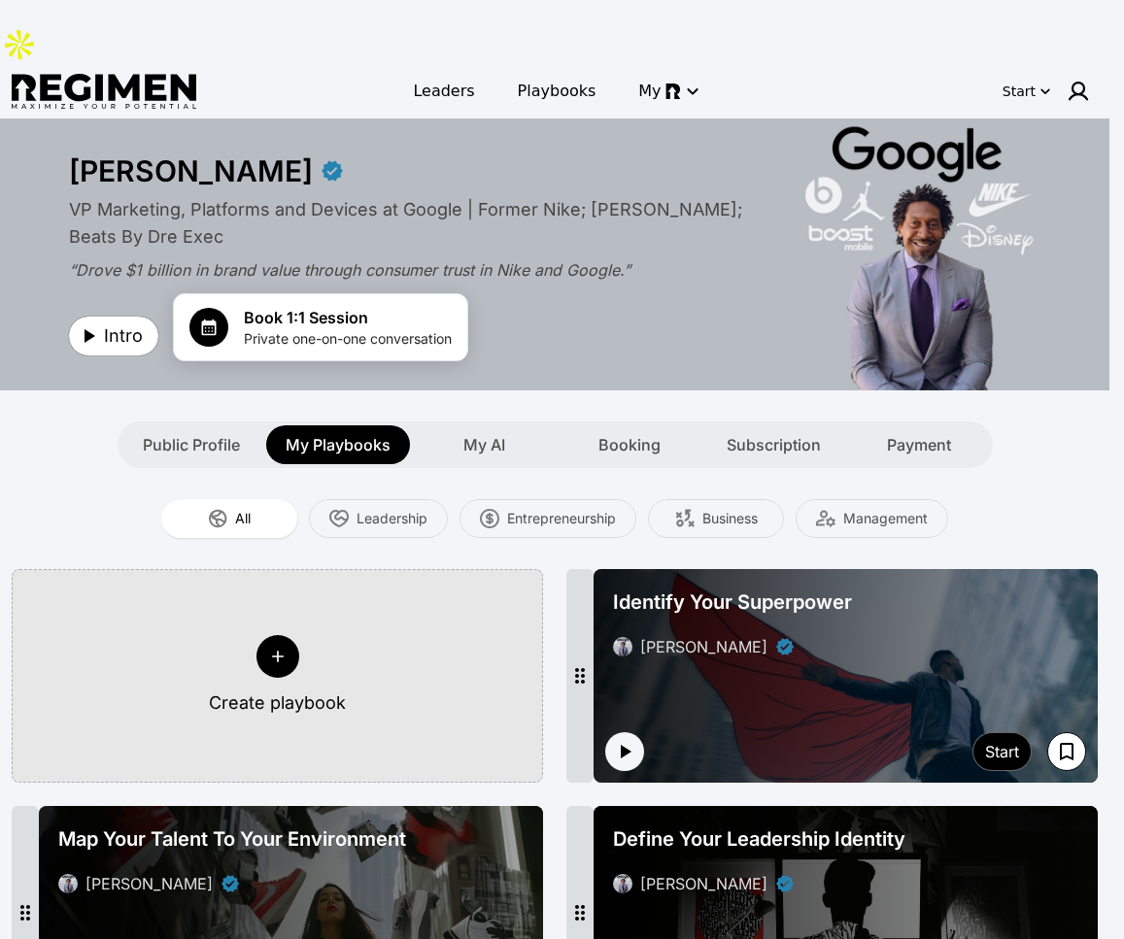
click at [634, 275] on div at bounding box center [562, 469] width 1124 height 939
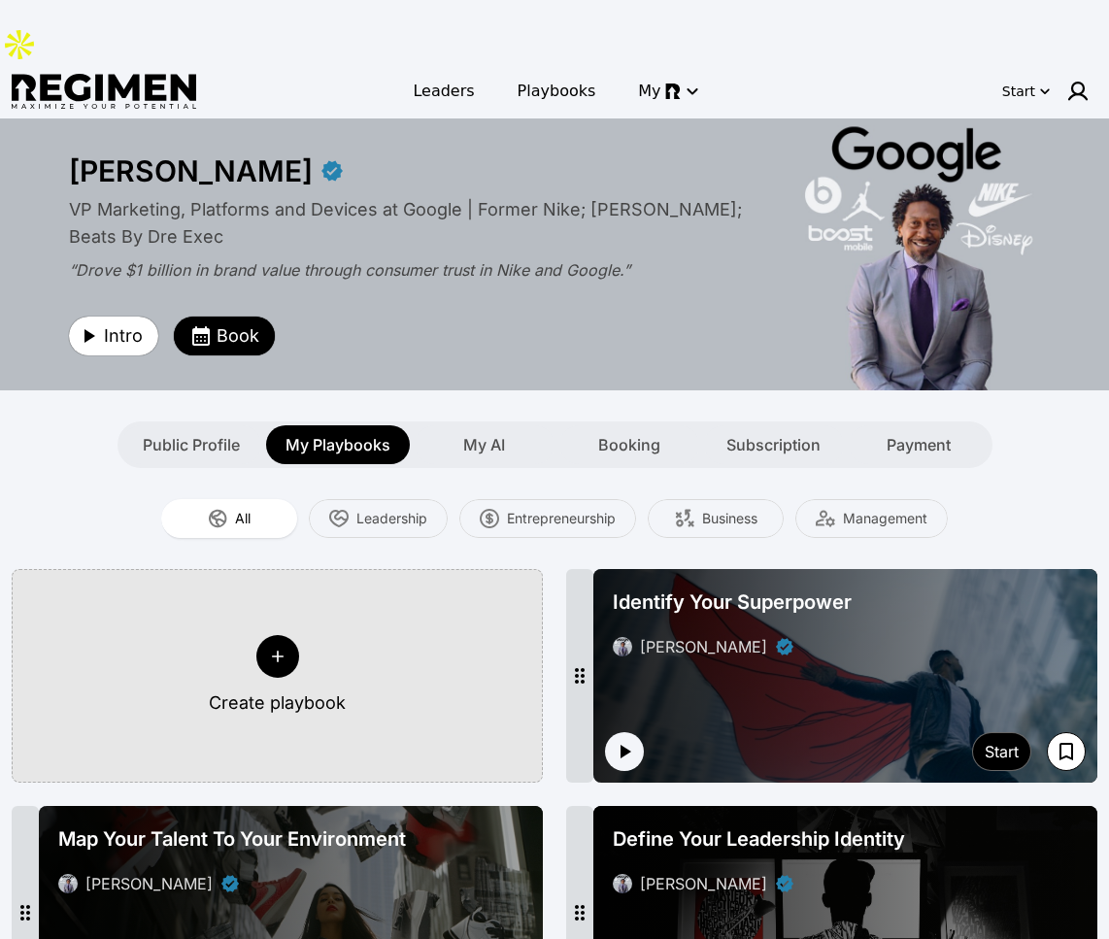
click at [944, 468] on div "All Leadership Entrepreneurship Business Management" at bounding box center [554, 518] width 1109 height 101
click at [468, 433] on span "My AI" at bounding box center [484, 444] width 42 height 23
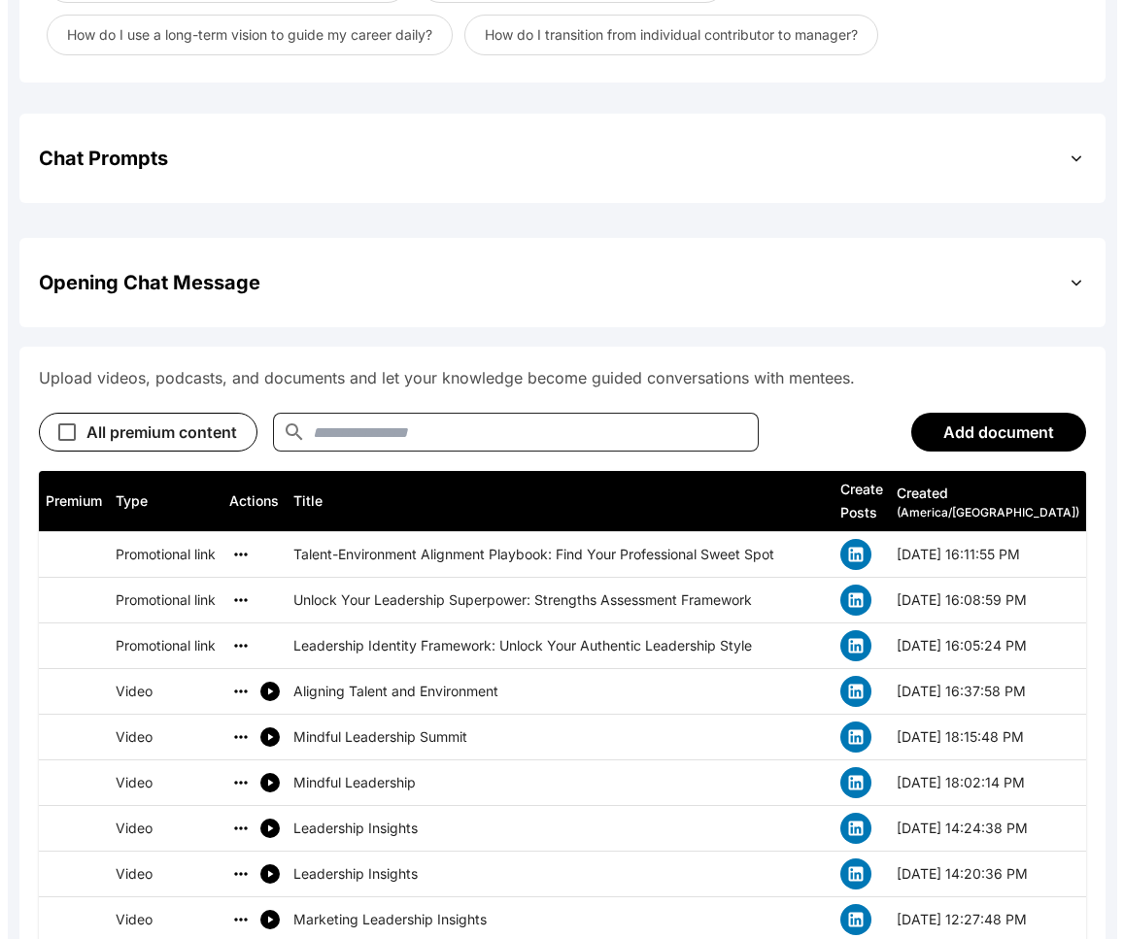
scroll to position [885, 0]
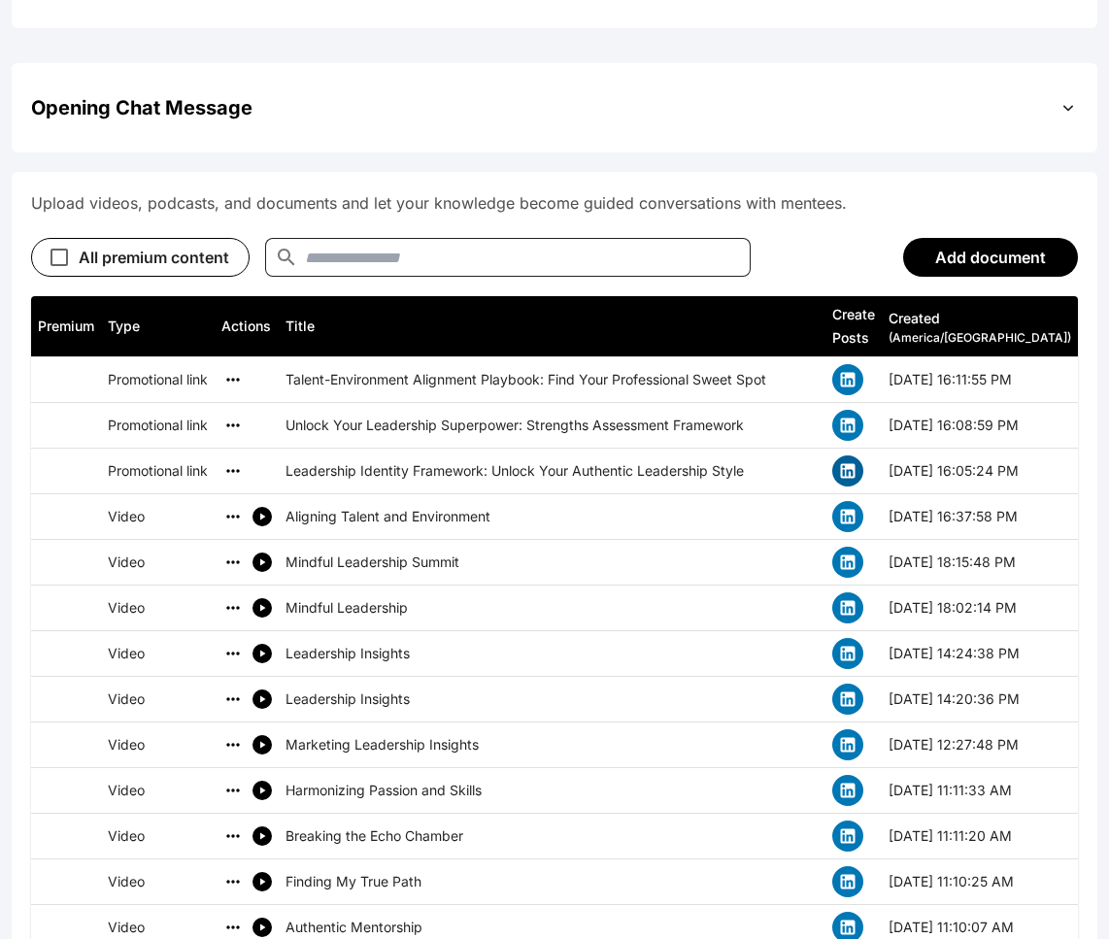
click at [858, 461] on icon "simple table" at bounding box center [847, 470] width 19 height 19
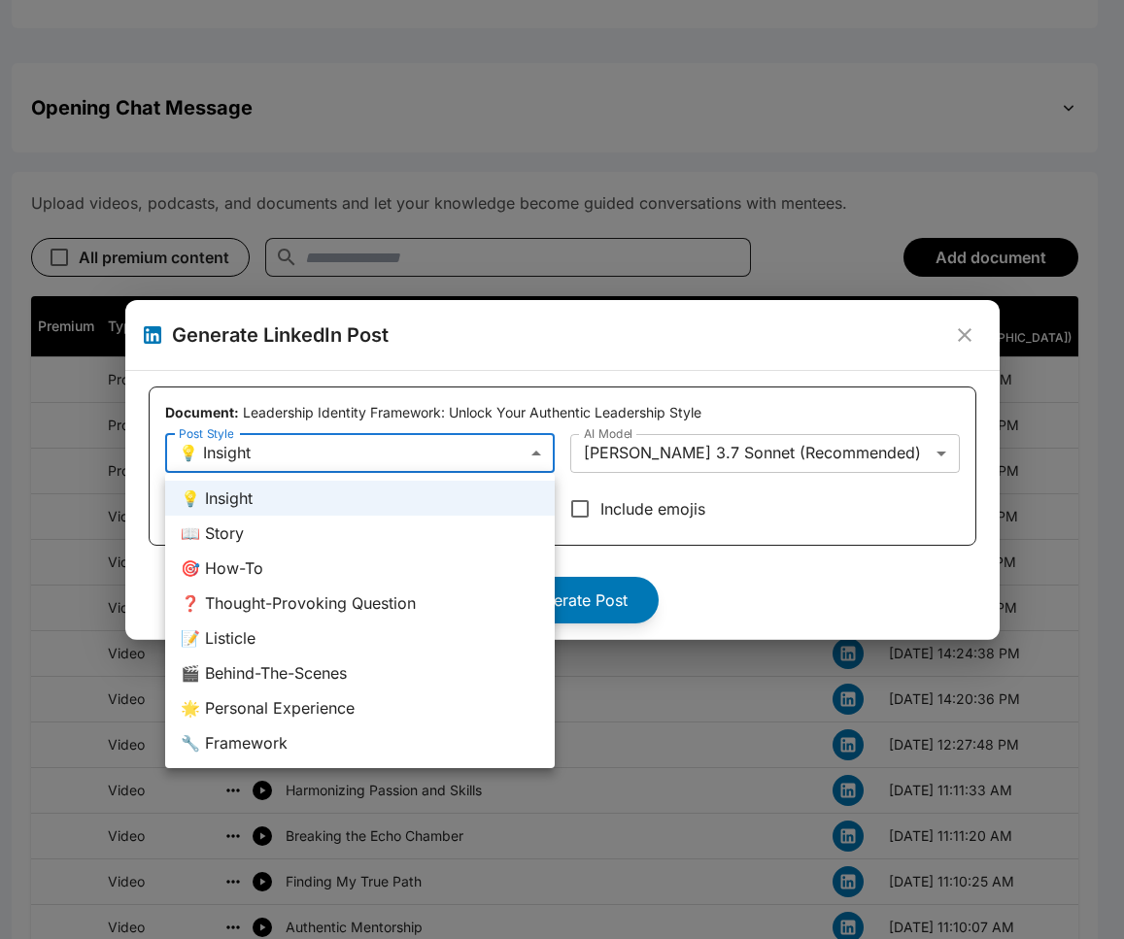
click at [472, 457] on div at bounding box center [562, 469] width 1124 height 939
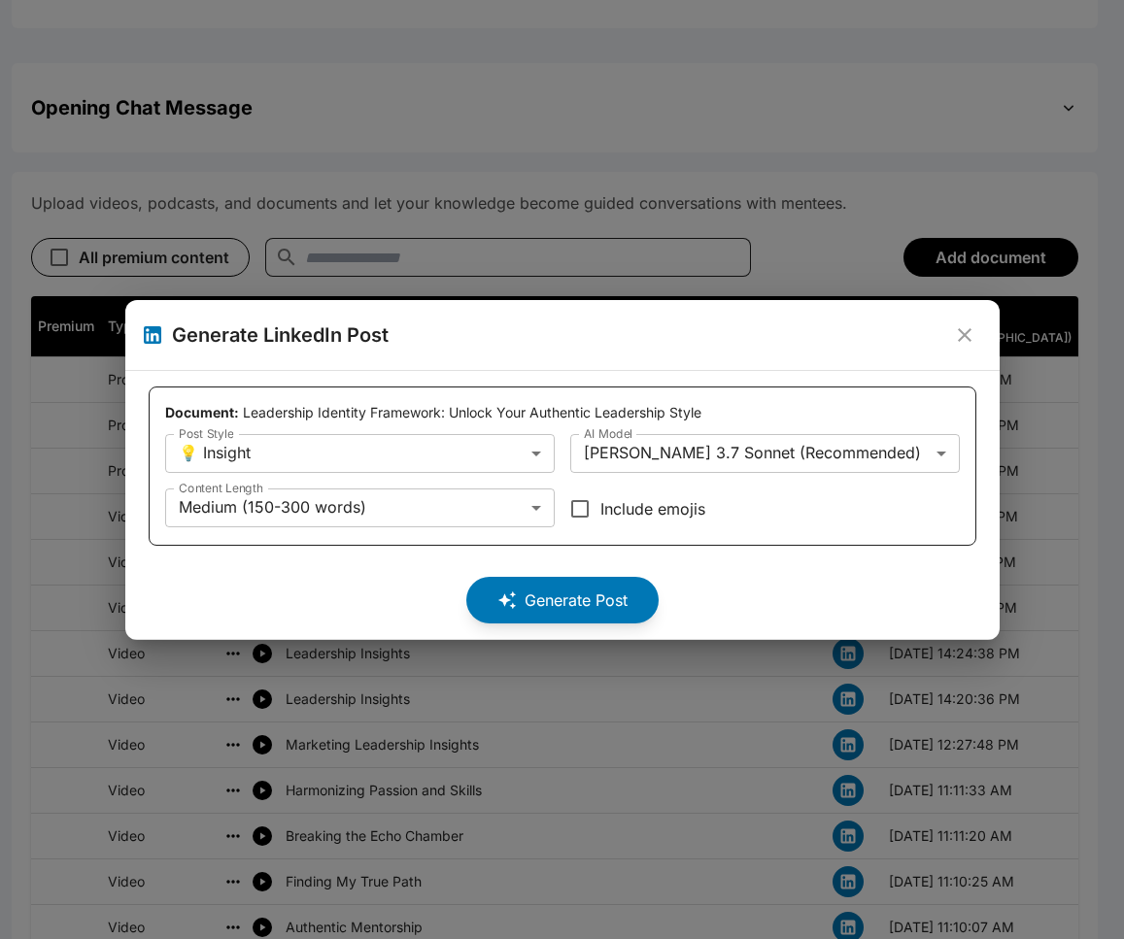
click at [750, 589] on div "Generate Post" at bounding box center [563, 592] width 828 height 62
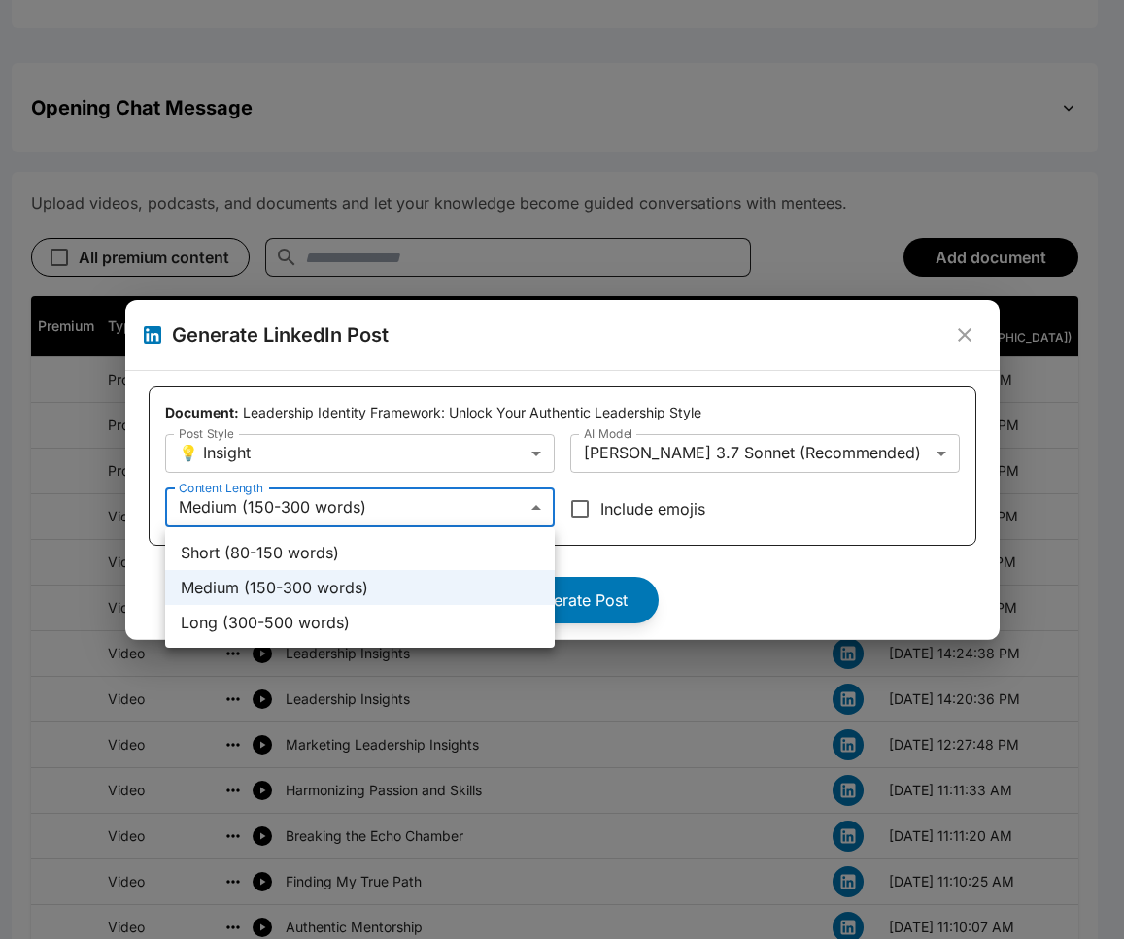
click at [397, 507] on div at bounding box center [562, 469] width 1124 height 939
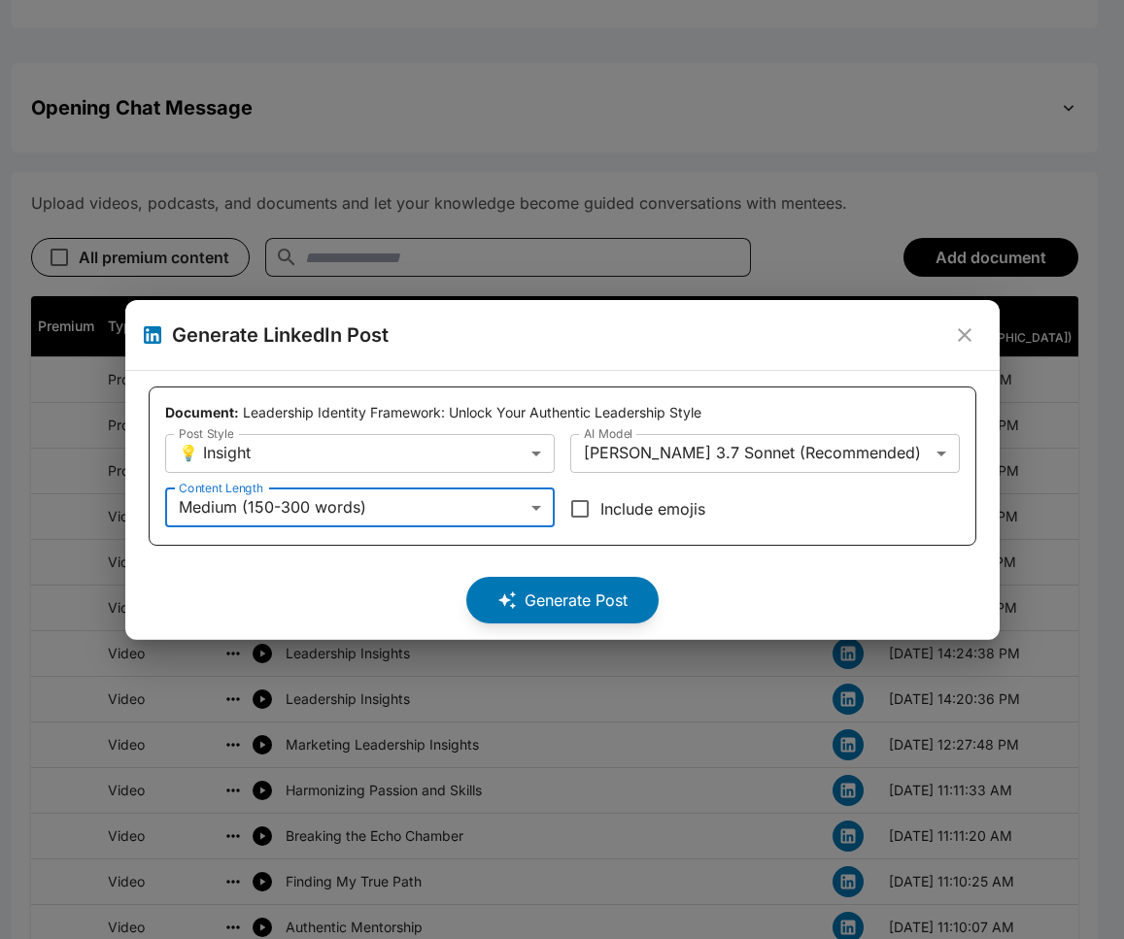
click at [681, 595] on div "Generate Post" at bounding box center [563, 592] width 828 height 62
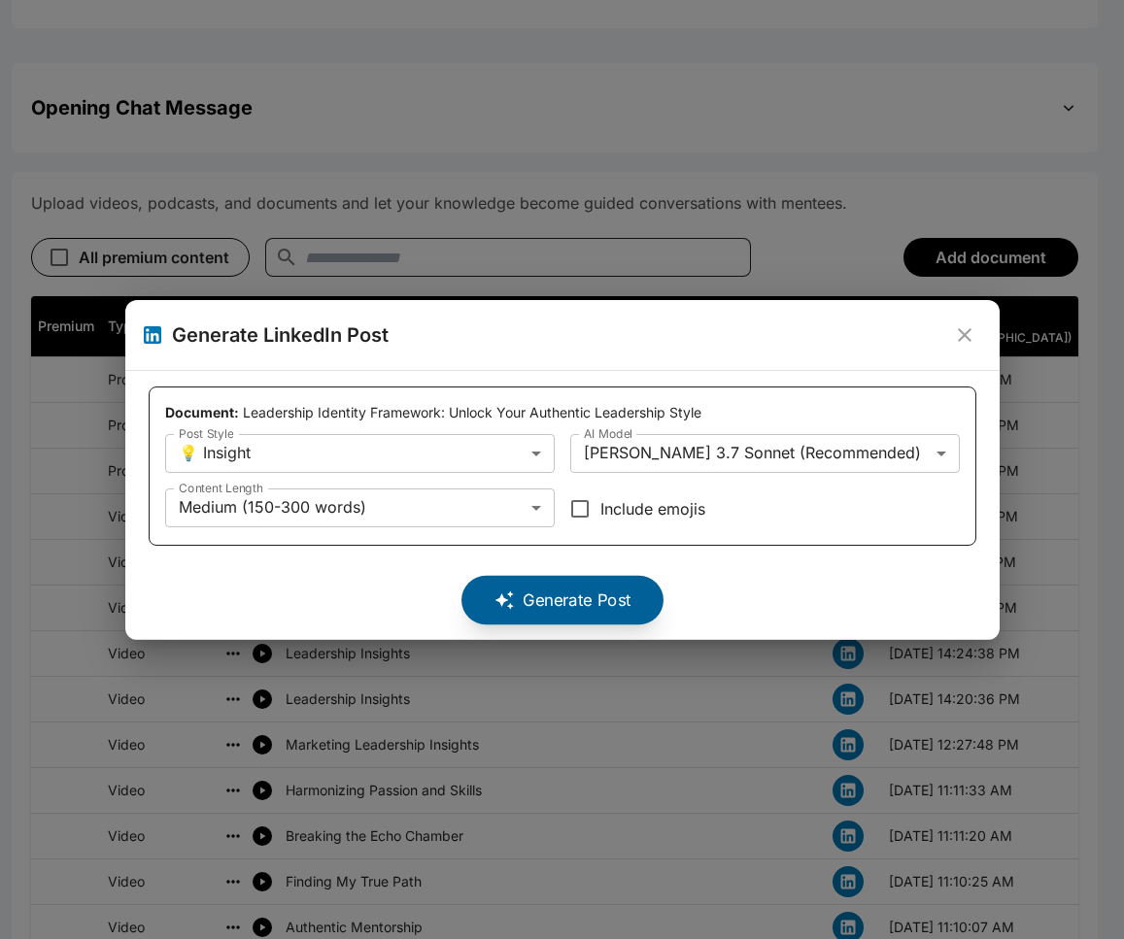
click at [589, 606] on button "Generate Post" at bounding box center [562, 599] width 202 height 49
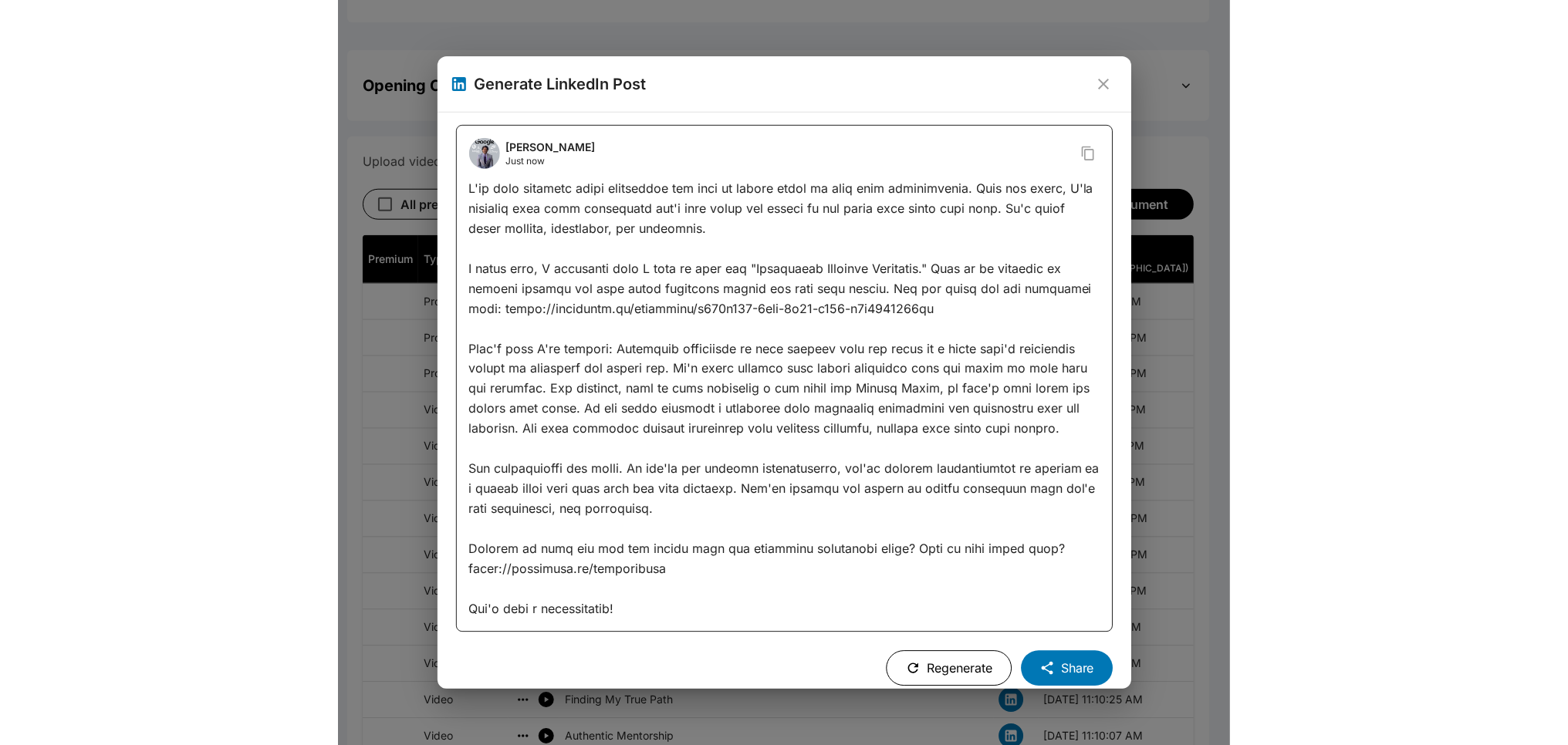
scroll to position [10, 0]
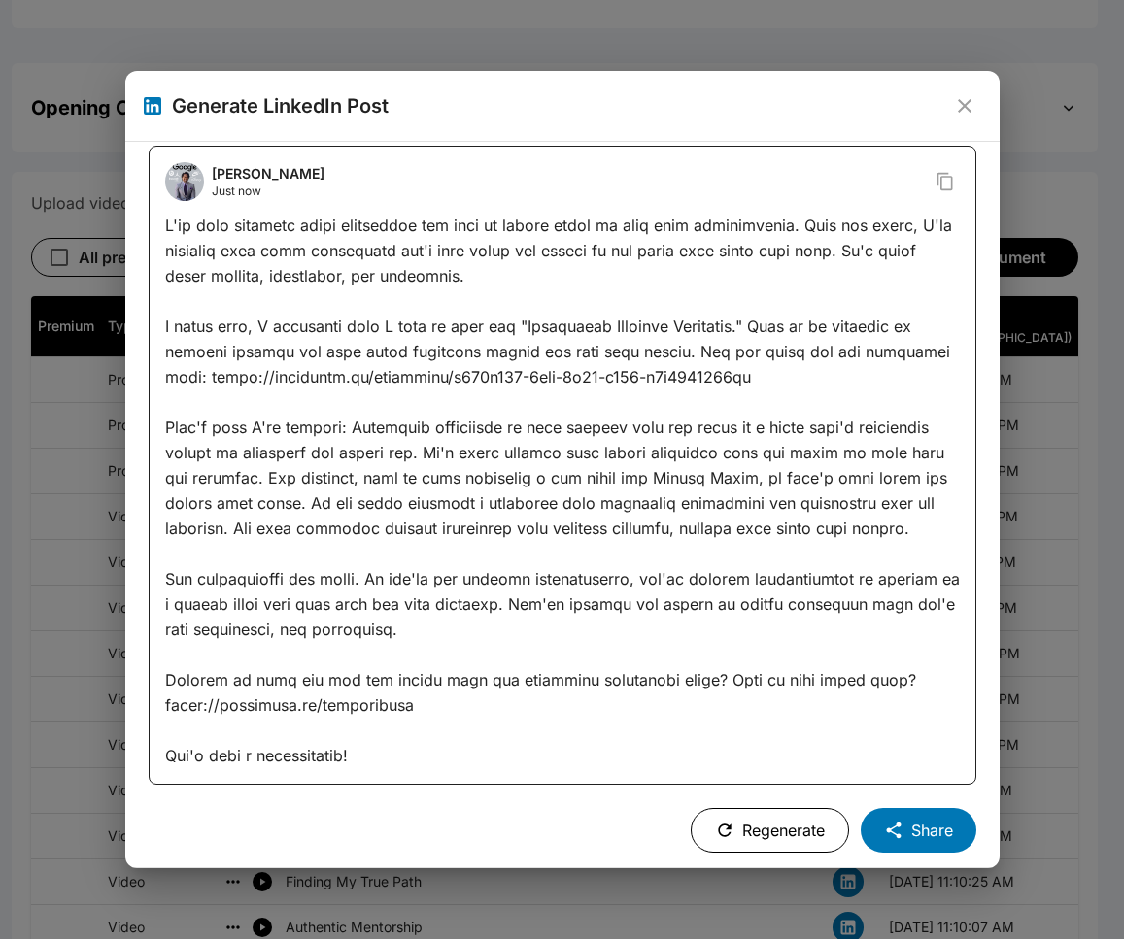
drag, startPoint x: 363, startPoint y: 723, endPoint x: 449, endPoint y: 717, distance: 85.7
click at [363, 723] on div at bounding box center [562, 491] width 795 height 556
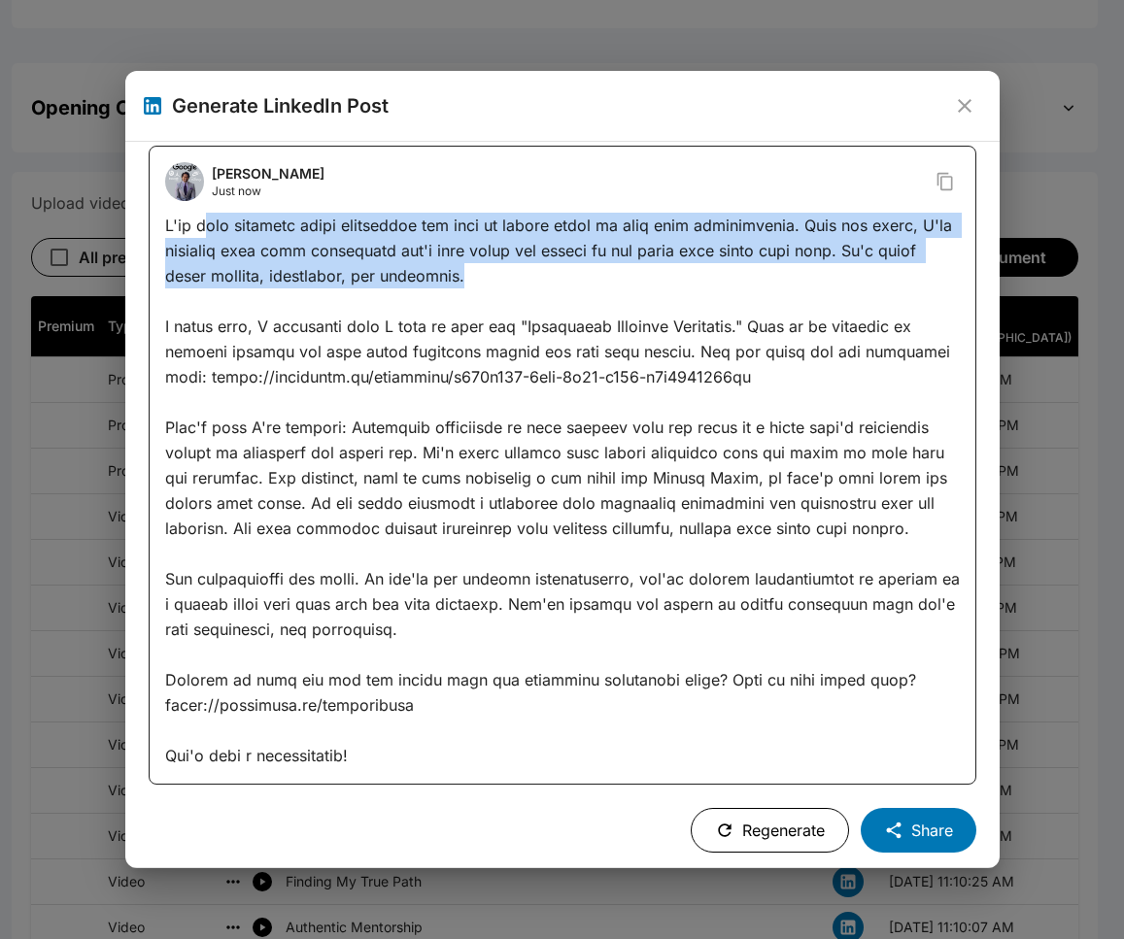
drag, startPoint x: 202, startPoint y: 225, endPoint x: 619, endPoint y: 384, distance: 445.8
click at [601, 298] on div at bounding box center [562, 491] width 795 height 556
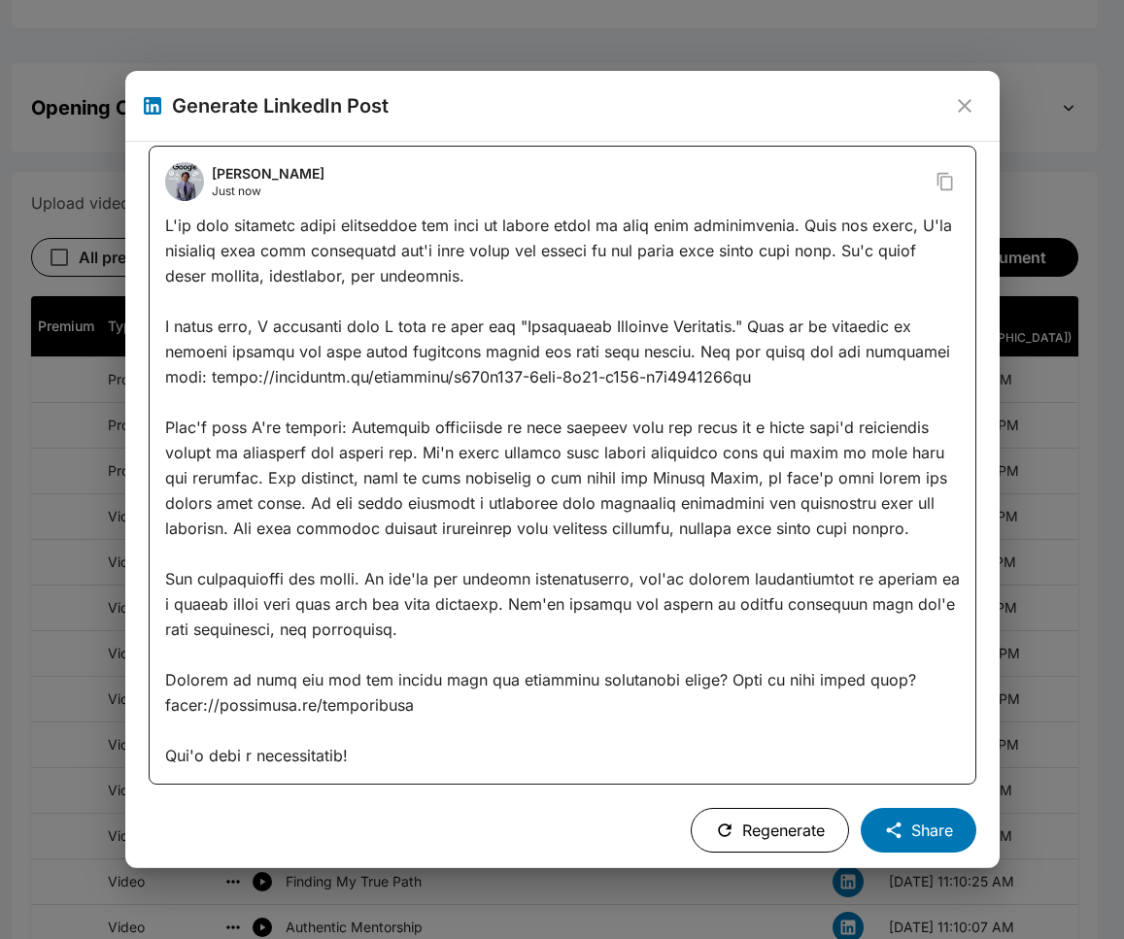
click at [629, 427] on div at bounding box center [562, 491] width 795 height 556
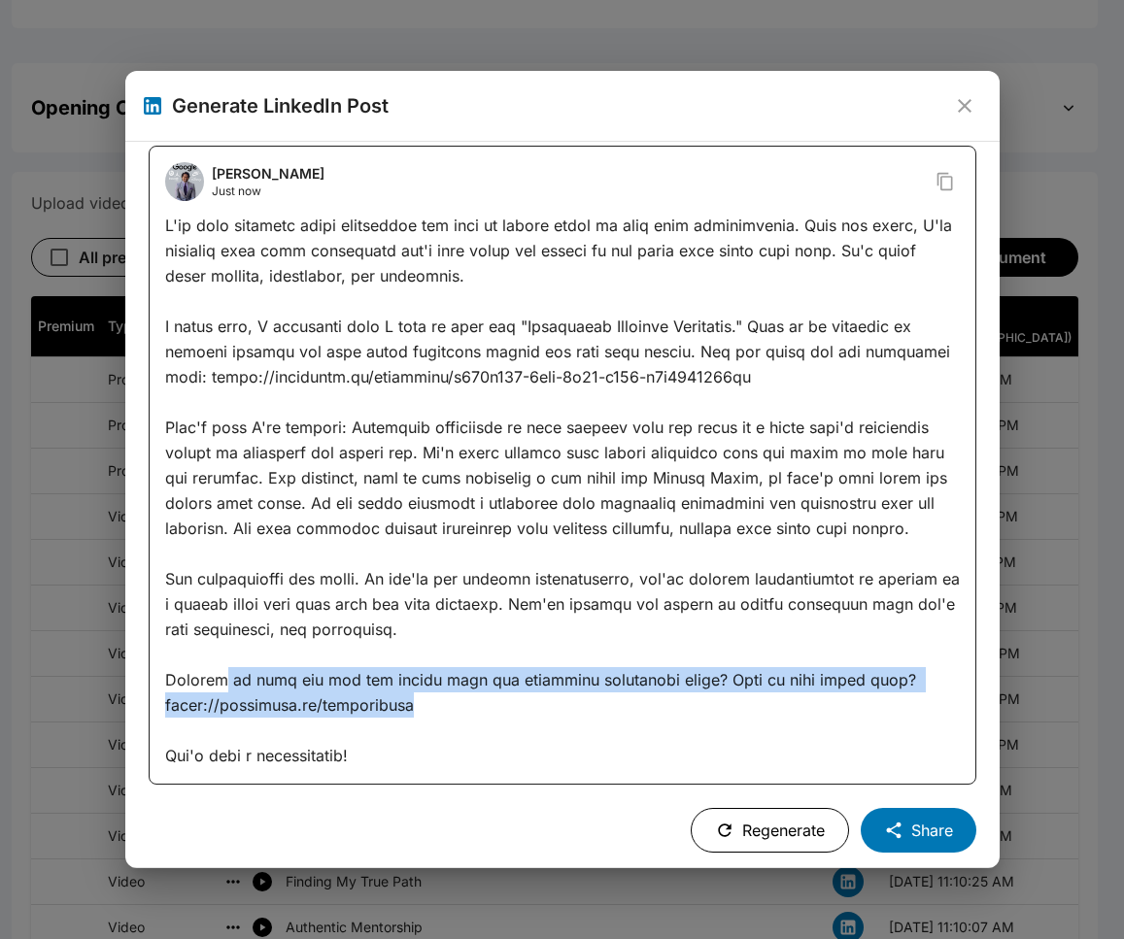
drag, startPoint x: 410, startPoint y: 706, endPoint x: 220, endPoint y: 692, distance: 191.0
click at [221, 692] on div at bounding box center [562, 491] width 795 height 556
click at [232, 688] on div at bounding box center [562, 491] width 795 height 556
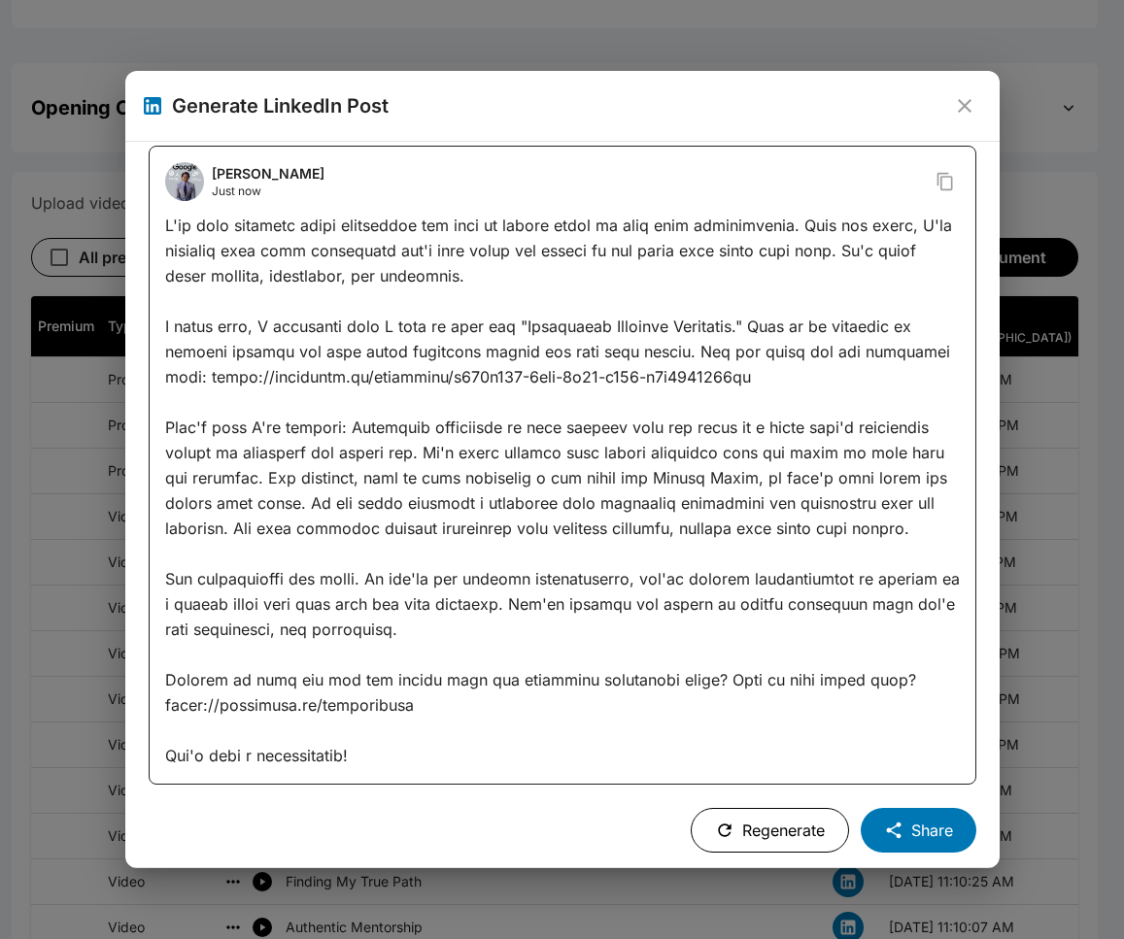
click at [912, 797] on div "[PERSON_NAME] Just now Regenerate Share" at bounding box center [563, 499] width 828 height 707
click at [912, 816] on button "Share" at bounding box center [919, 830] width 116 height 45
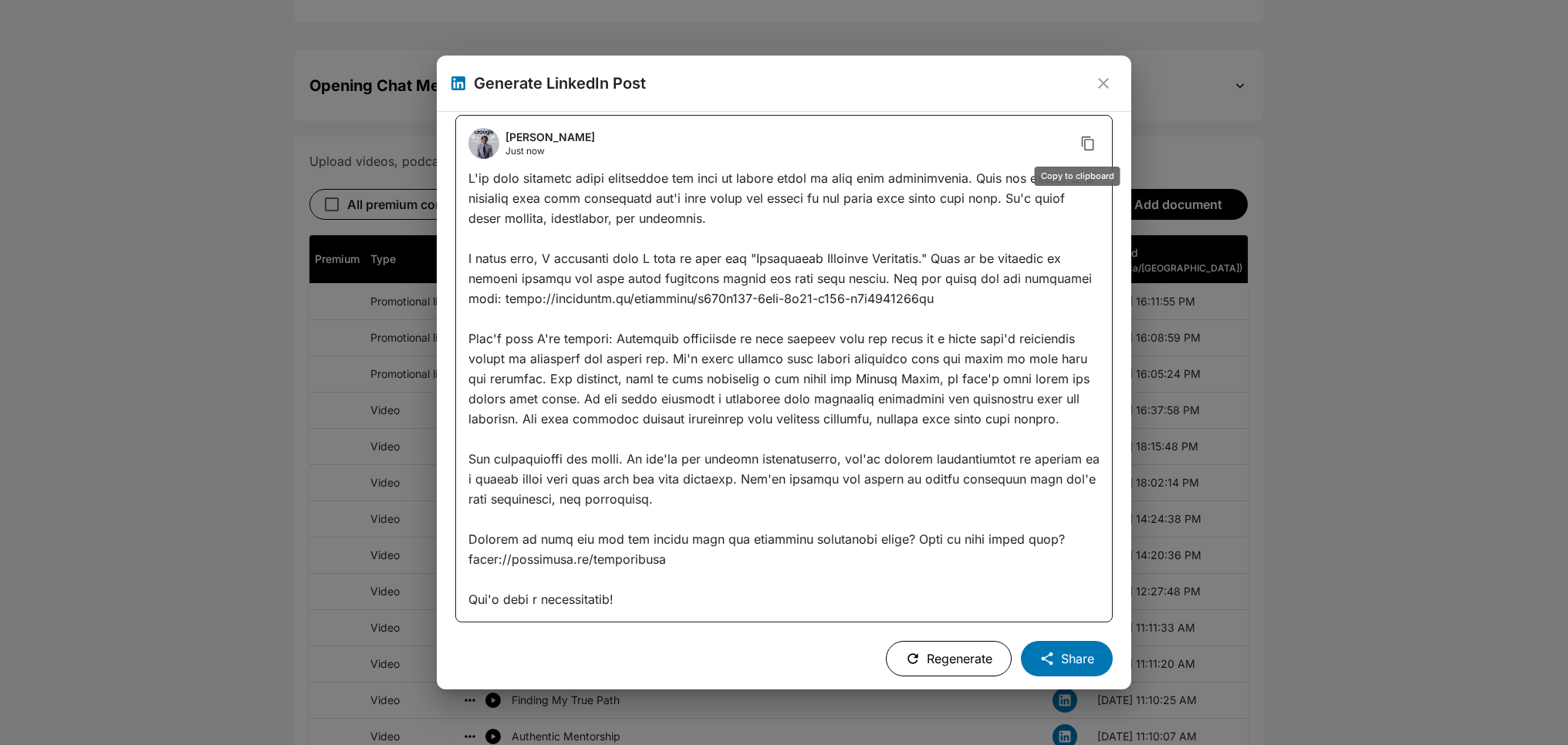
click at [750, 143] on icon "Copy to clipboard" at bounding box center [1088, 143] width 13 height 14
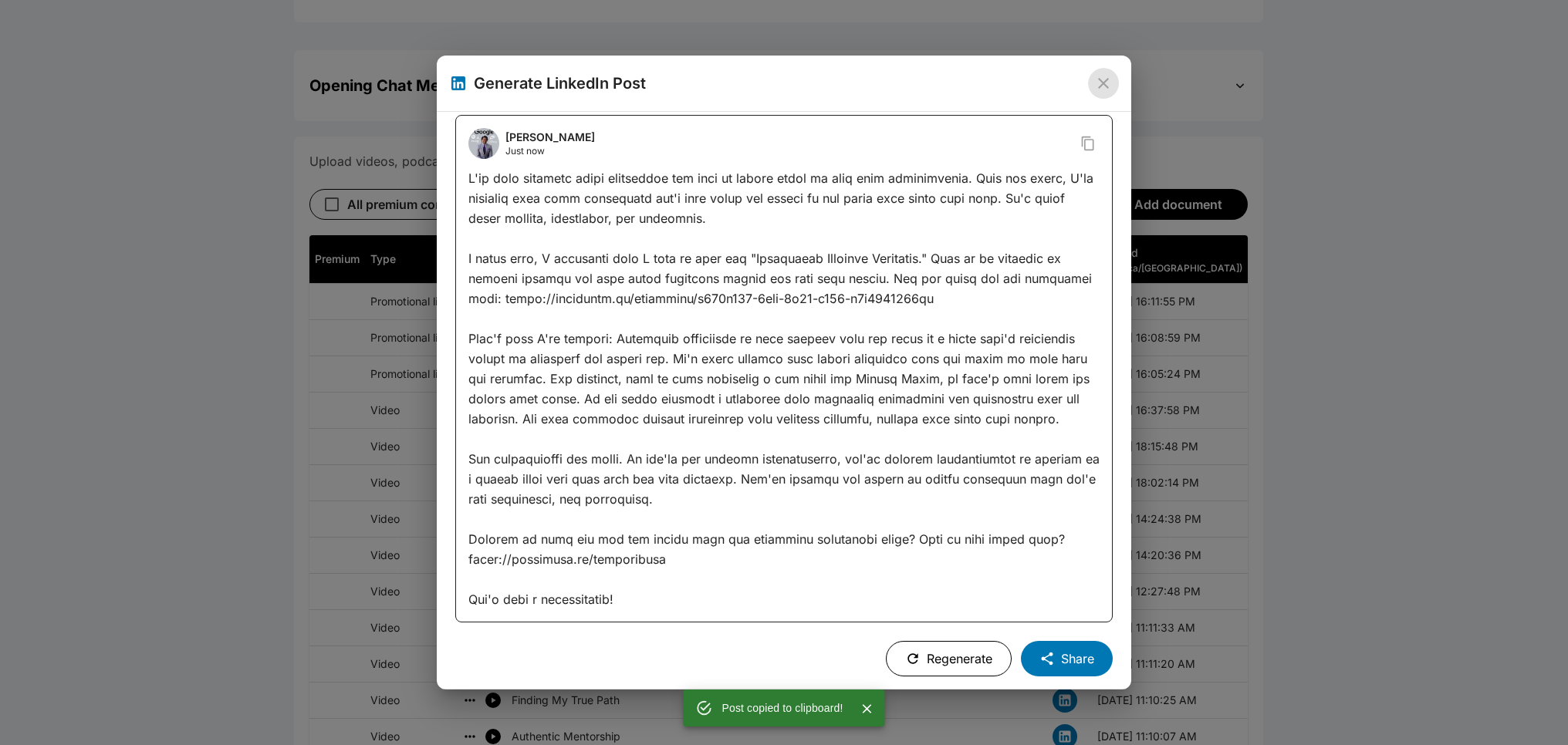
click at [750, 86] on icon "close" at bounding box center [1103, 83] width 18 height 18
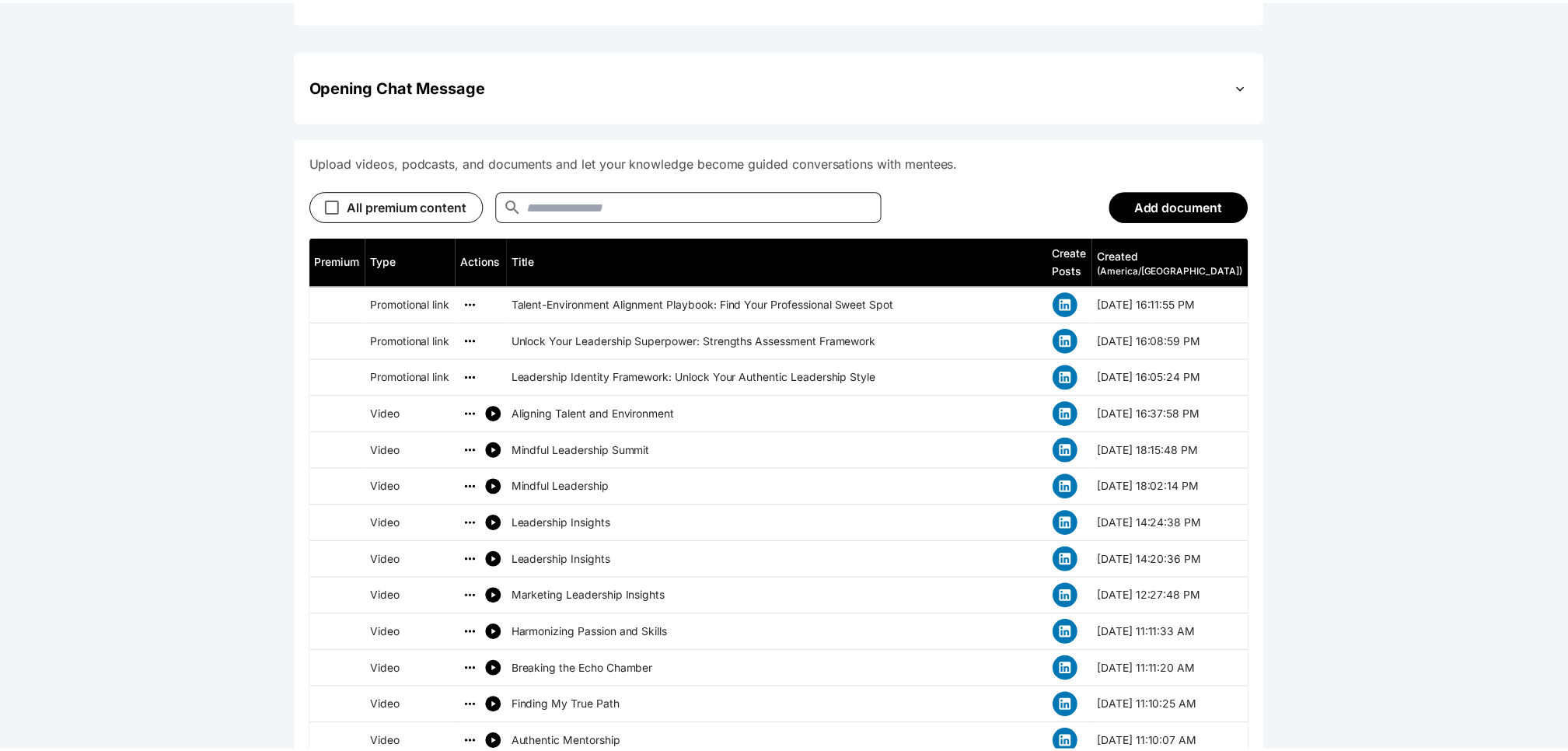
scroll to position [0, 0]
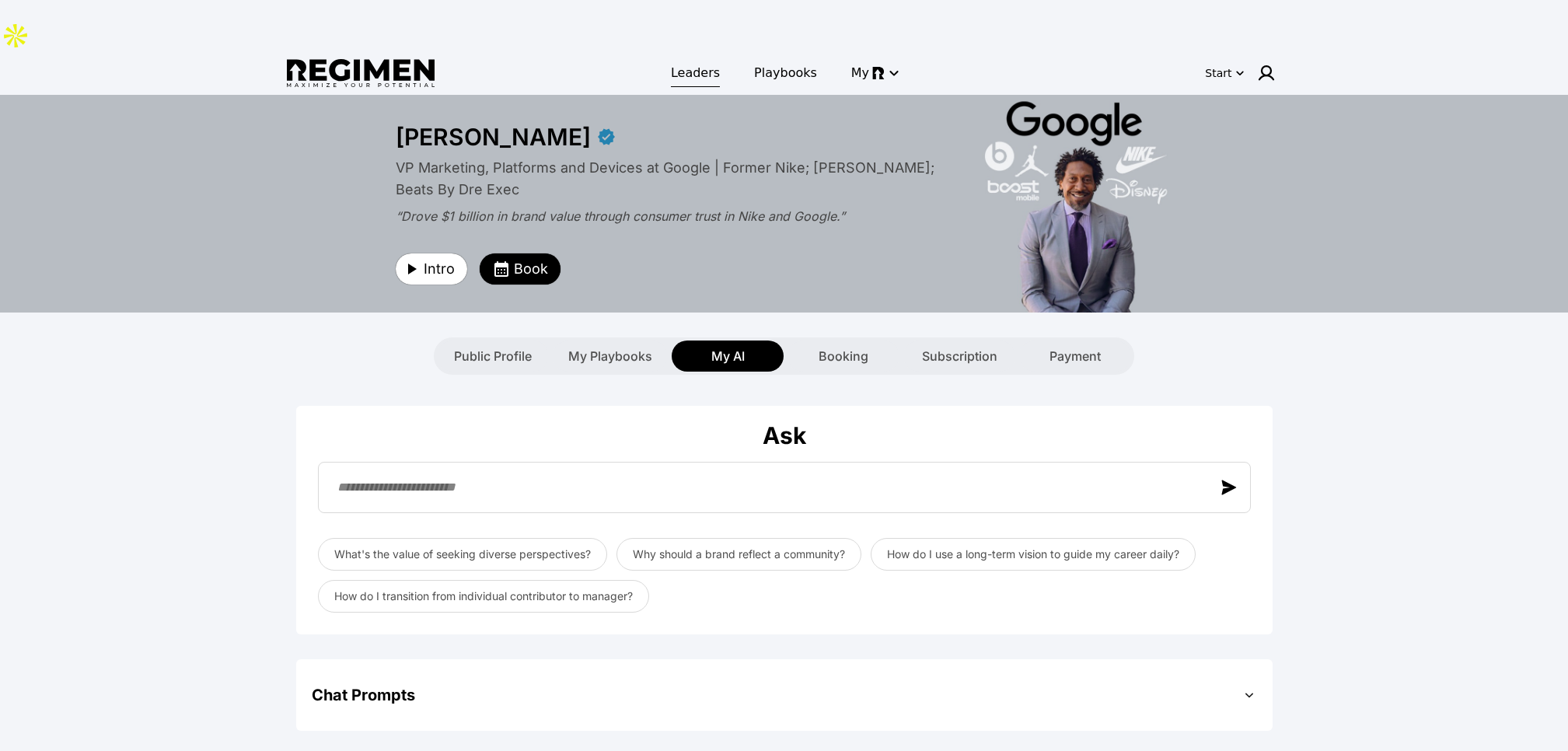
click at [706, 64] on span "Leaders" at bounding box center [695, 73] width 49 height 18
